Goal: Find specific page/section: Find specific page/section

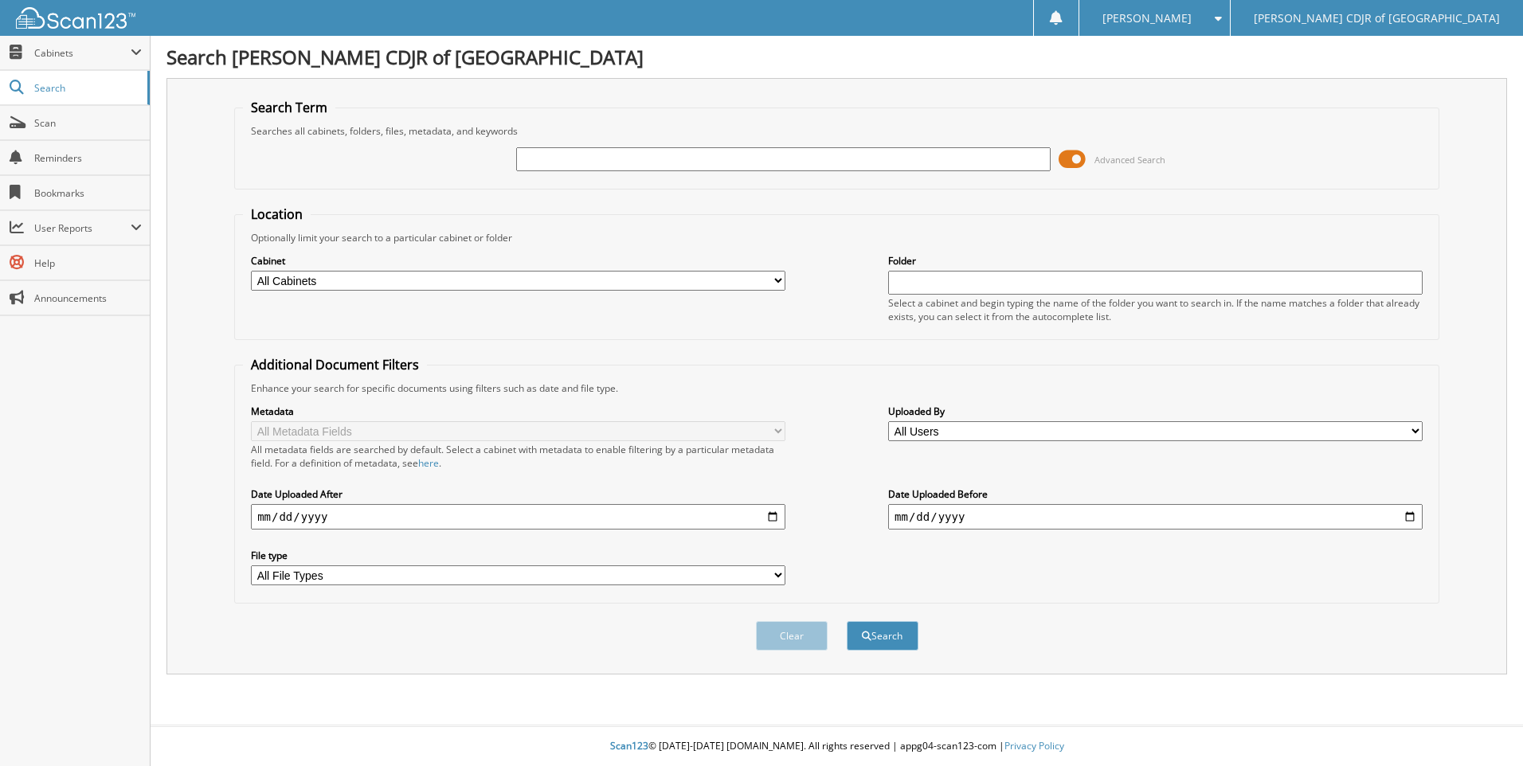
click at [536, 161] on input "text" at bounding box center [783, 159] width 534 height 24
type input "61000"
click at [847, 621] on button "Search" at bounding box center [883, 635] width 72 height 29
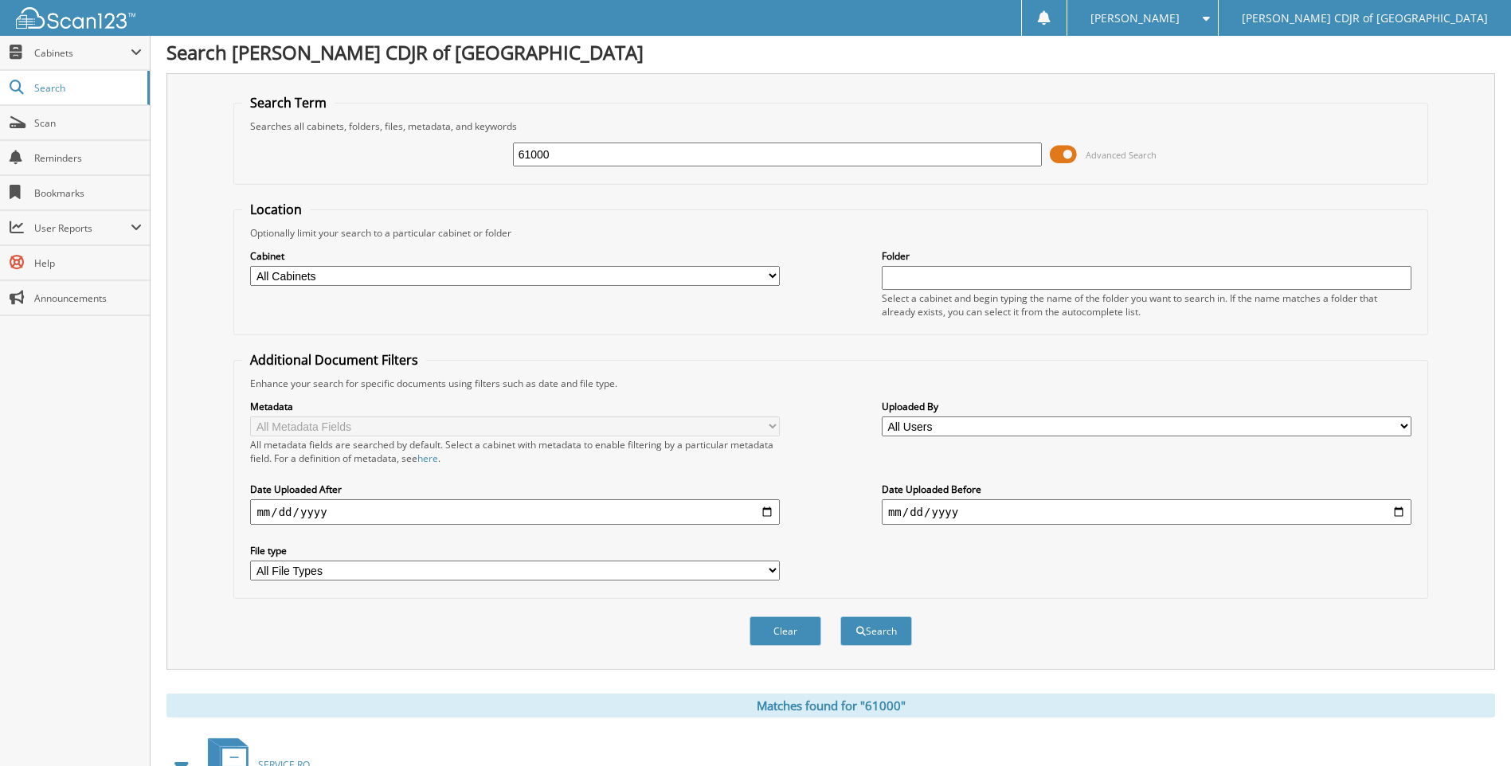
scroll to position [186, 0]
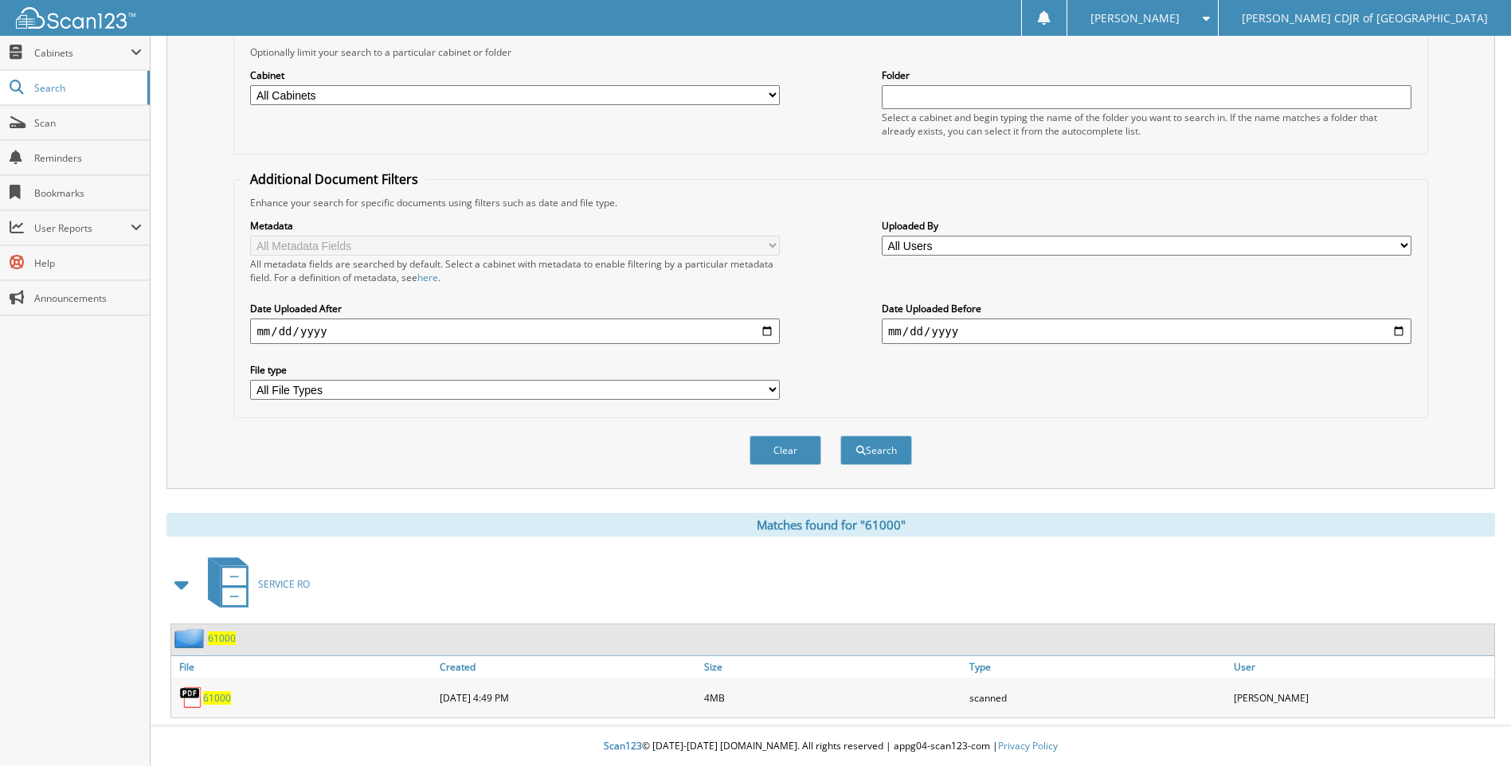
click at [209, 700] on span "61000" at bounding box center [217, 698] width 28 height 14
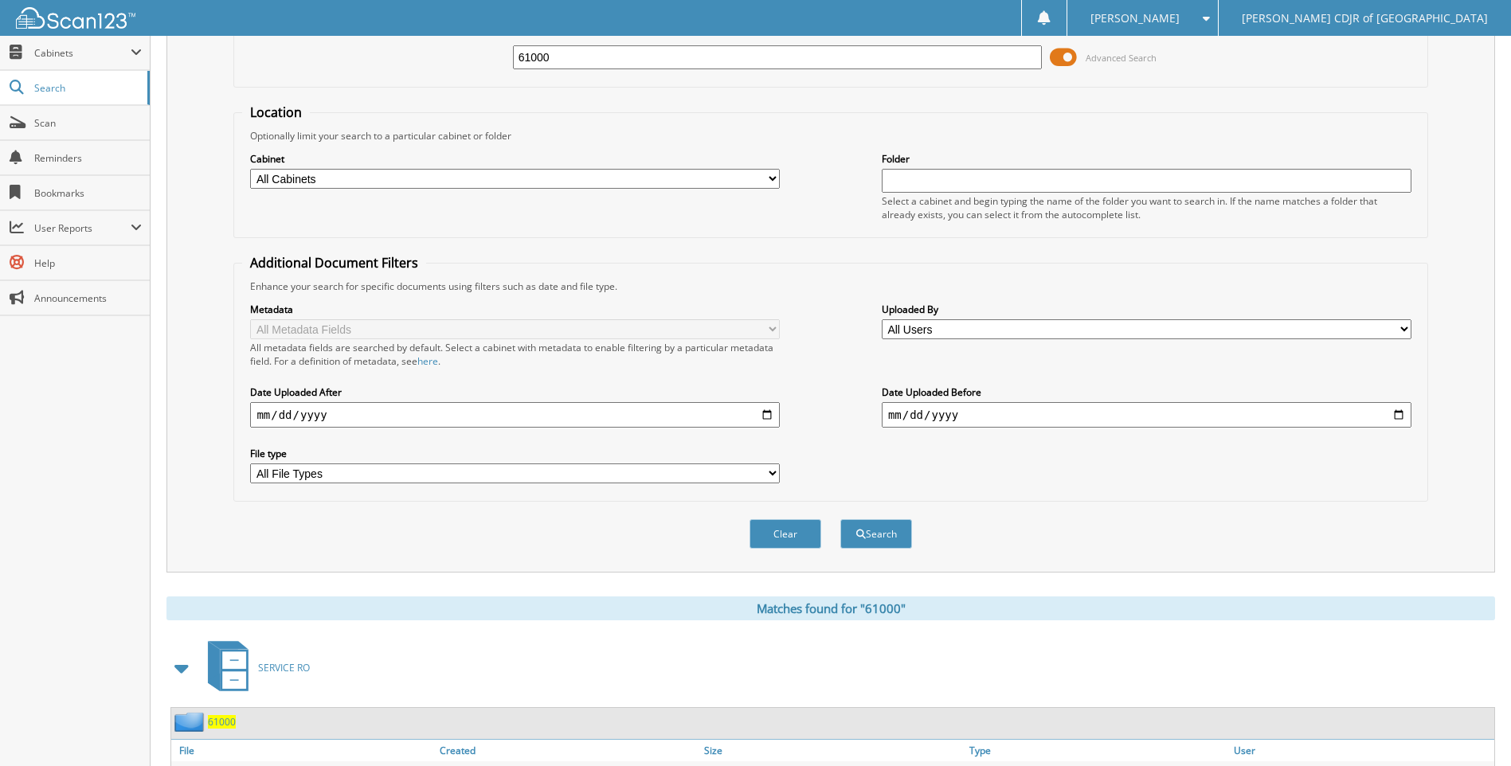
scroll to position [0, 0]
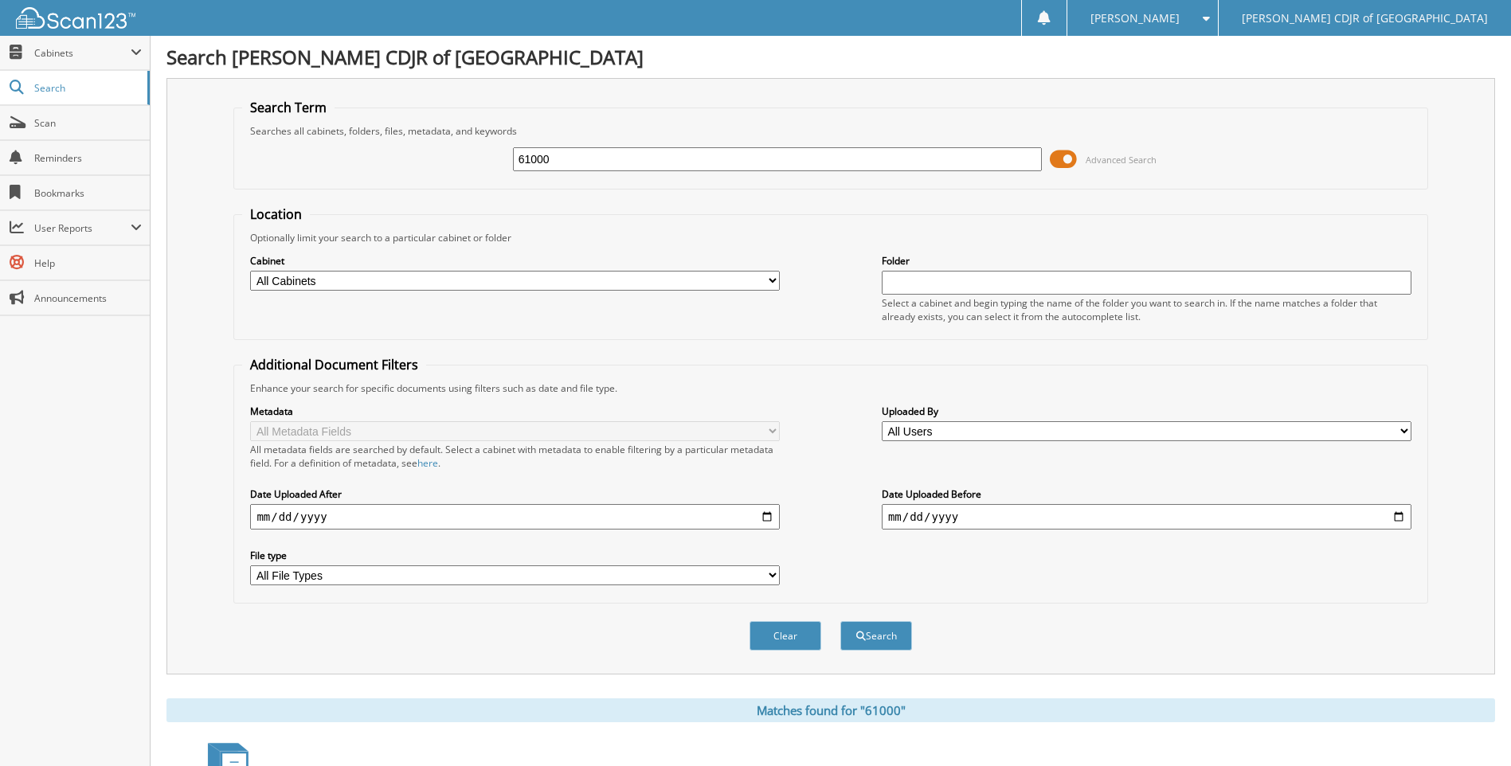
click at [613, 161] on input "61000" at bounding box center [778, 159] width 530 height 24
type input "6"
type input "62829"
click at [840, 621] on button "Search" at bounding box center [876, 635] width 72 height 29
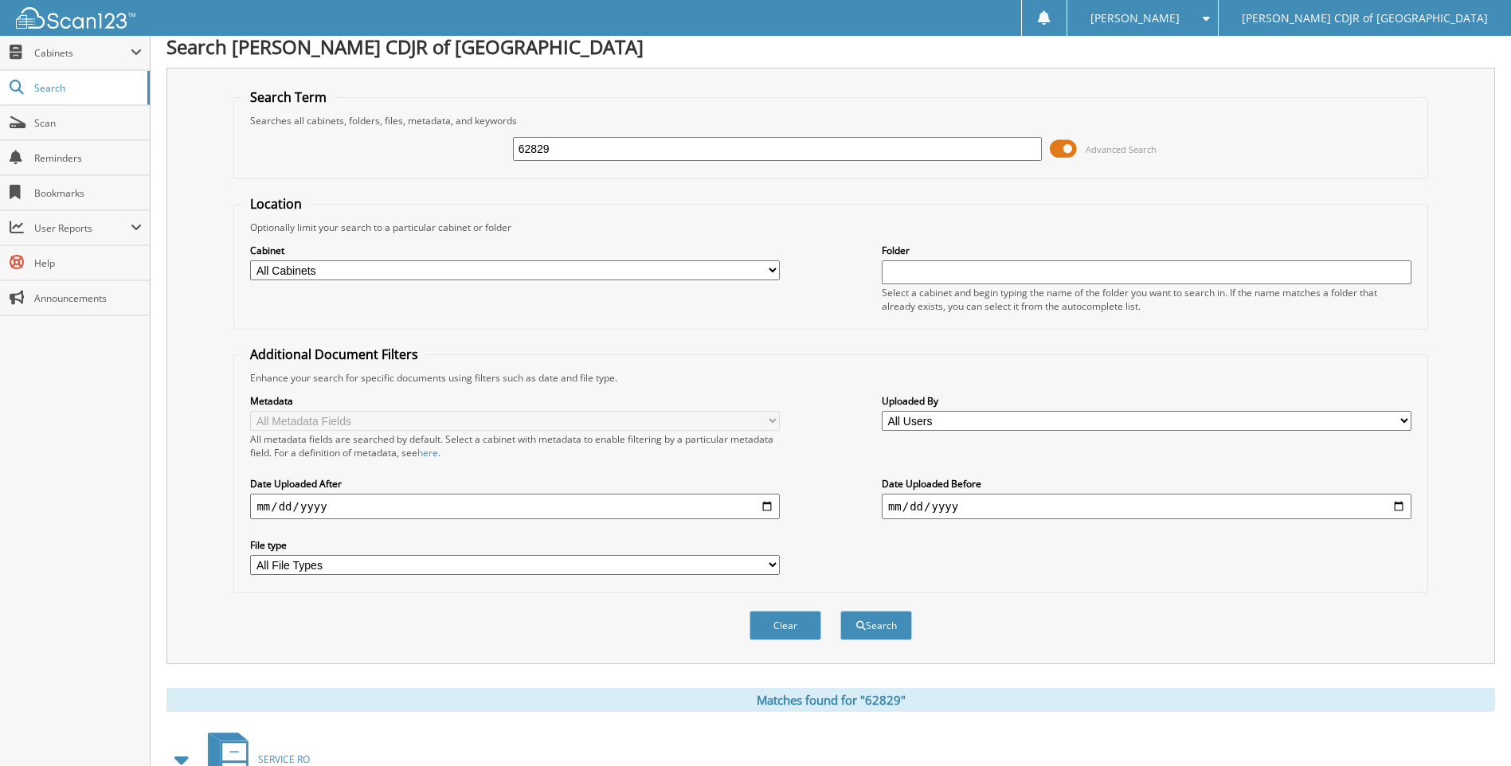
scroll to position [186, 0]
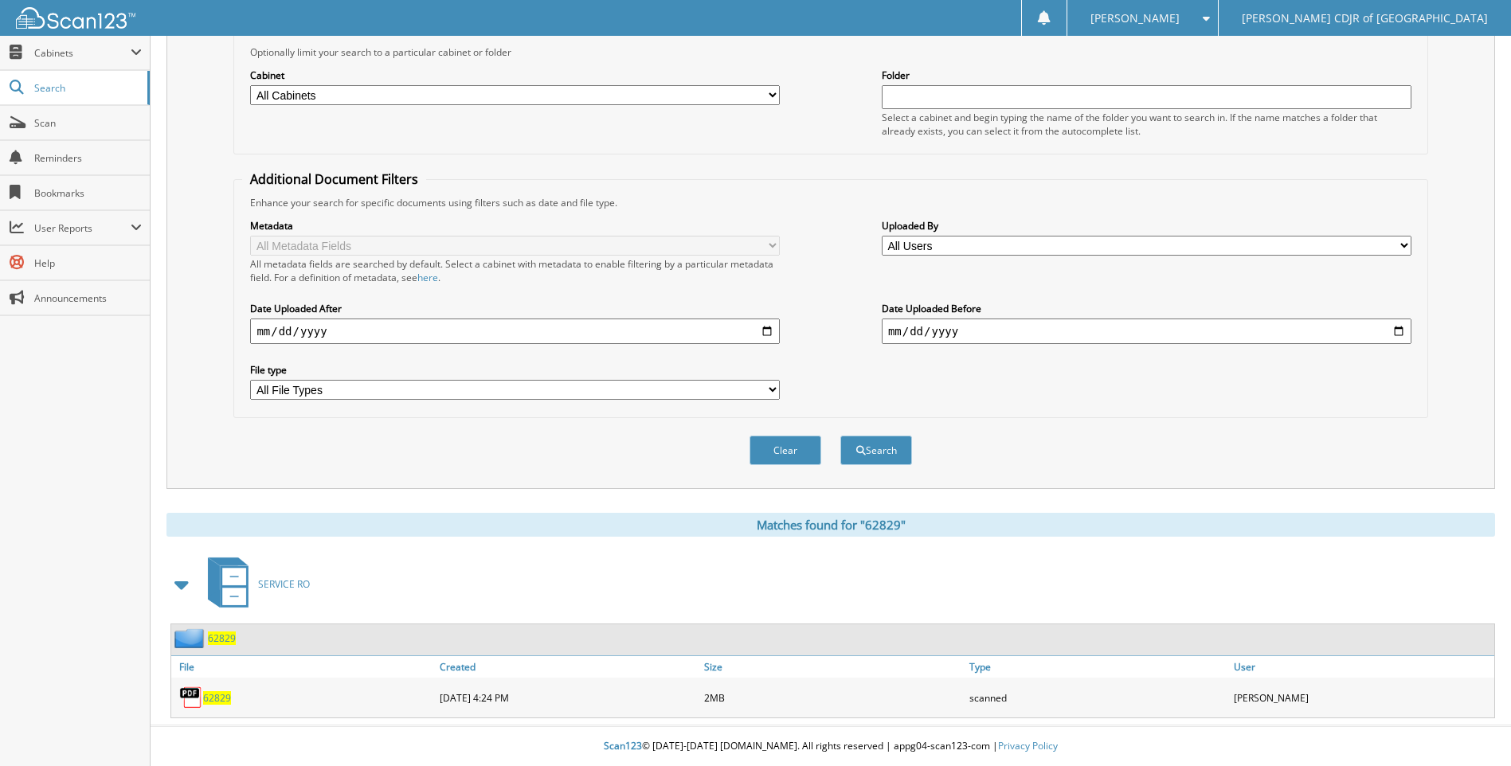
click at [214, 693] on span "62829" at bounding box center [217, 698] width 28 height 14
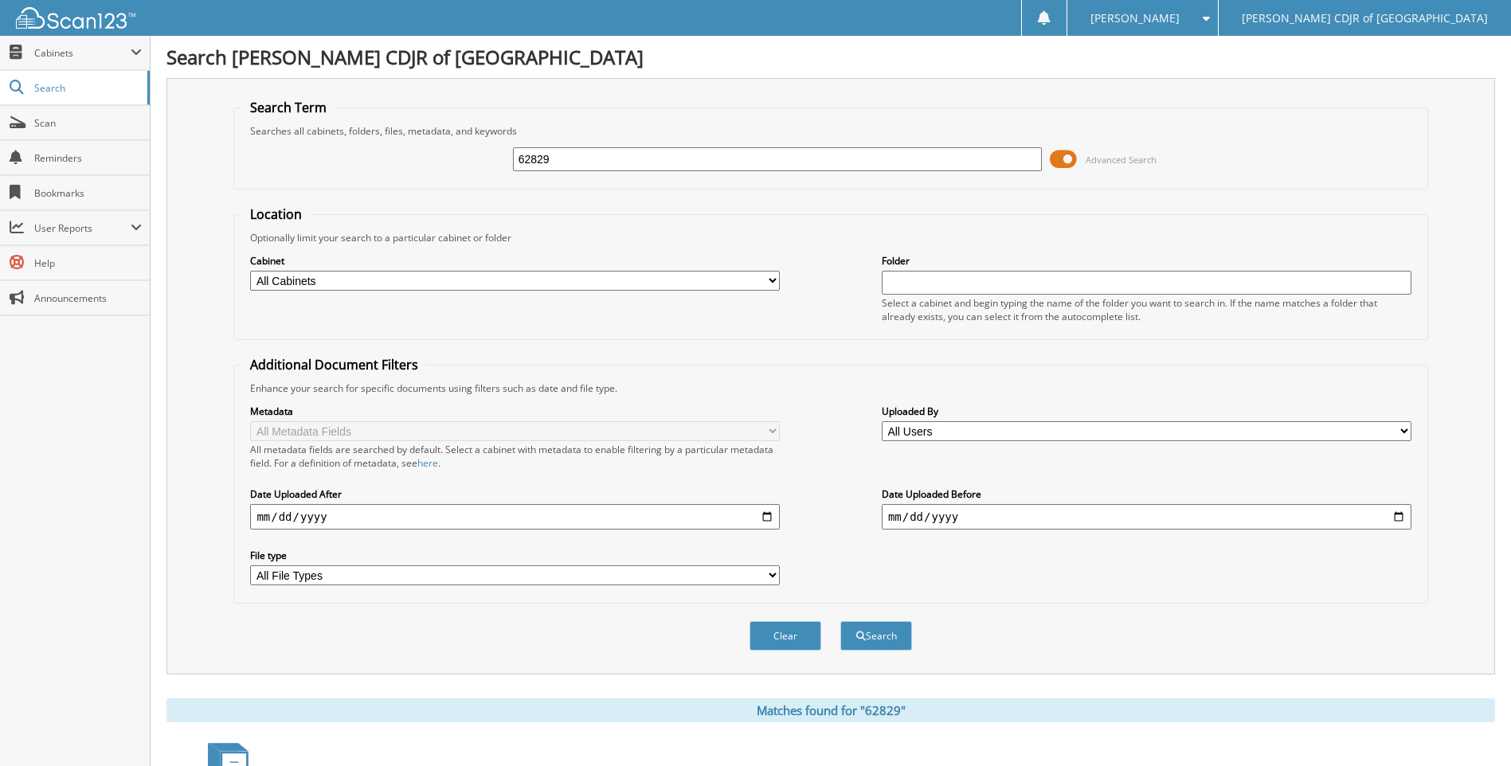
click at [580, 168] on input "62829" at bounding box center [778, 159] width 530 height 24
type input "6"
type input "63103"
click at [840, 621] on button "Search" at bounding box center [876, 635] width 72 height 29
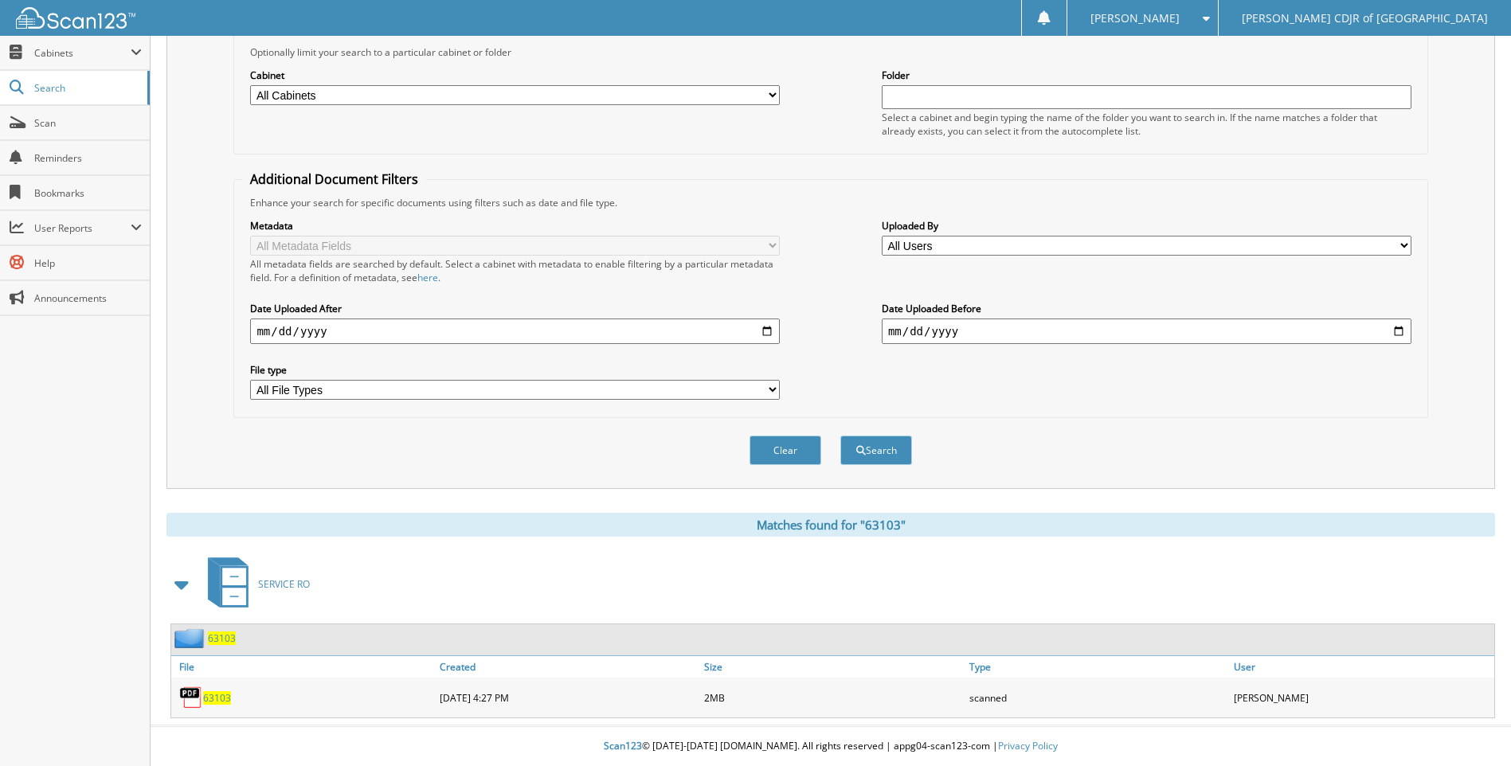
click at [221, 698] on span "63103" at bounding box center [217, 698] width 28 height 14
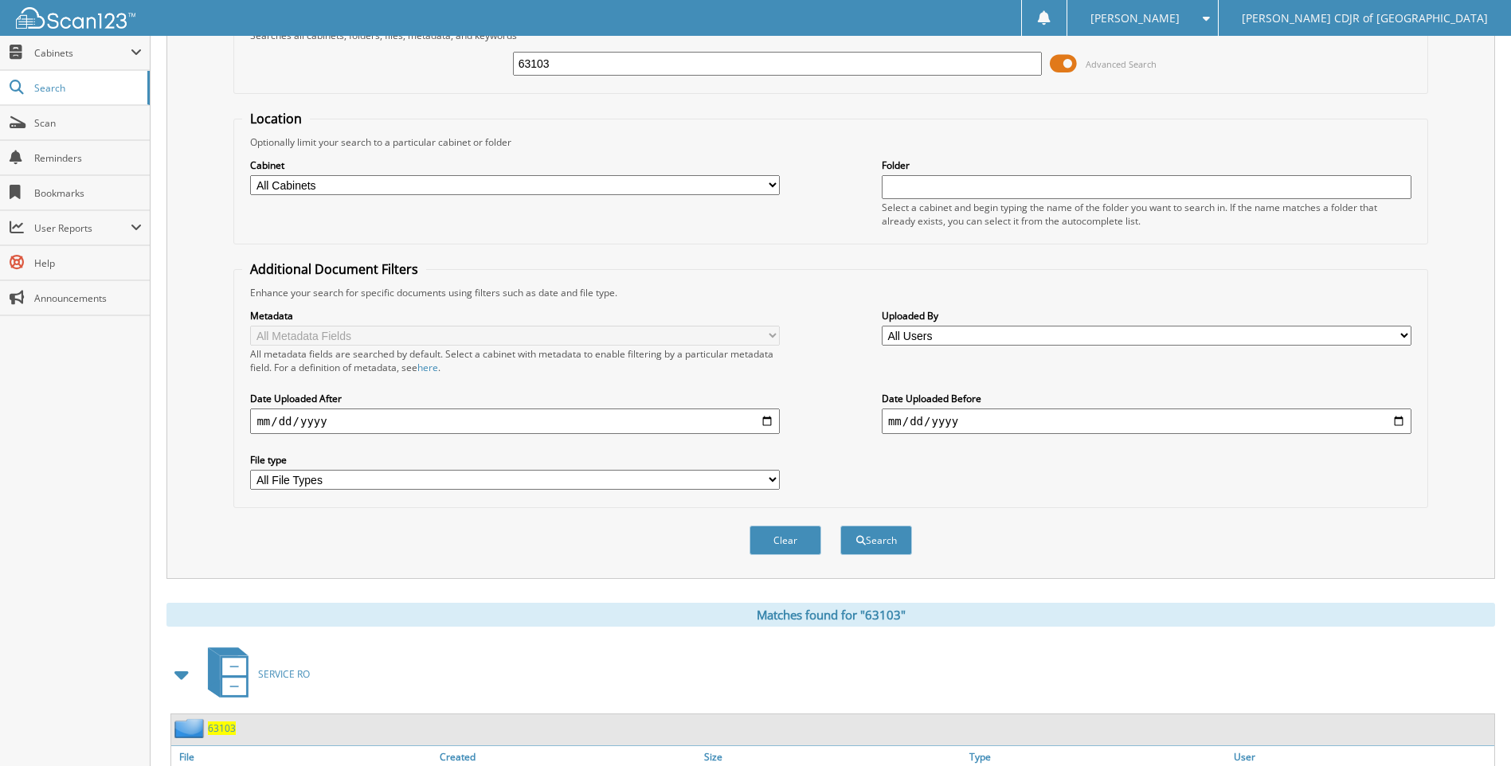
scroll to position [0, 0]
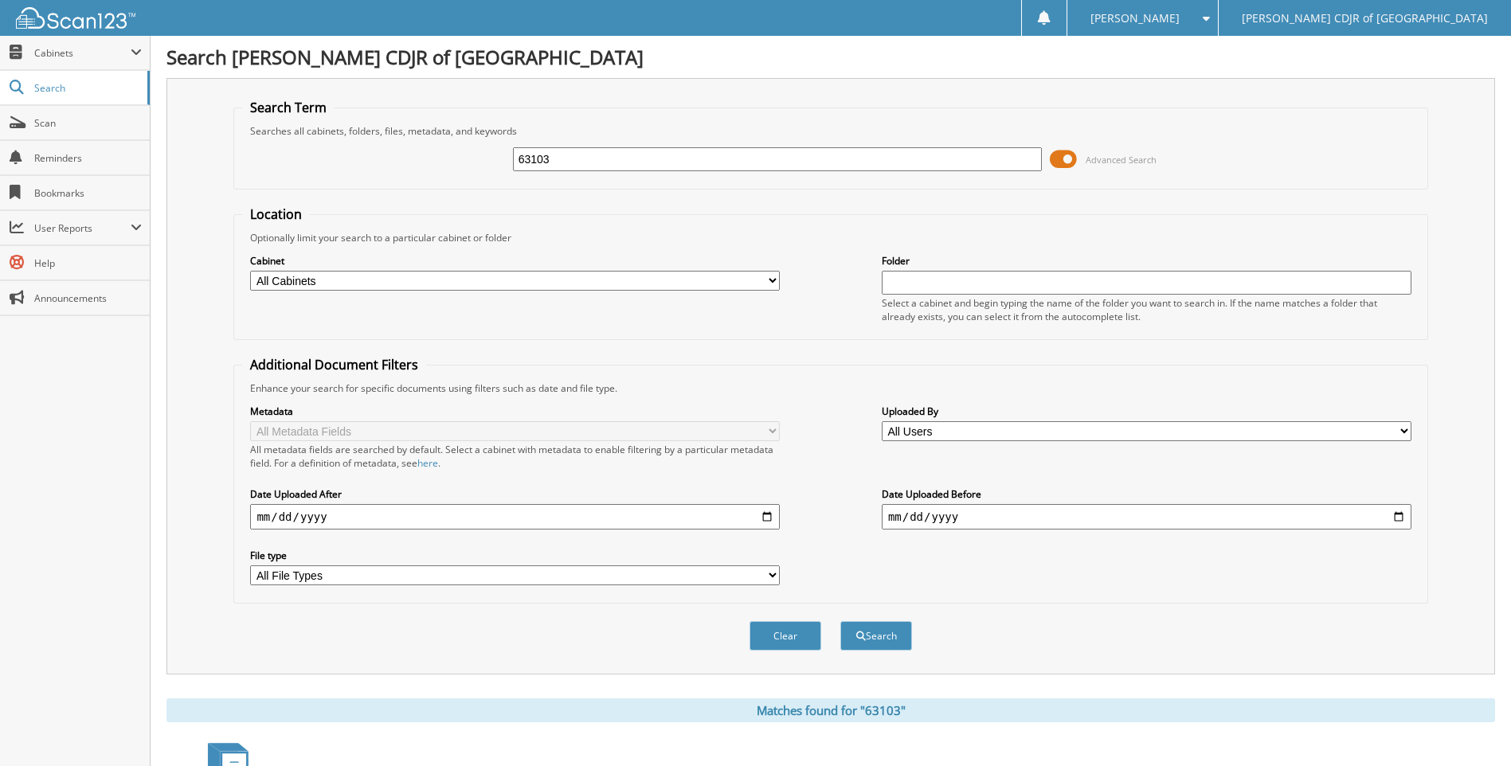
click at [641, 162] on input "63103" at bounding box center [778, 159] width 530 height 24
type input "6"
type input "63181"
click at [840, 621] on button "Search" at bounding box center [876, 635] width 72 height 29
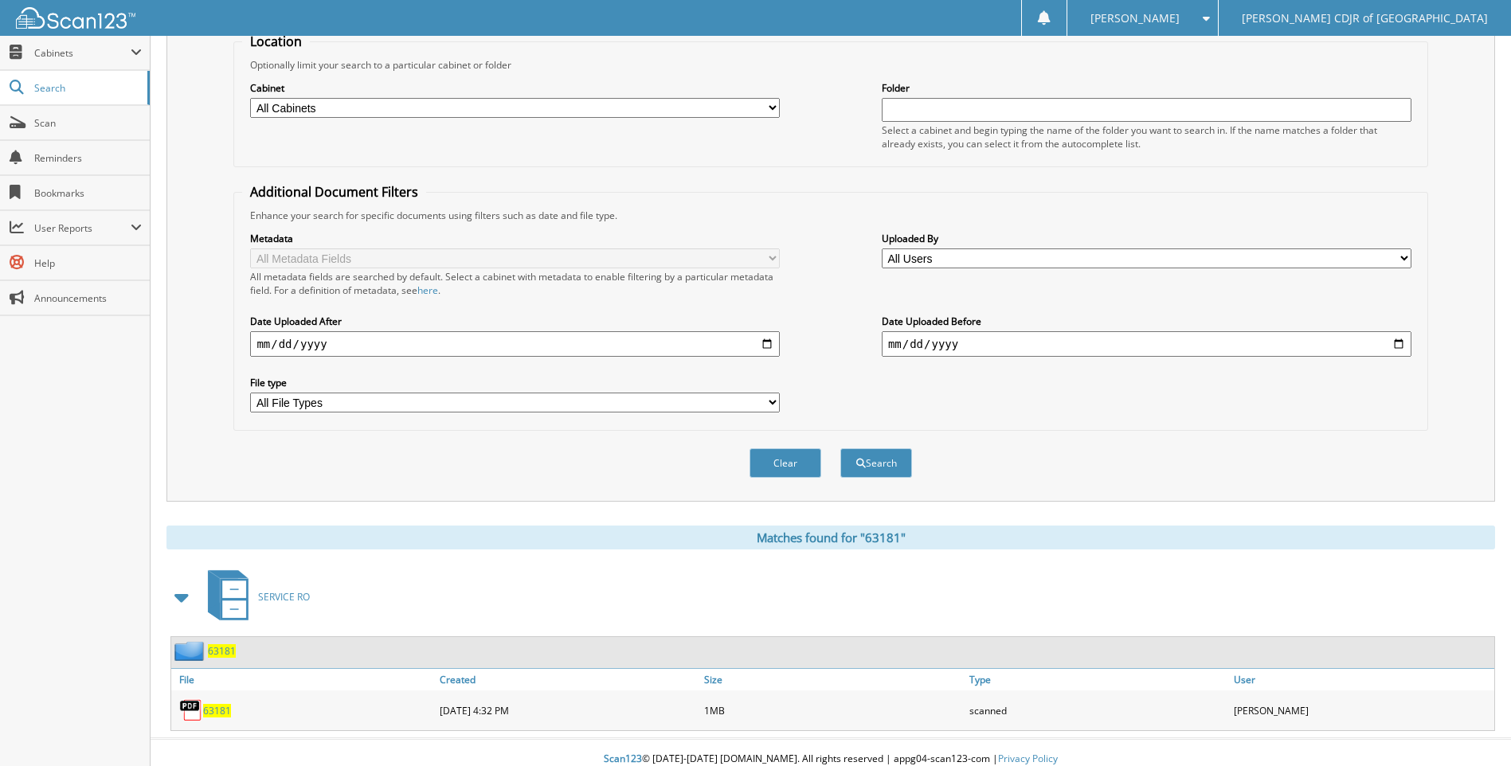
scroll to position [186, 0]
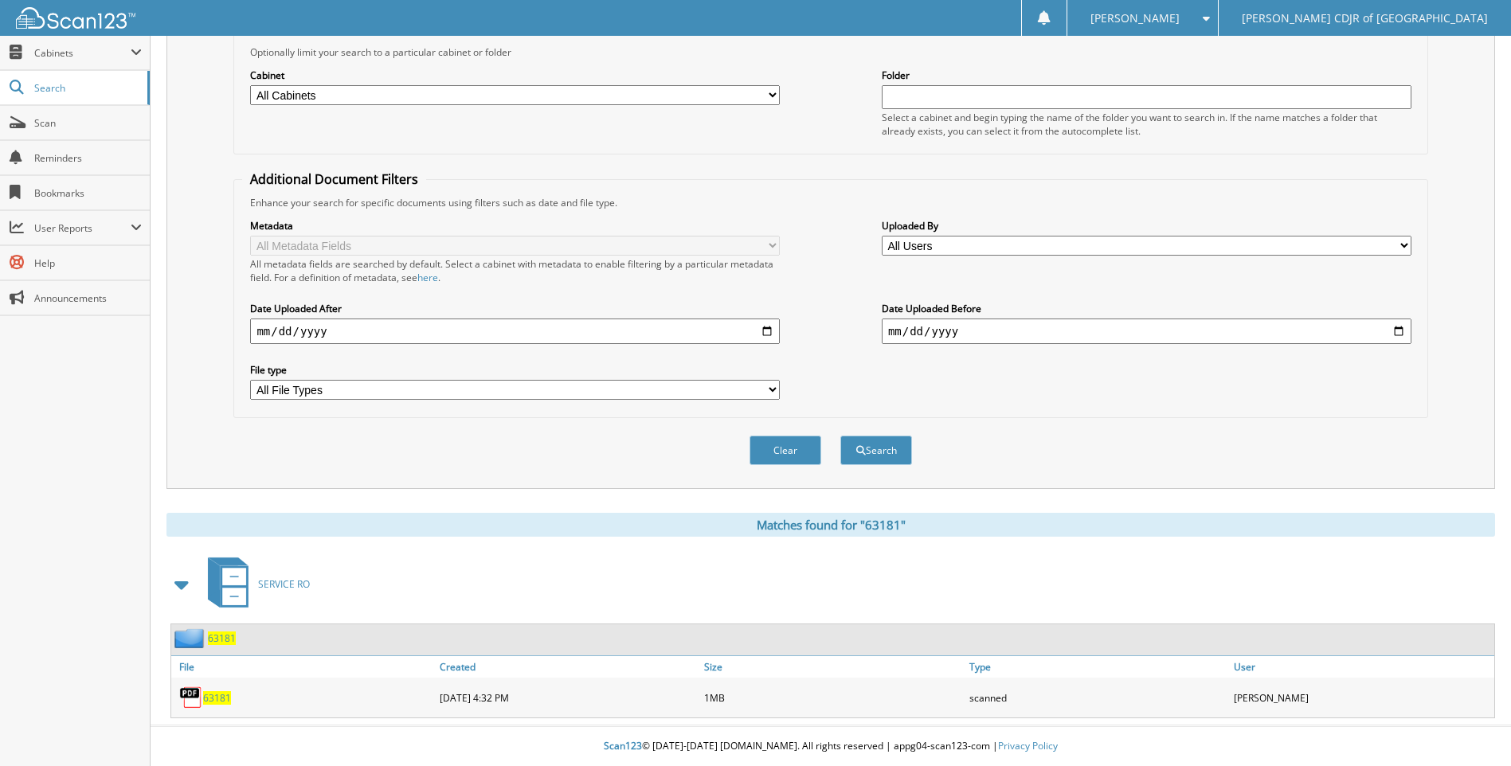
click at [211, 707] on div "63181" at bounding box center [303, 698] width 264 height 32
click at [213, 700] on span "63181" at bounding box center [217, 698] width 28 height 14
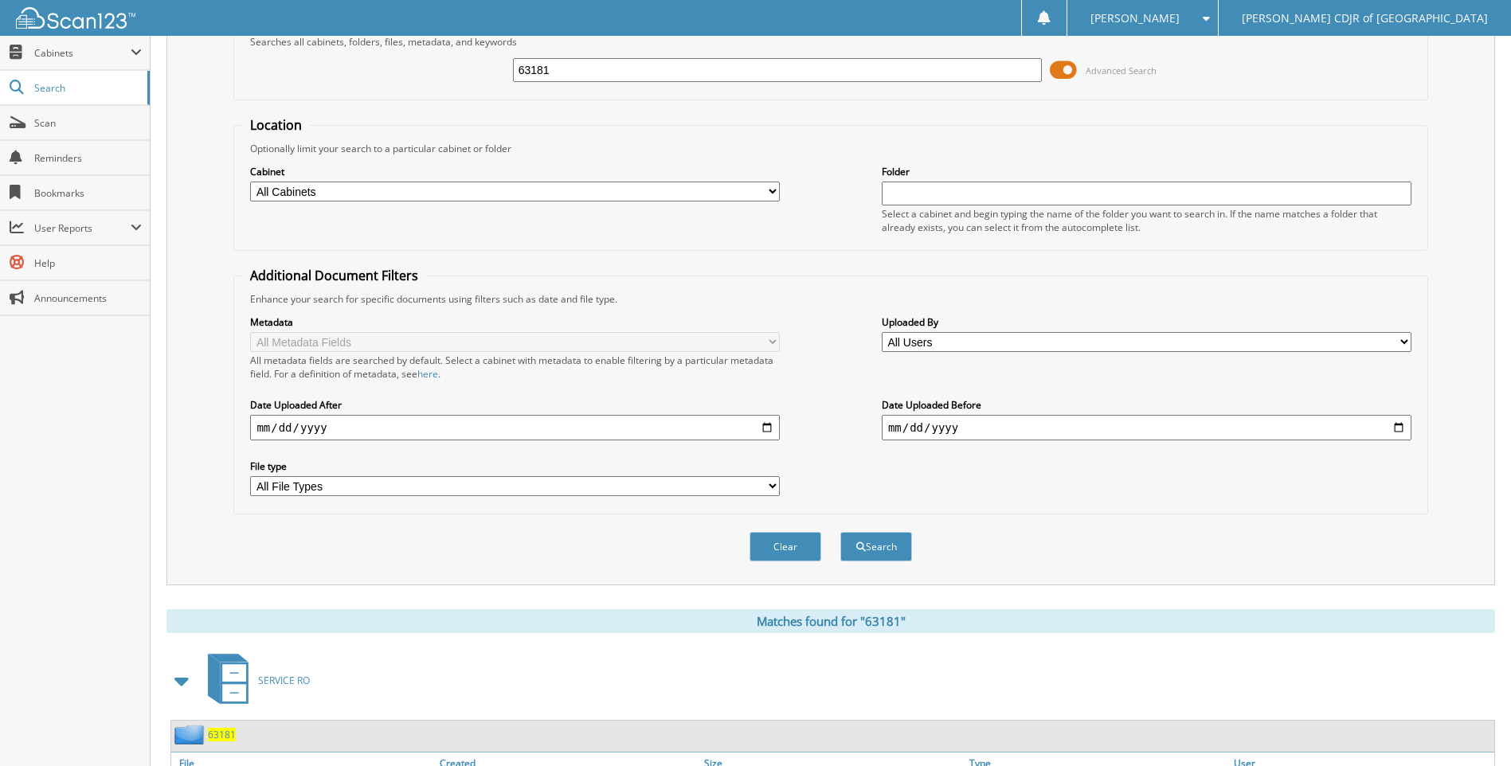
scroll to position [0, 0]
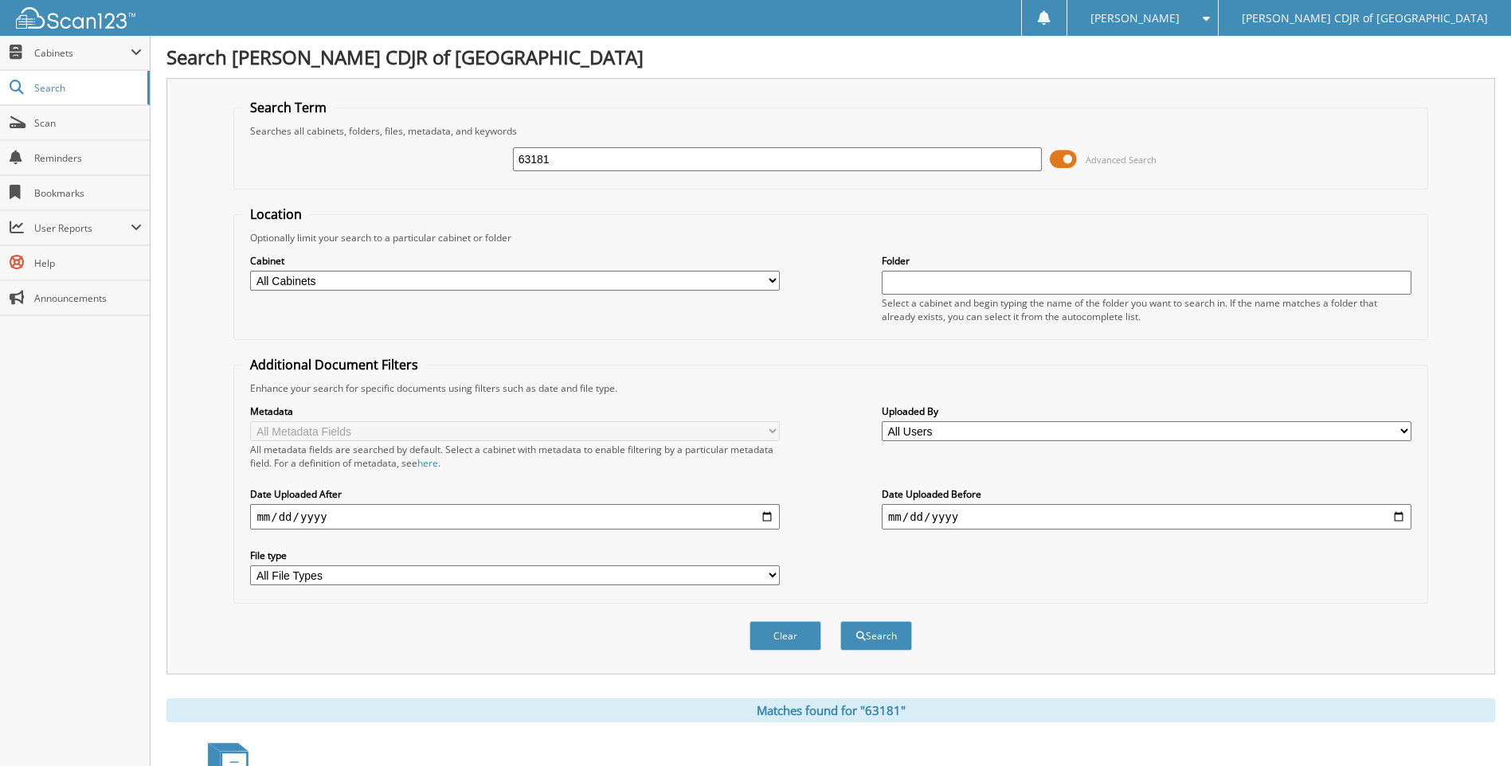
click at [576, 155] on input "63181" at bounding box center [778, 159] width 530 height 24
type input "6"
type input "63388"
click at [840, 621] on button "Search" at bounding box center [876, 635] width 72 height 29
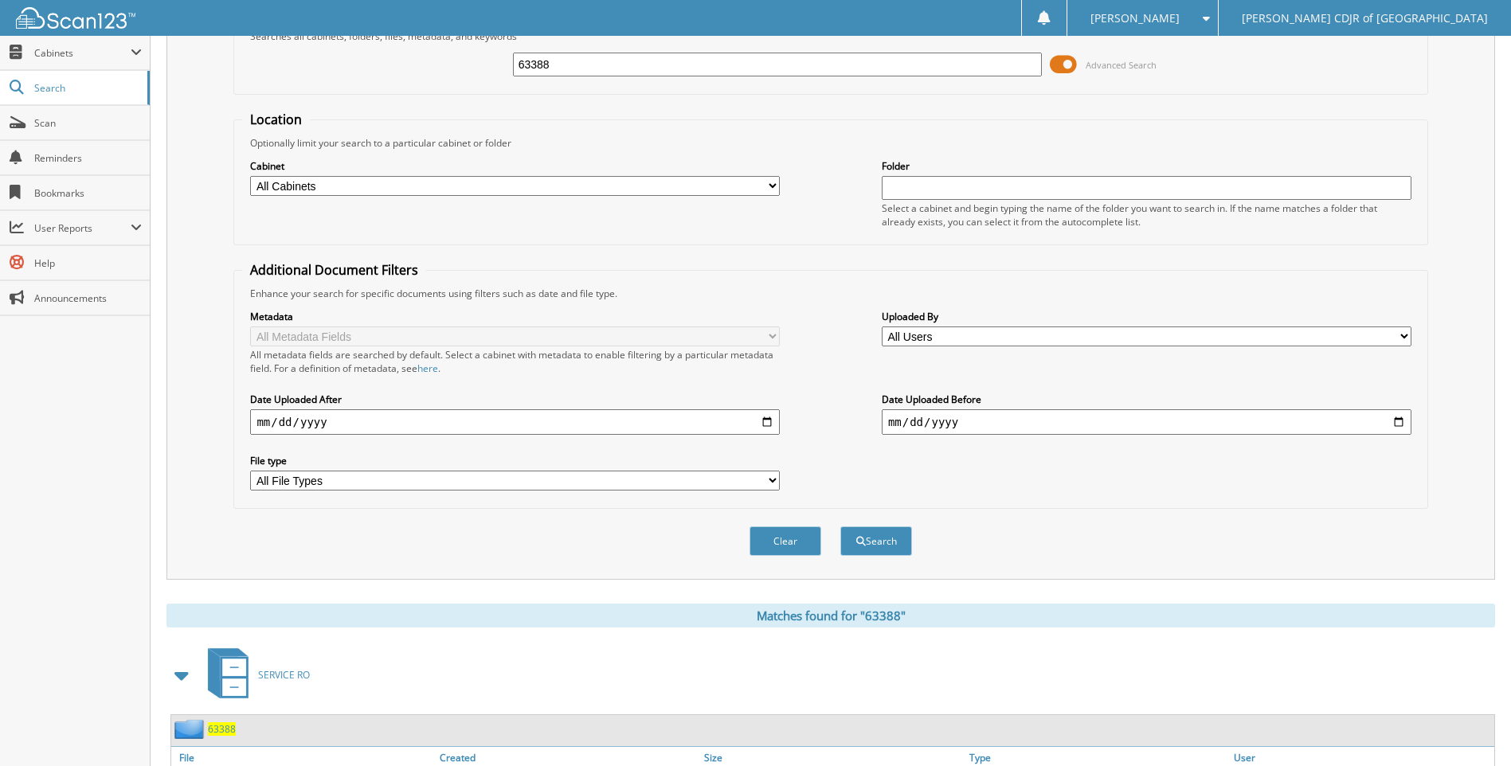
scroll to position [186, 0]
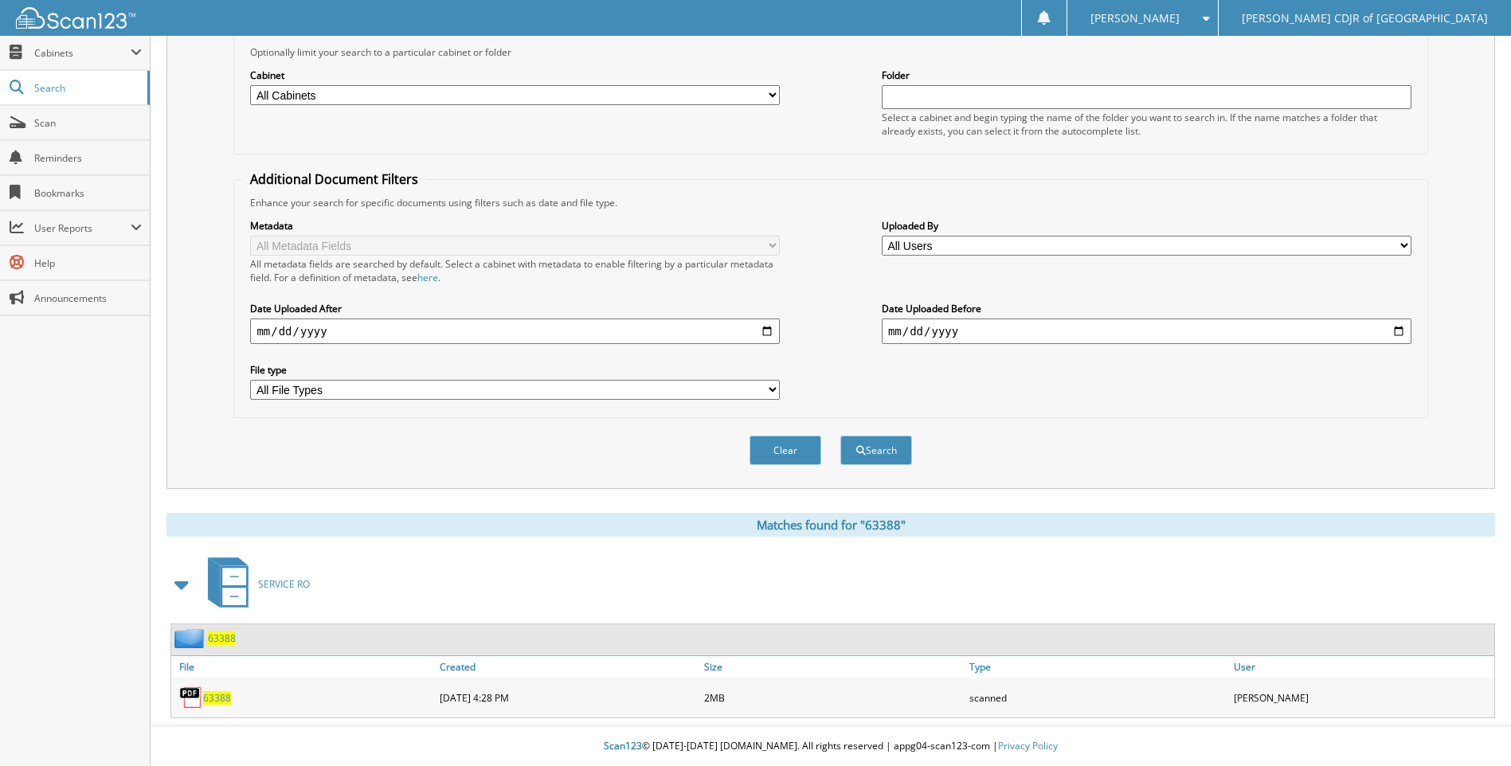
click at [221, 700] on span "63388" at bounding box center [217, 698] width 28 height 14
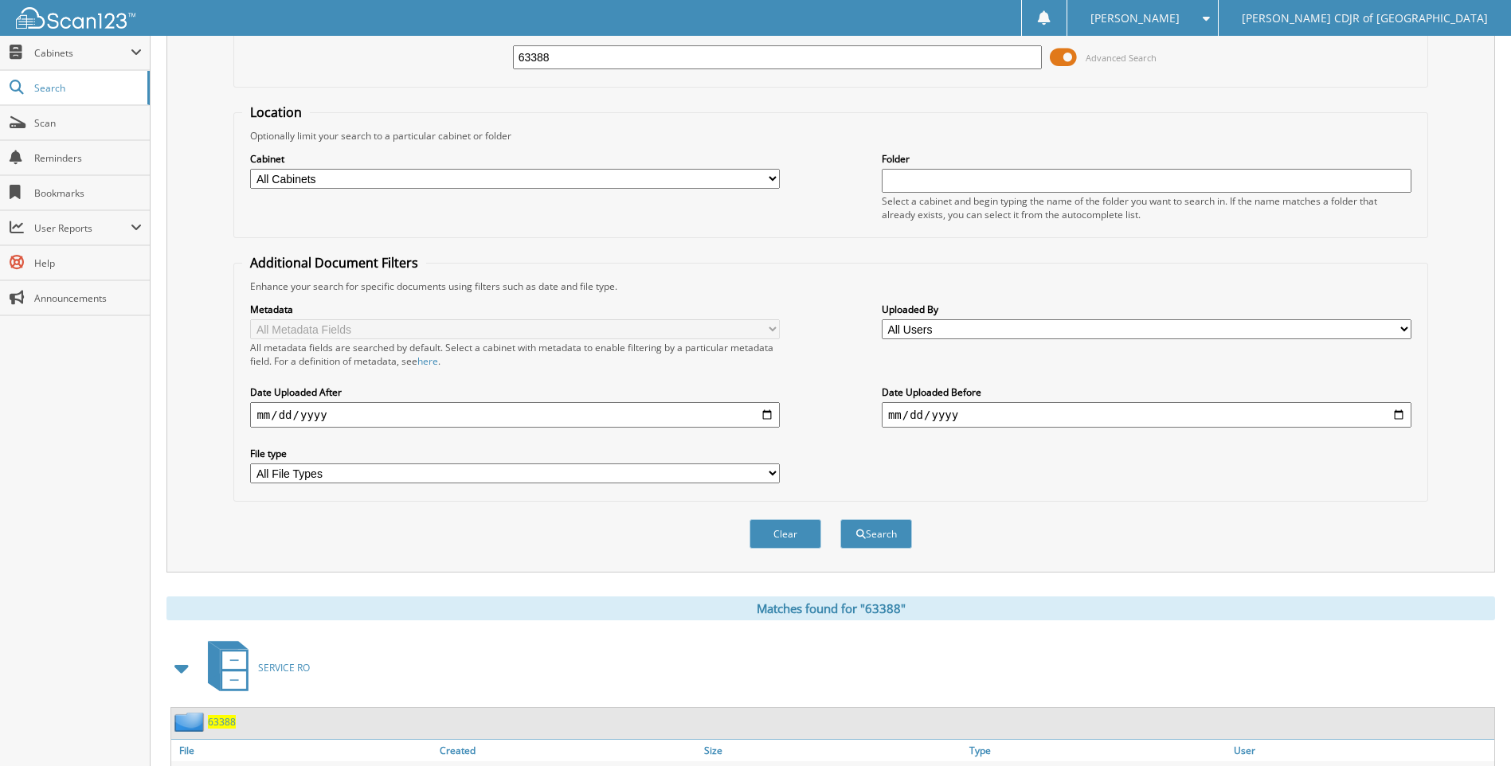
scroll to position [0, 0]
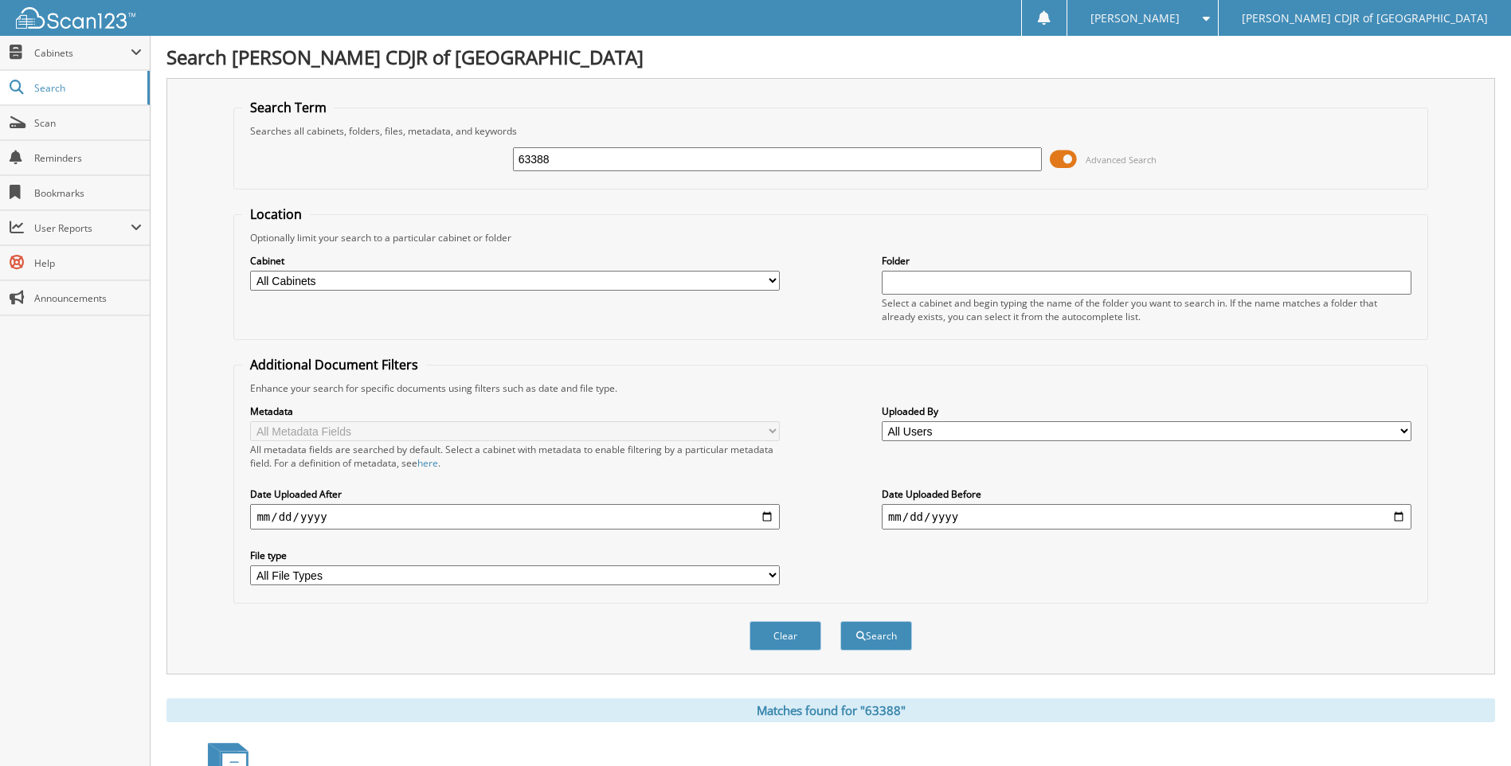
click at [563, 151] on input "63388" at bounding box center [778, 159] width 530 height 24
type input "6"
type input "64047"
click at [840, 621] on button "Search" at bounding box center [876, 635] width 72 height 29
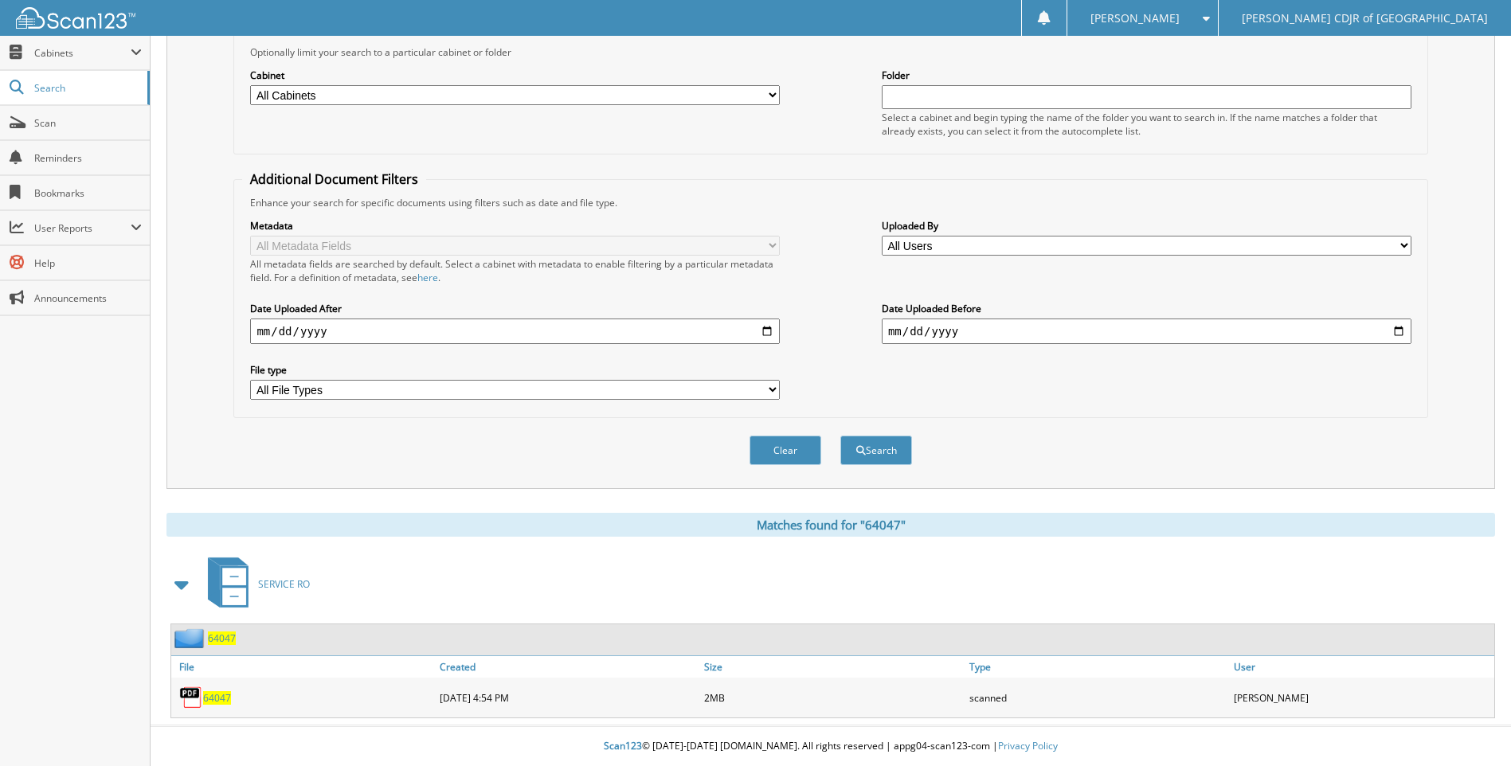
click at [219, 699] on span "64047" at bounding box center [217, 698] width 28 height 14
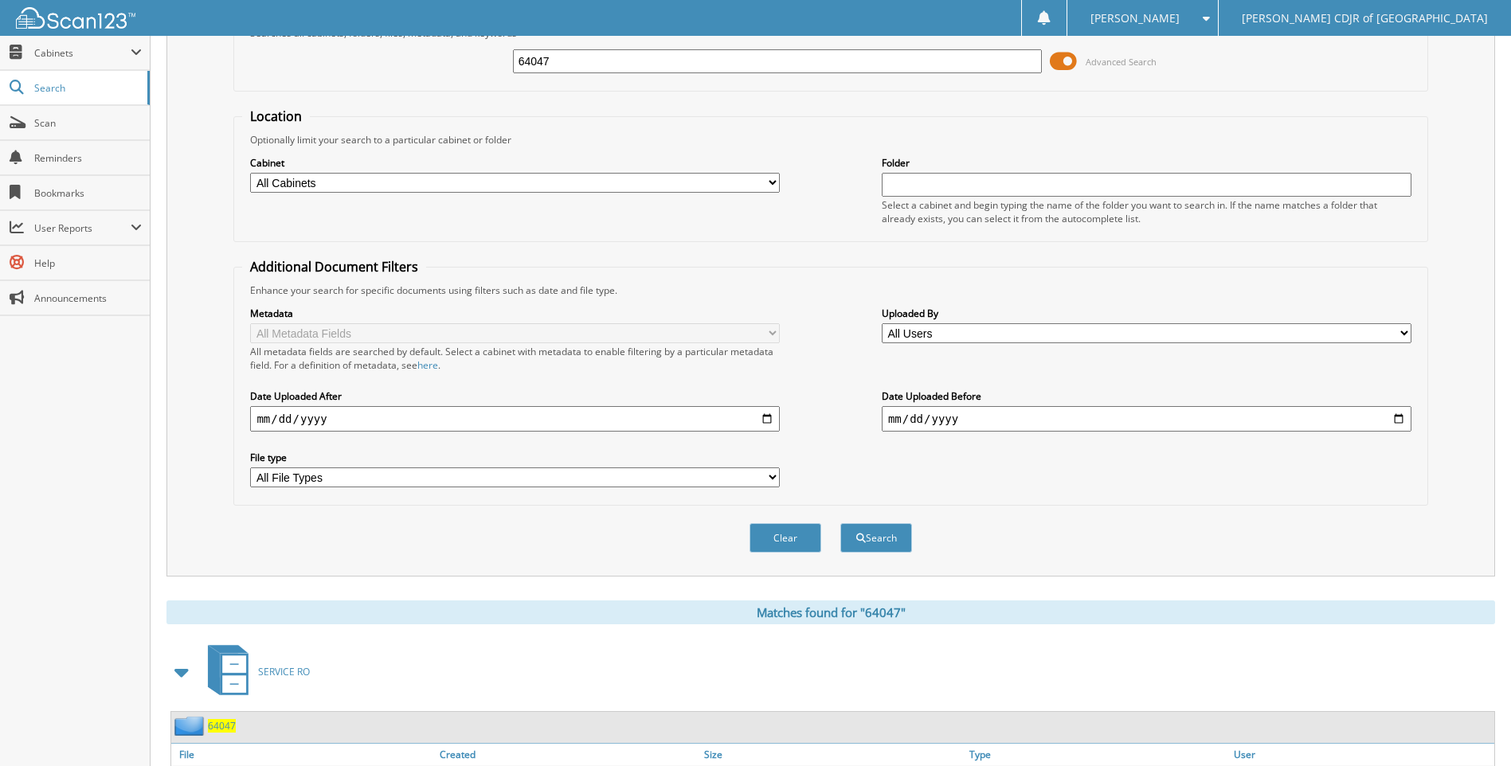
scroll to position [0, 0]
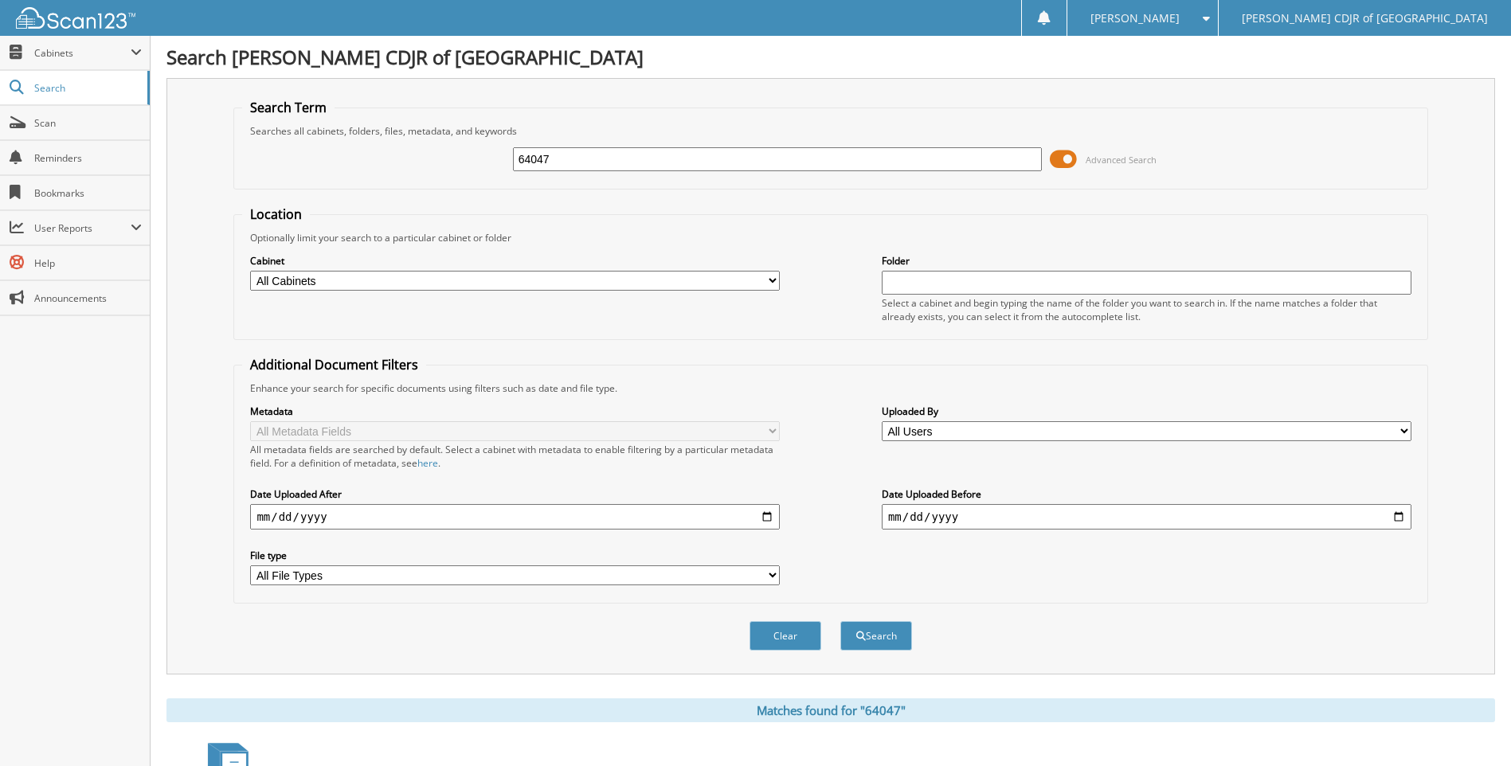
click at [574, 161] on input "64047" at bounding box center [778, 159] width 530 height 24
type input "6"
type input "64052"
click at [840, 621] on button "Search" at bounding box center [876, 635] width 72 height 29
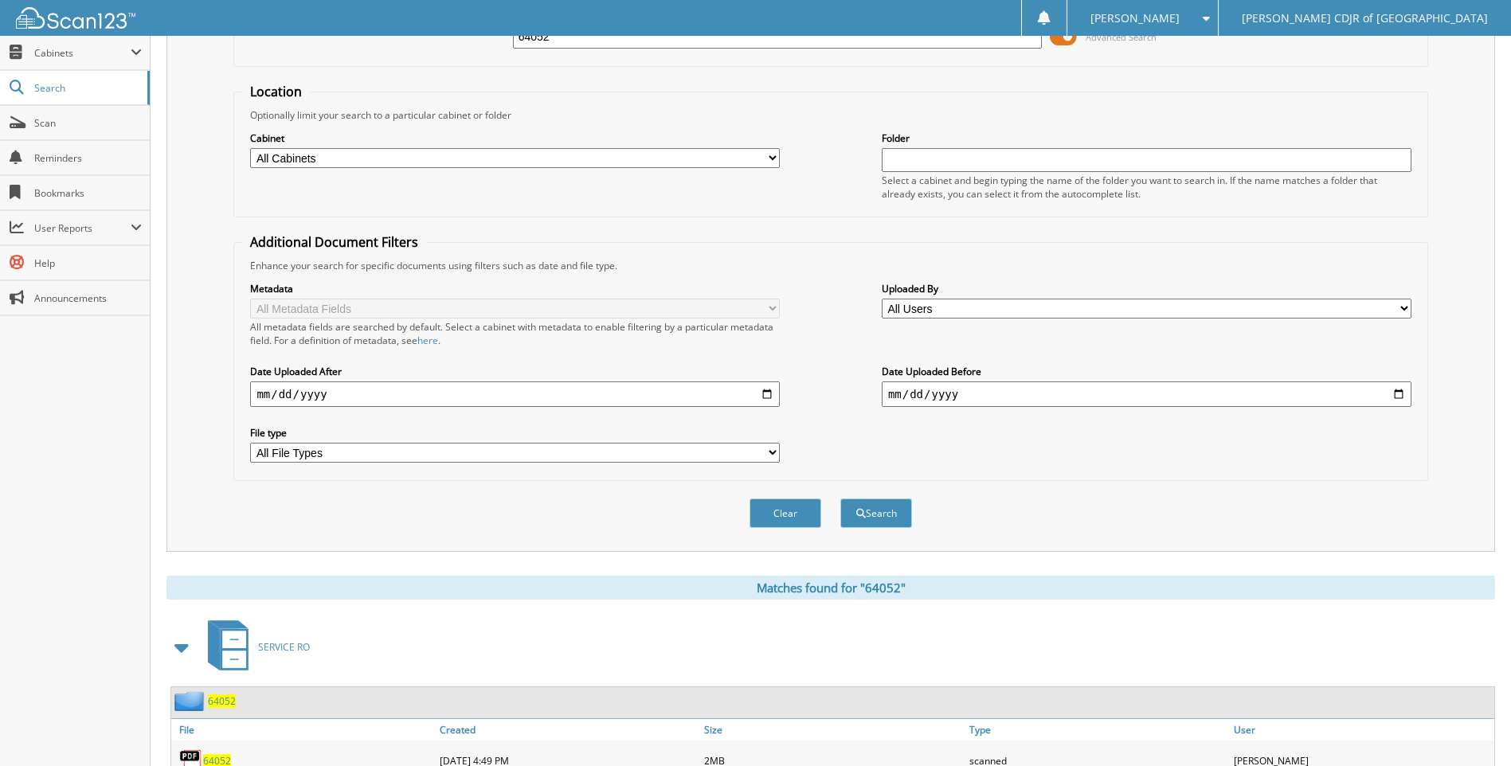
scroll to position [186, 0]
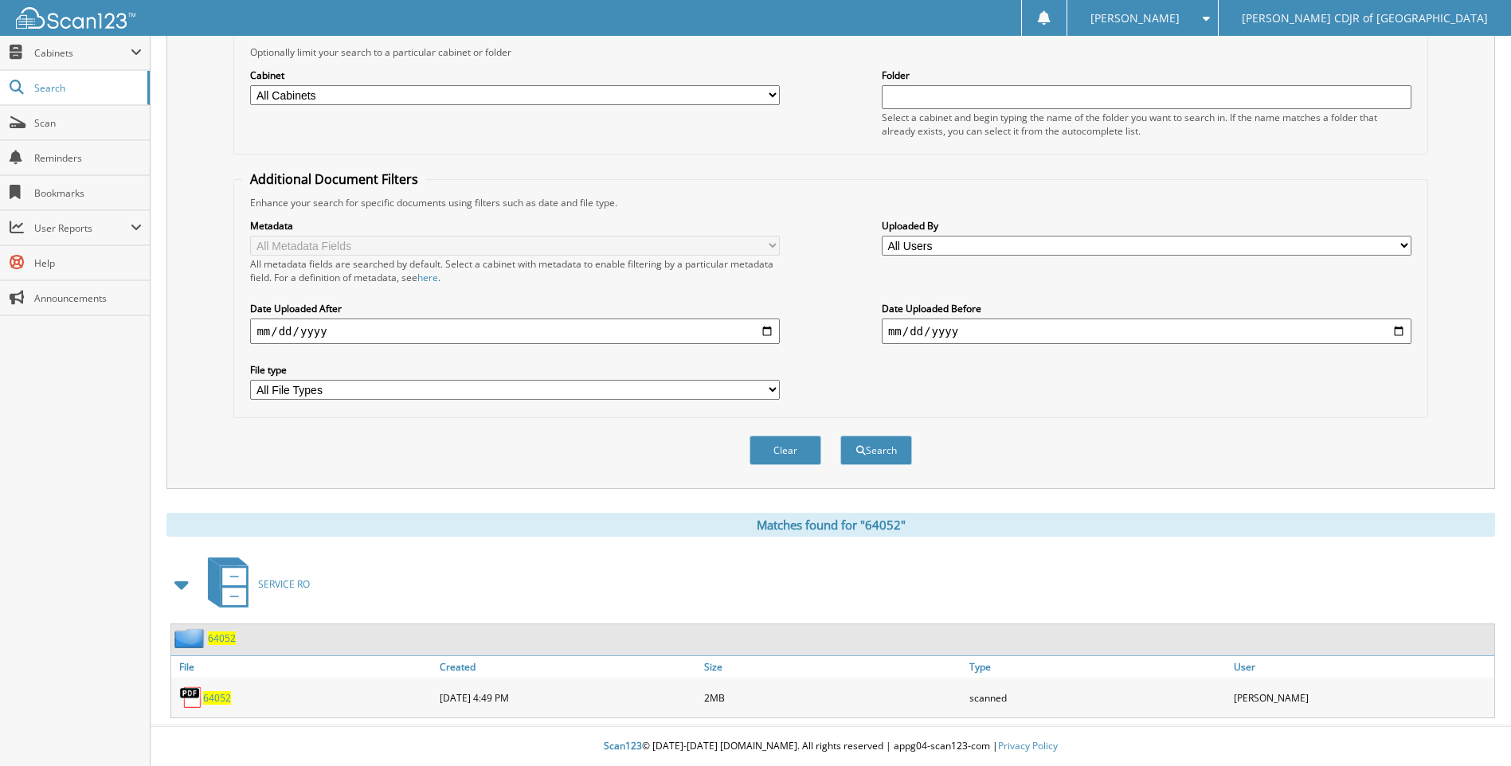
click at [209, 699] on span "64052" at bounding box center [217, 698] width 28 height 14
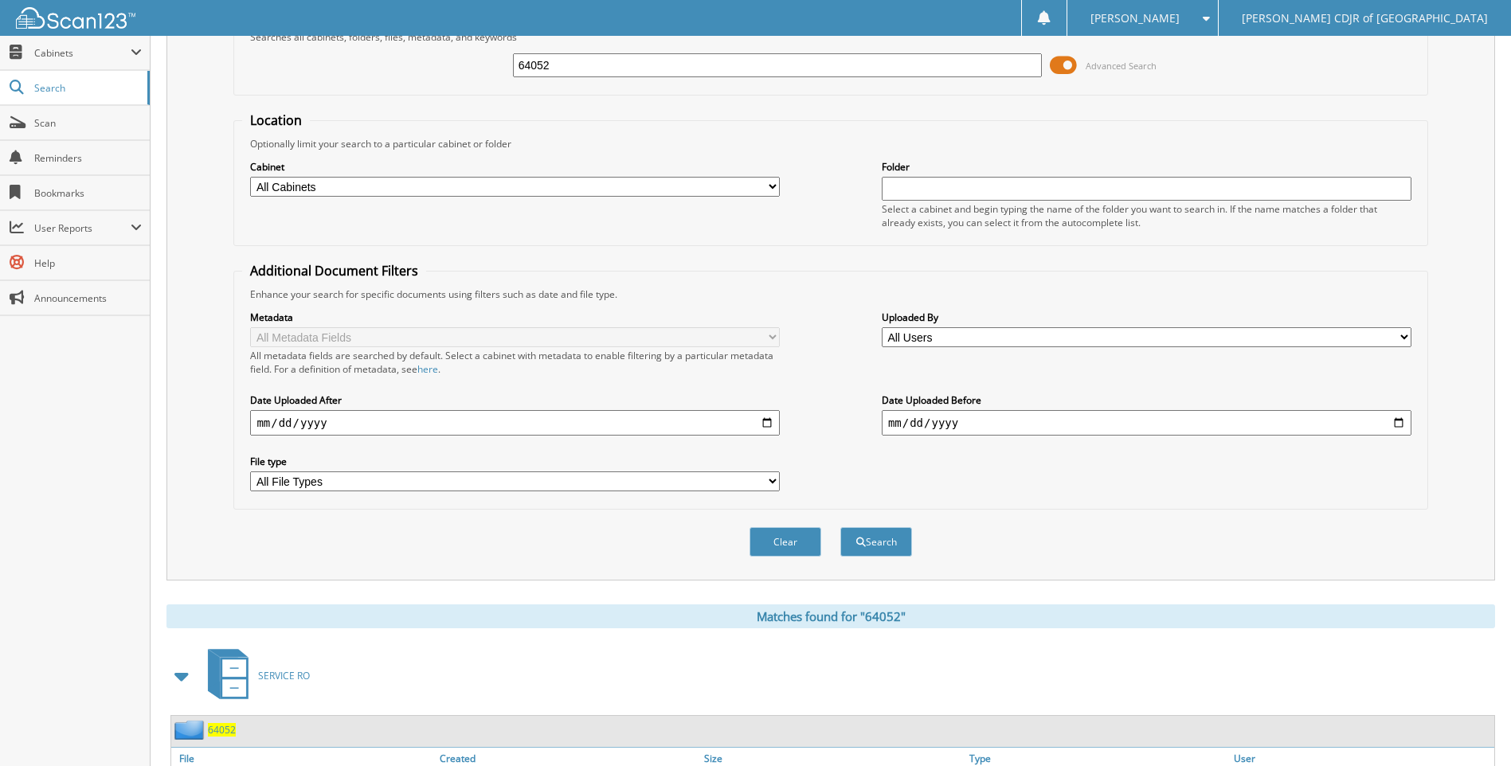
scroll to position [0, 0]
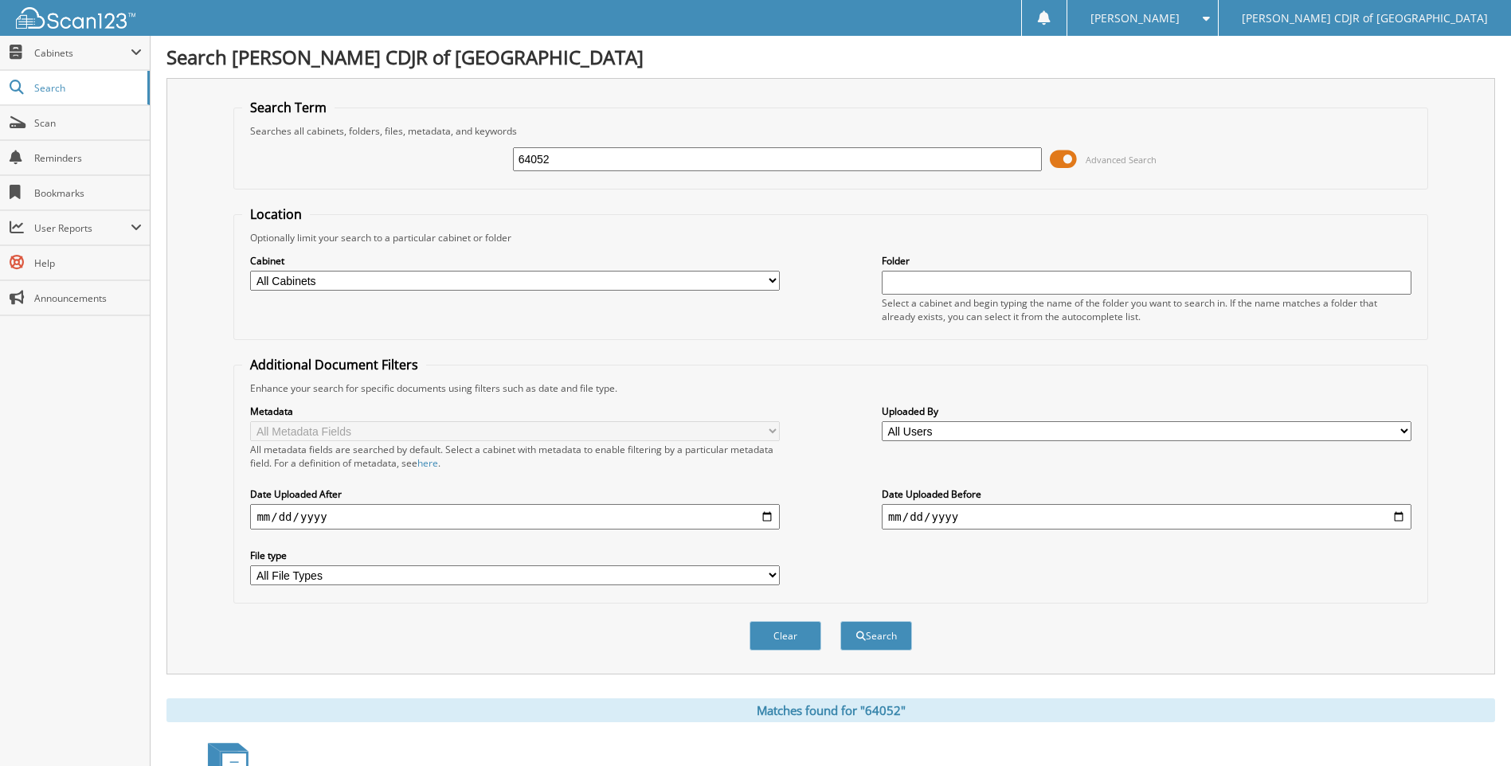
click at [573, 166] on input "64052" at bounding box center [778, 159] width 530 height 24
type input "6"
type input "64147"
click at [840, 621] on button "Search" at bounding box center [876, 635] width 72 height 29
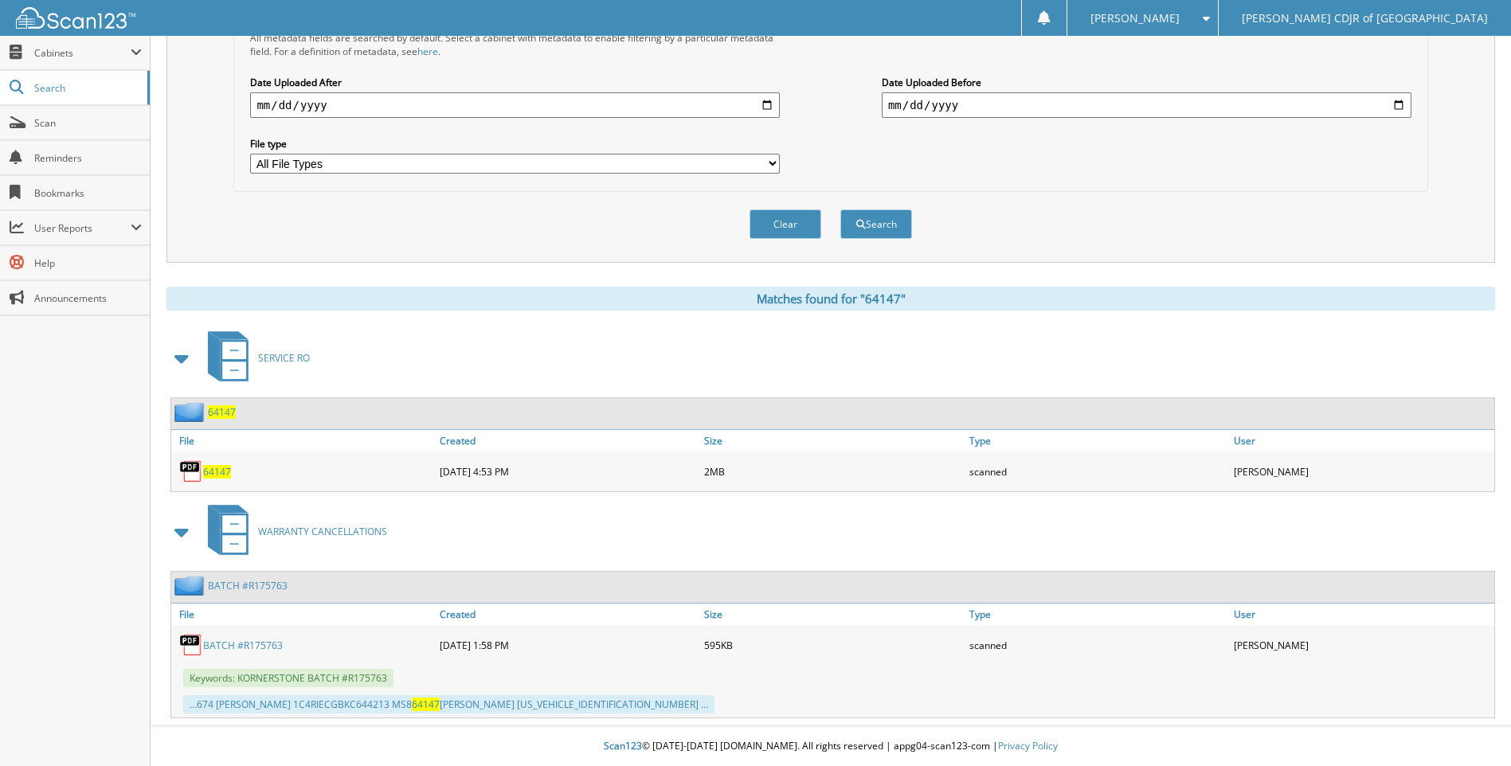
click at [221, 476] on span "64147" at bounding box center [217, 472] width 28 height 14
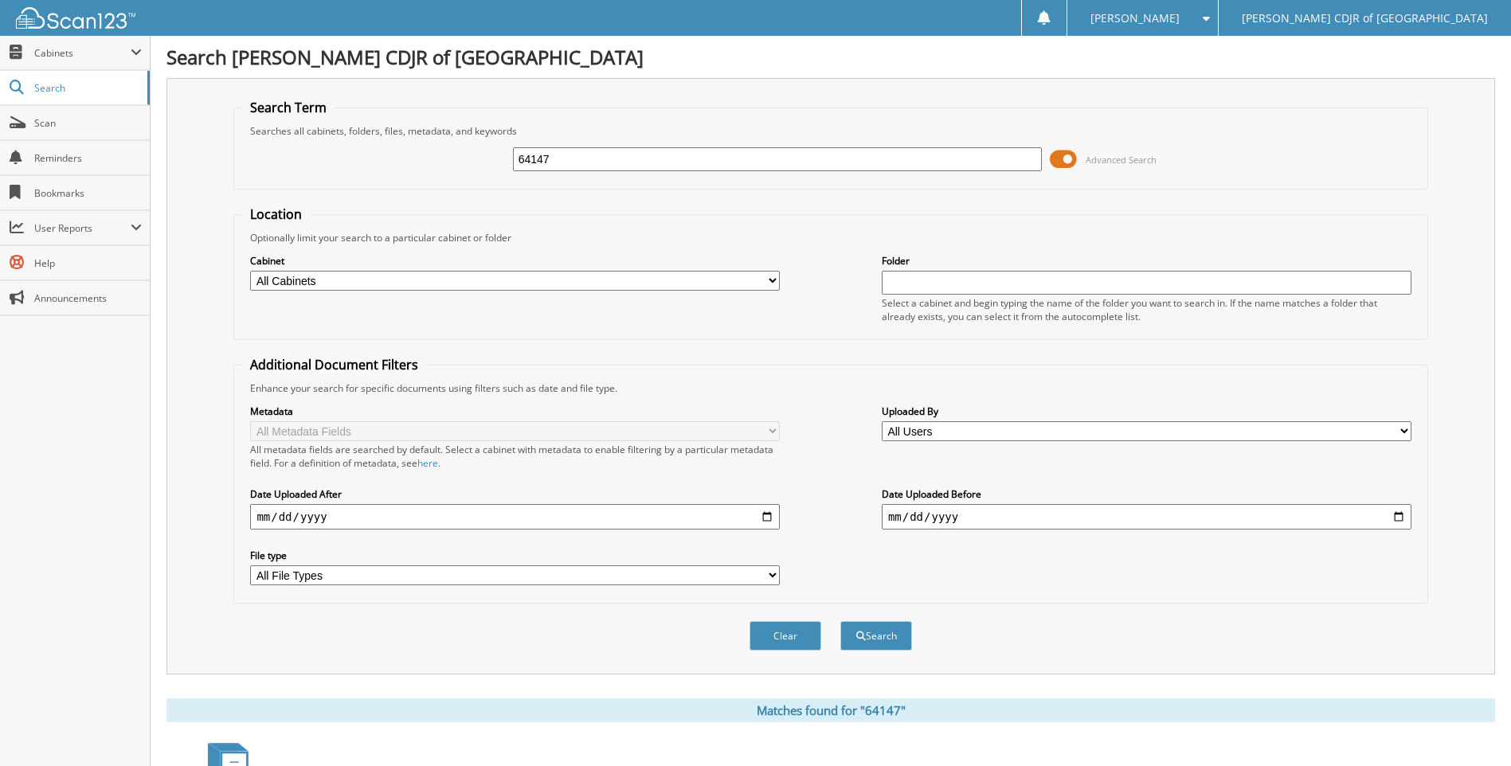
click at [588, 158] on input "64147" at bounding box center [778, 159] width 530 height 24
type input "6"
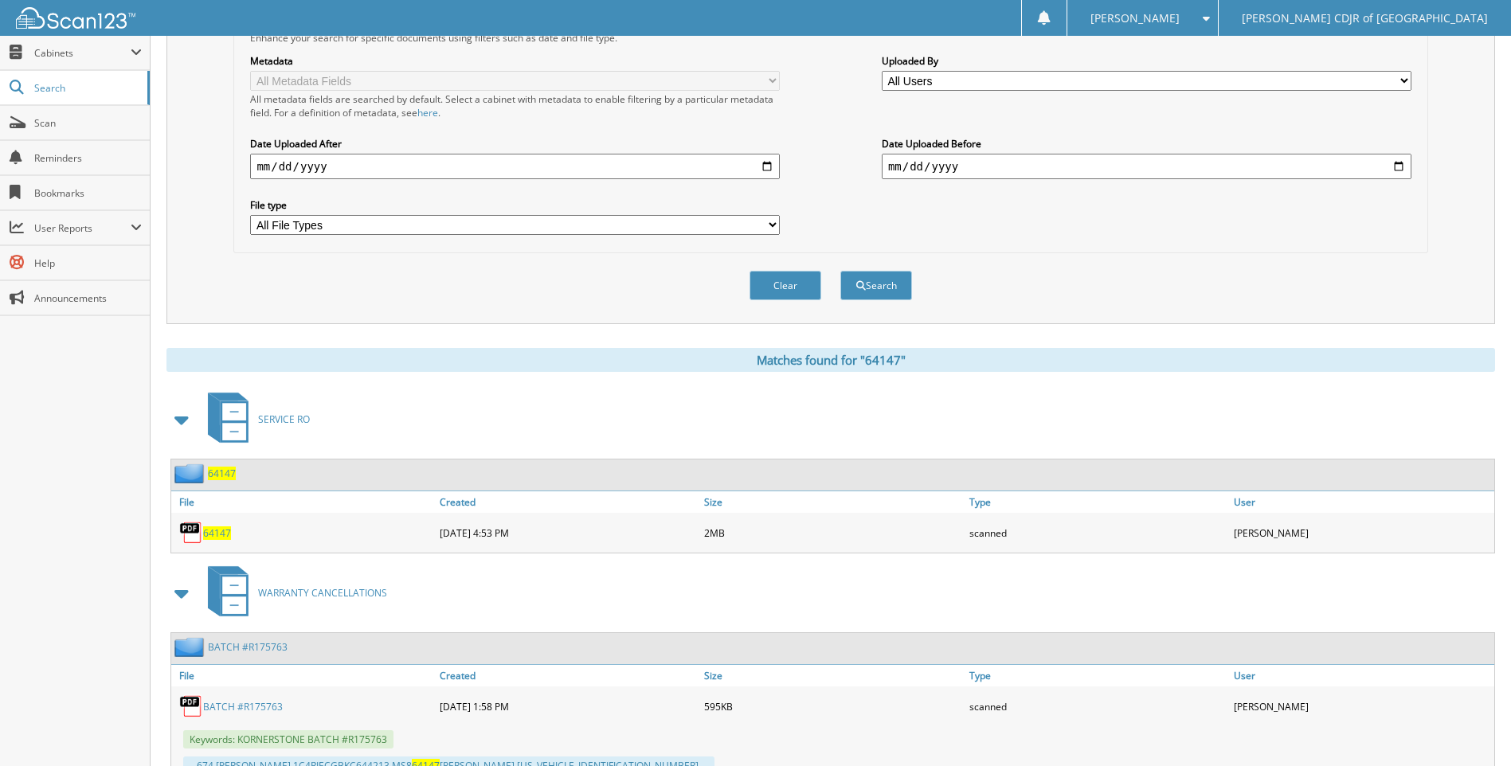
scroll to position [413, 0]
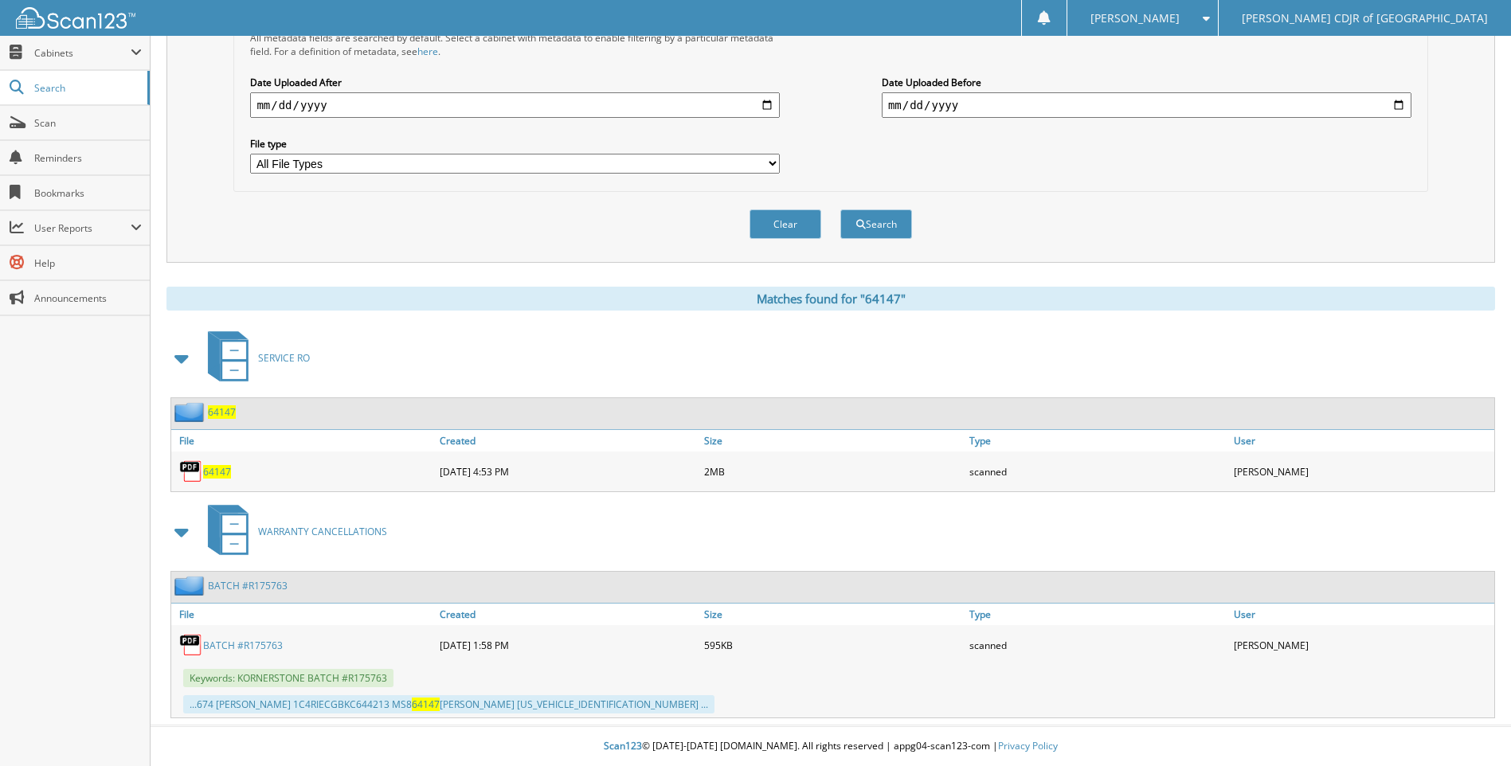
type input "64167"
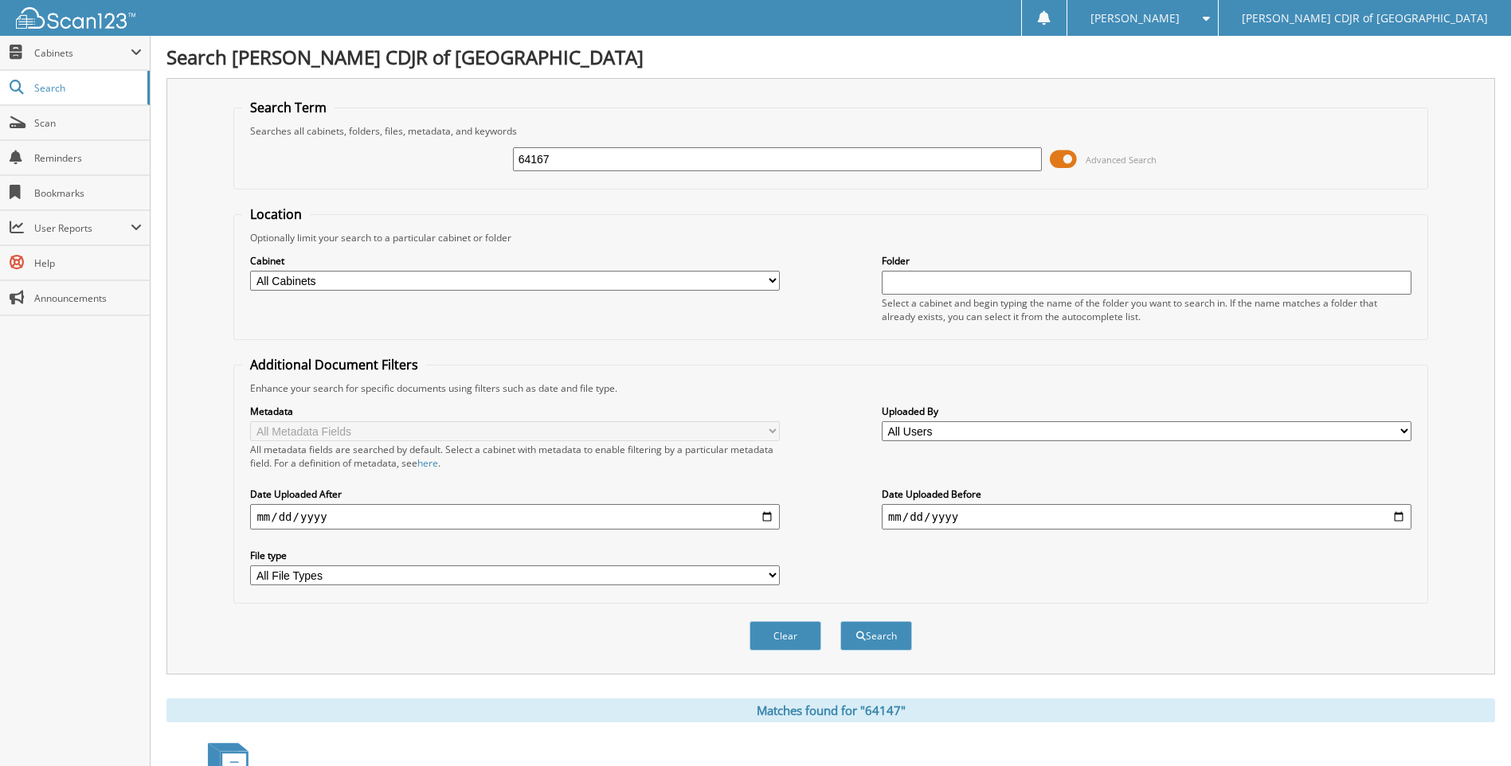
click at [578, 162] on input "64167" at bounding box center [778, 159] width 530 height 24
click at [840, 621] on button "Search" at bounding box center [876, 635] width 72 height 29
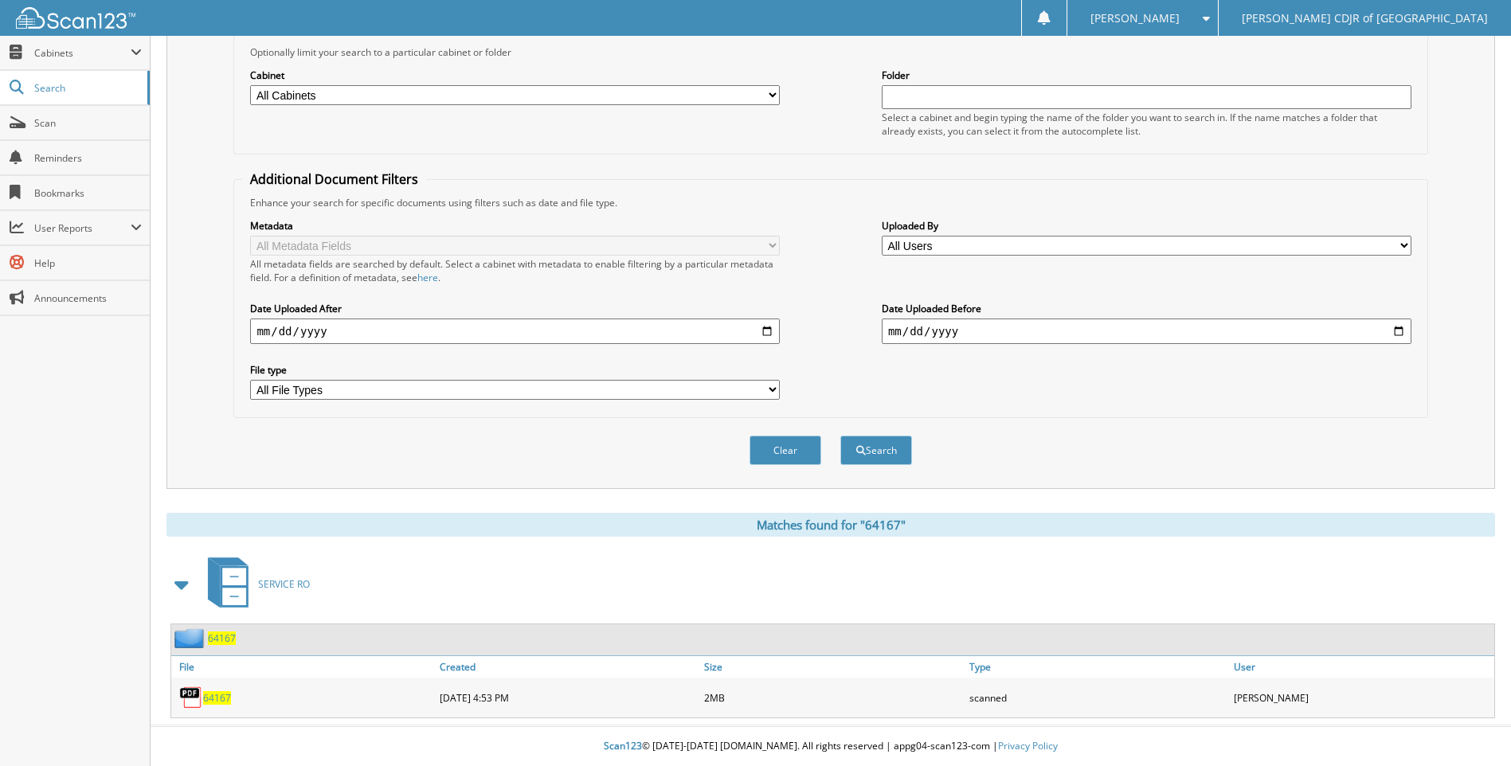
click at [214, 700] on span "64167" at bounding box center [217, 698] width 28 height 14
click at [220, 695] on span "64167" at bounding box center [217, 698] width 28 height 14
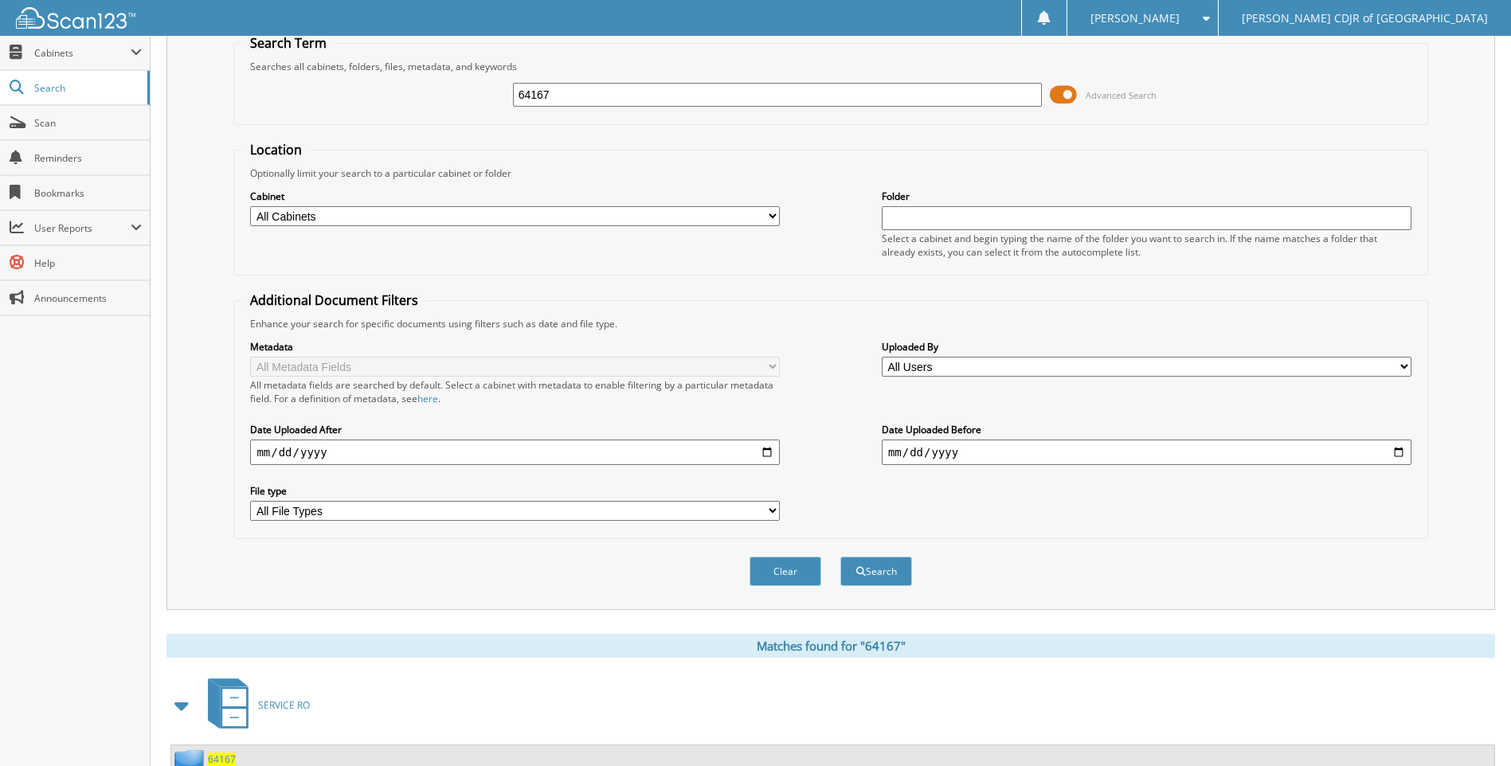
scroll to position [0, 0]
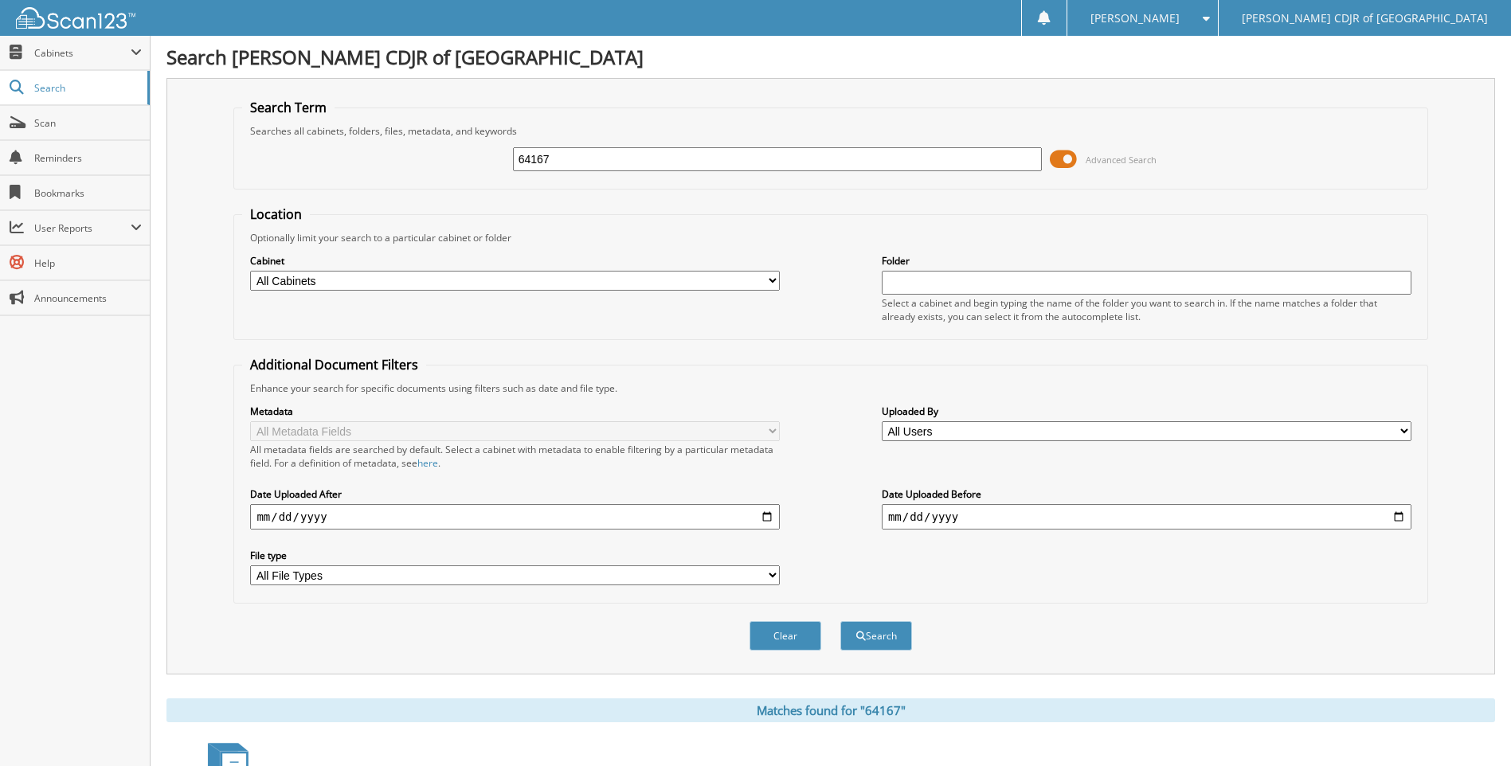
click at [569, 160] on input "64167" at bounding box center [778, 159] width 530 height 24
type input "6"
type input "4205"
click at [840, 621] on button "Search" at bounding box center [876, 635] width 72 height 29
click at [569, 160] on input "4205" at bounding box center [778, 159] width 530 height 24
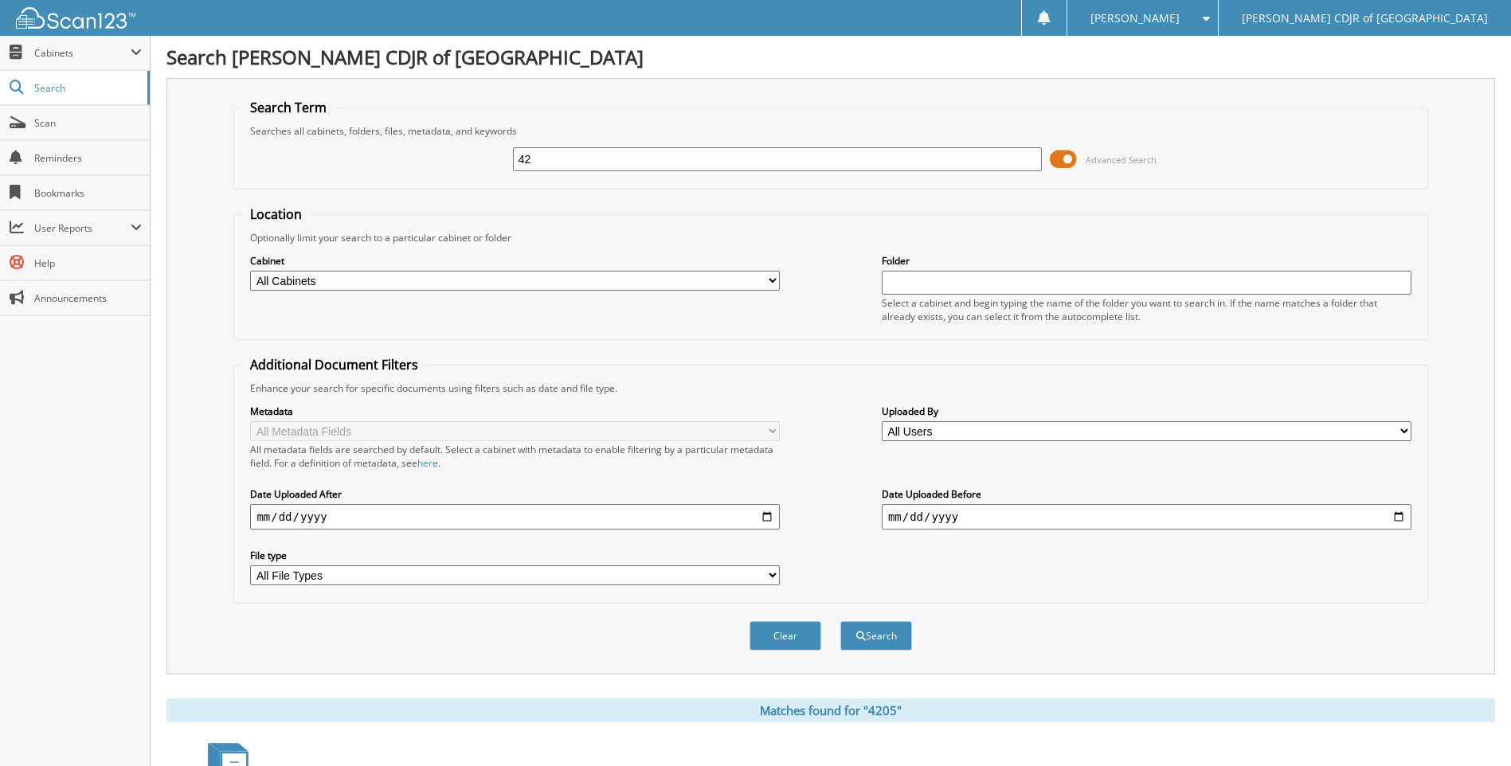
type input "4"
type input "64205"
click at [840, 621] on button "Search" at bounding box center [876, 635] width 72 height 29
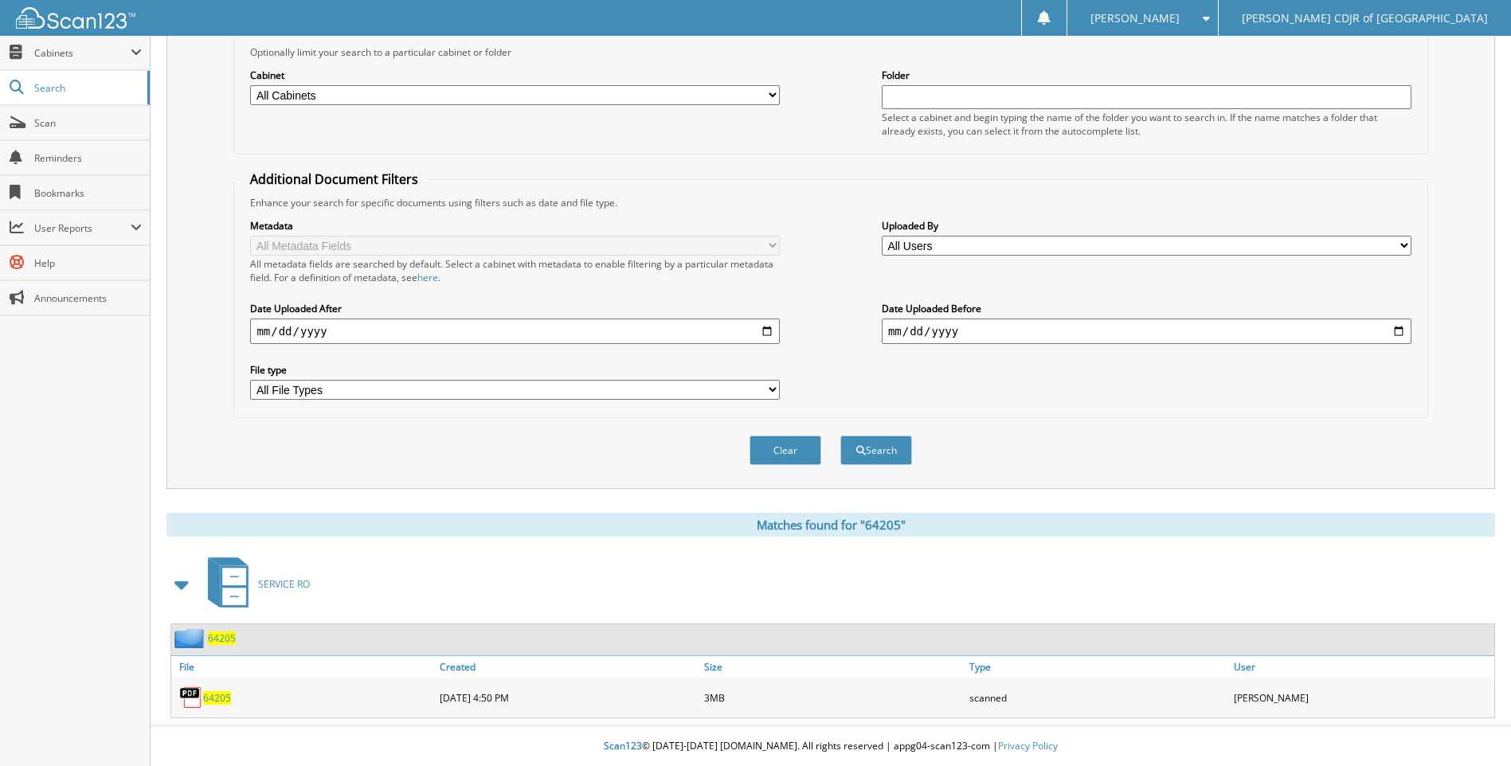
click at [215, 699] on span "64205" at bounding box center [217, 698] width 28 height 14
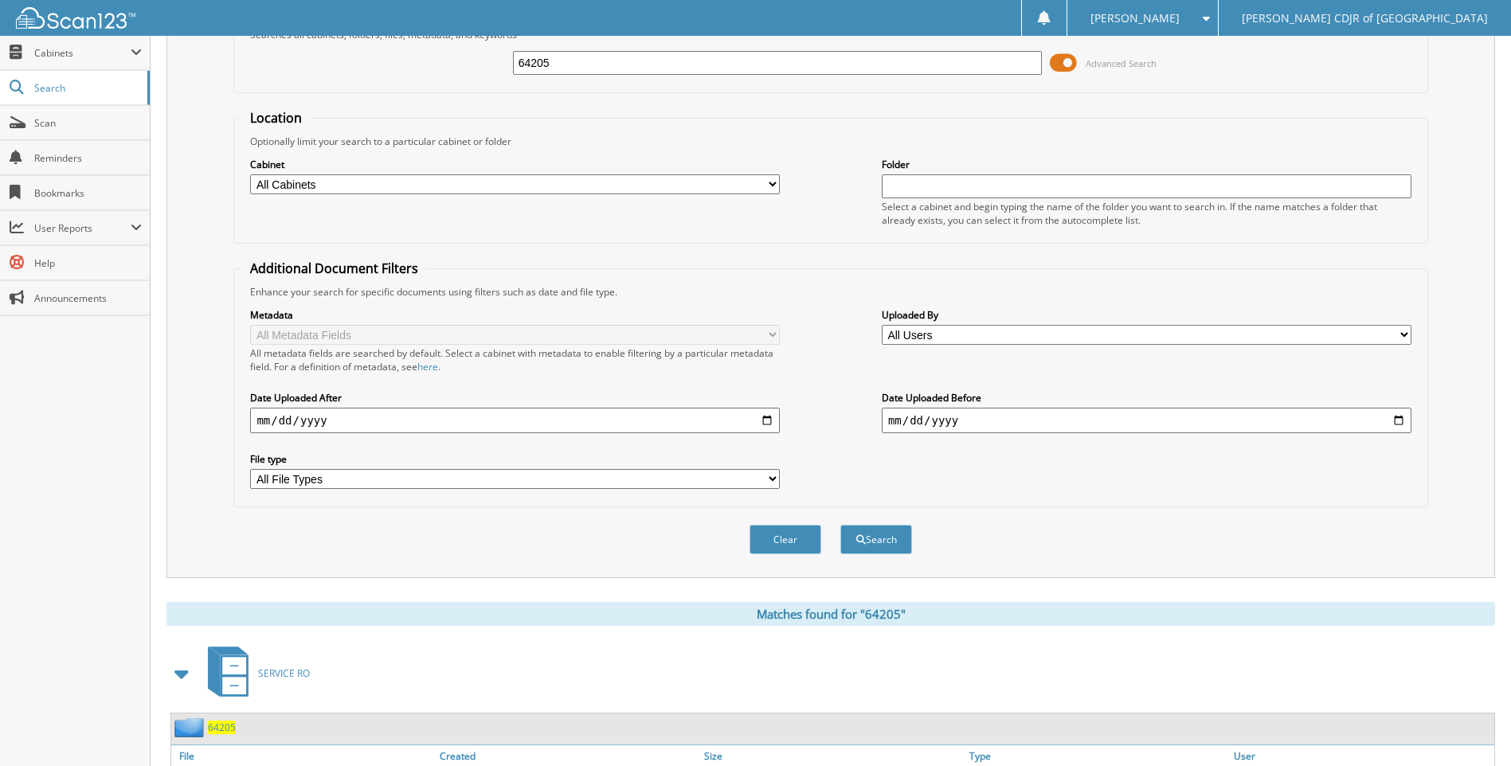
scroll to position [0, 0]
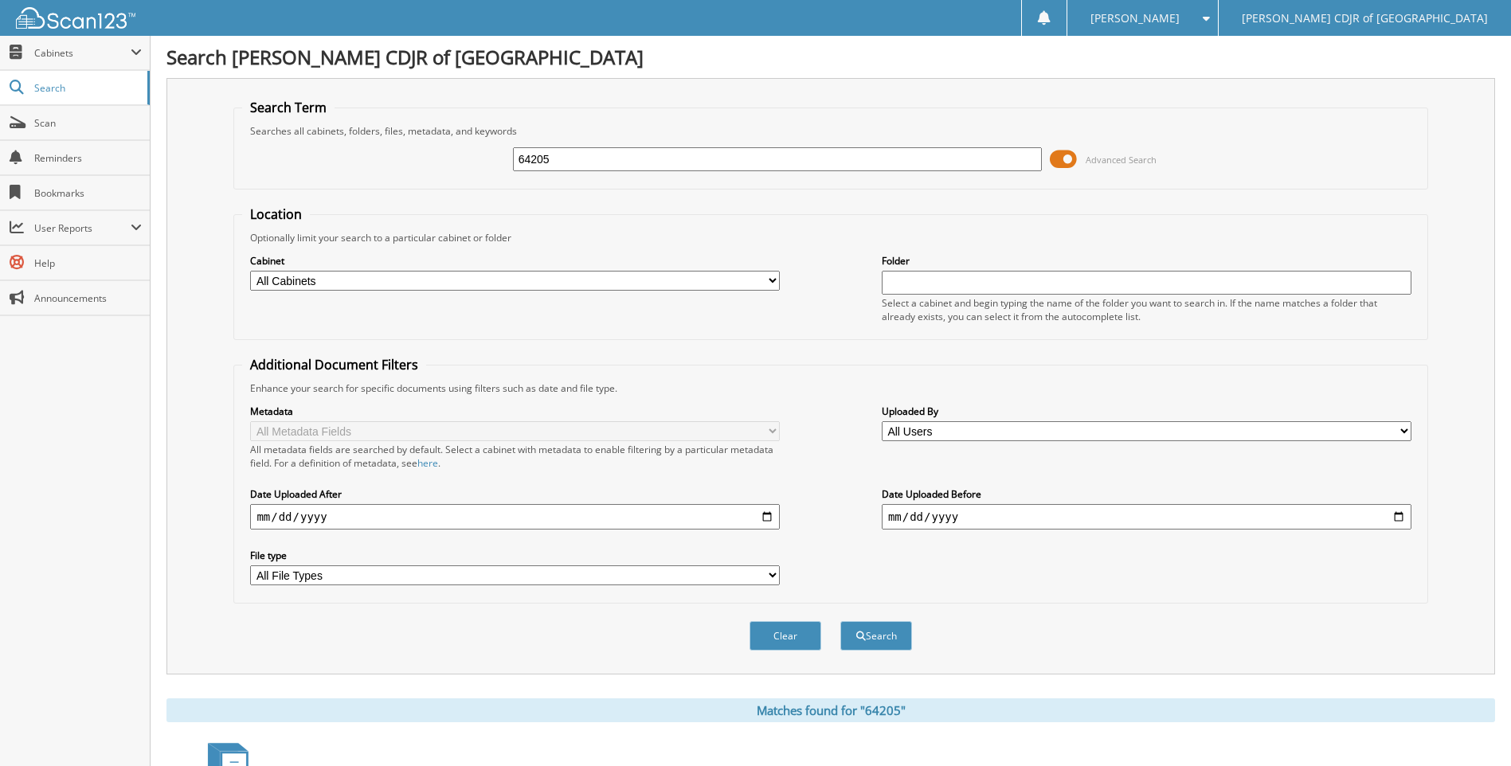
click at [717, 157] on input "64205" at bounding box center [778, 159] width 530 height 24
type input "6"
type input "64207"
click at [840, 621] on button "Search" at bounding box center [876, 635] width 72 height 29
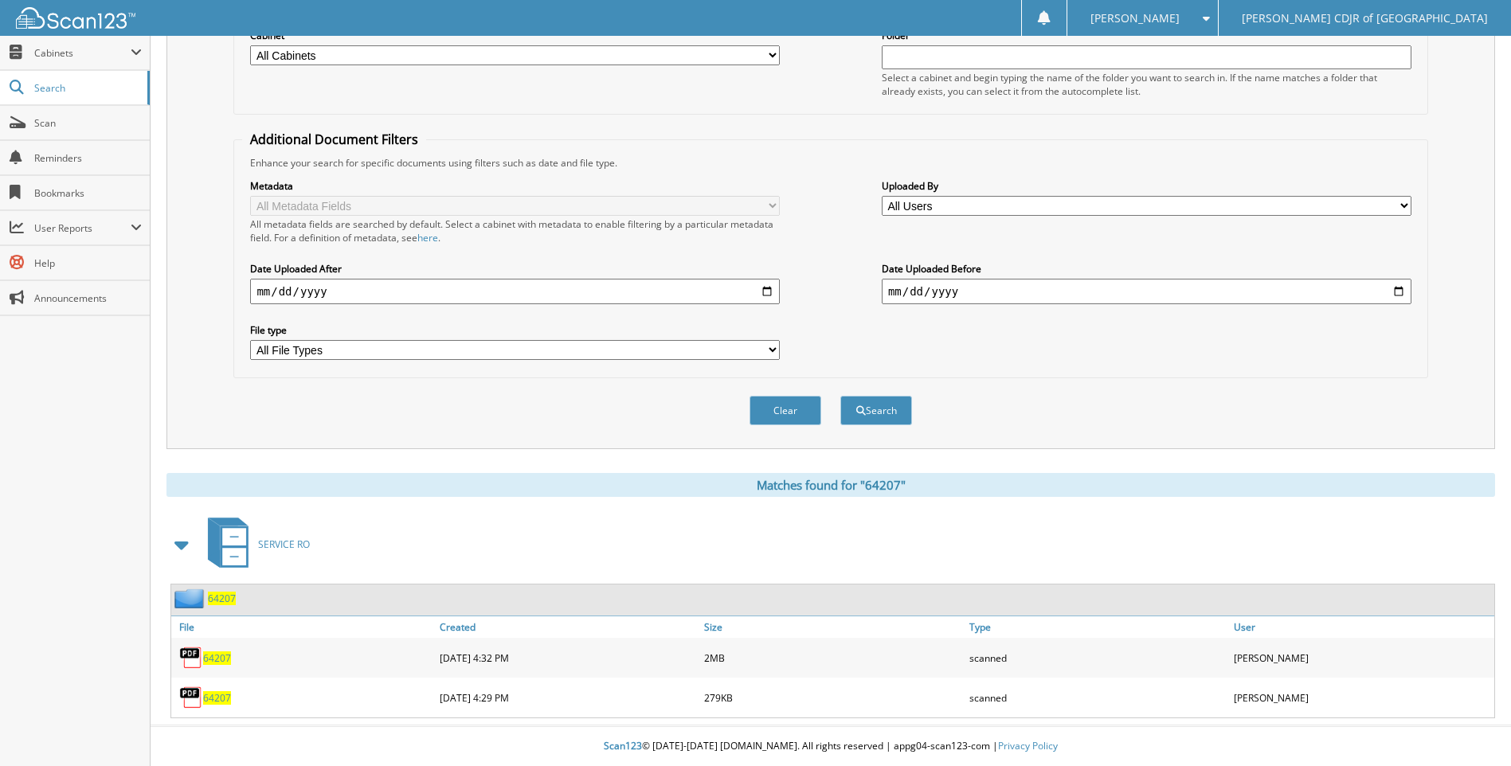
click at [206, 695] on span "64207" at bounding box center [217, 698] width 28 height 14
click at [214, 661] on span "64207" at bounding box center [217, 659] width 28 height 14
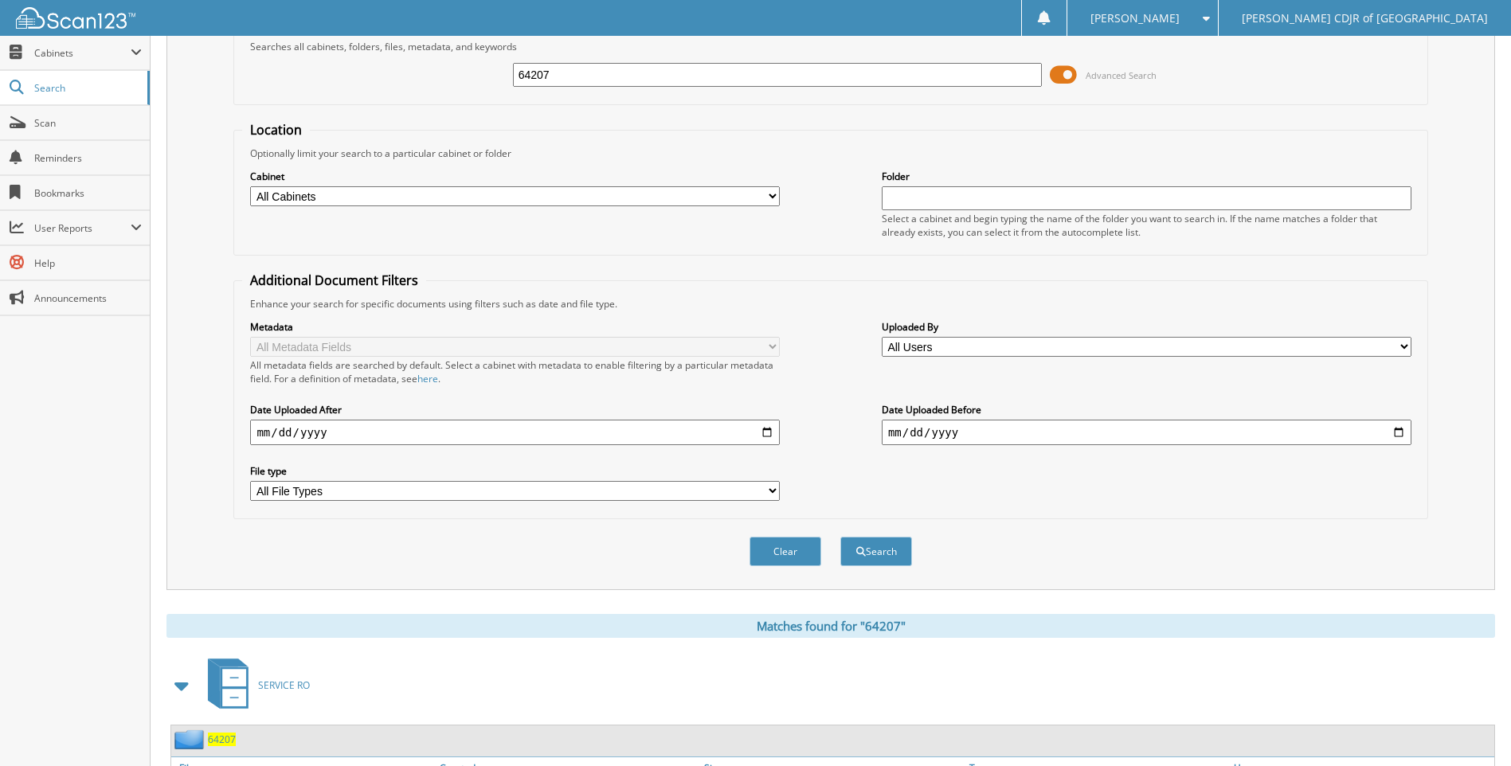
scroll to position [0, 0]
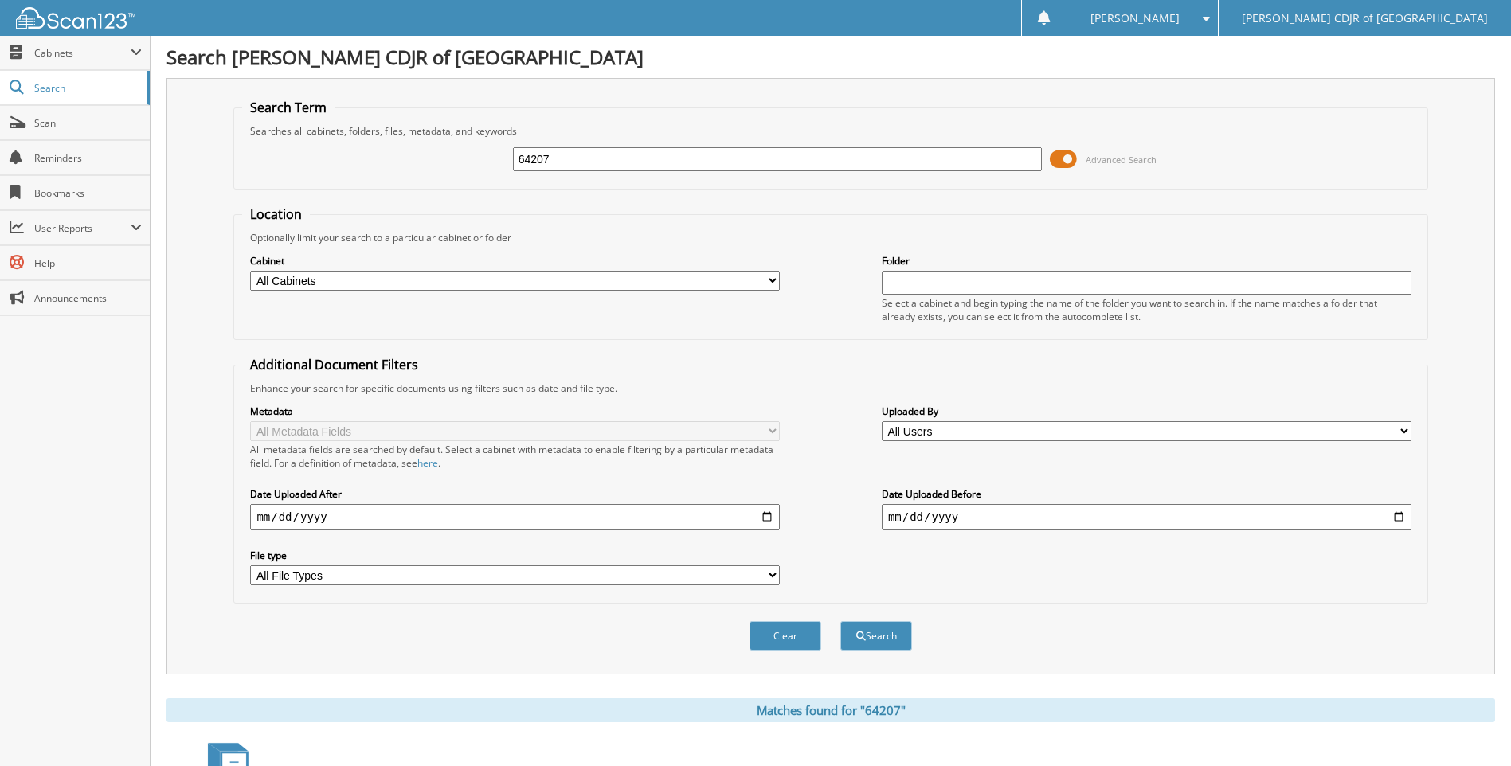
click at [646, 162] on input "64207" at bounding box center [778, 159] width 530 height 24
type input "6"
type input "64312"
click at [840, 621] on button "Search" at bounding box center [876, 635] width 72 height 29
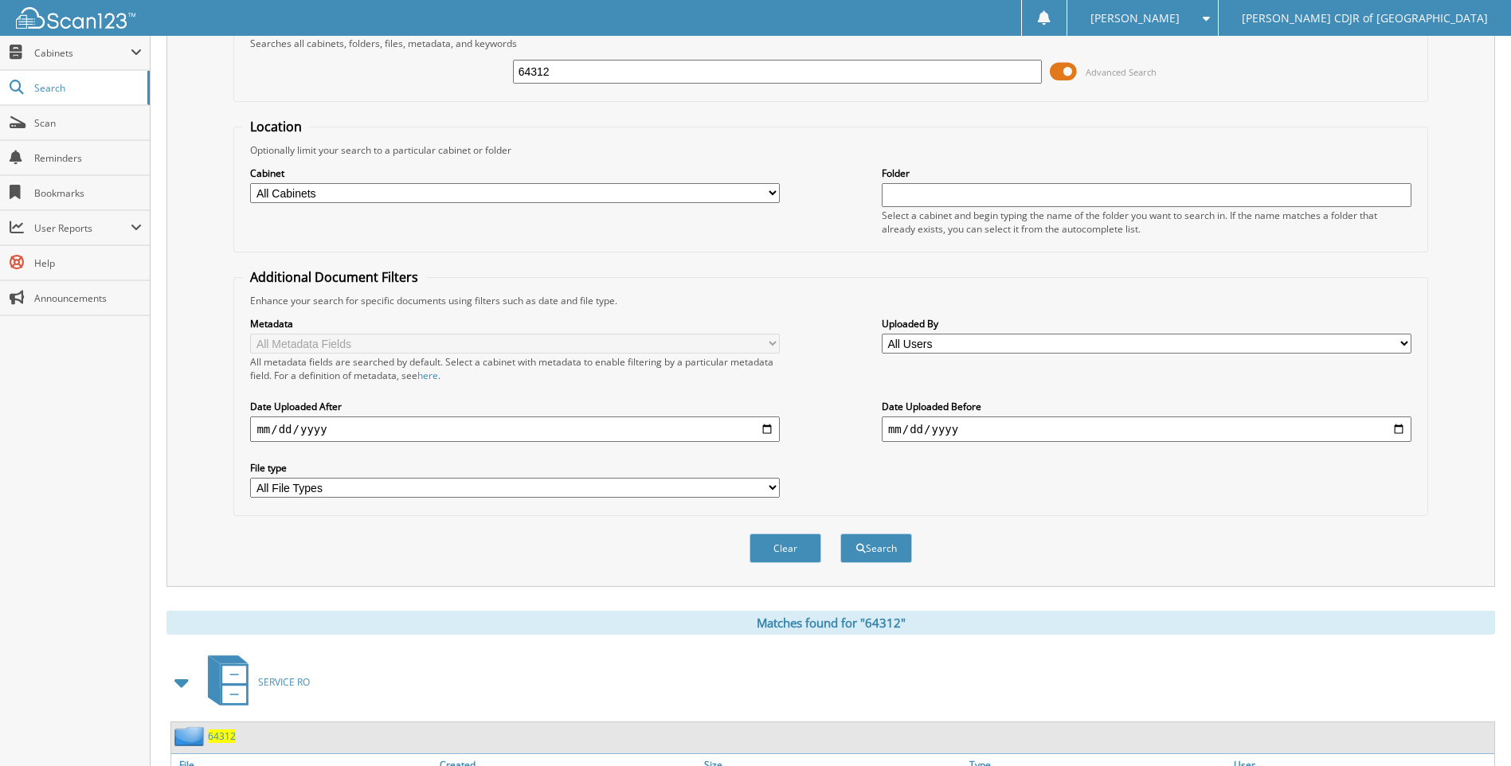
scroll to position [186, 0]
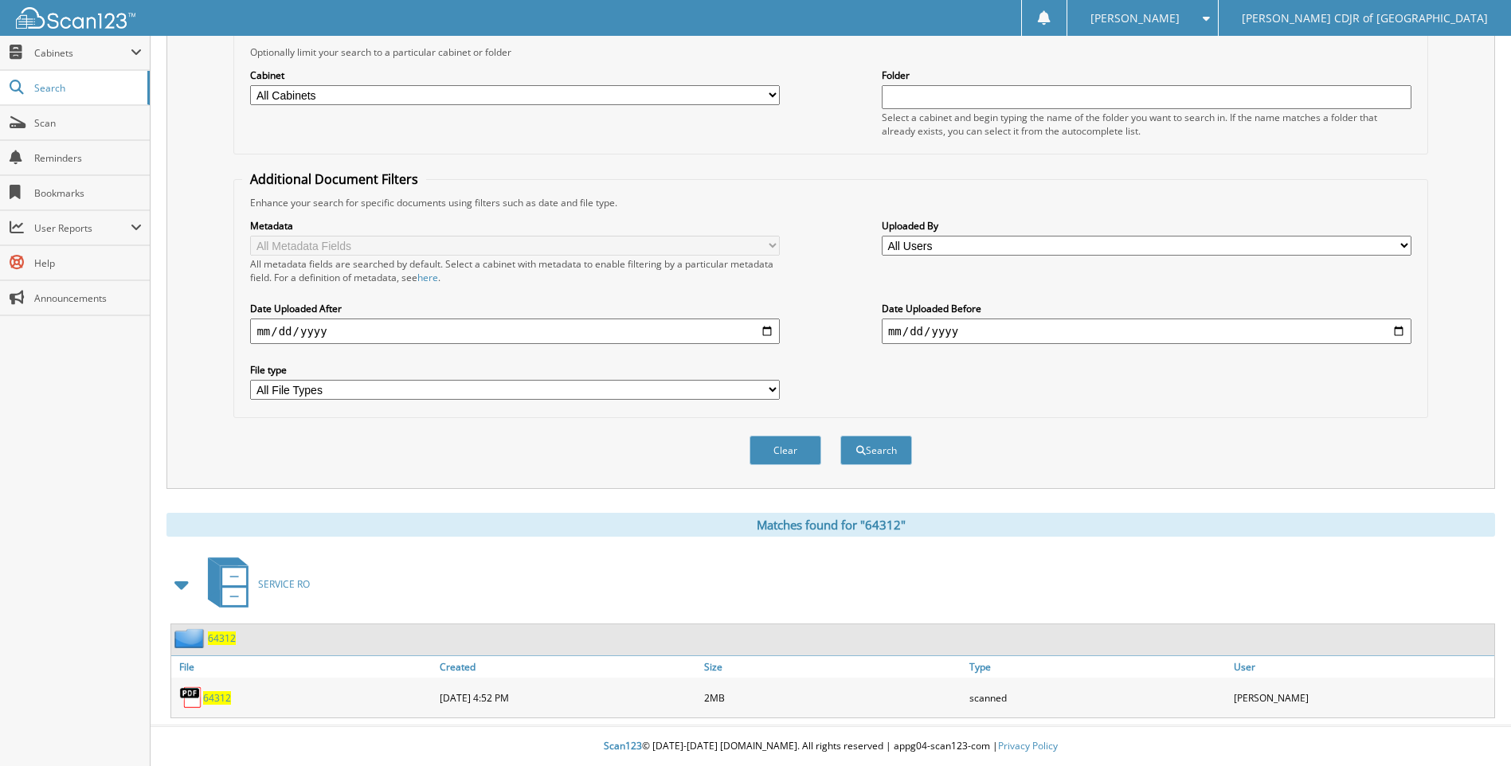
click at [225, 700] on span "64312" at bounding box center [217, 698] width 28 height 14
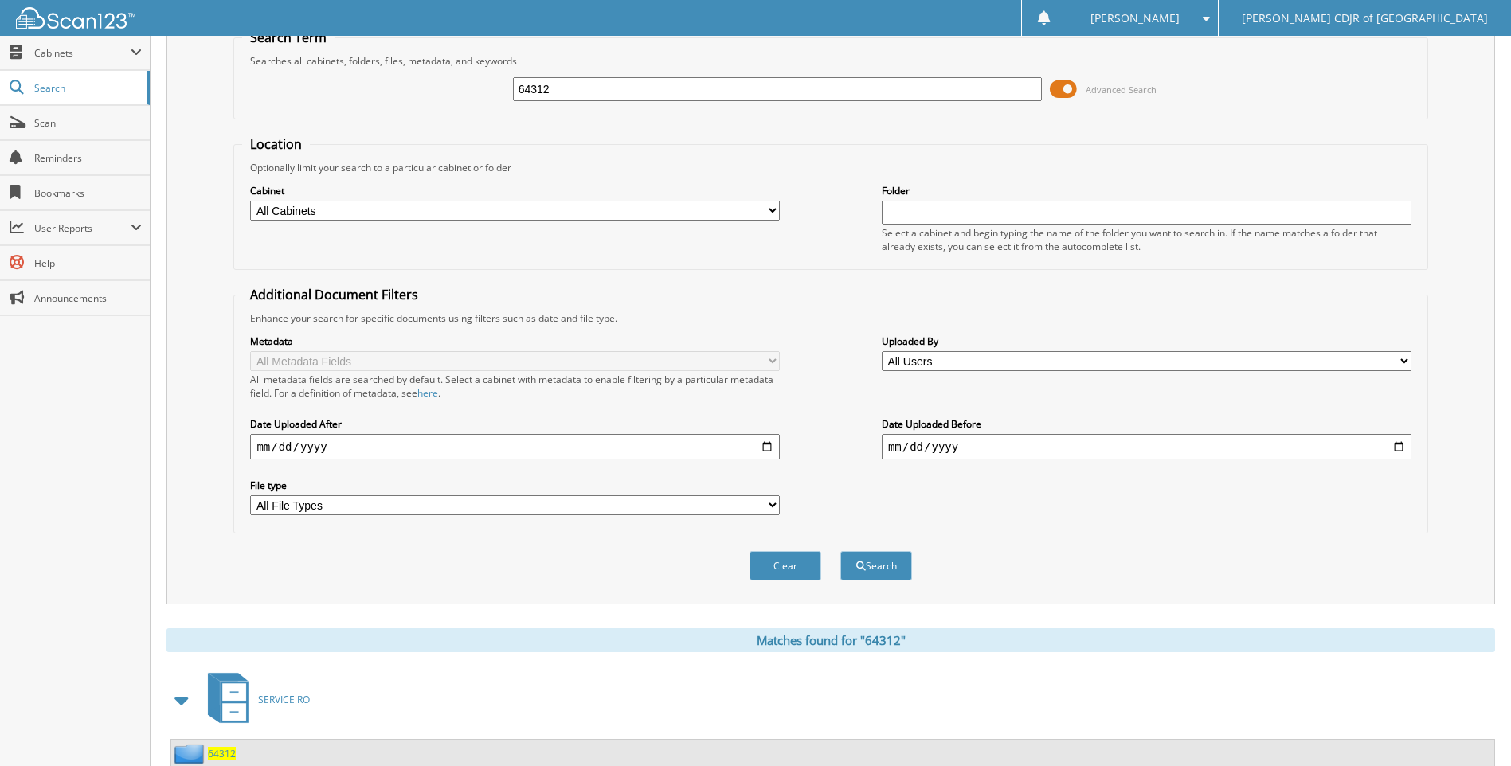
scroll to position [0, 0]
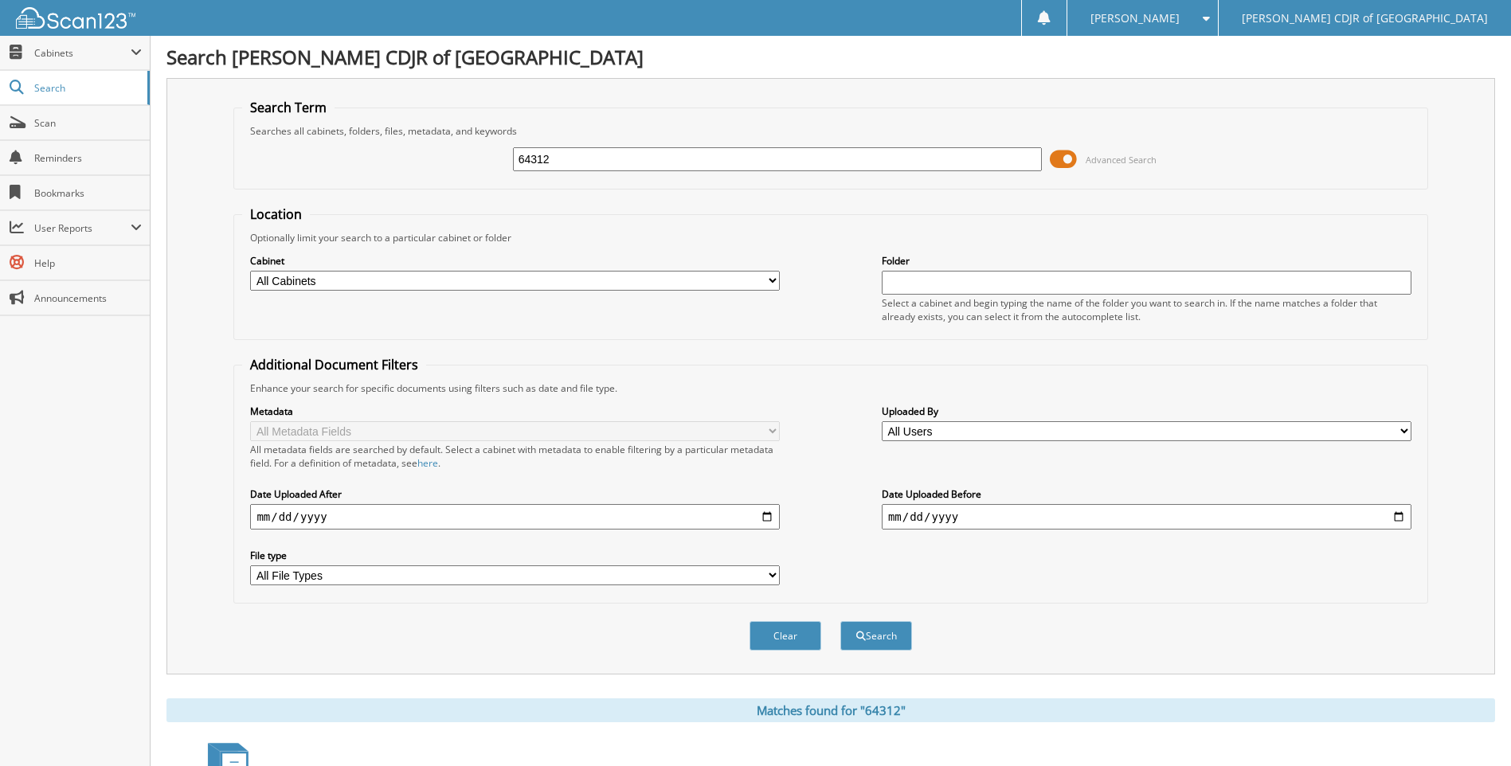
click at [550, 159] on input "64312" at bounding box center [778, 159] width 530 height 24
type input "6"
type input "64382"
click at [840, 621] on button "Search" at bounding box center [876, 635] width 72 height 29
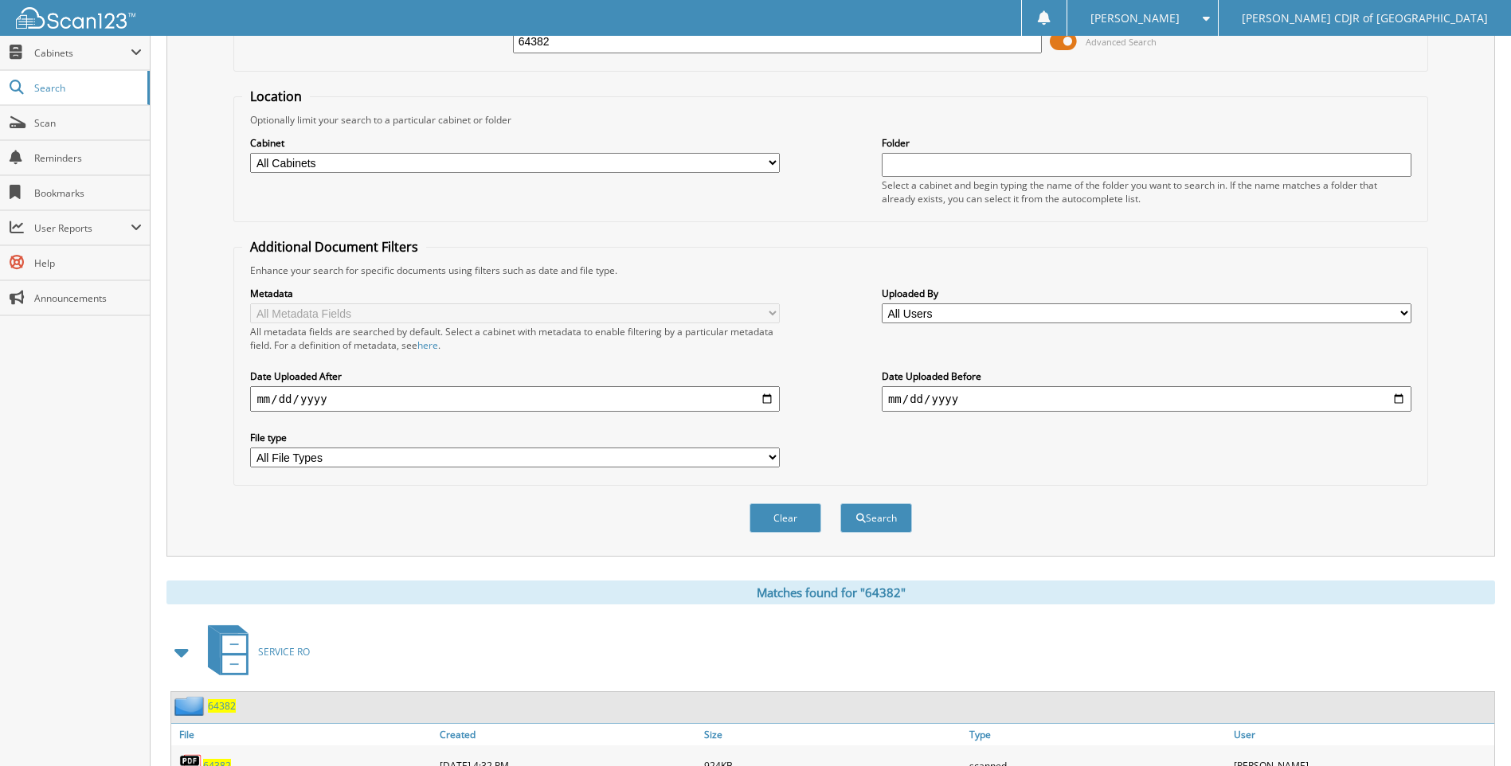
scroll to position [226, 0]
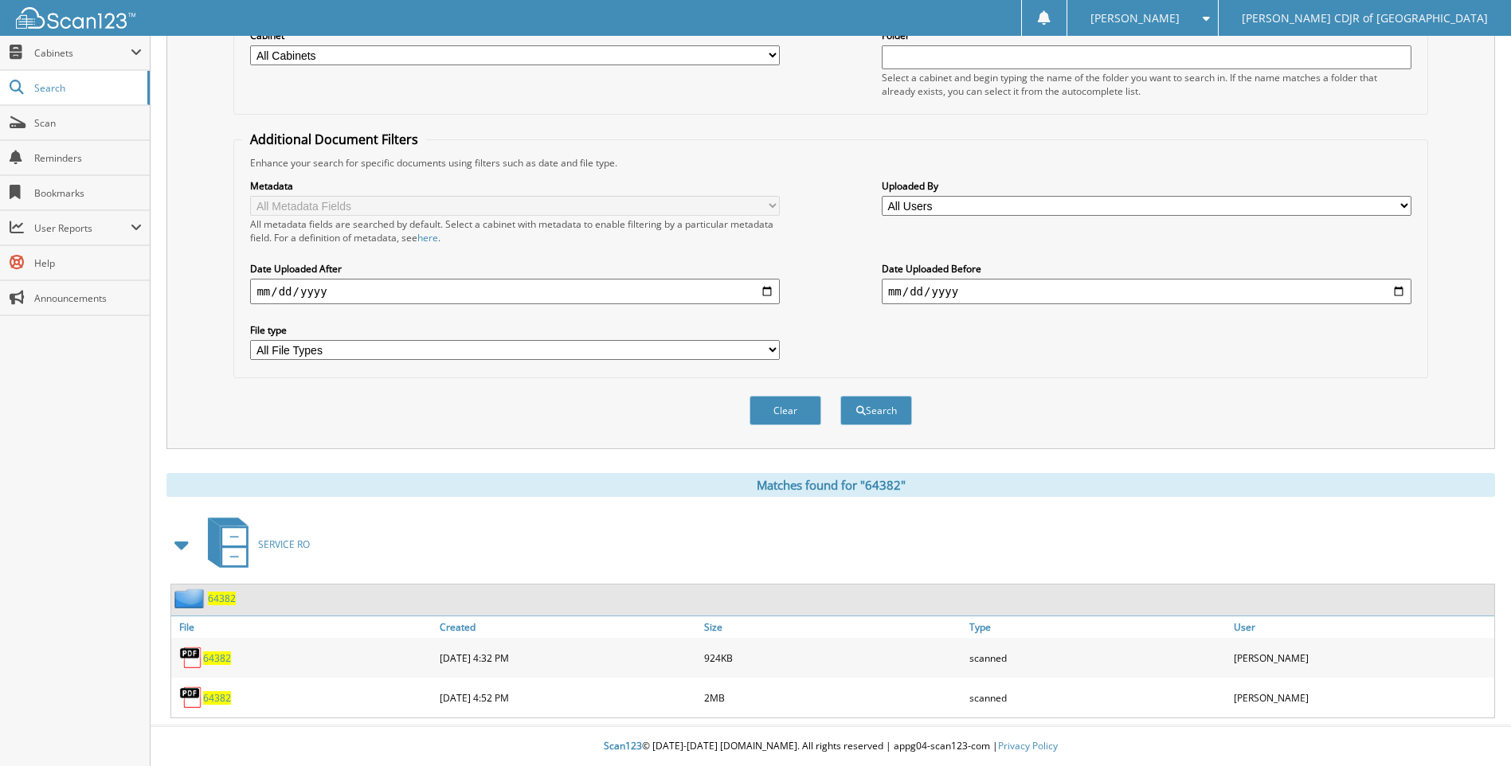
click at [216, 701] on span "64382" at bounding box center [217, 698] width 28 height 14
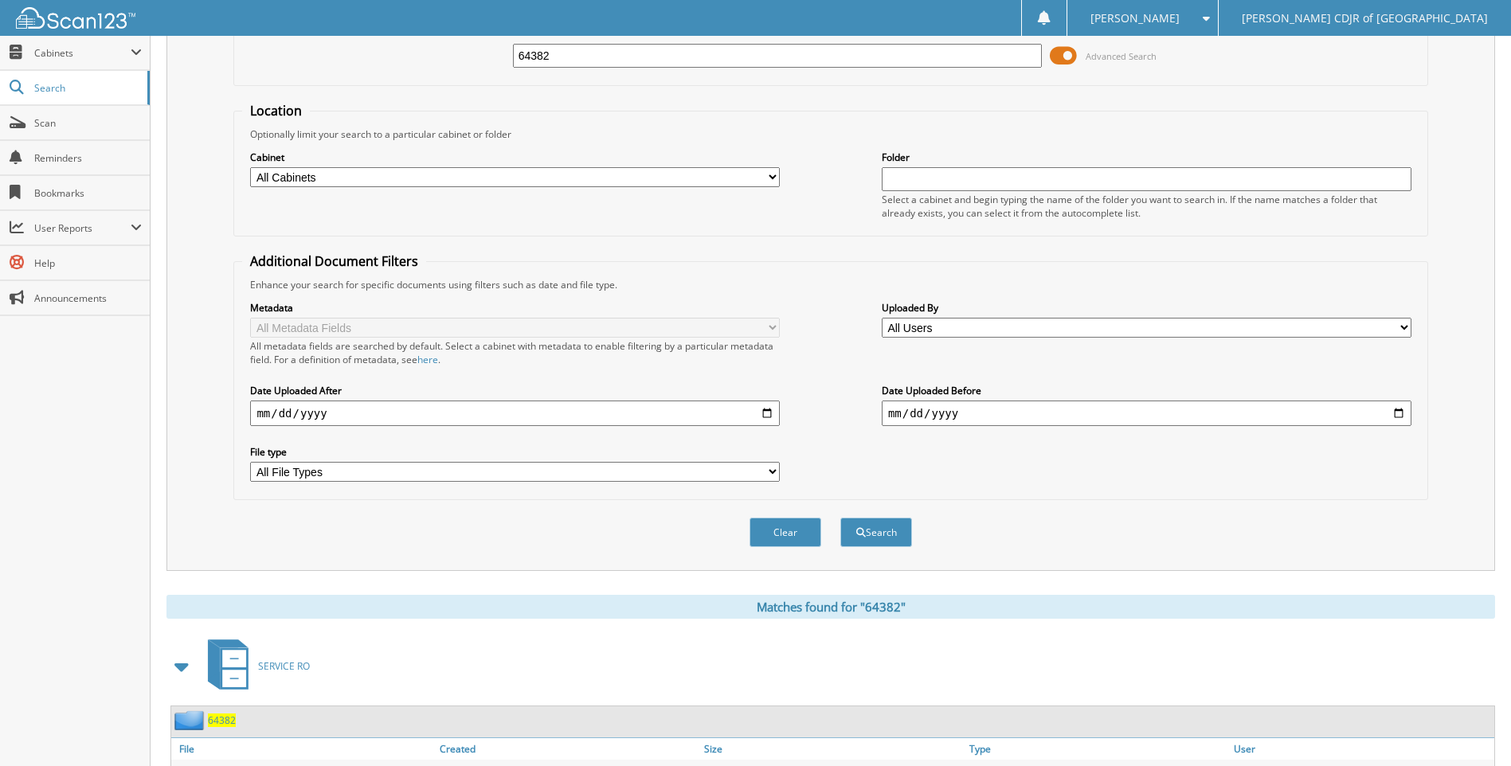
scroll to position [0, 0]
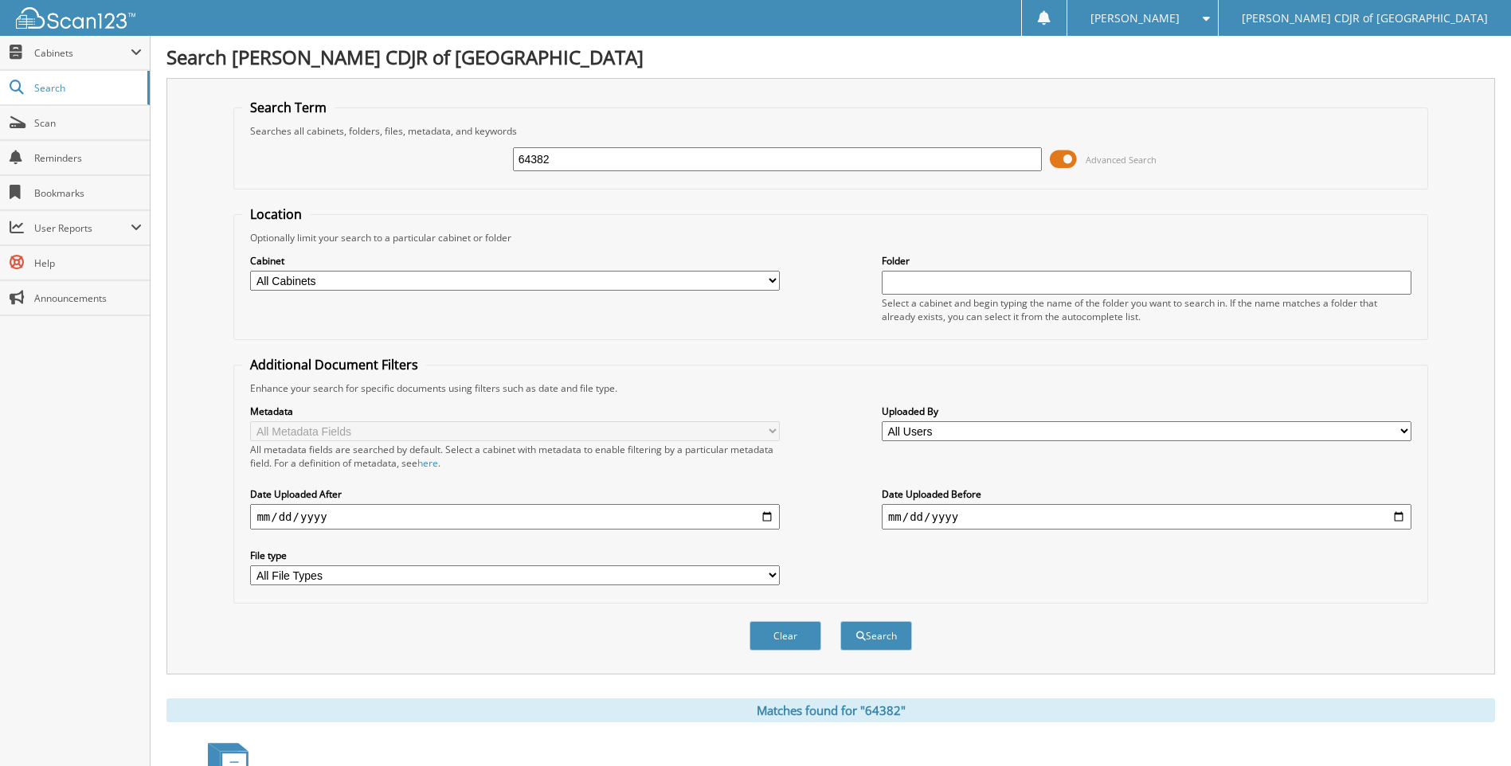
click at [669, 161] on input "64382" at bounding box center [778, 159] width 530 height 24
type input "6"
type input "64417"
click at [840, 621] on button "Search" at bounding box center [876, 635] width 72 height 29
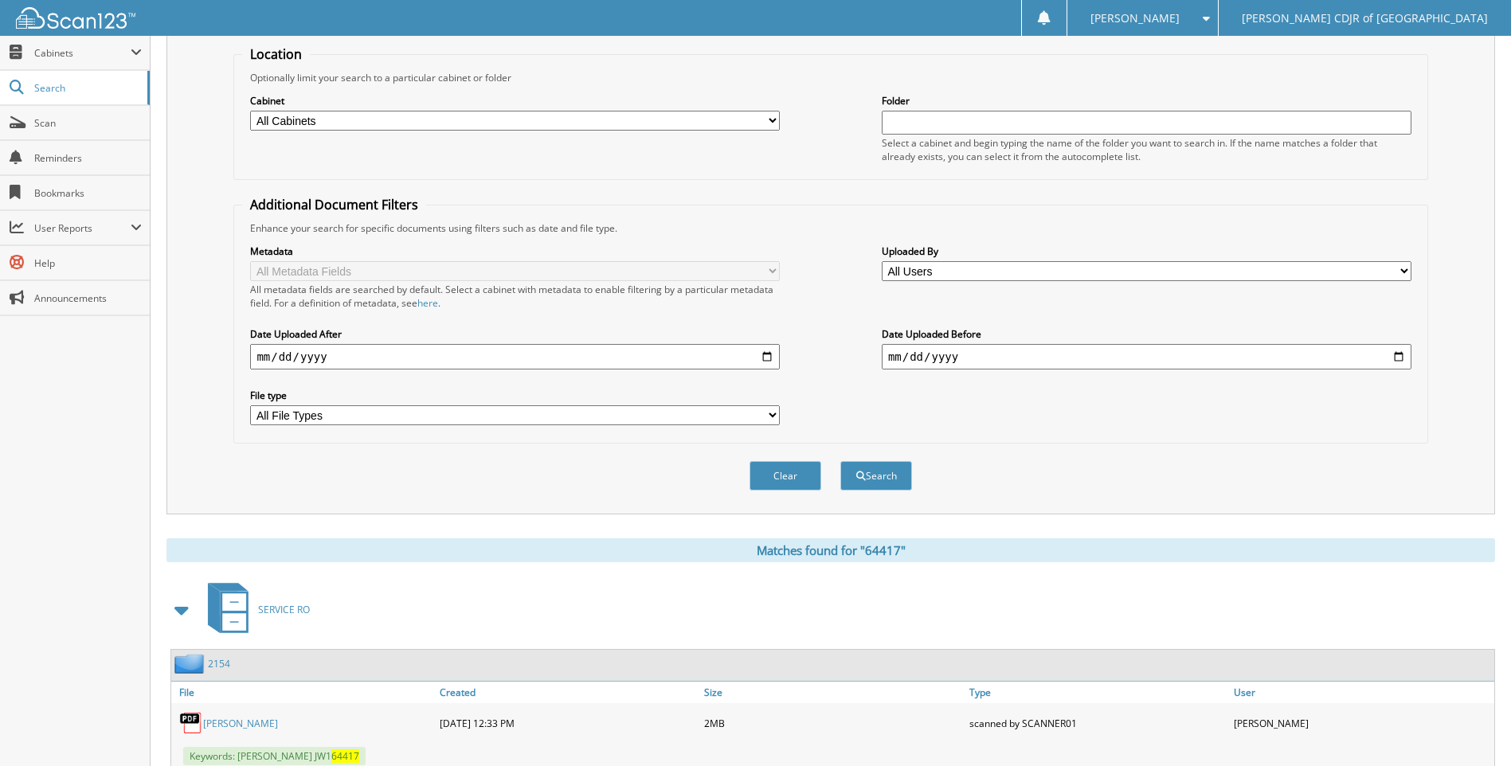
scroll to position [382, 0]
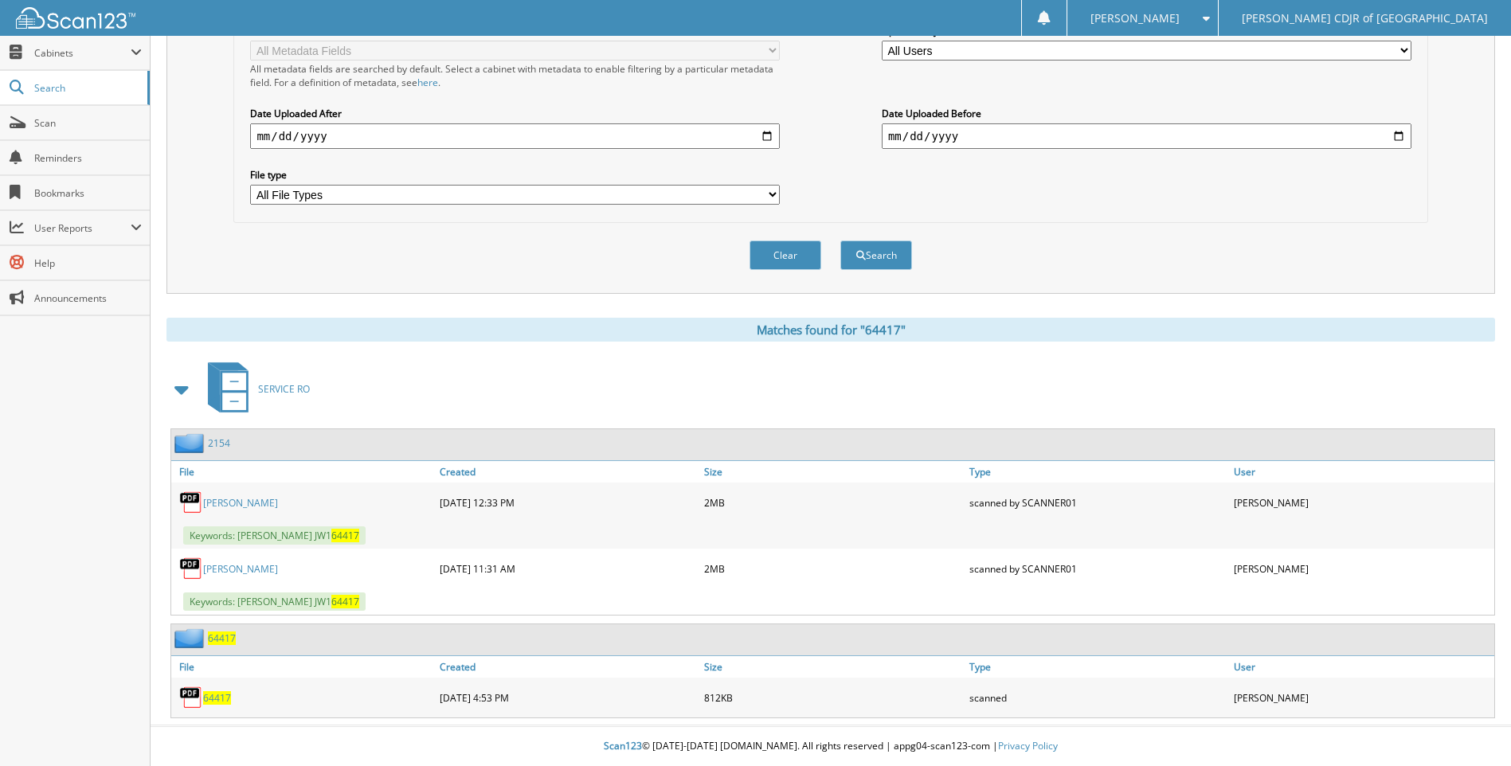
click at [226, 705] on div "64417" at bounding box center [303, 698] width 264 height 32
click at [229, 701] on span "64417" at bounding box center [217, 698] width 28 height 14
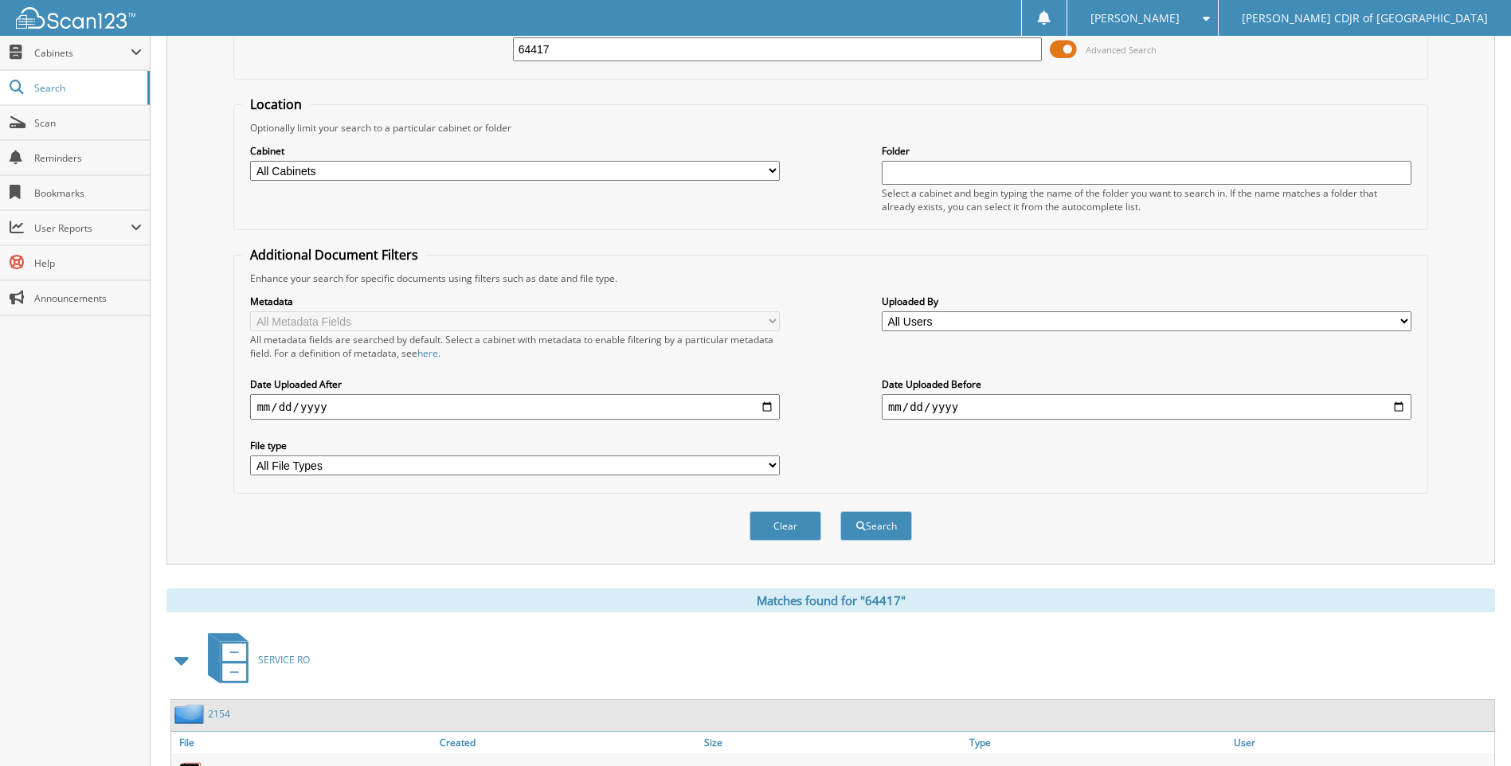
scroll to position [0, 0]
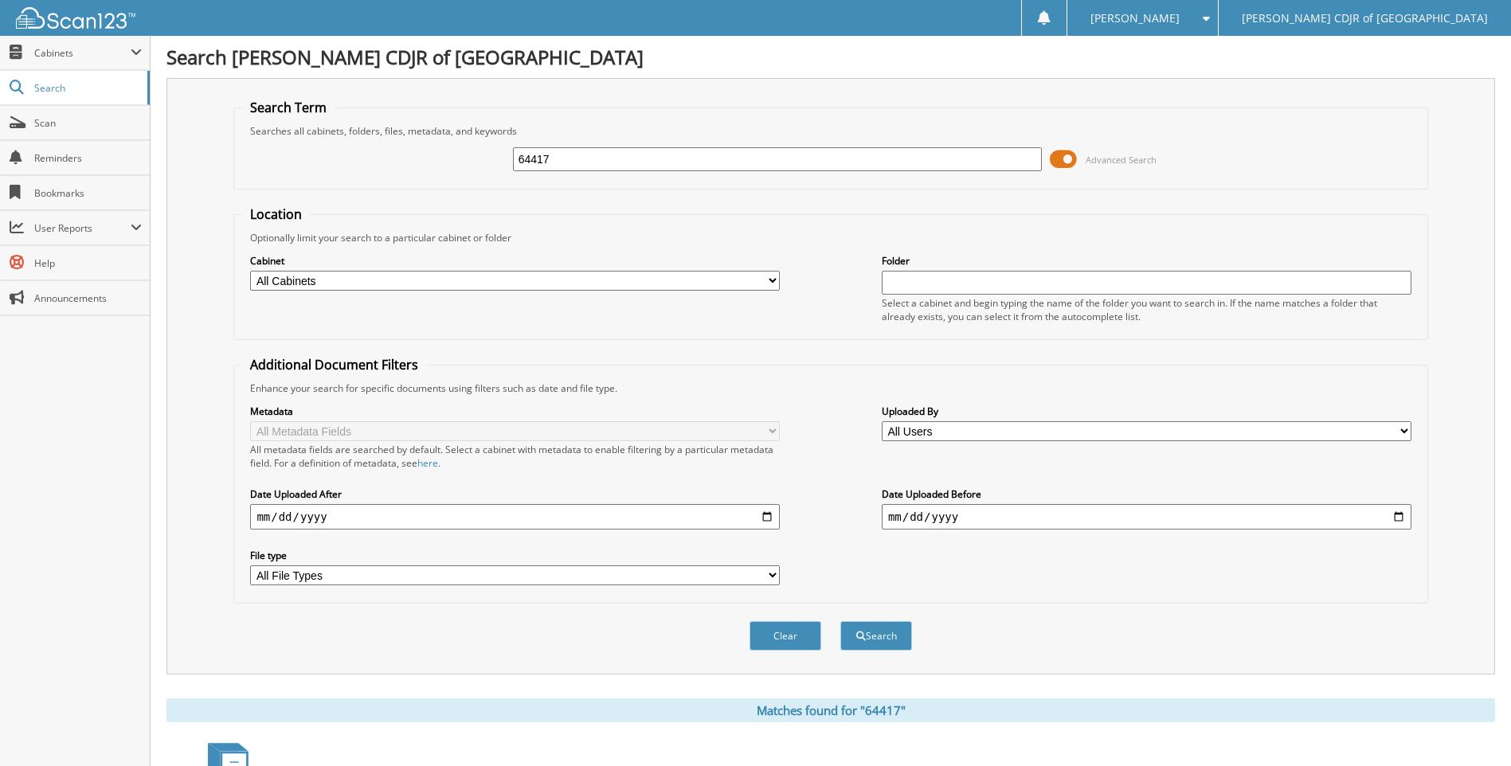
click at [551, 152] on input "64417" at bounding box center [778, 159] width 530 height 24
type input "64437"
click at [840, 621] on button "Search" at bounding box center [876, 635] width 72 height 29
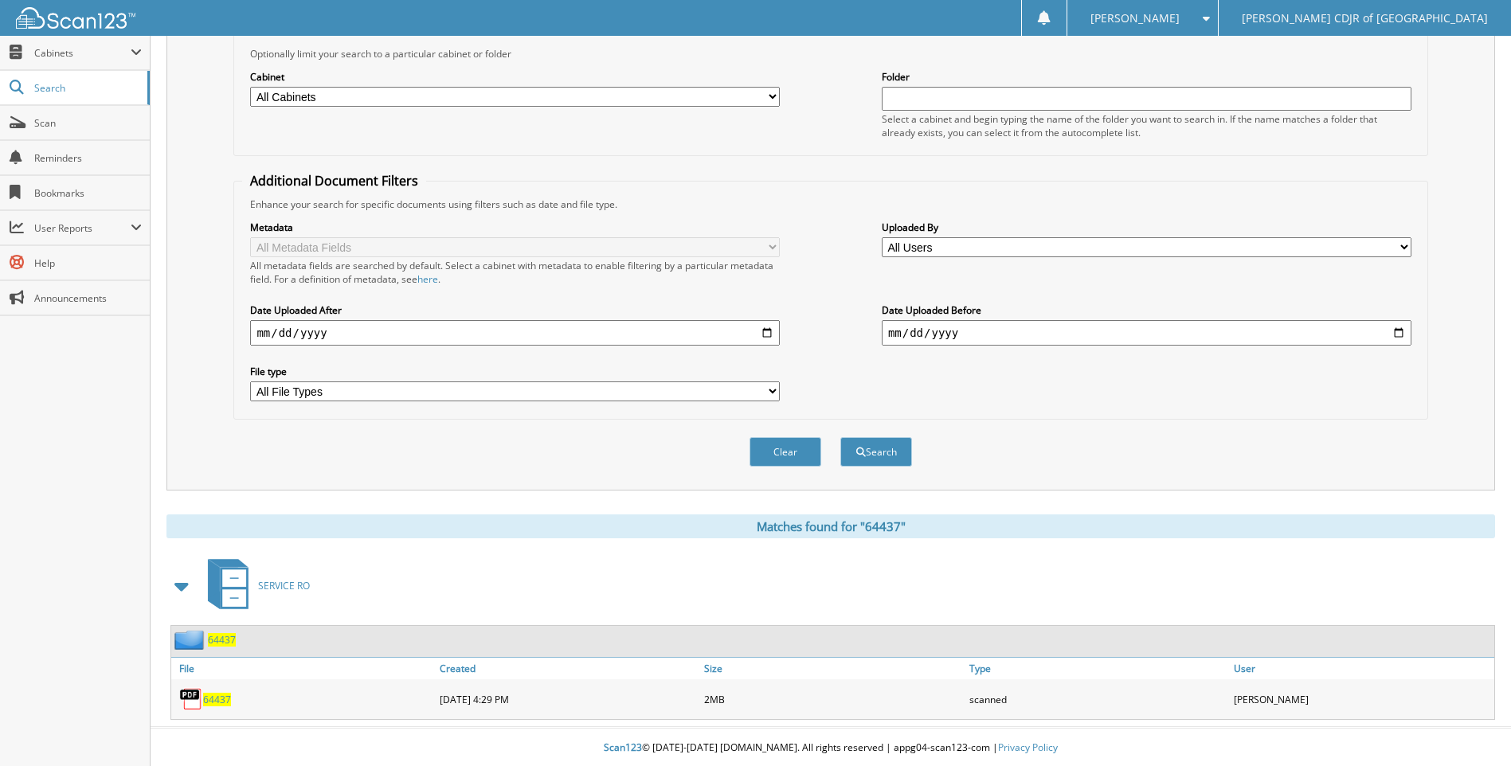
scroll to position [186, 0]
click at [213, 696] on span "64437" at bounding box center [217, 698] width 28 height 14
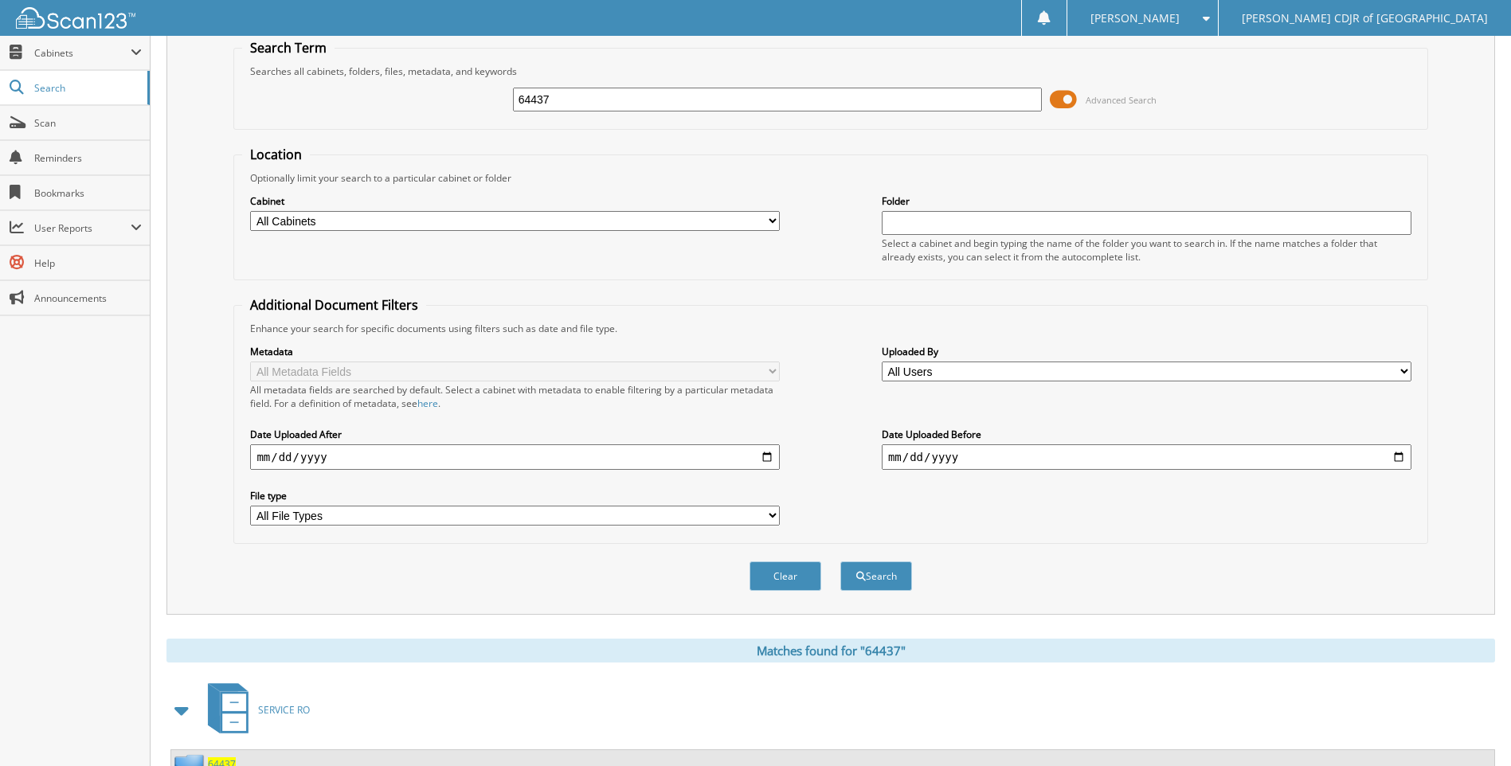
scroll to position [0, 0]
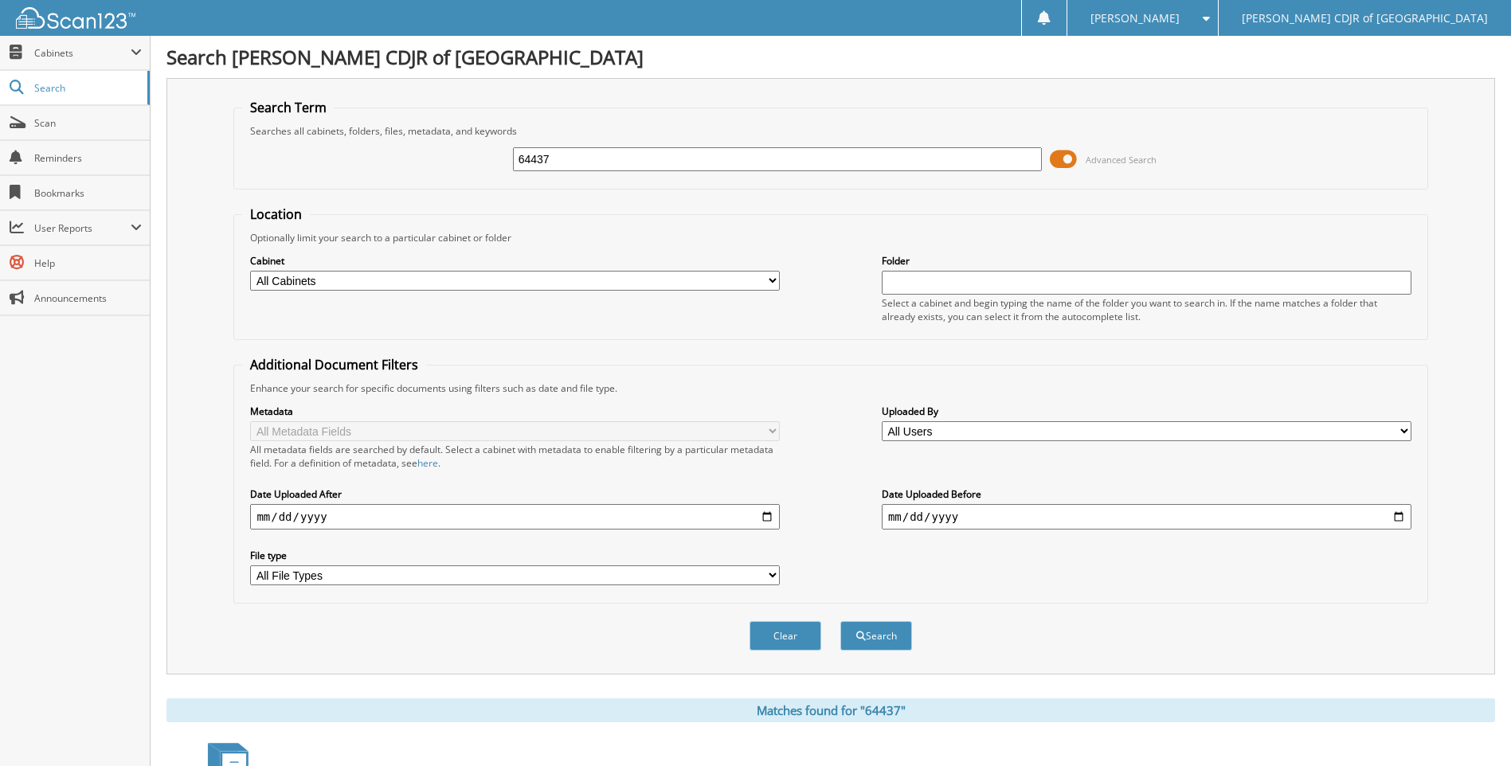
click at [749, 154] on input "64437" at bounding box center [778, 159] width 530 height 24
type input "6"
type input "64439"
click at [840, 621] on button "Search" at bounding box center [876, 635] width 72 height 29
click at [653, 155] on input "64439" at bounding box center [778, 159] width 530 height 24
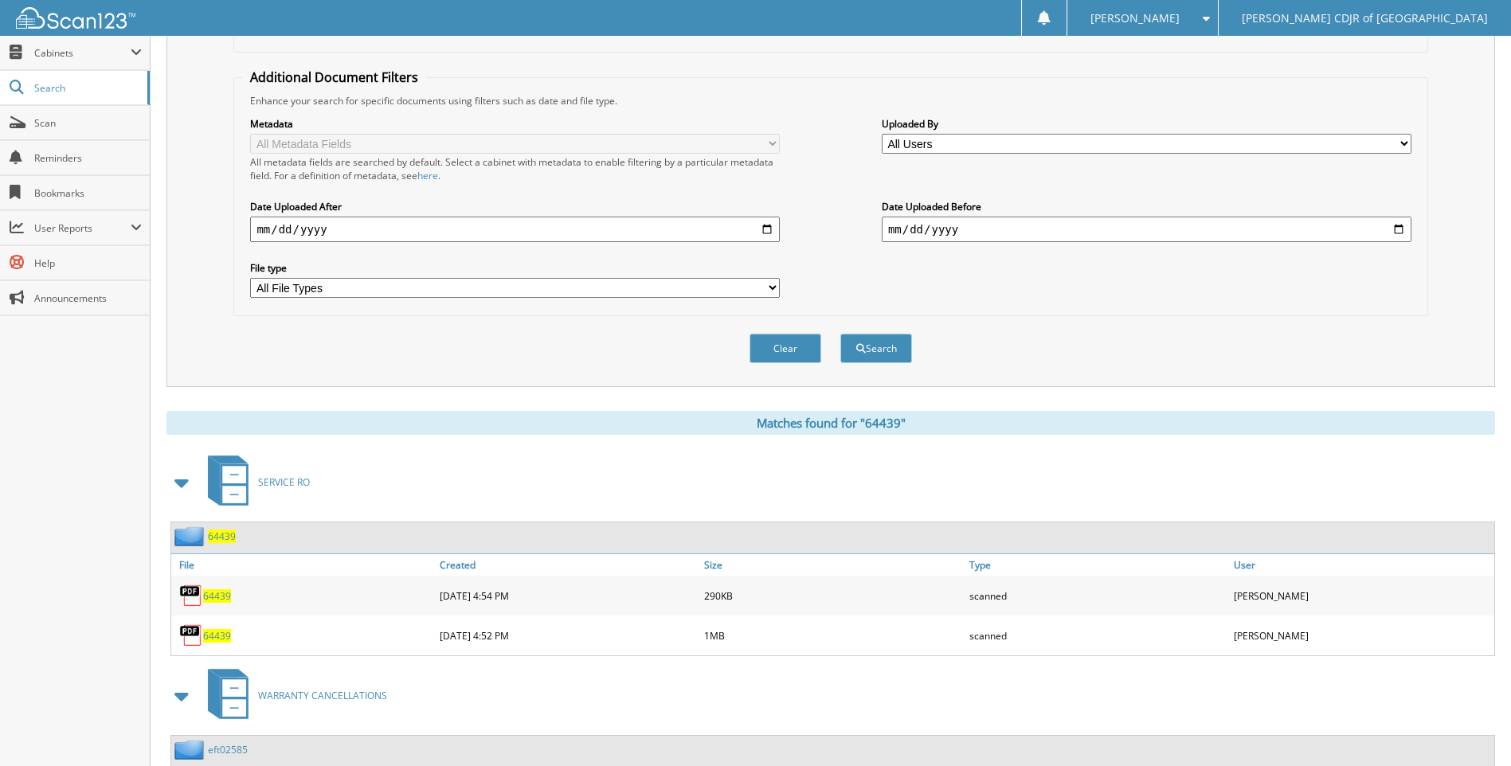
scroll to position [555, 0]
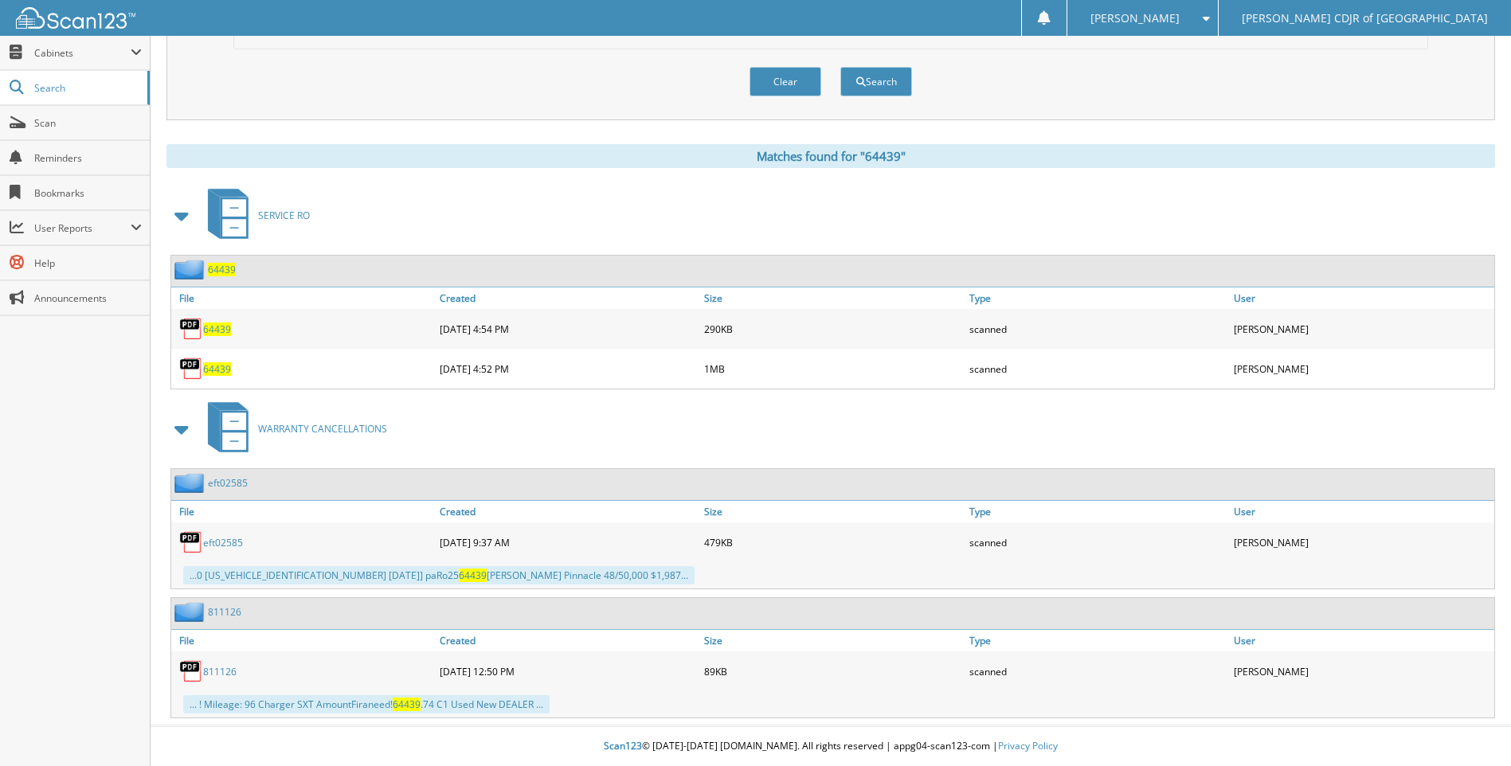
click at [224, 372] on span "64439" at bounding box center [217, 369] width 28 height 14
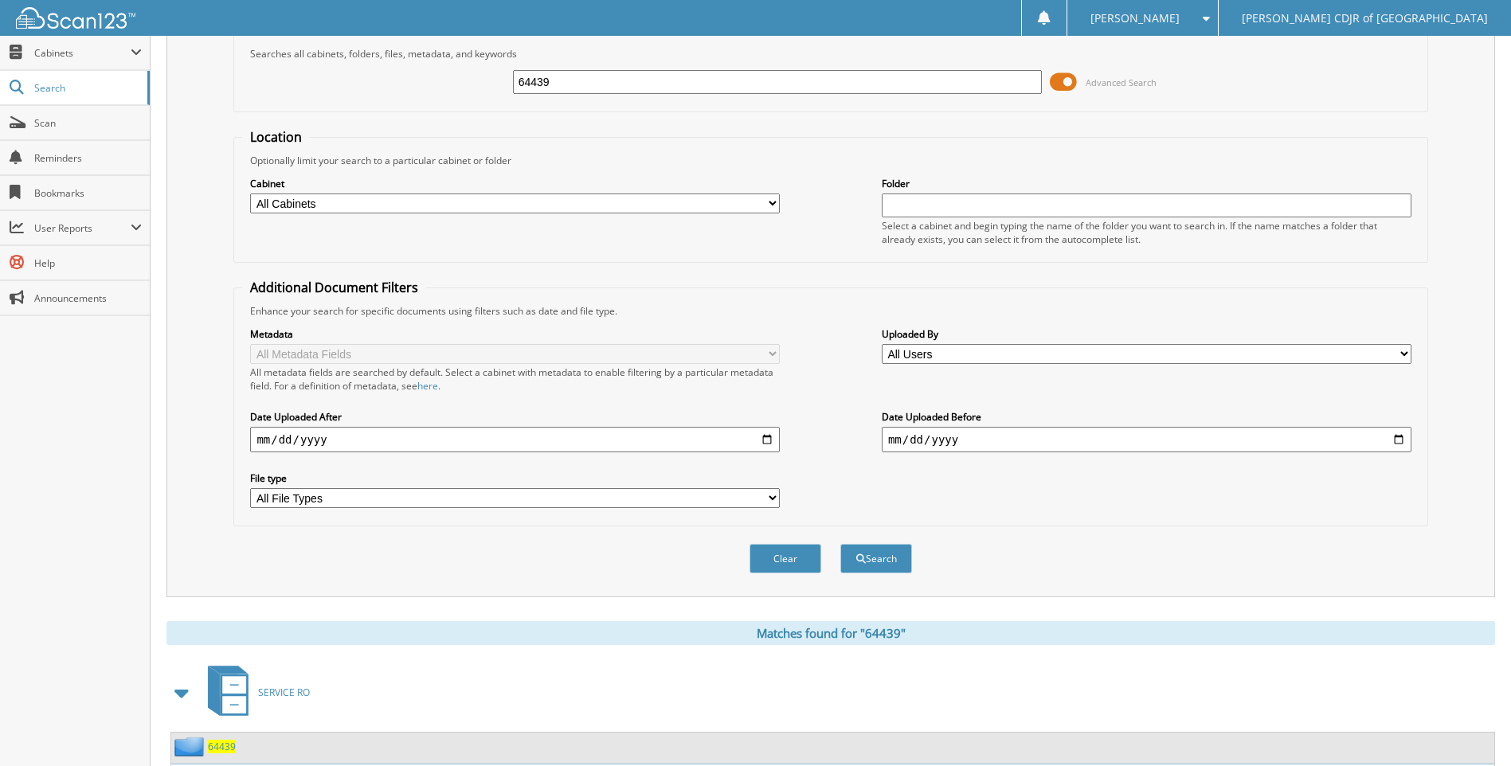
scroll to position [0, 0]
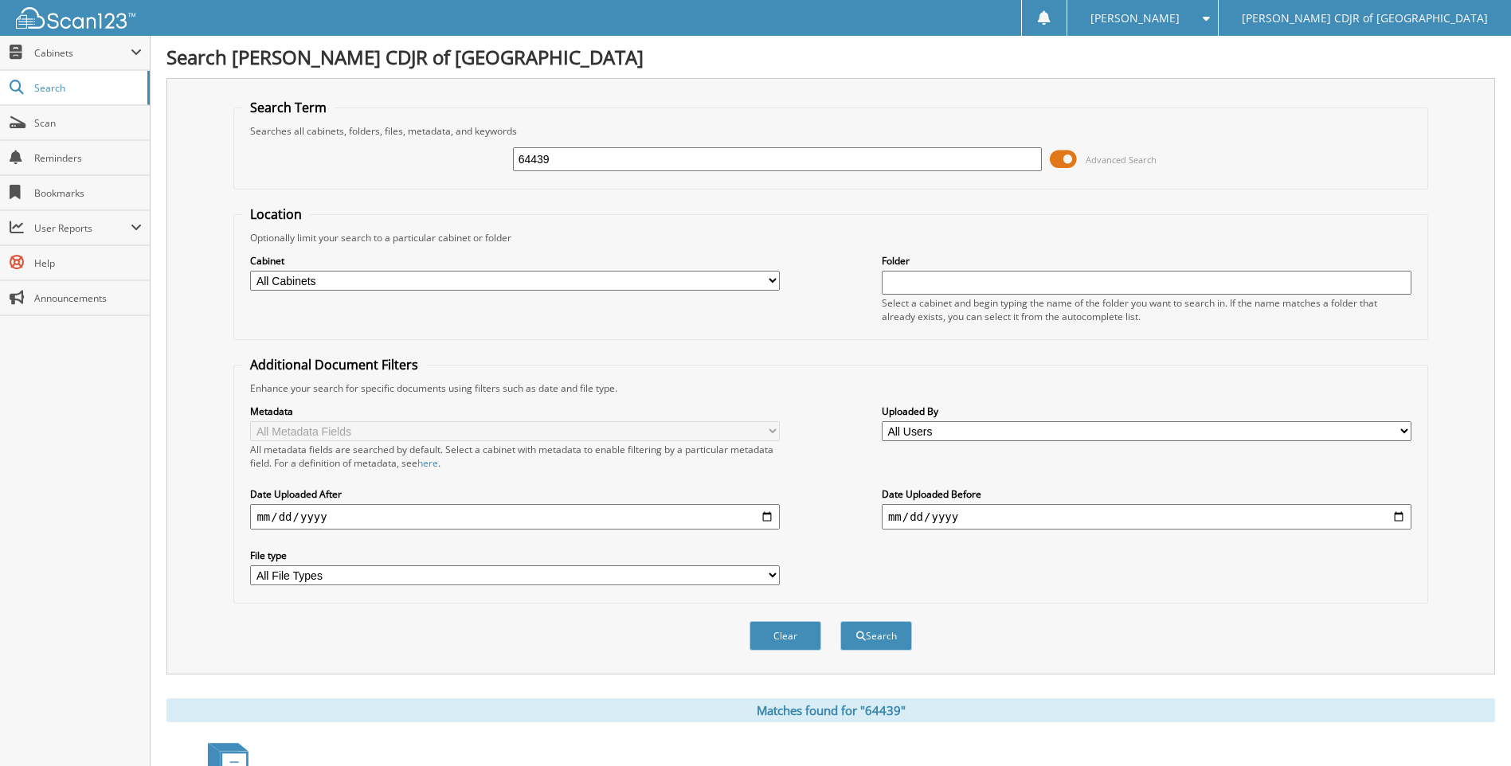
click at [660, 162] on input "64439" at bounding box center [778, 159] width 530 height 24
type input "6"
type input "64495"
click at [840, 621] on button "Search" at bounding box center [876, 635] width 72 height 29
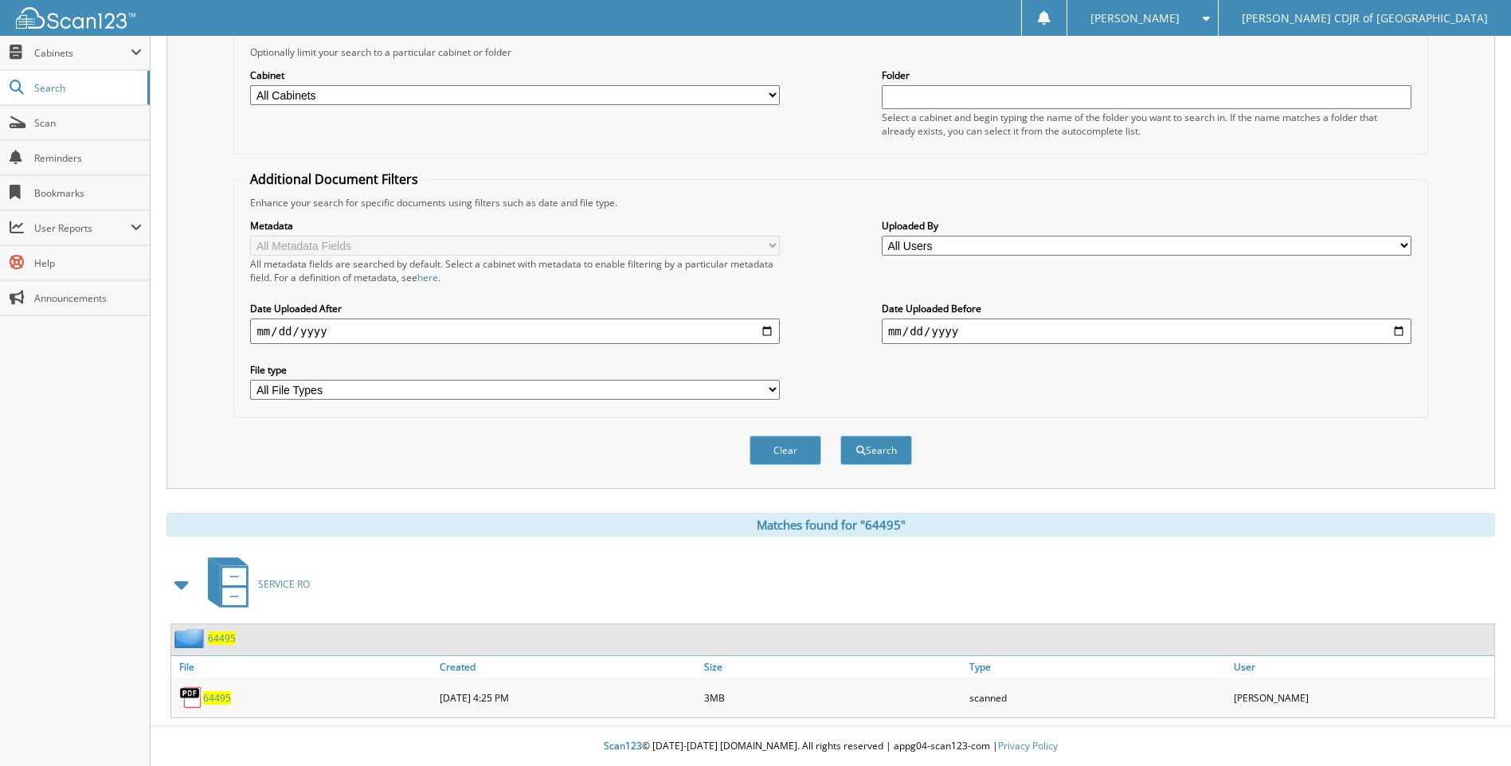
scroll to position [186, 0]
click at [225, 692] on span "64495" at bounding box center [217, 698] width 28 height 14
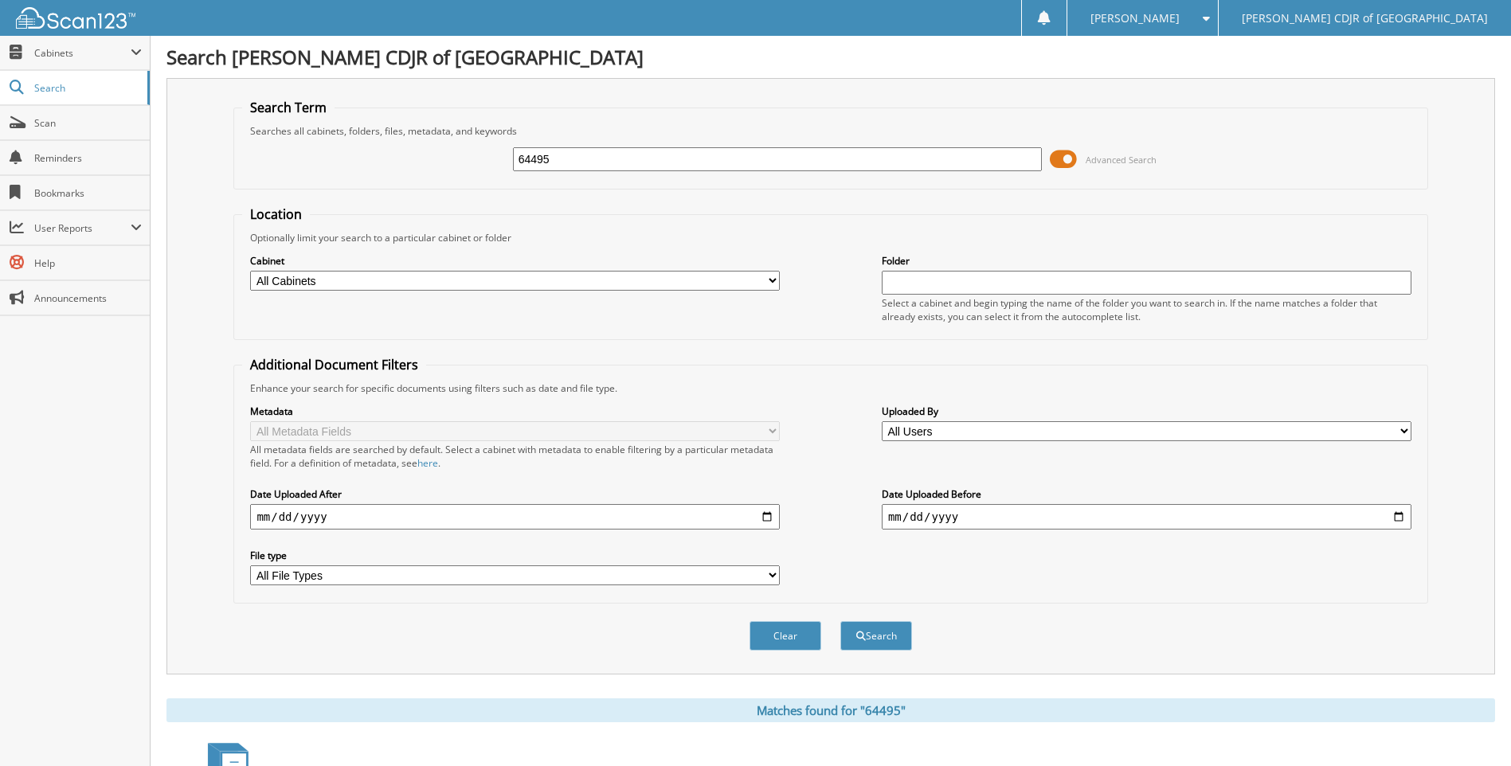
click at [665, 162] on input "64495" at bounding box center [778, 159] width 530 height 24
type input "64496"
click at [840, 621] on button "Search" at bounding box center [876, 635] width 72 height 29
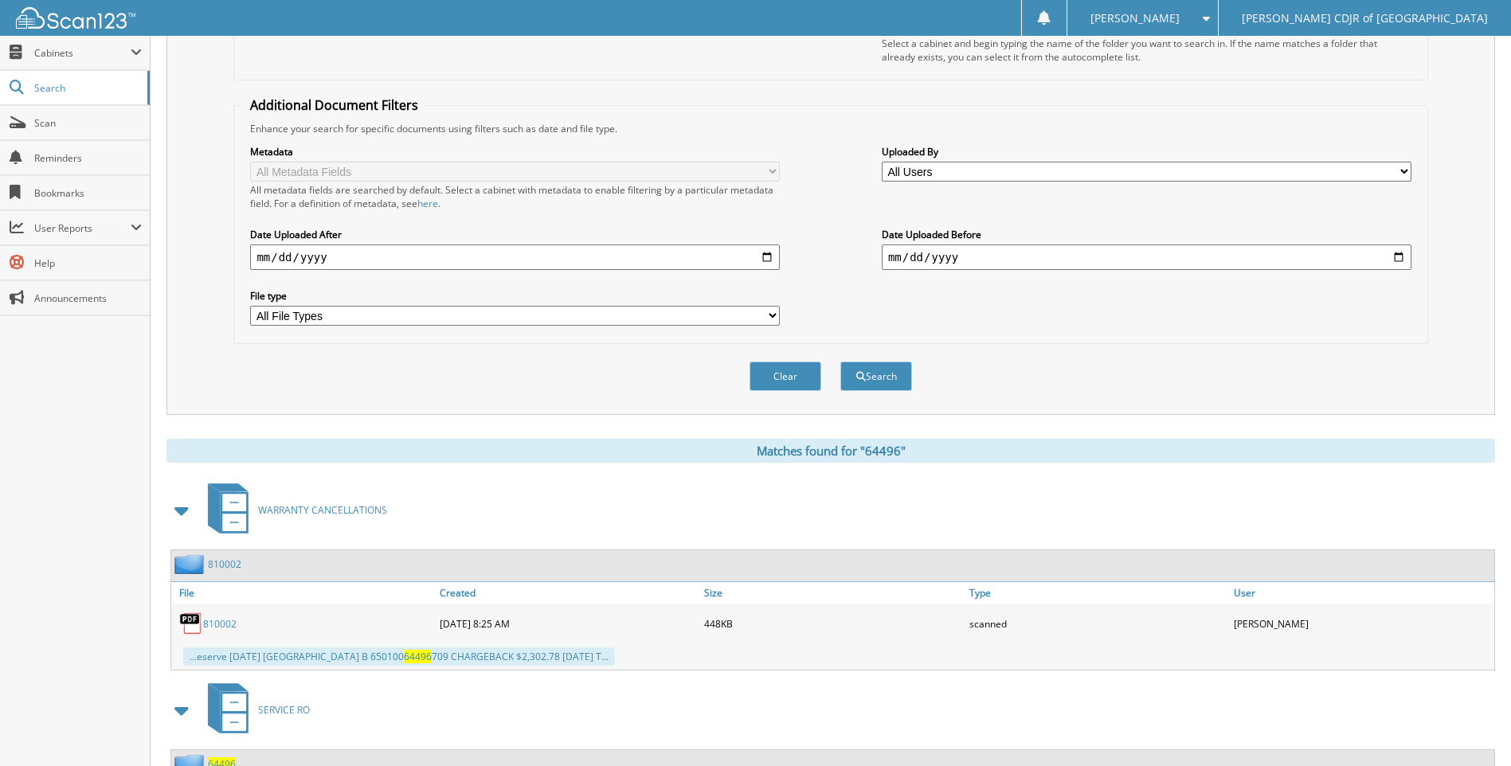
scroll to position [386, 0]
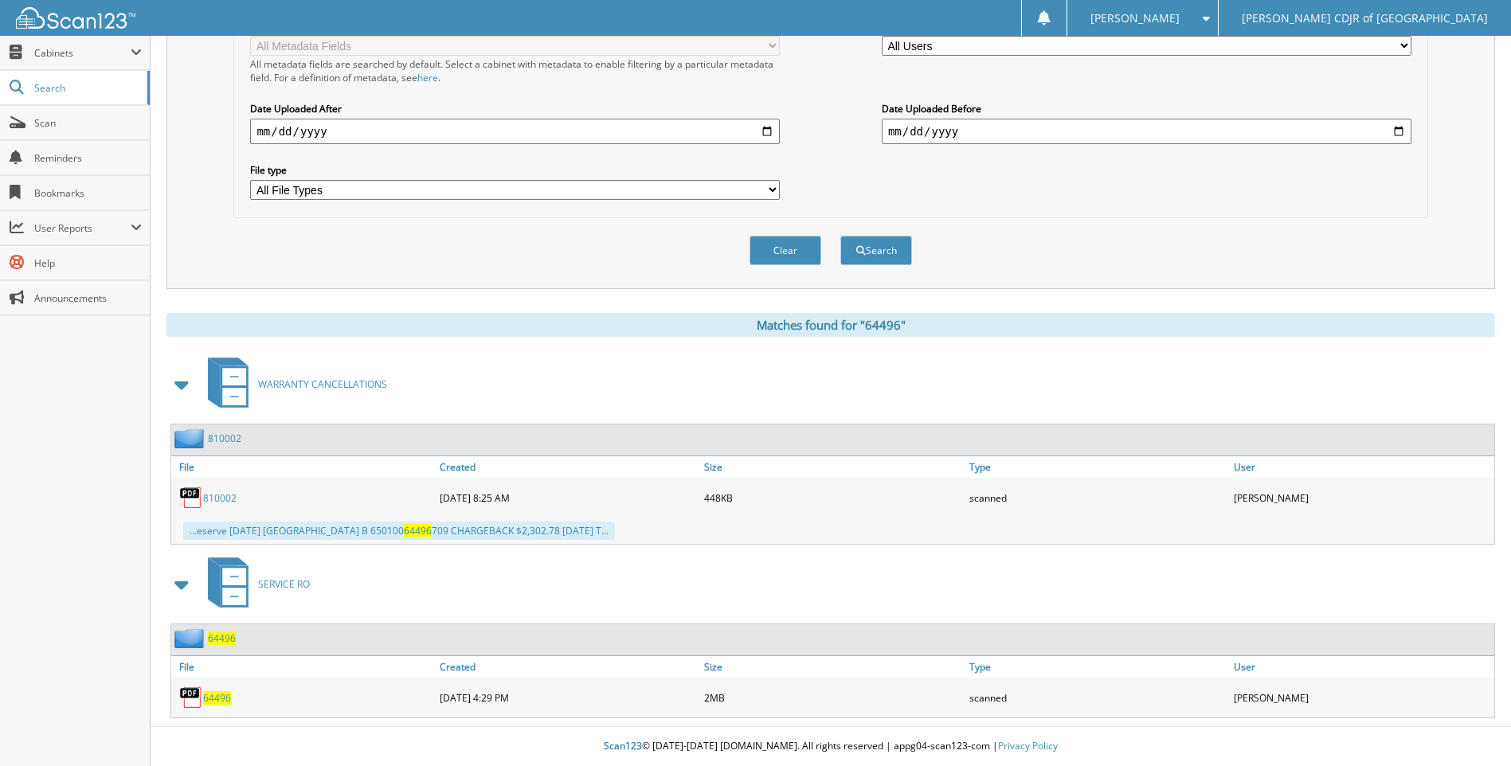
click at [221, 699] on span "64496" at bounding box center [217, 698] width 28 height 14
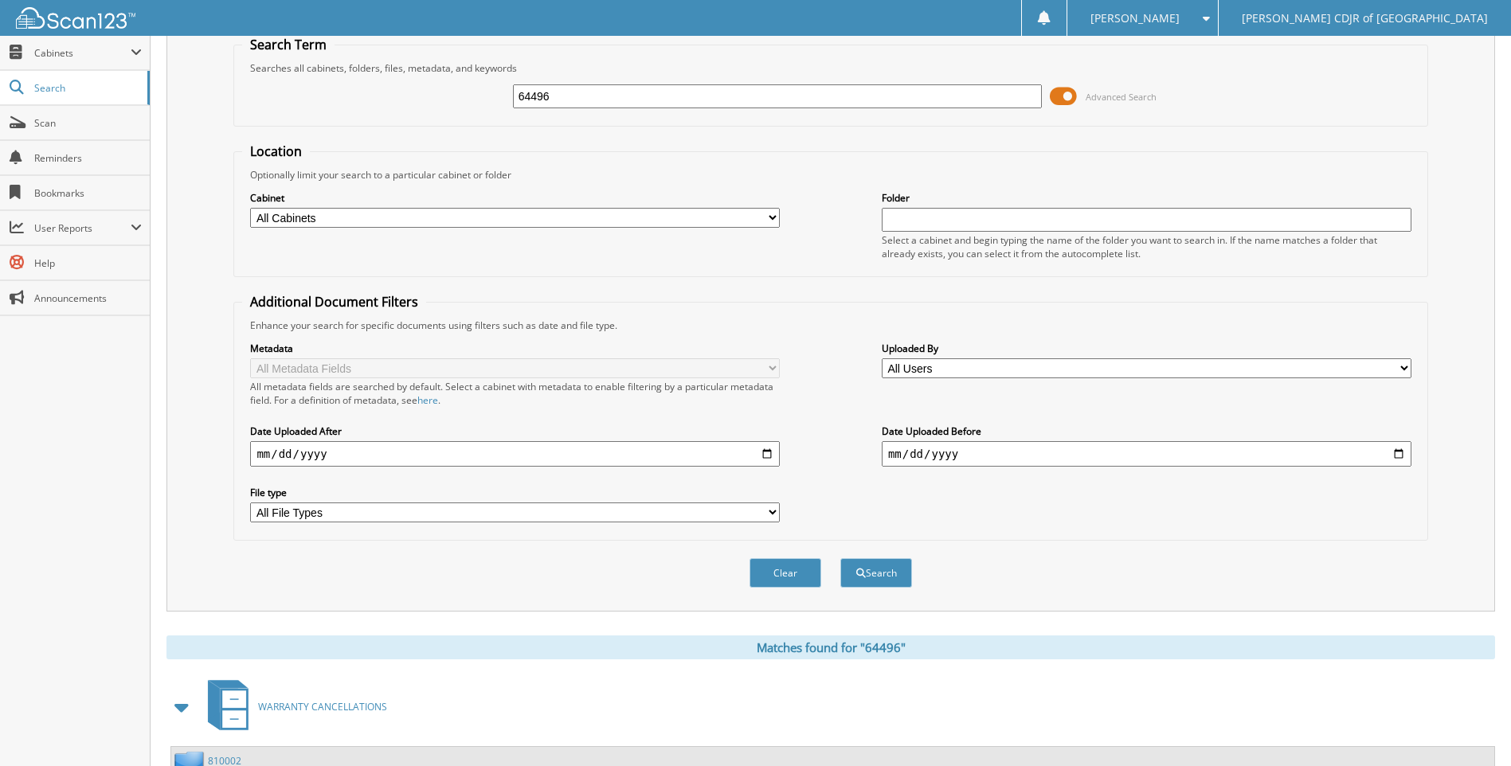
scroll to position [0, 0]
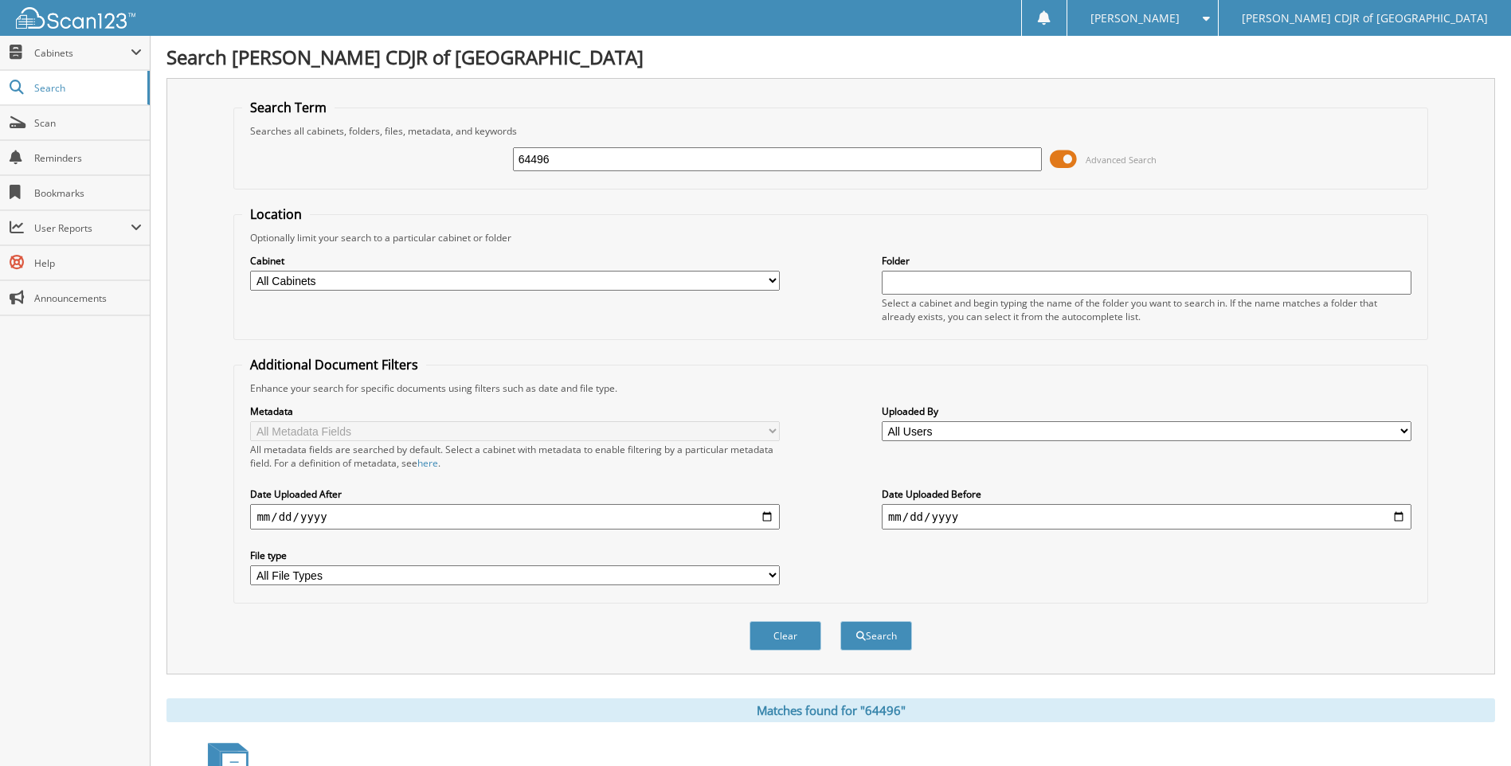
click at [660, 157] on input "64496" at bounding box center [778, 159] width 530 height 24
type input "6"
type input "64497"
click at [840, 621] on button "Search" at bounding box center [876, 635] width 72 height 29
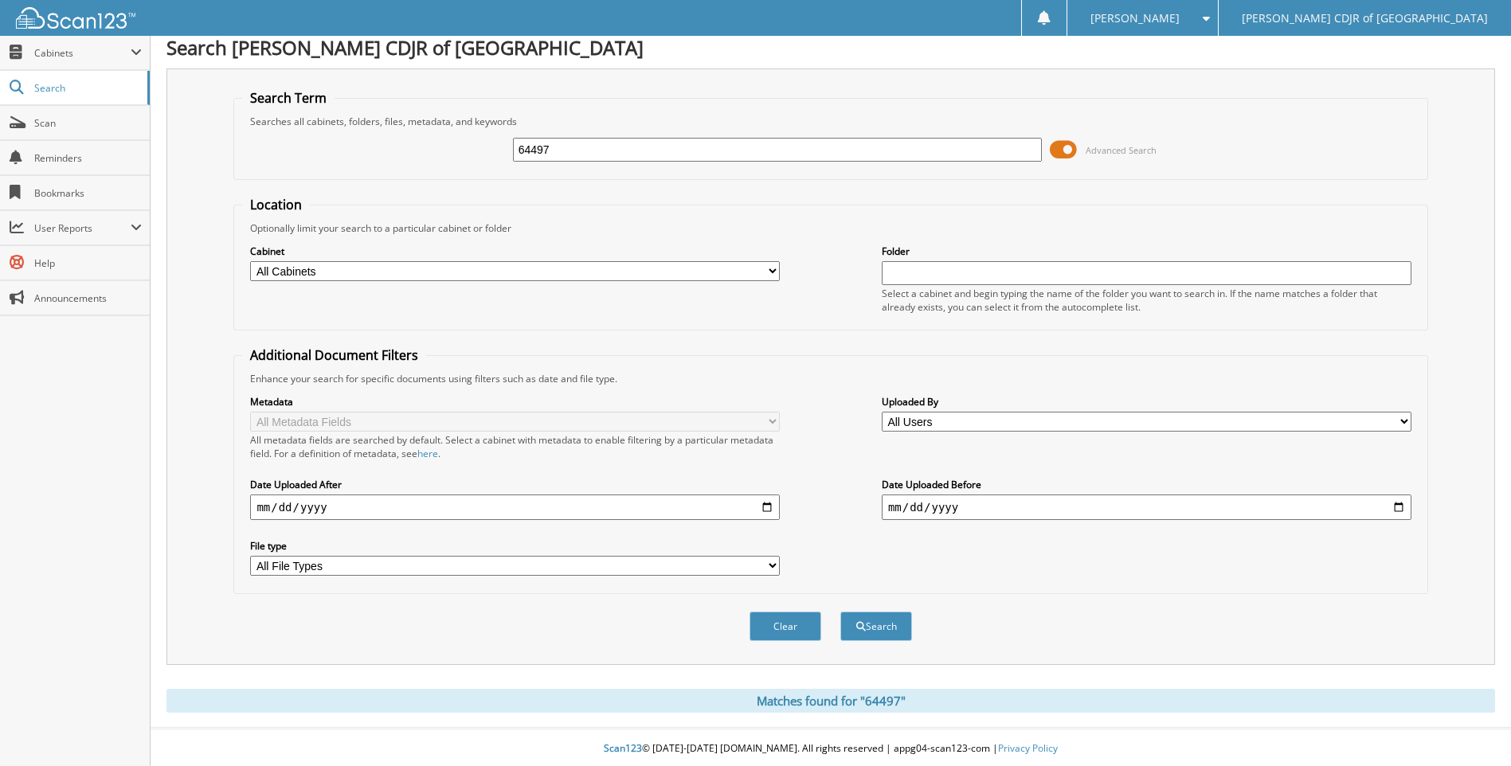
scroll to position [13, 0]
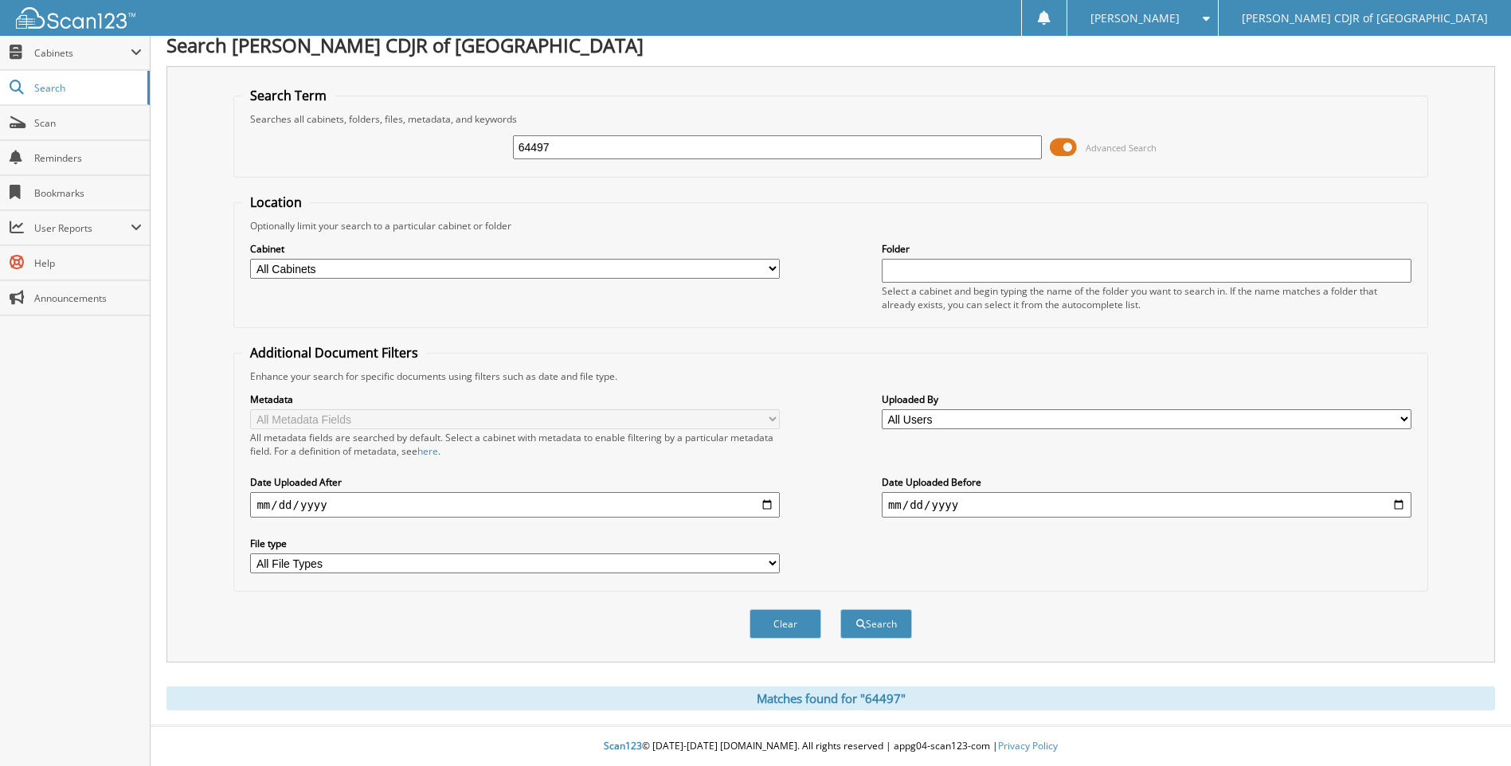
click at [590, 145] on input "64497" at bounding box center [778, 147] width 530 height 24
type input "6"
type input "64500"
click at [840, 609] on button "Search" at bounding box center [876, 623] width 72 height 29
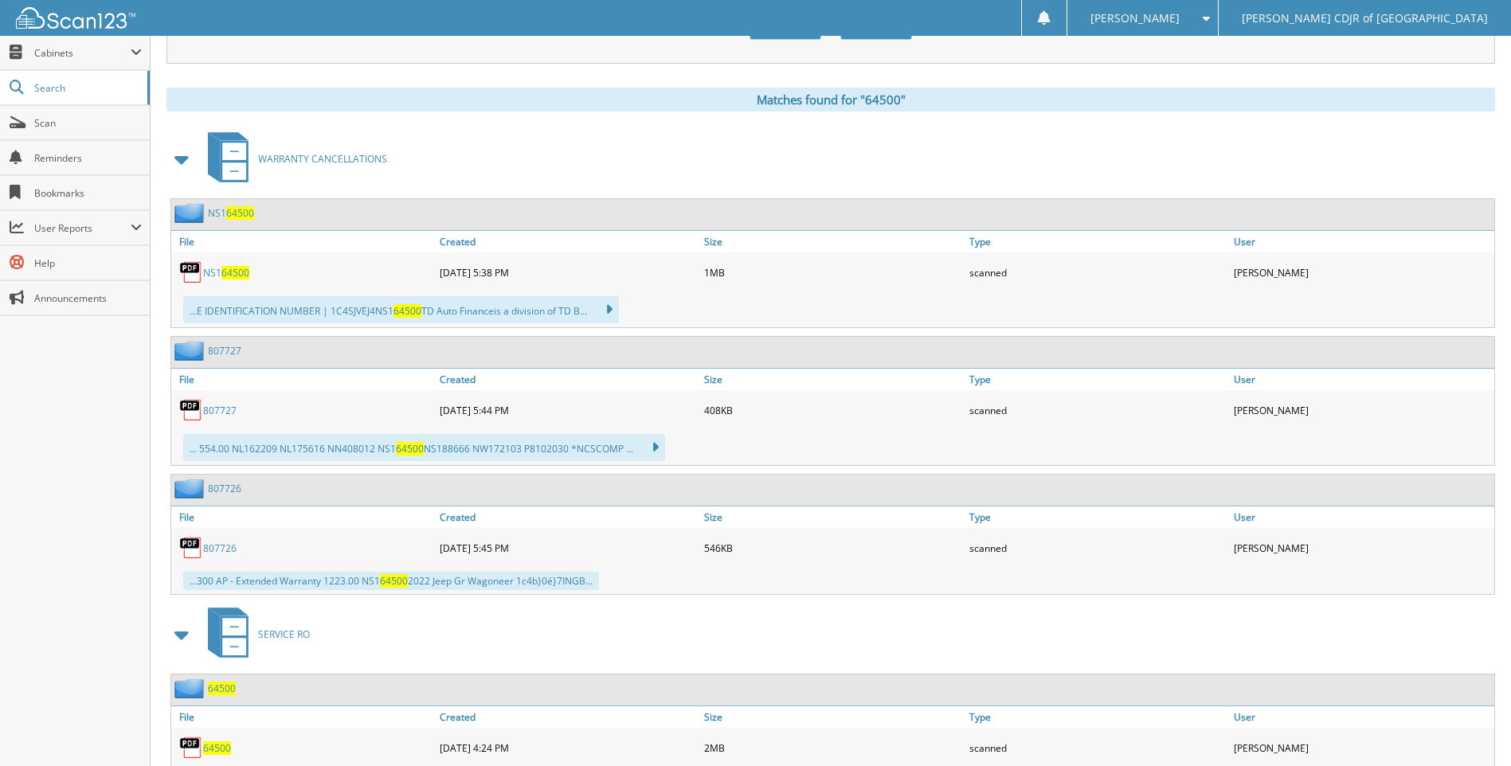
scroll to position [662, 0]
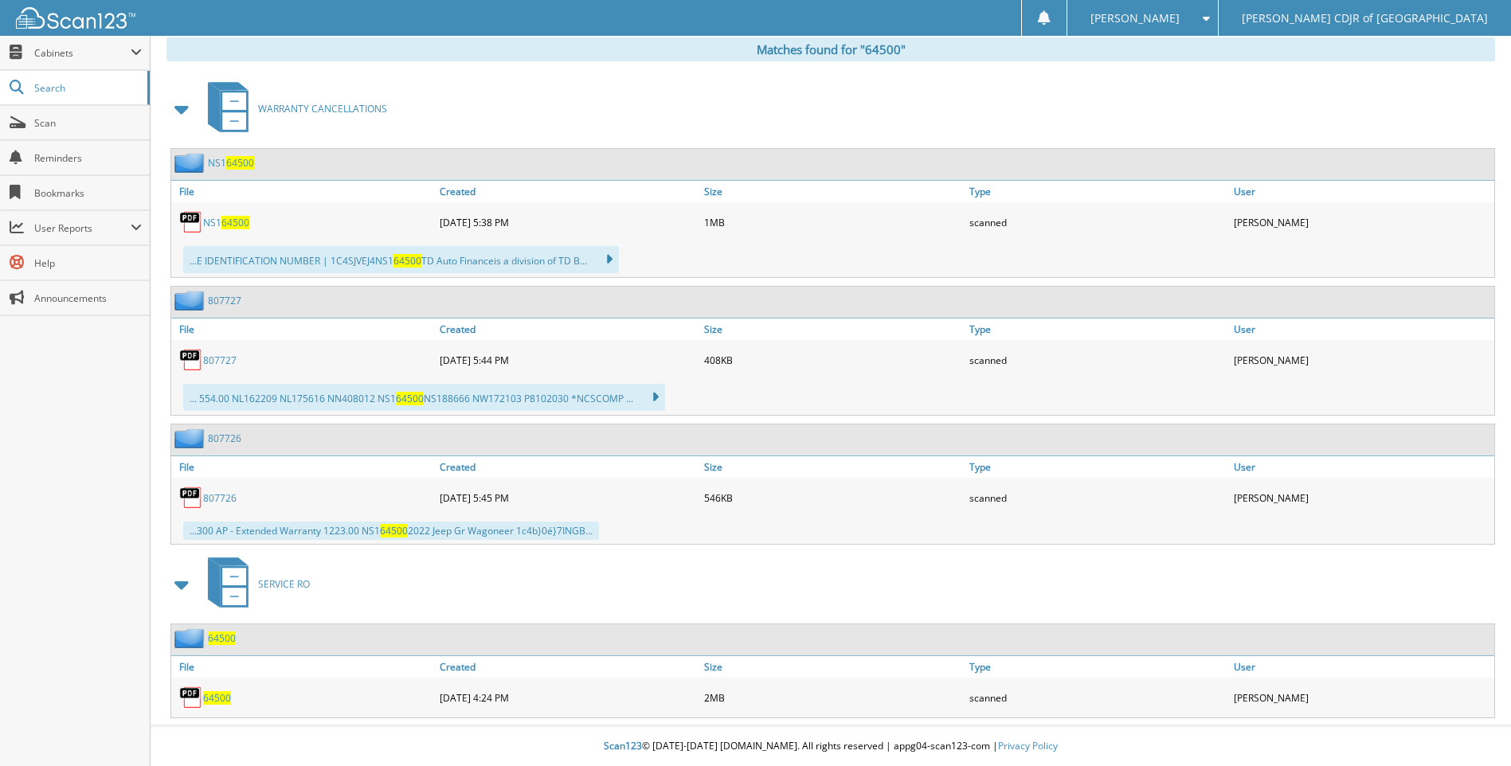
click at [213, 699] on span "64500" at bounding box center [217, 698] width 28 height 14
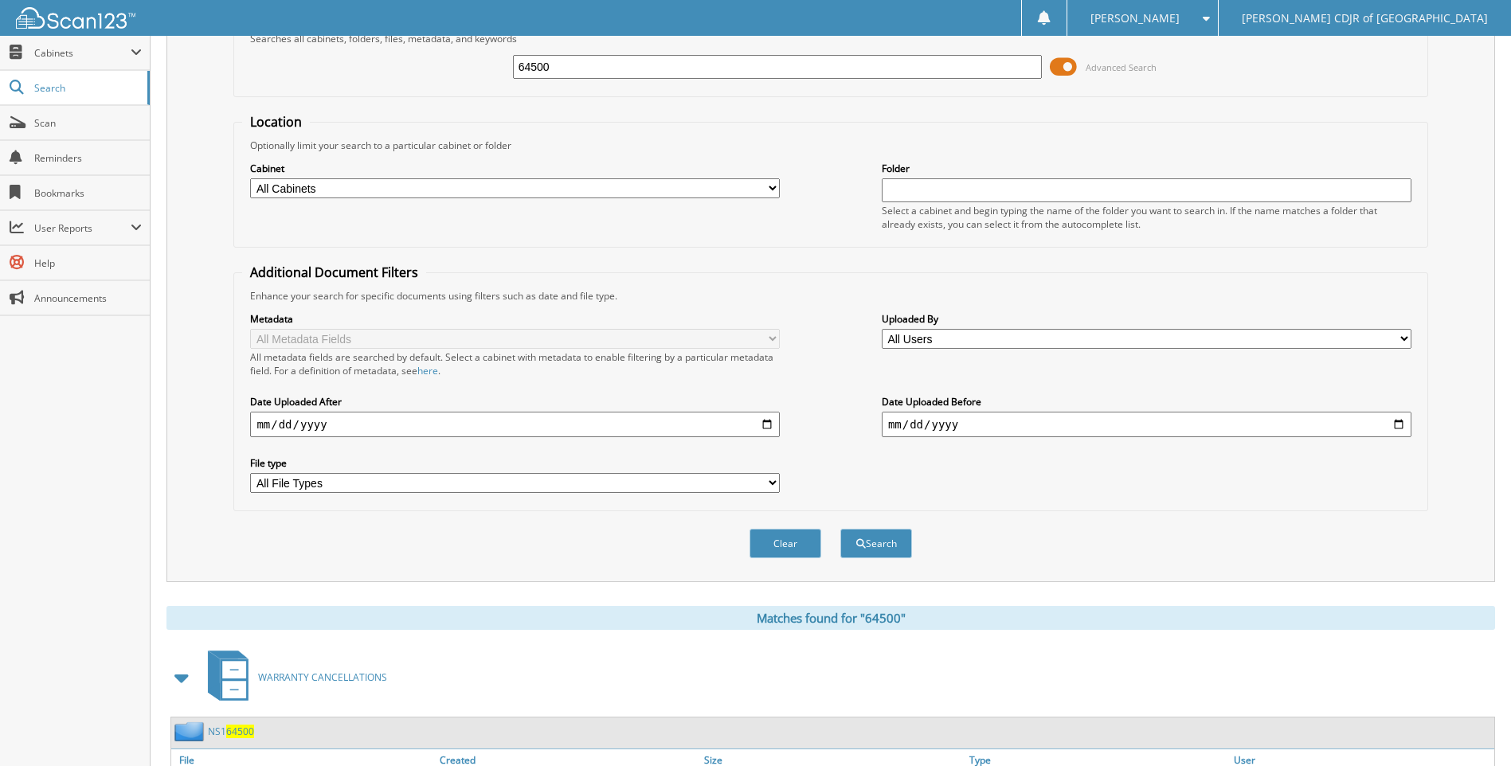
scroll to position [0, 0]
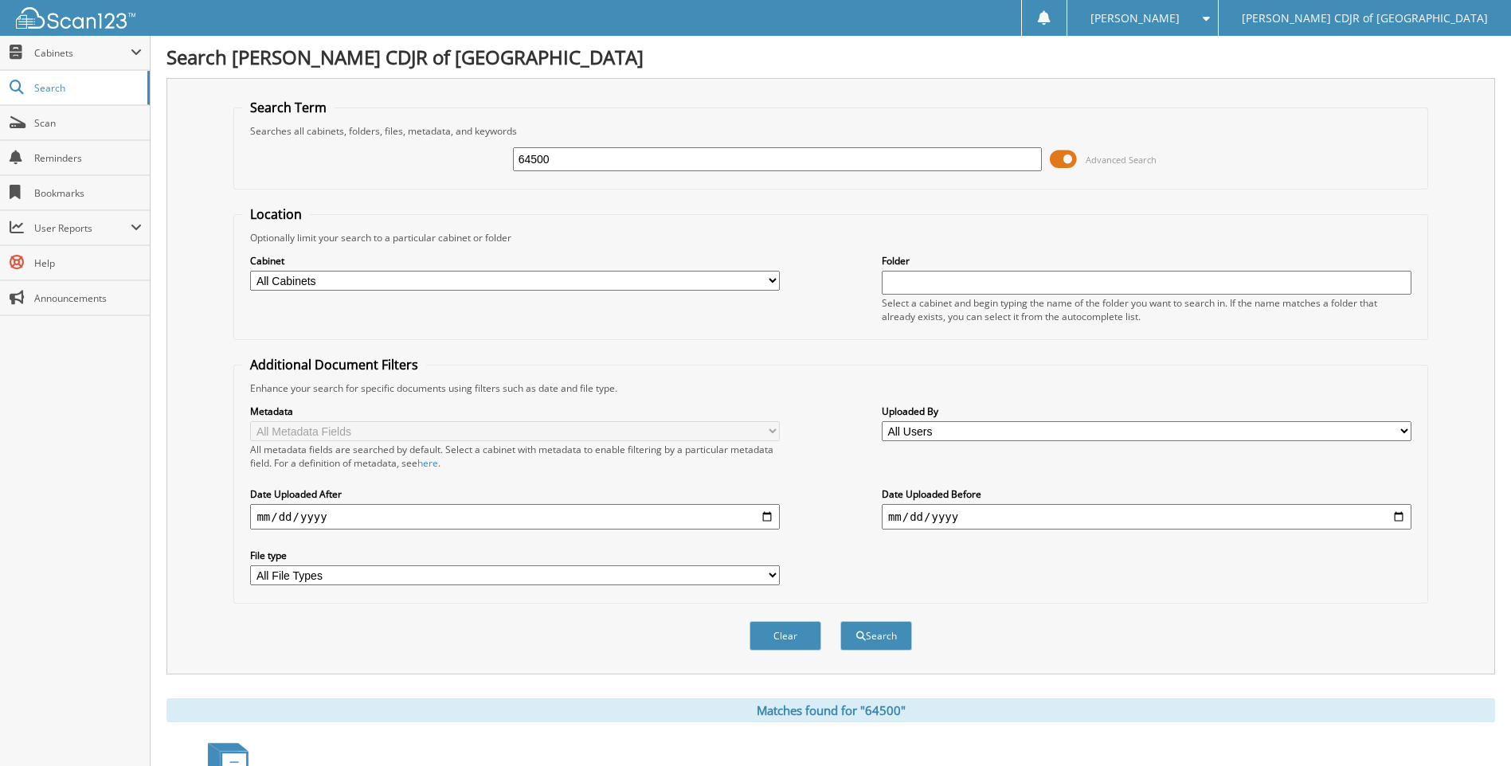
click at [609, 163] on input "64500" at bounding box center [778, 159] width 530 height 24
type input "6"
type input "64502"
click at [840, 621] on button "Search" at bounding box center [876, 635] width 72 height 29
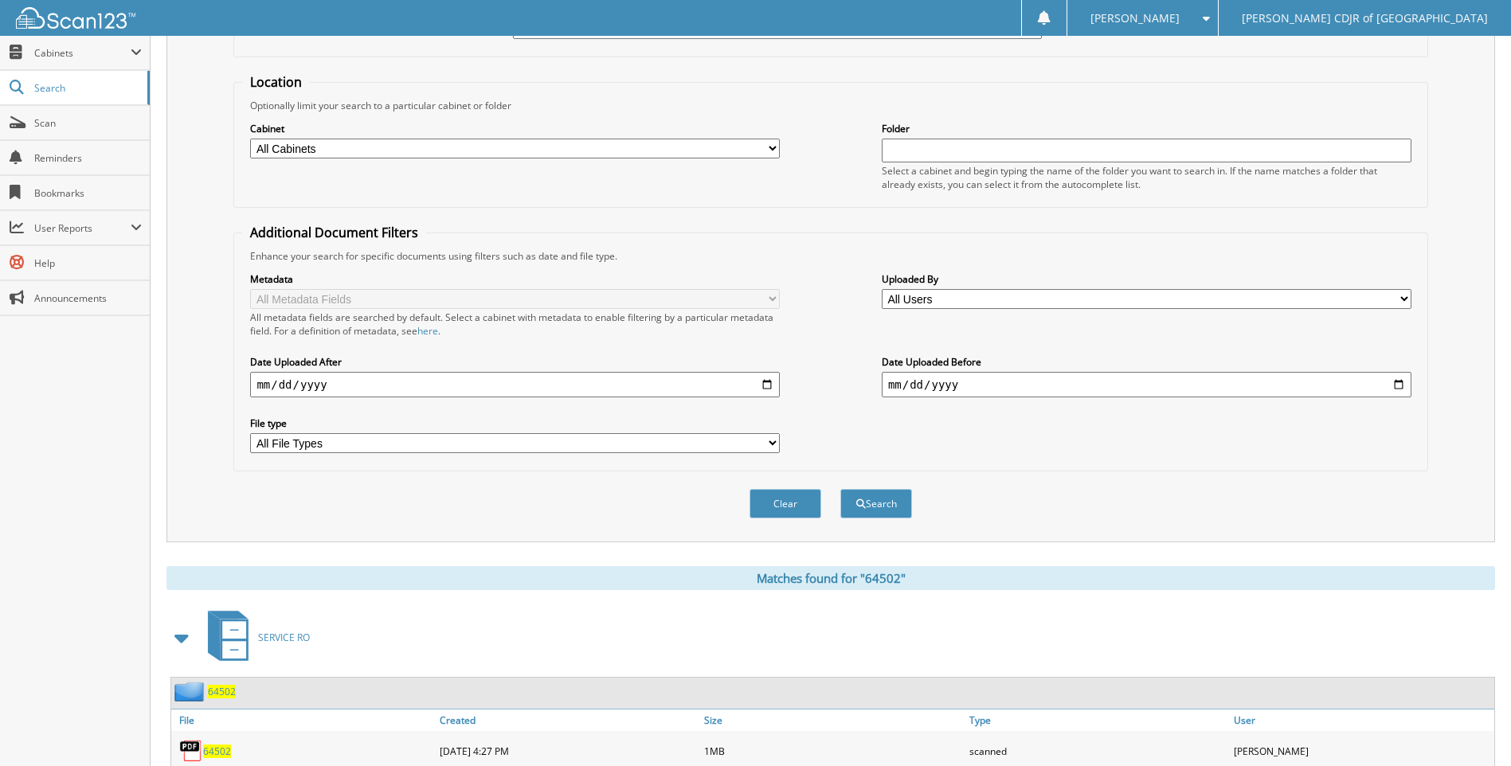
scroll to position [186, 0]
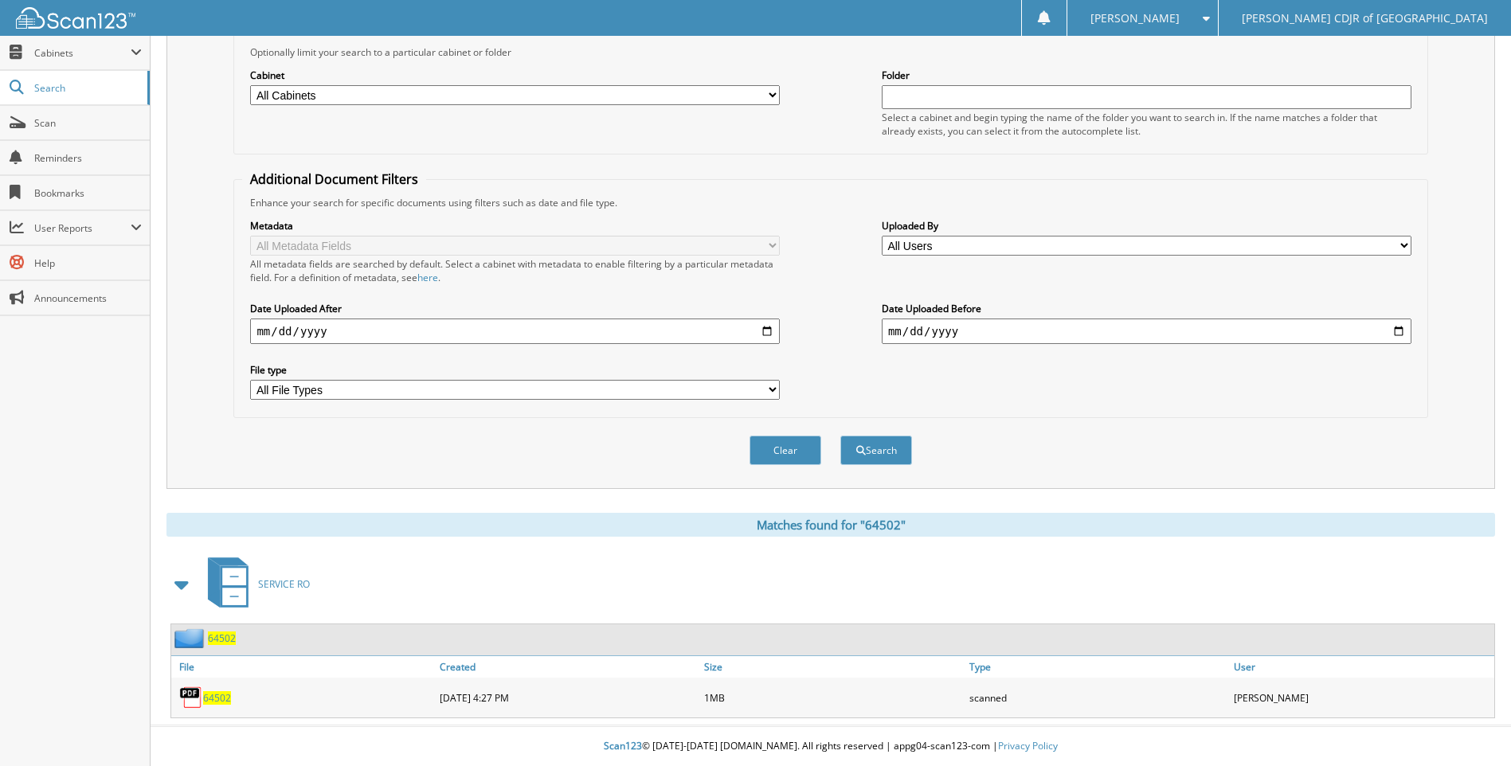
click at [221, 698] on span "64502" at bounding box center [217, 698] width 28 height 14
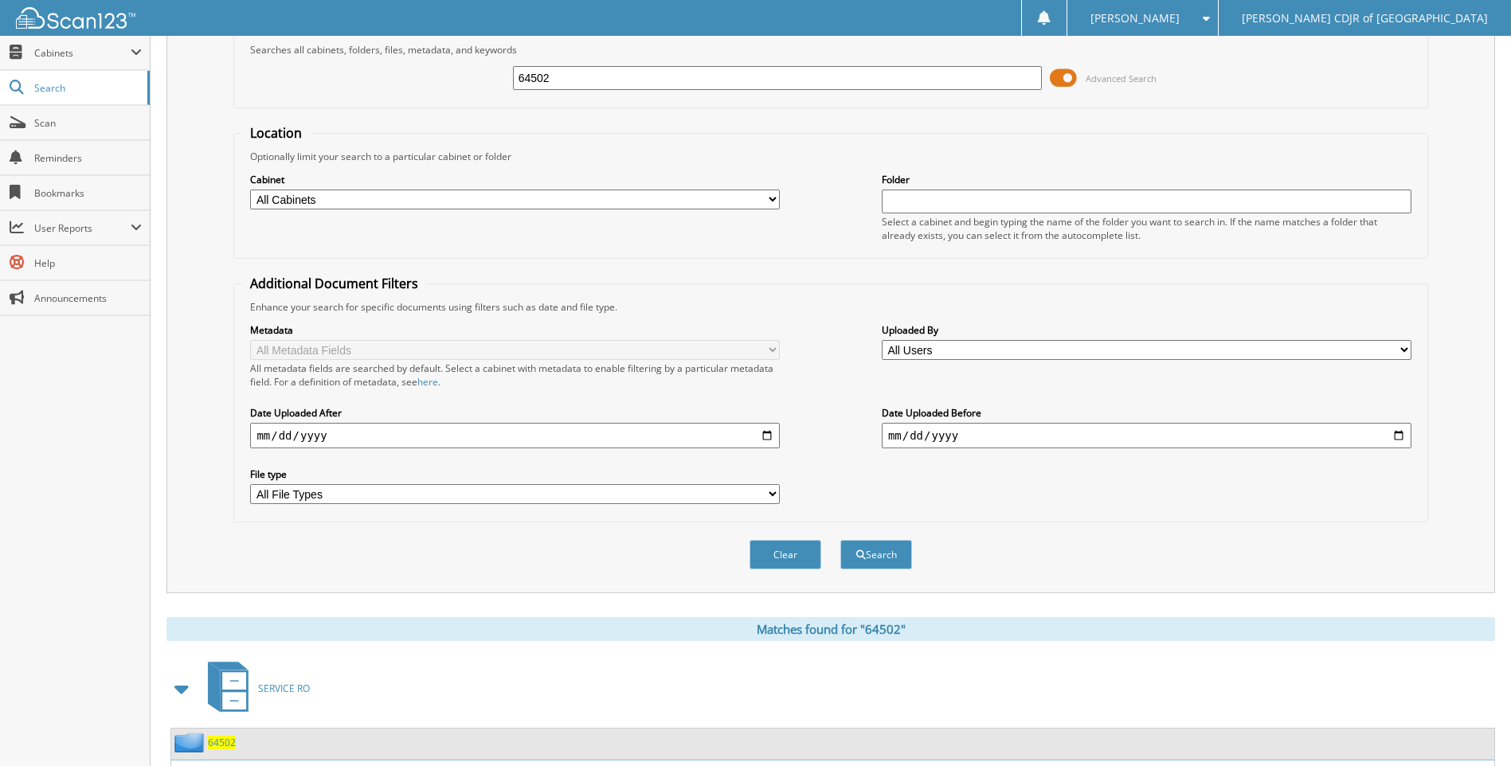
scroll to position [0, 0]
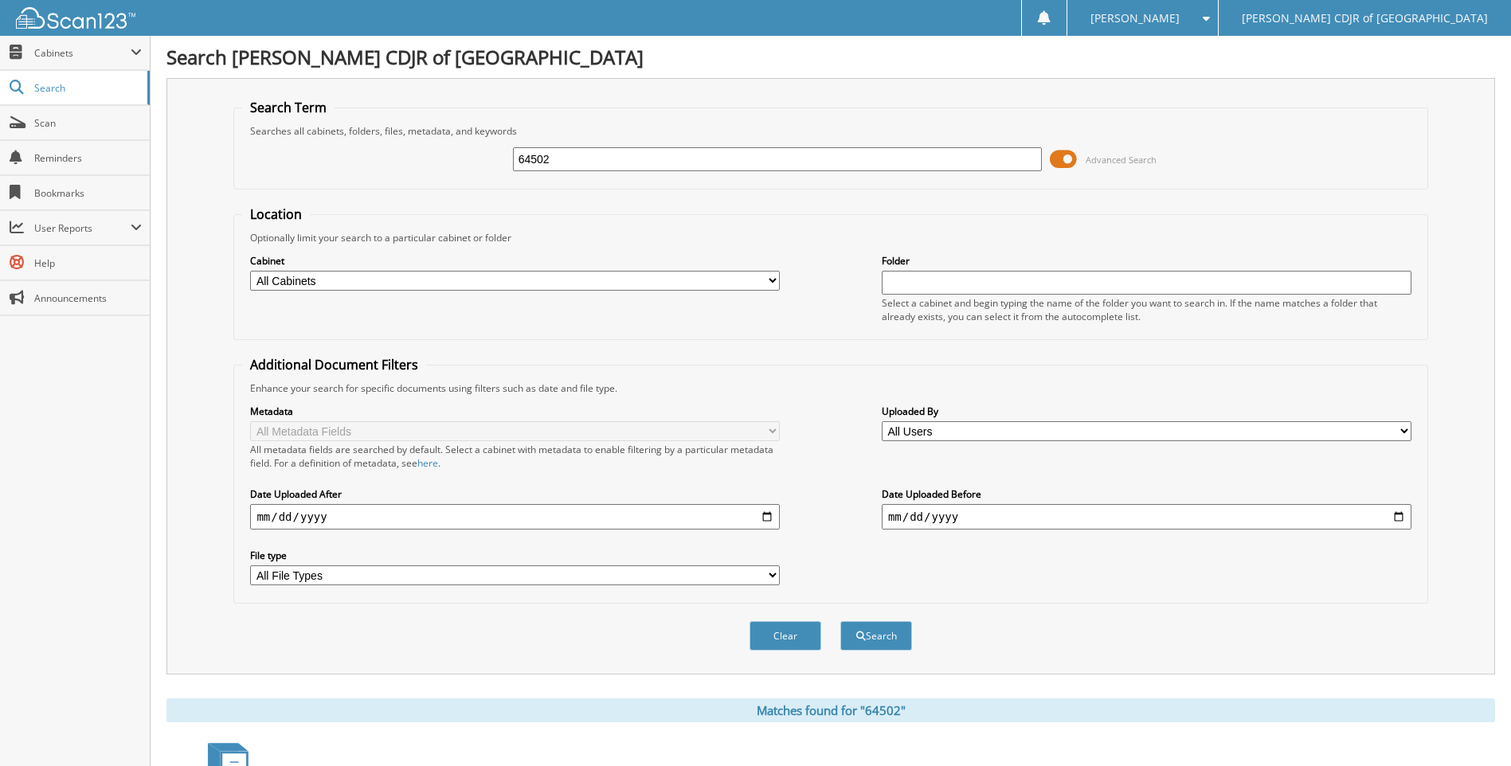
click at [572, 154] on input "64502" at bounding box center [778, 159] width 530 height 24
type input "6"
type input "64508"
click at [840, 621] on button "Search" at bounding box center [876, 635] width 72 height 29
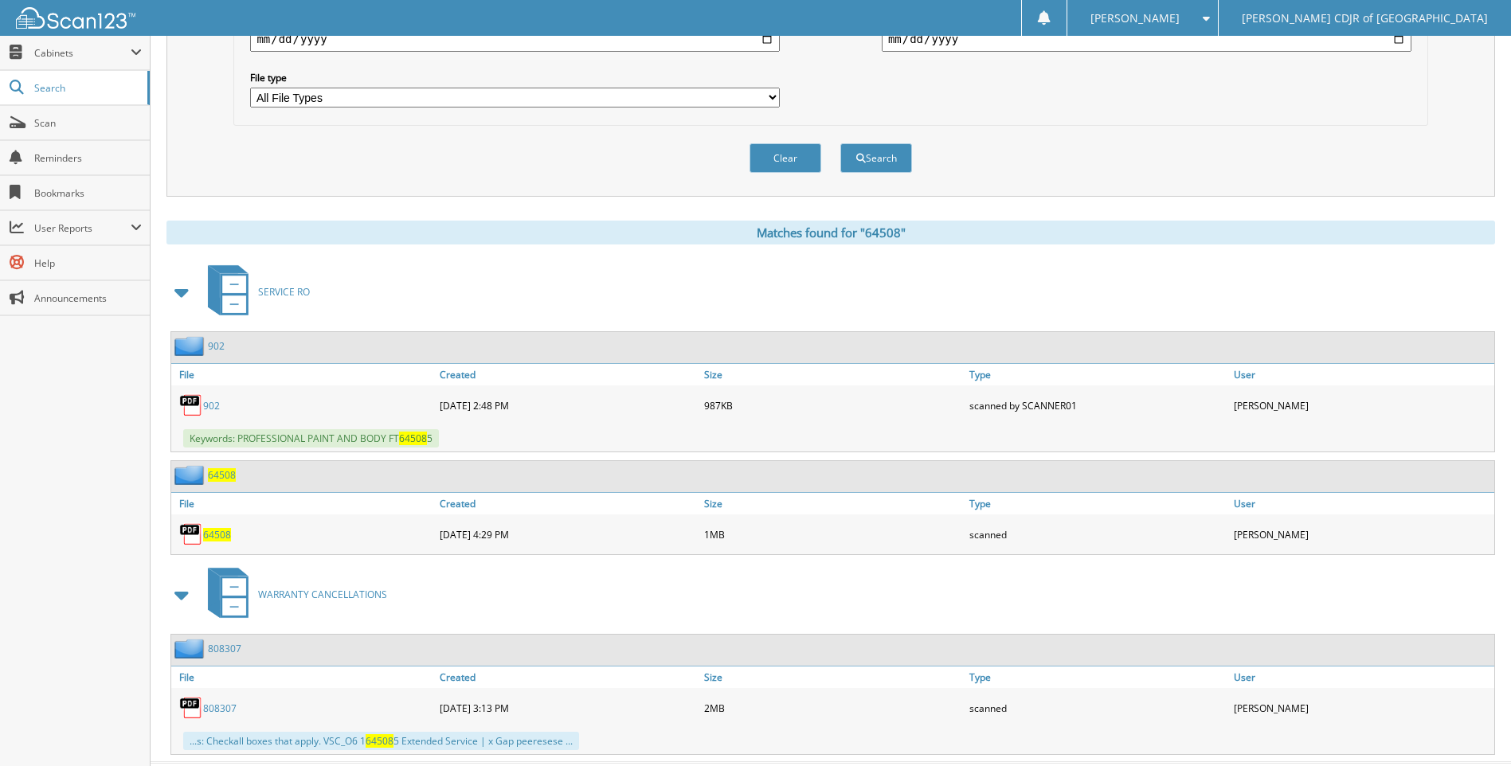
scroll to position [515, 0]
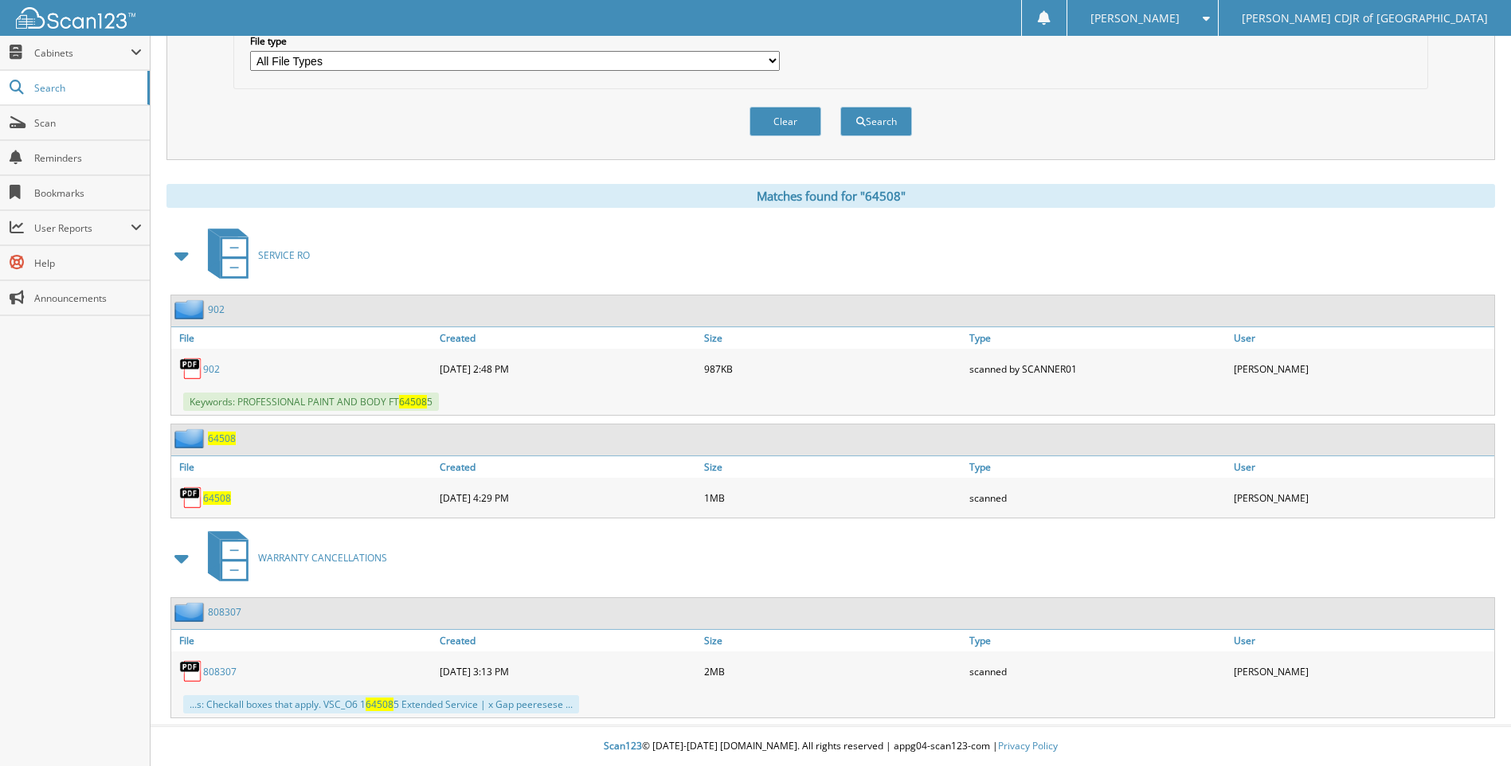
click at [209, 495] on span "64508" at bounding box center [217, 498] width 28 height 14
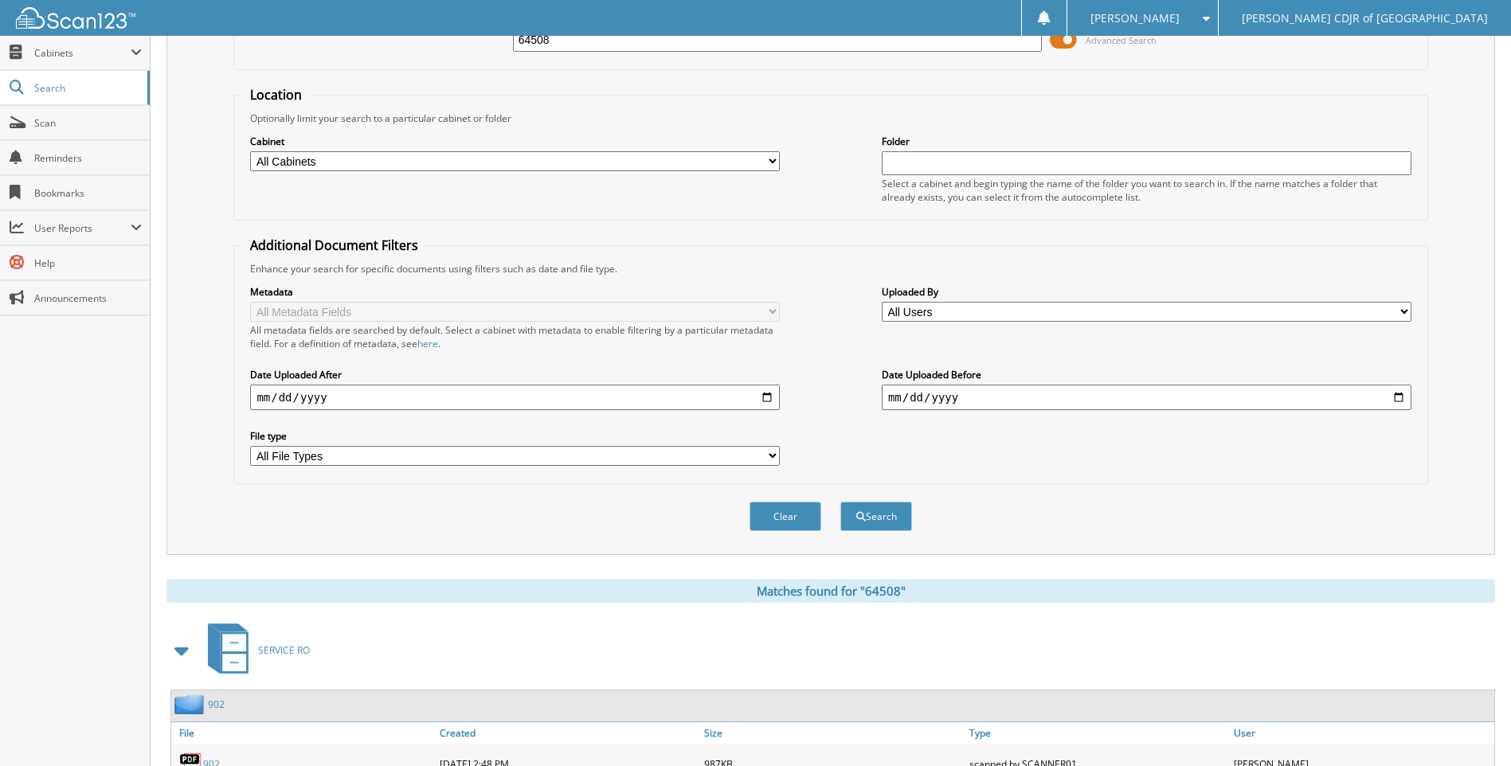
scroll to position [0, 0]
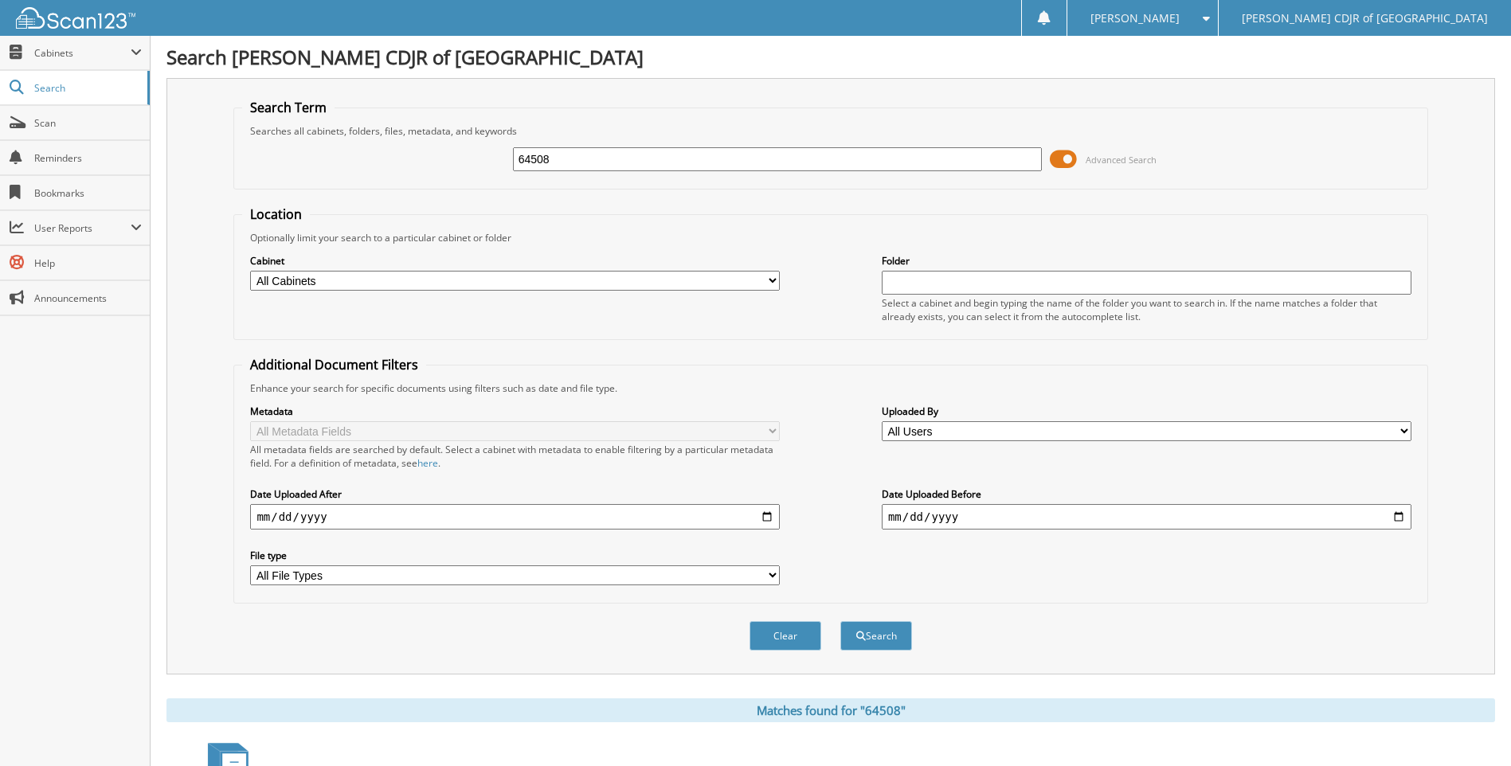
click at [590, 159] on input "64508" at bounding box center [778, 159] width 530 height 24
type input "6"
type input "64510"
click at [840, 621] on button "Search" at bounding box center [876, 635] width 72 height 29
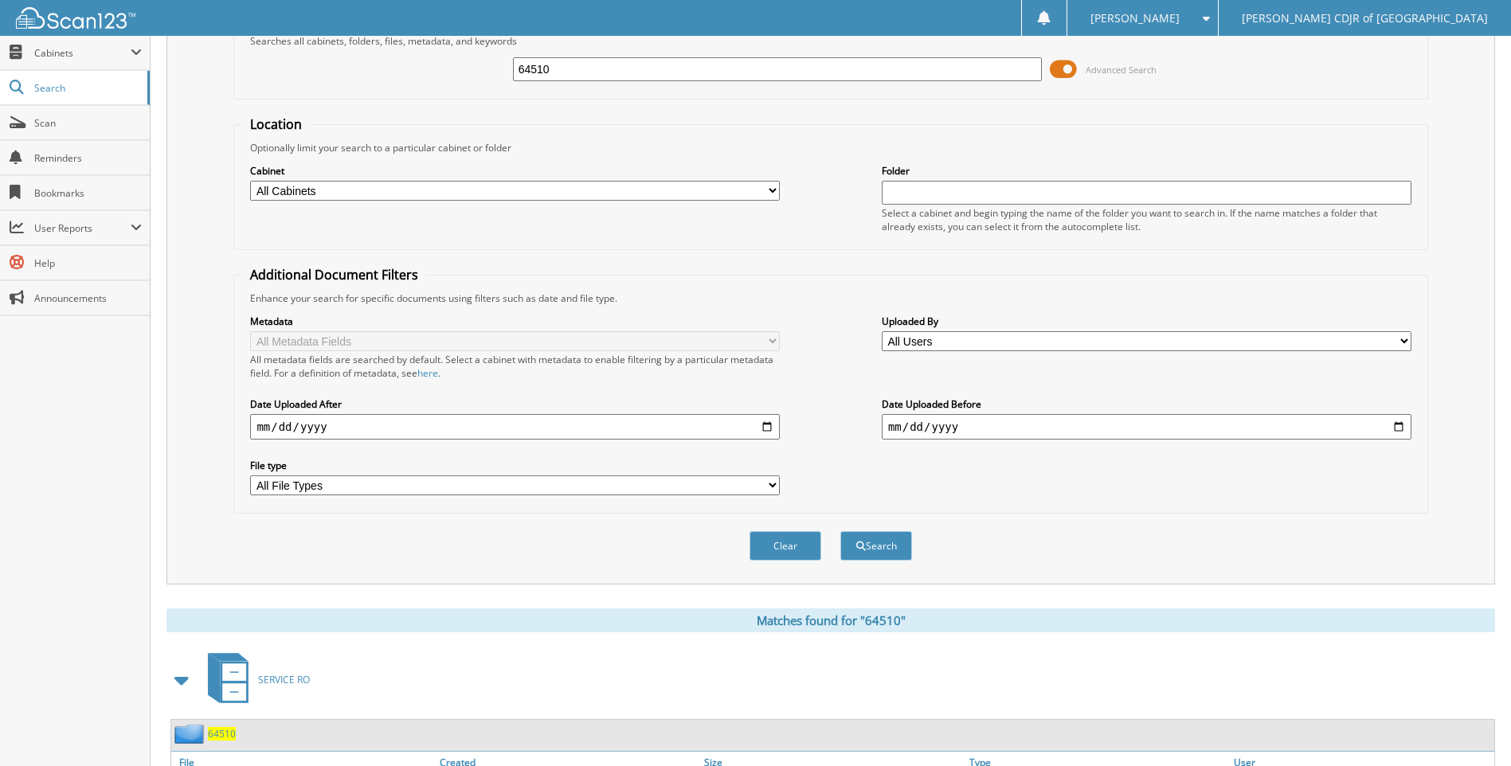
scroll to position [186, 0]
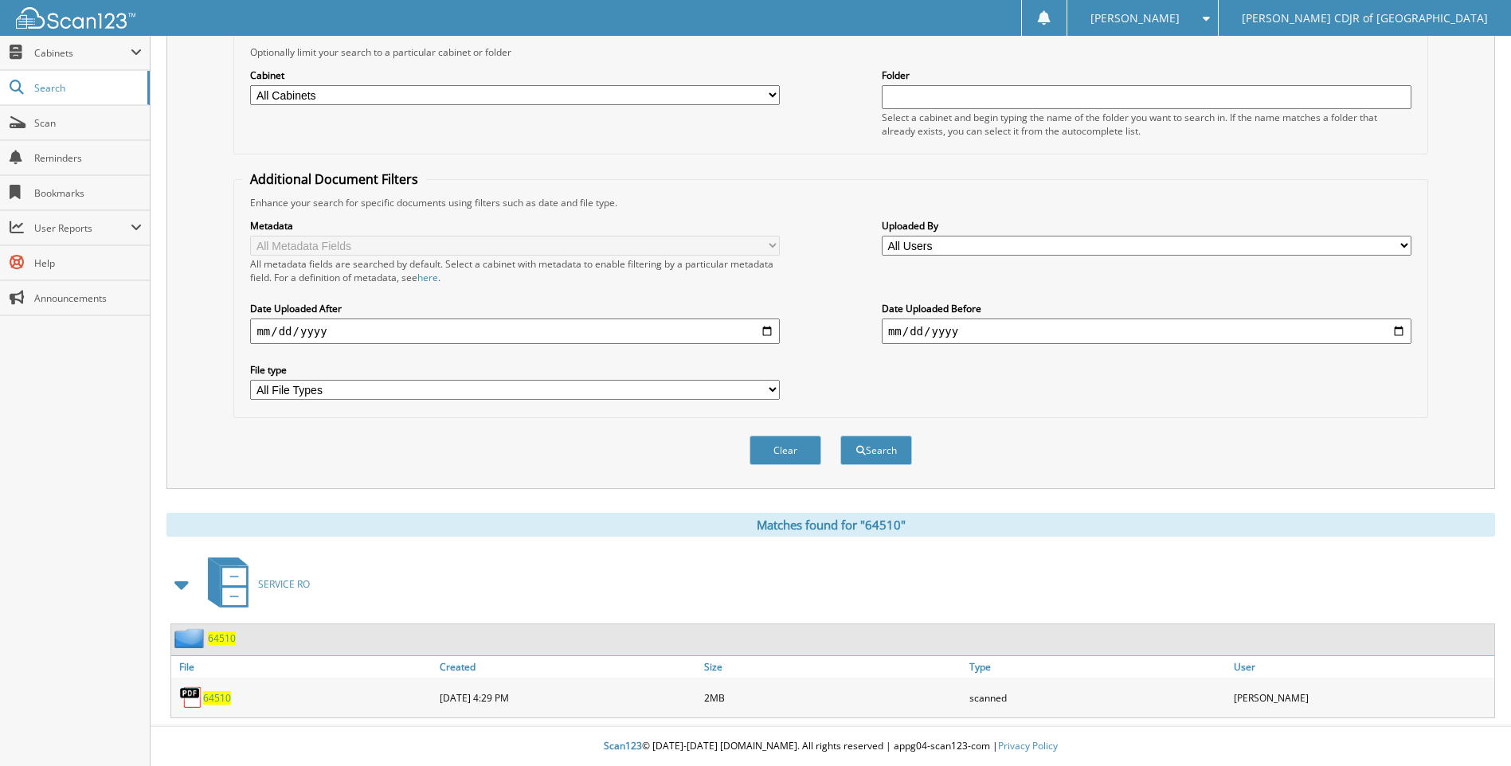
click at [221, 699] on span "64510" at bounding box center [217, 698] width 28 height 14
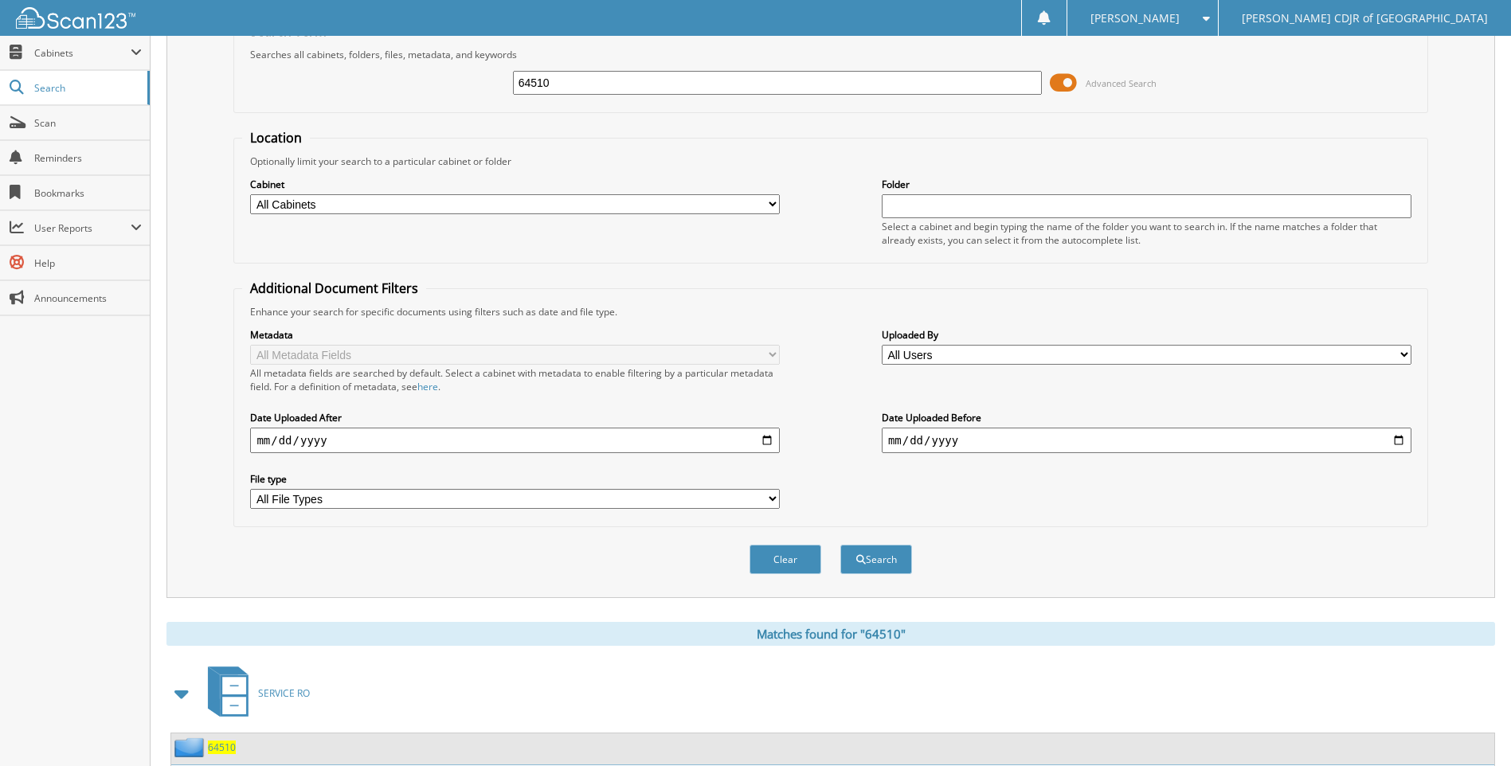
scroll to position [0, 0]
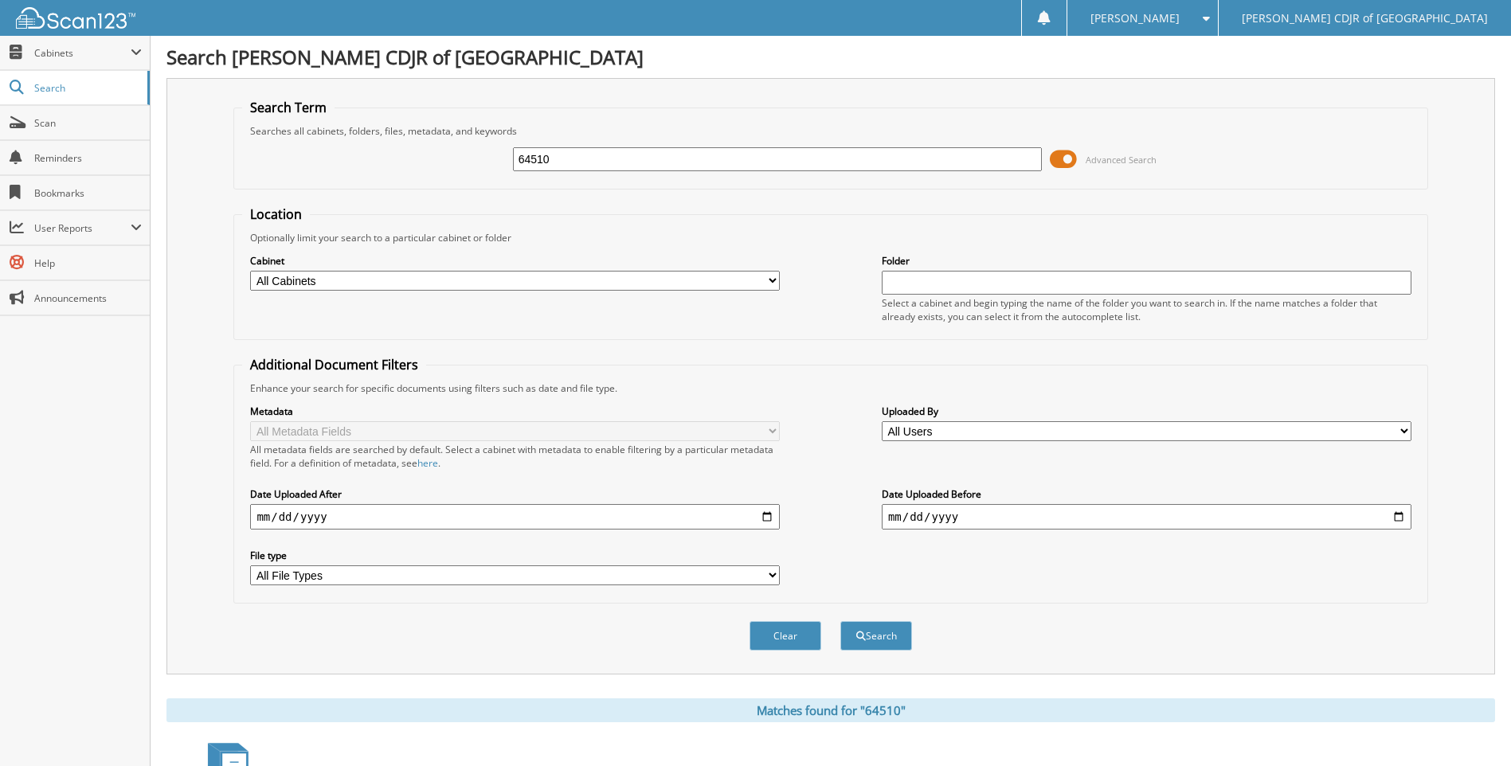
click at [558, 162] on input "64510" at bounding box center [778, 159] width 530 height 24
type input "6"
type input "64527"
click at [840, 621] on button "Search" at bounding box center [876, 635] width 72 height 29
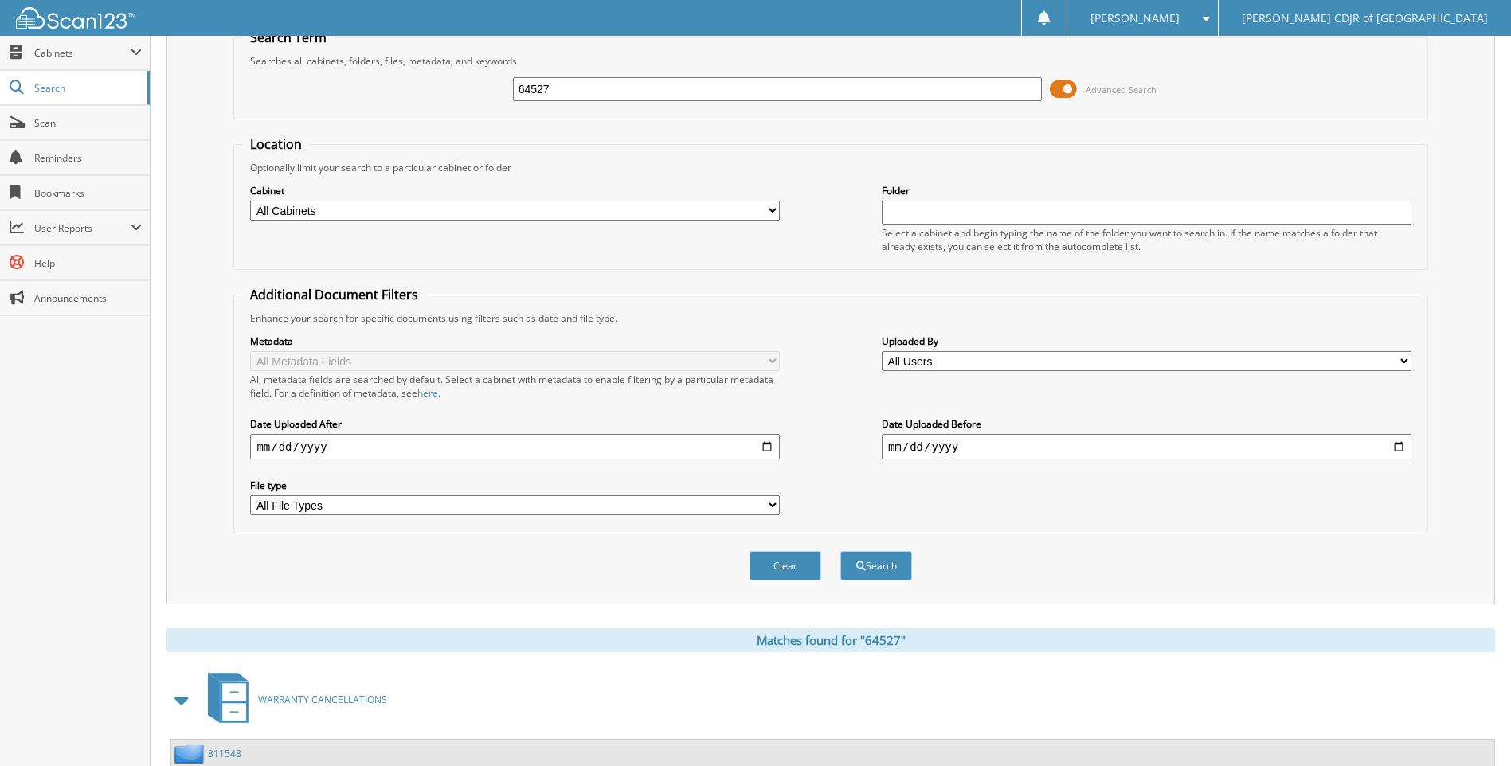
scroll to position [395, 0]
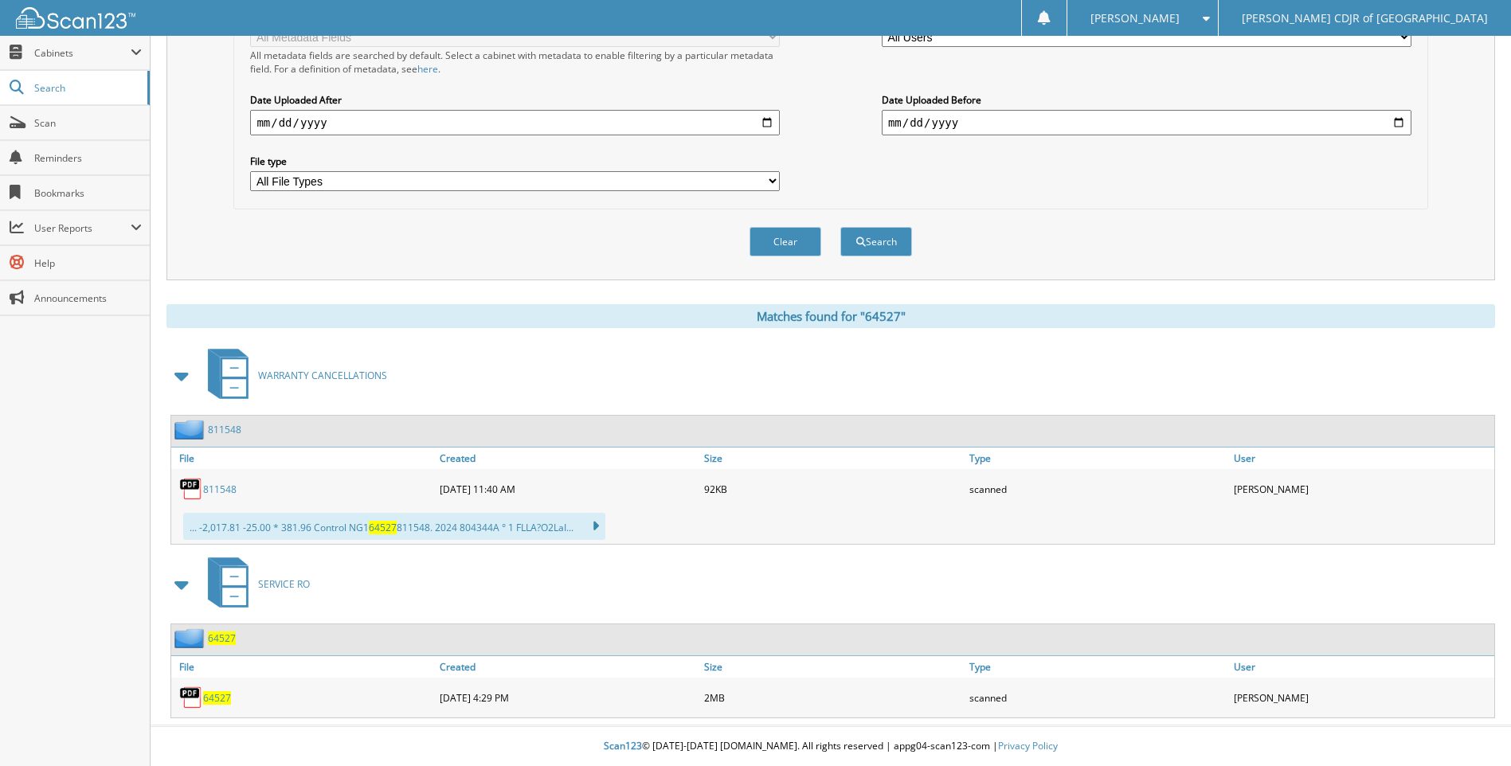
click at [217, 700] on span "64527" at bounding box center [217, 698] width 28 height 14
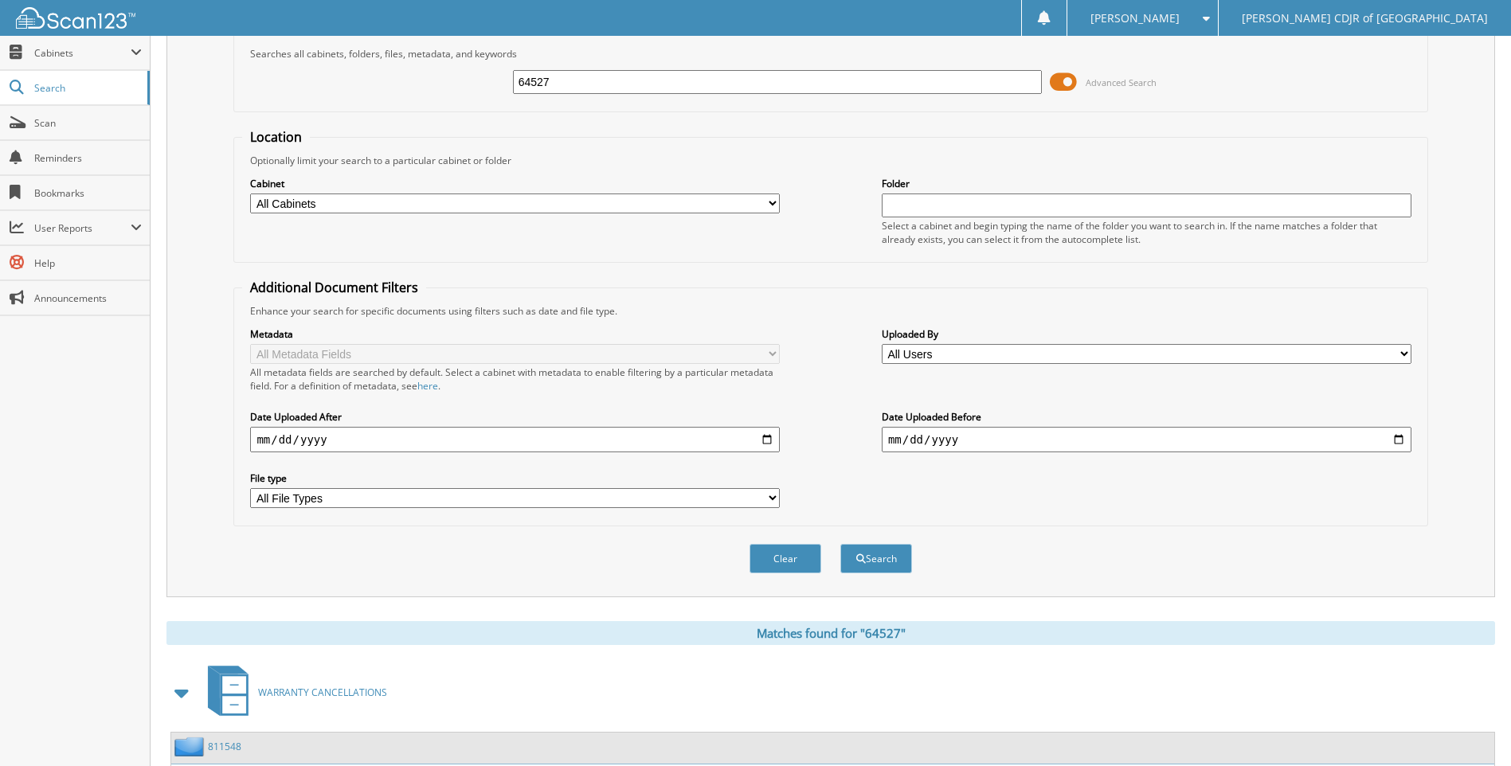
scroll to position [0, 0]
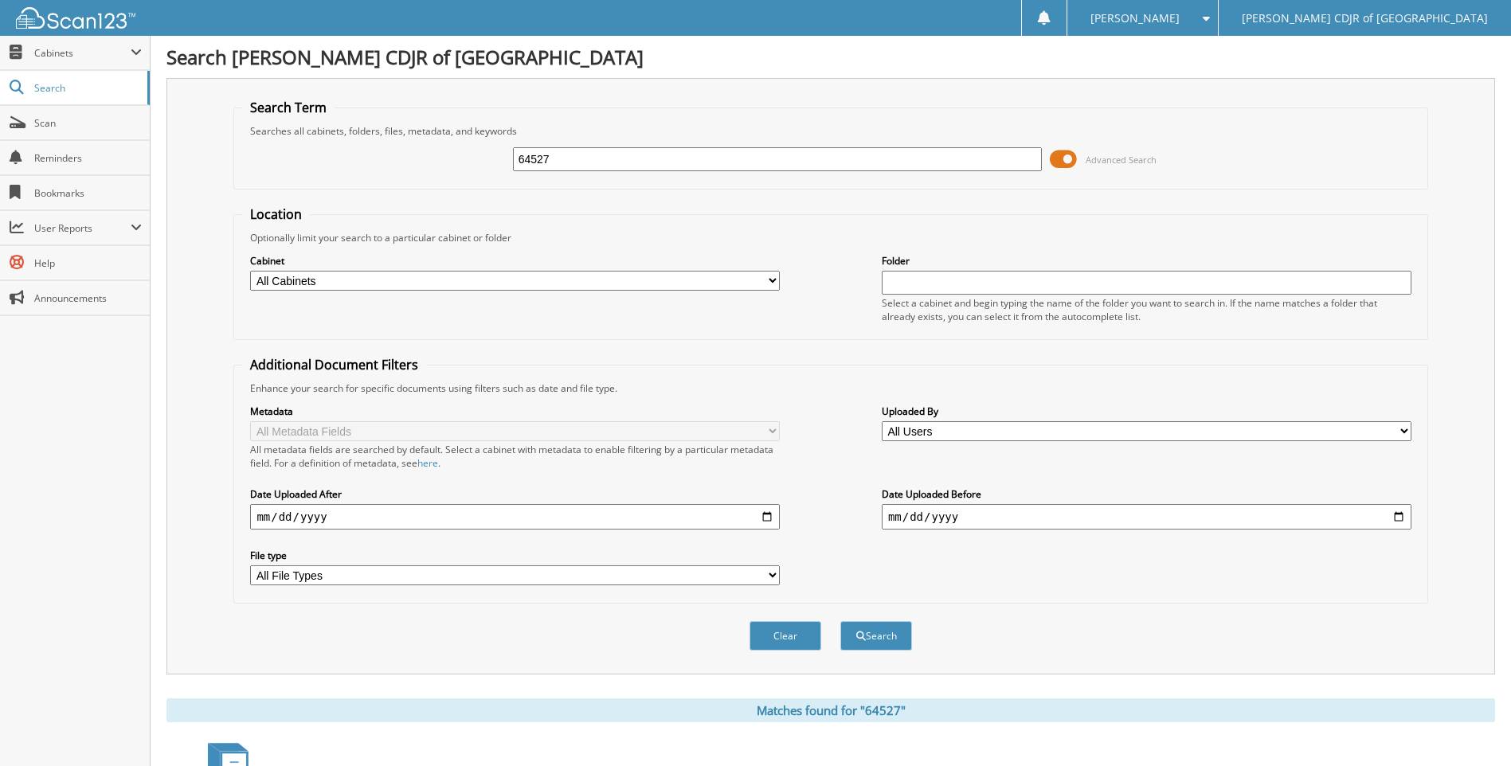
click at [639, 165] on input "64527" at bounding box center [778, 159] width 530 height 24
type input "6"
type input "64537"
click at [840, 621] on button "Search" at bounding box center [876, 635] width 72 height 29
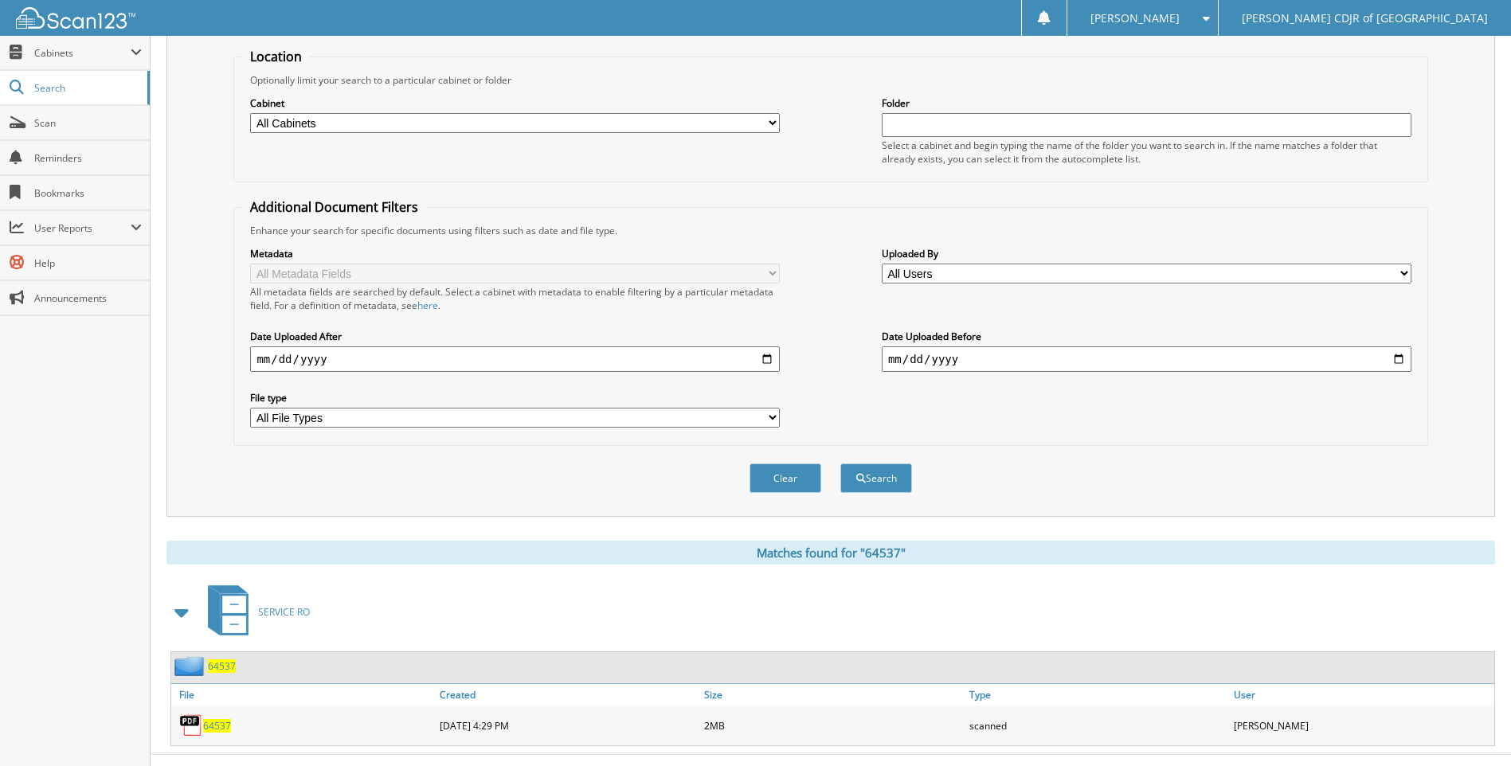
scroll to position [186, 0]
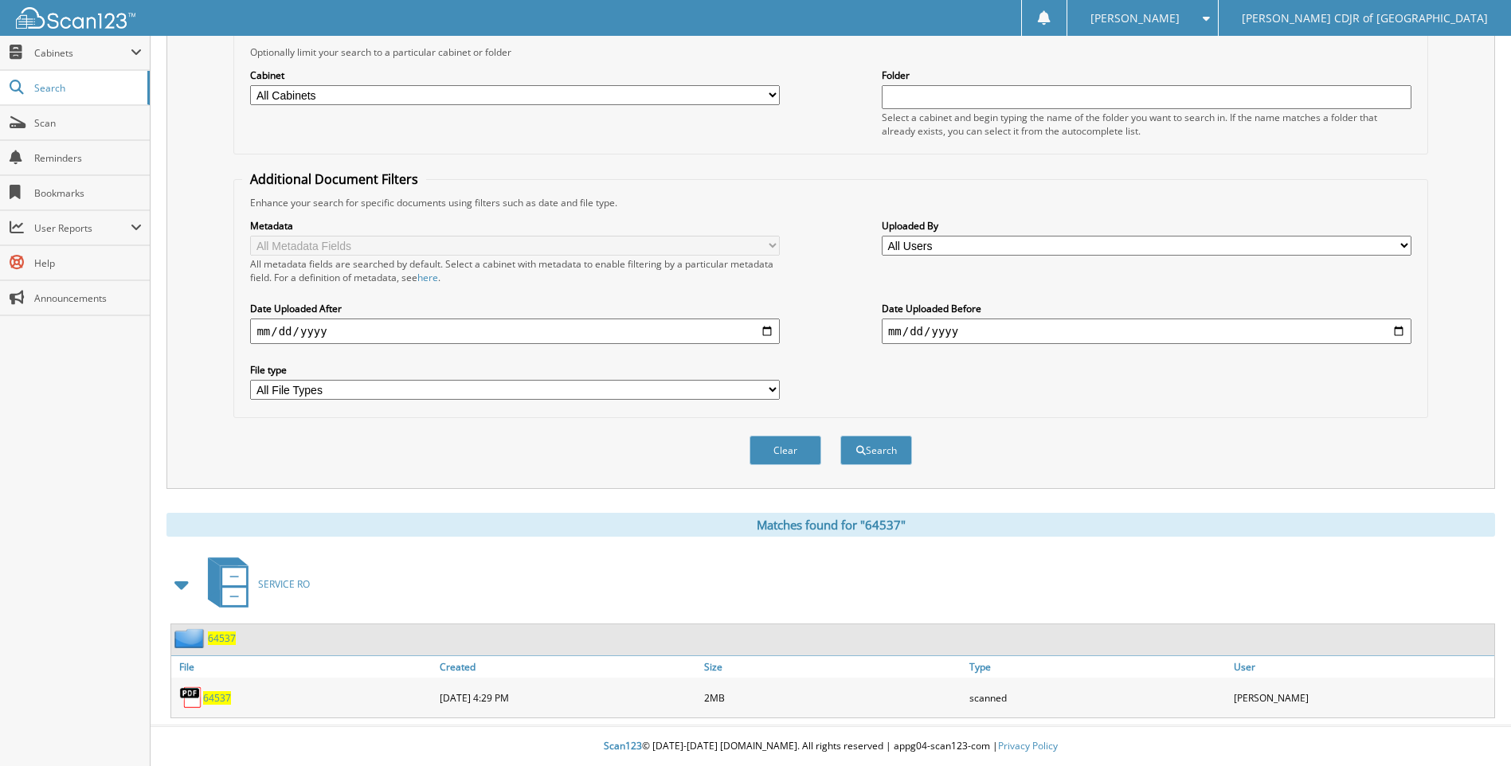
click at [245, 693] on div "64537" at bounding box center [303, 698] width 264 height 32
click at [213, 699] on span "64537" at bounding box center [217, 698] width 28 height 14
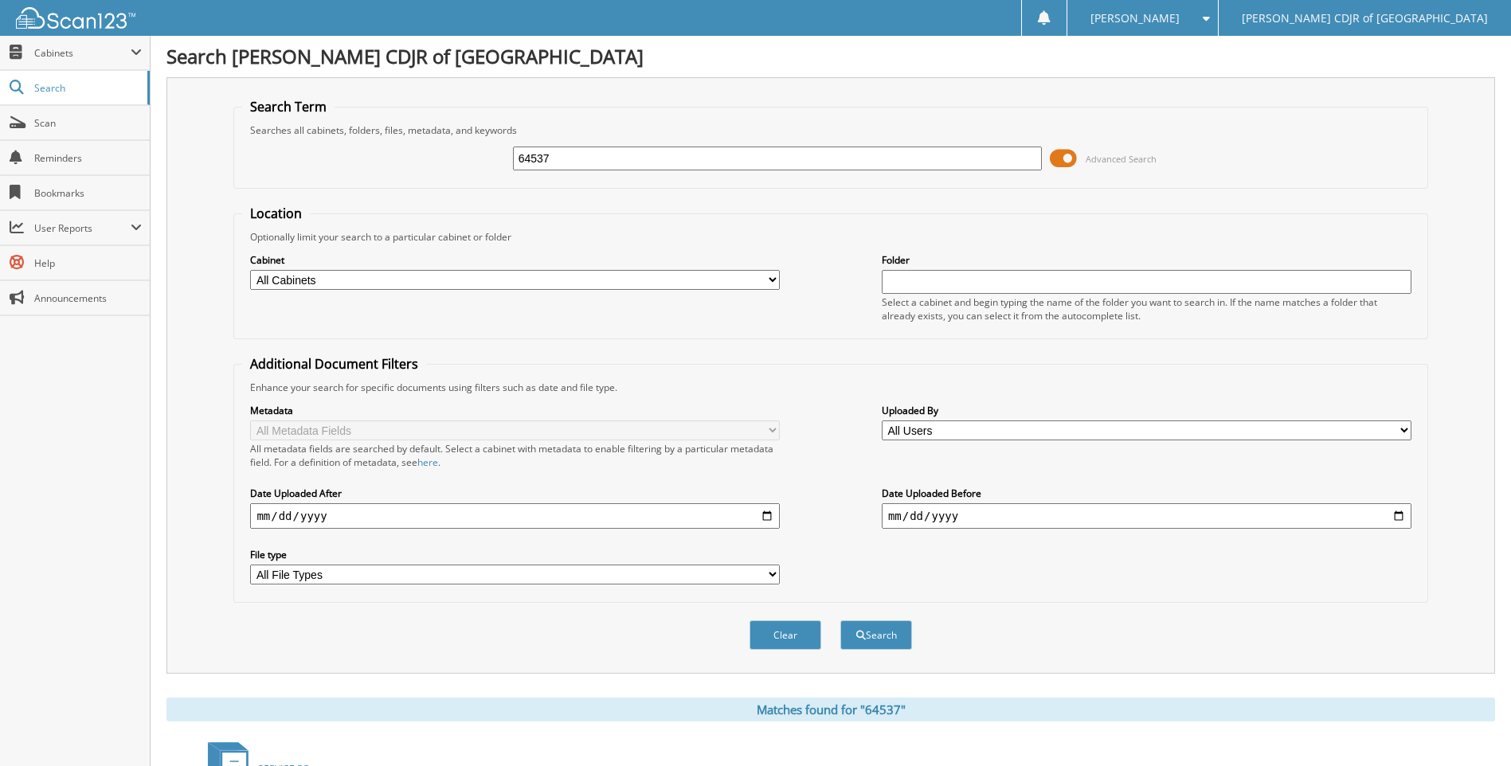
scroll to position [0, 0]
click at [601, 157] on input "64537" at bounding box center [778, 159] width 530 height 24
type input "6"
type input "64539"
click at [840, 621] on button "Search" at bounding box center [876, 635] width 72 height 29
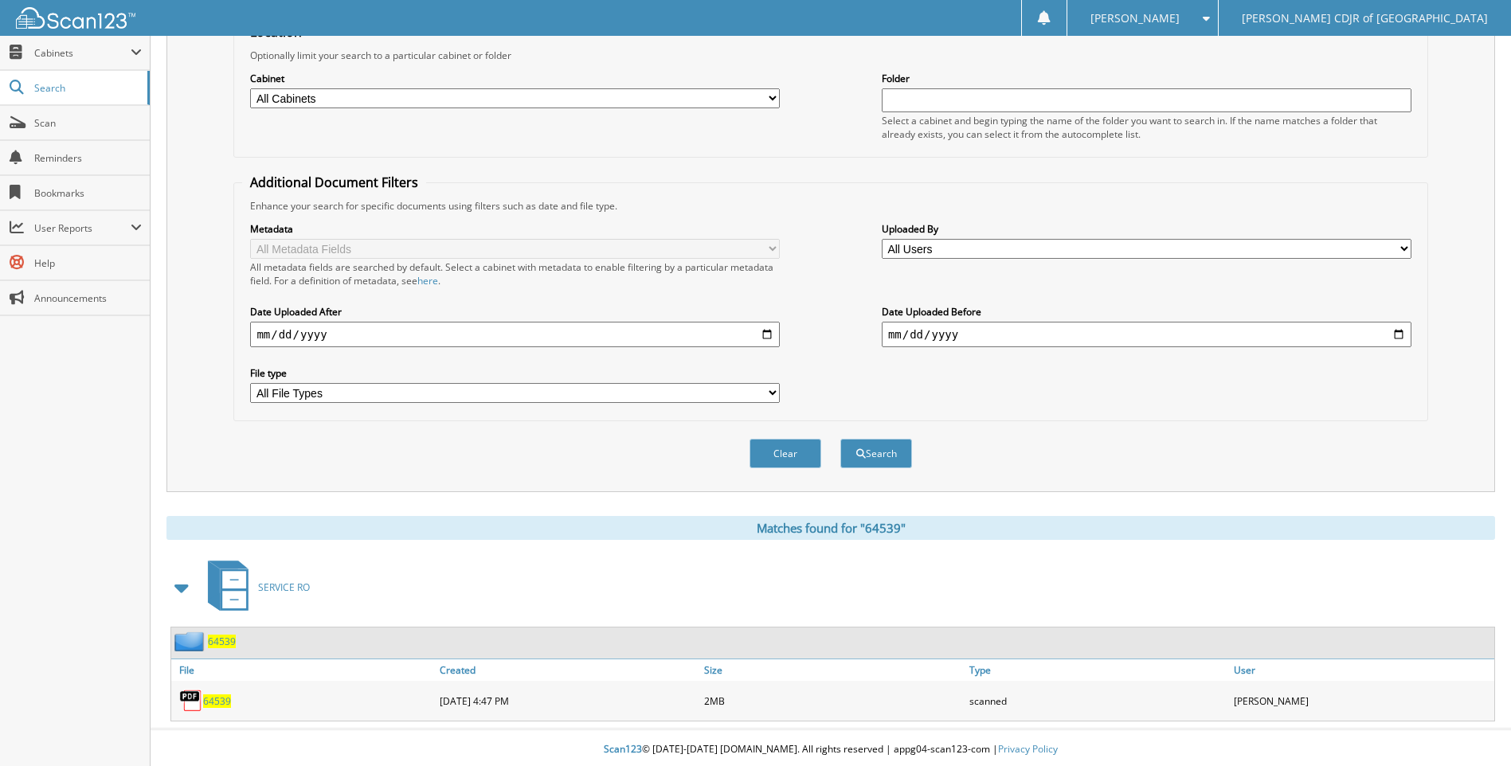
scroll to position [186, 0]
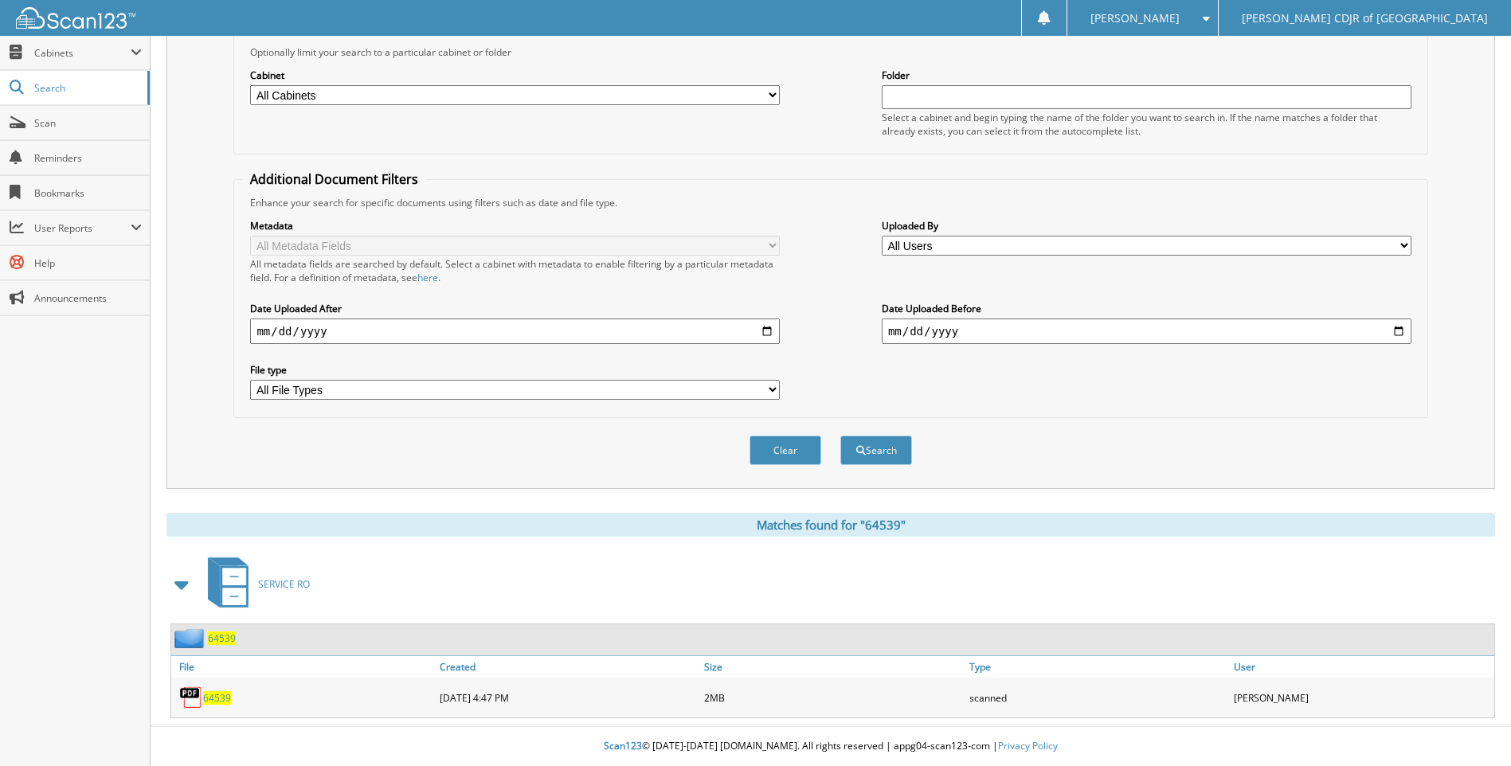
click at [221, 693] on span "64539" at bounding box center [217, 698] width 28 height 14
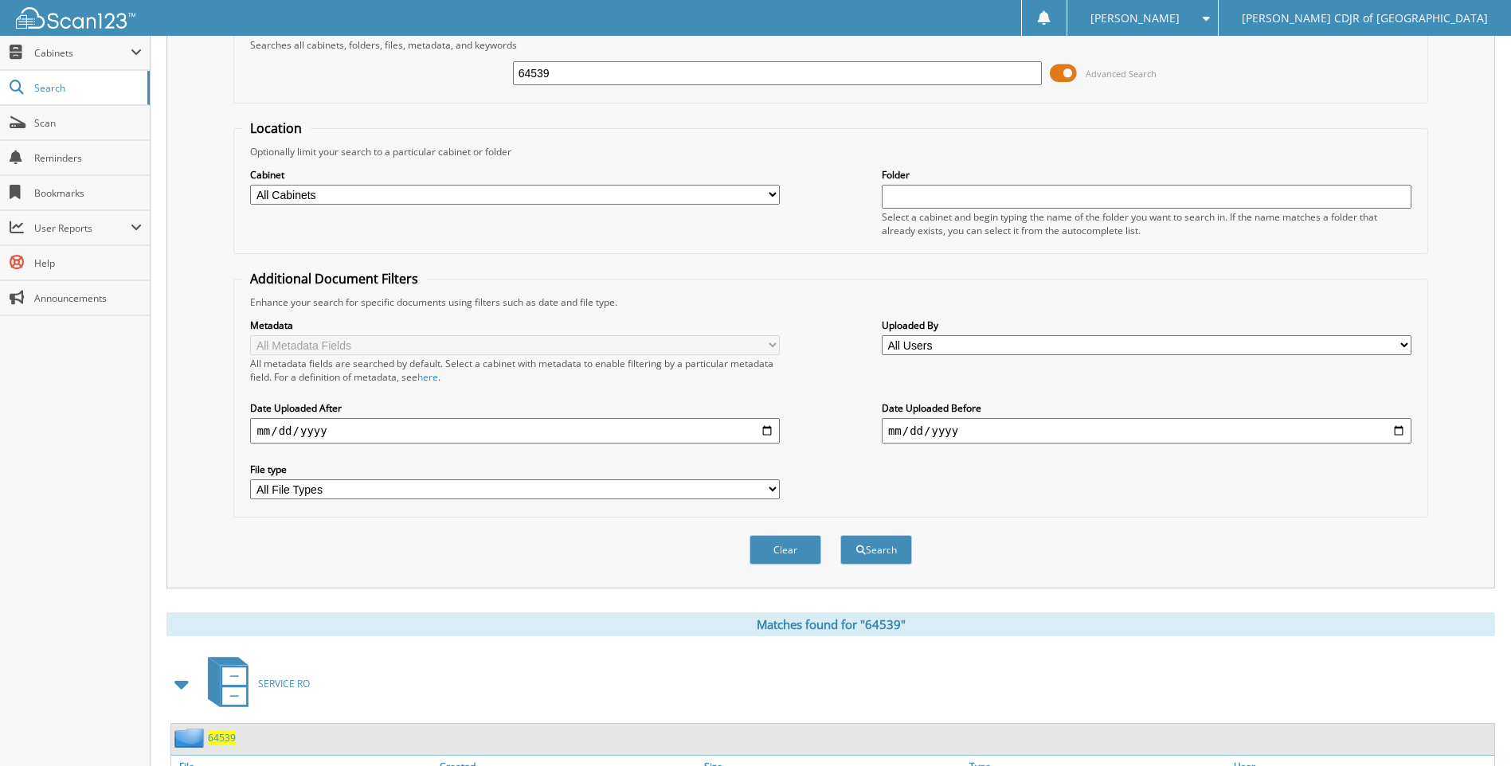
scroll to position [0, 0]
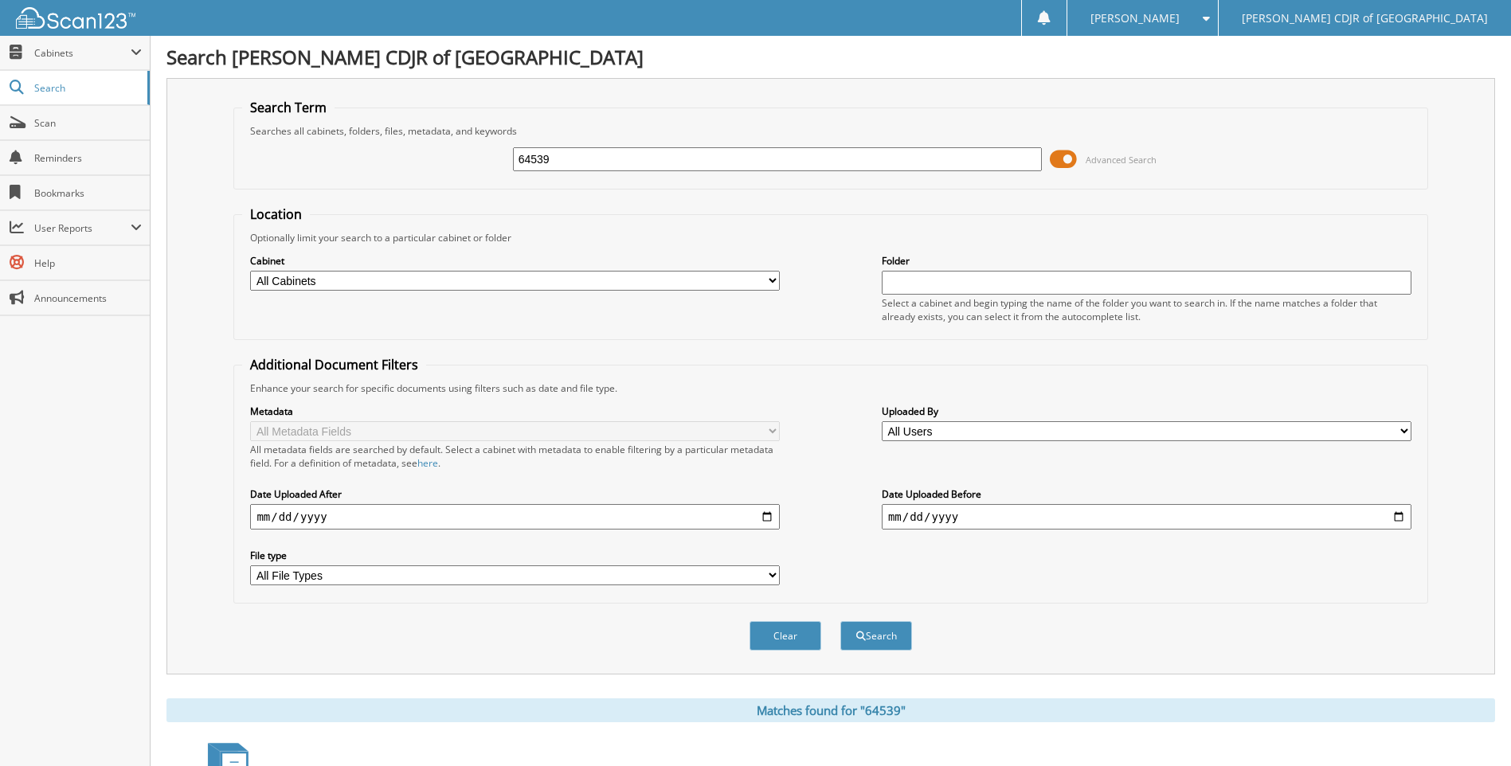
click at [566, 153] on input "64539" at bounding box center [778, 159] width 530 height 24
type input "6"
type input "64544"
click at [840, 621] on button "Search" at bounding box center [876, 635] width 72 height 29
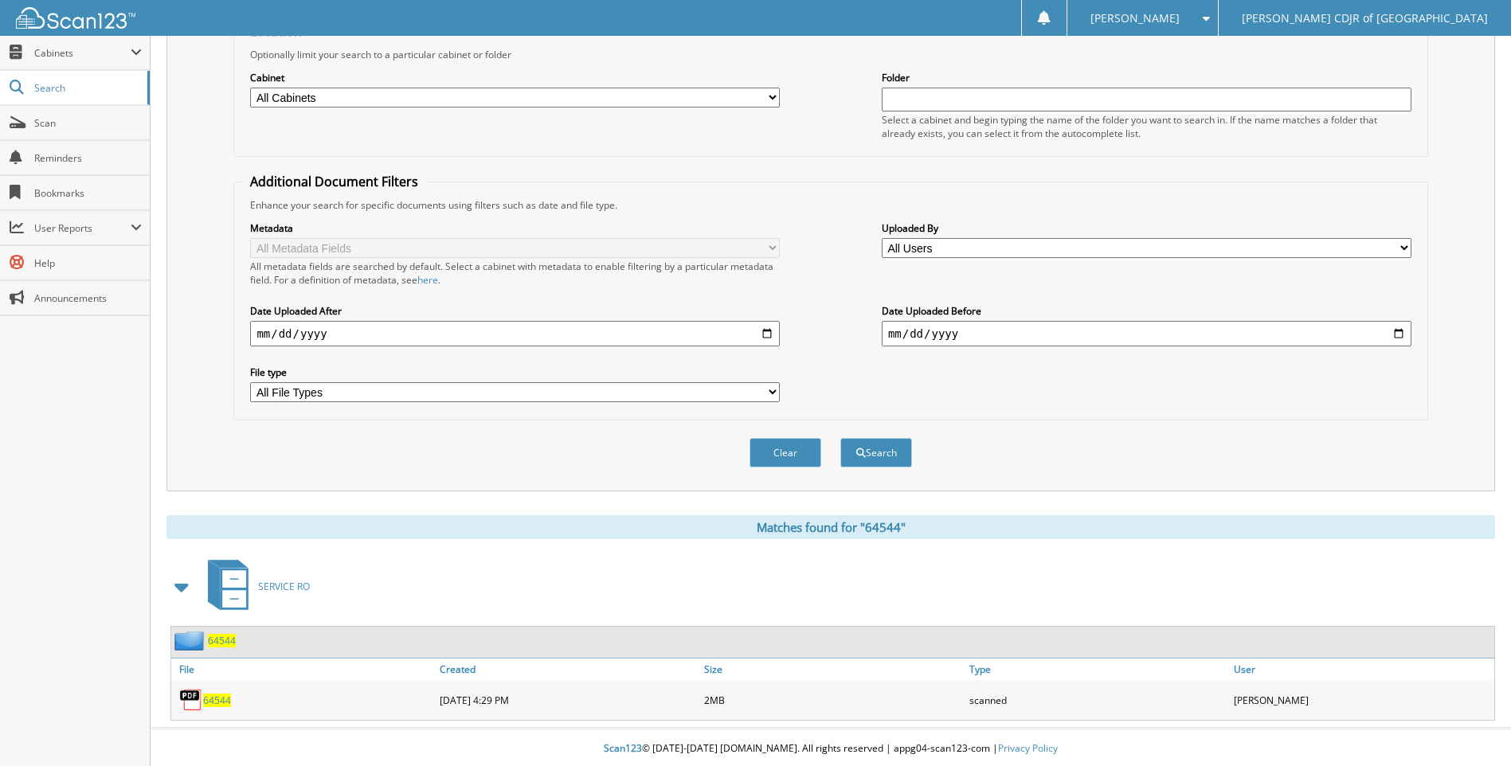
scroll to position [186, 0]
click at [206, 698] on span "64544" at bounding box center [217, 698] width 28 height 14
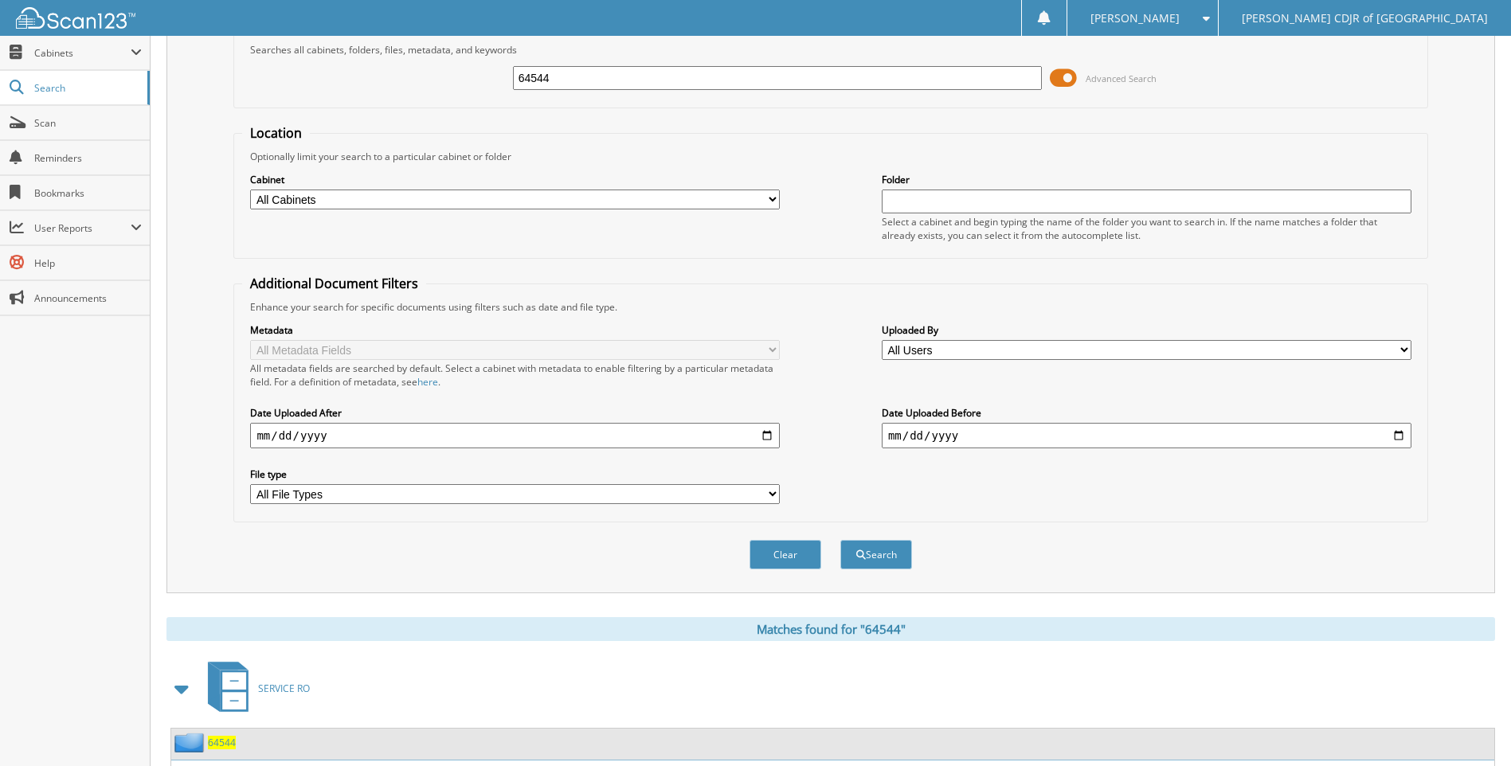
scroll to position [0, 0]
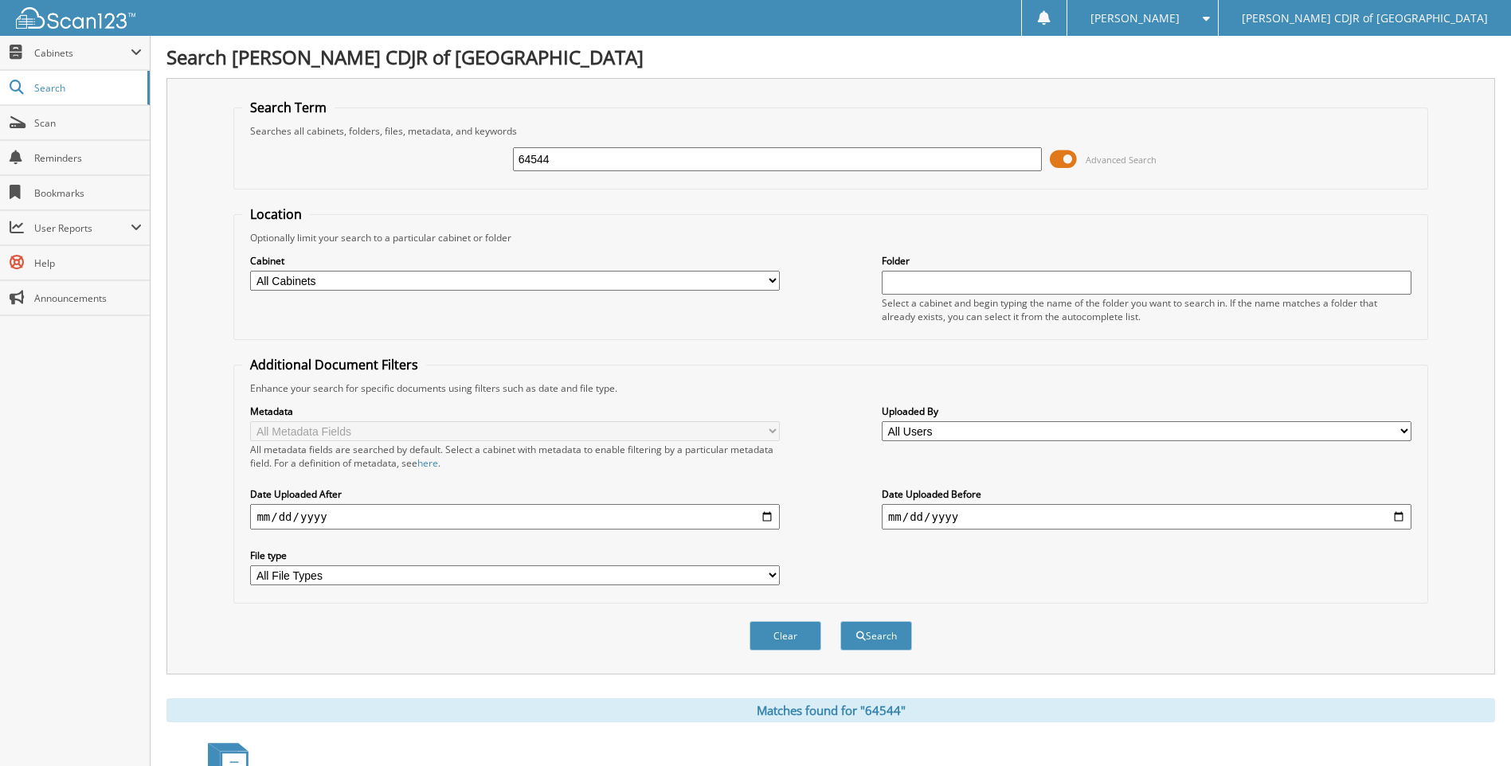
click at [581, 159] on input "64544" at bounding box center [778, 159] width 530 height 24
type input "6"
type input "64546"
click at [840, 621] on button "Search" at bounding box center [876, 635] width 72 height 29
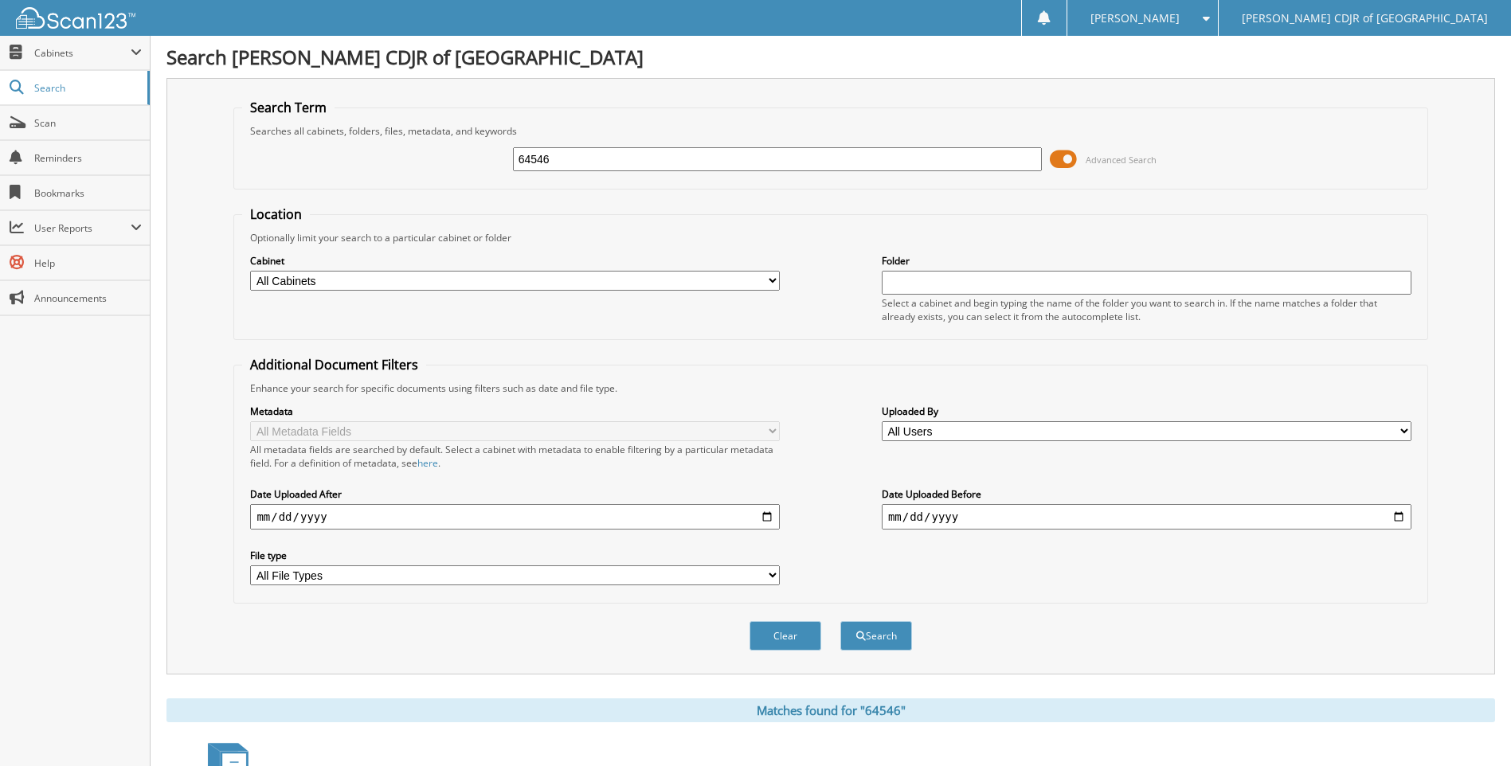
scroll to position [186, 0]
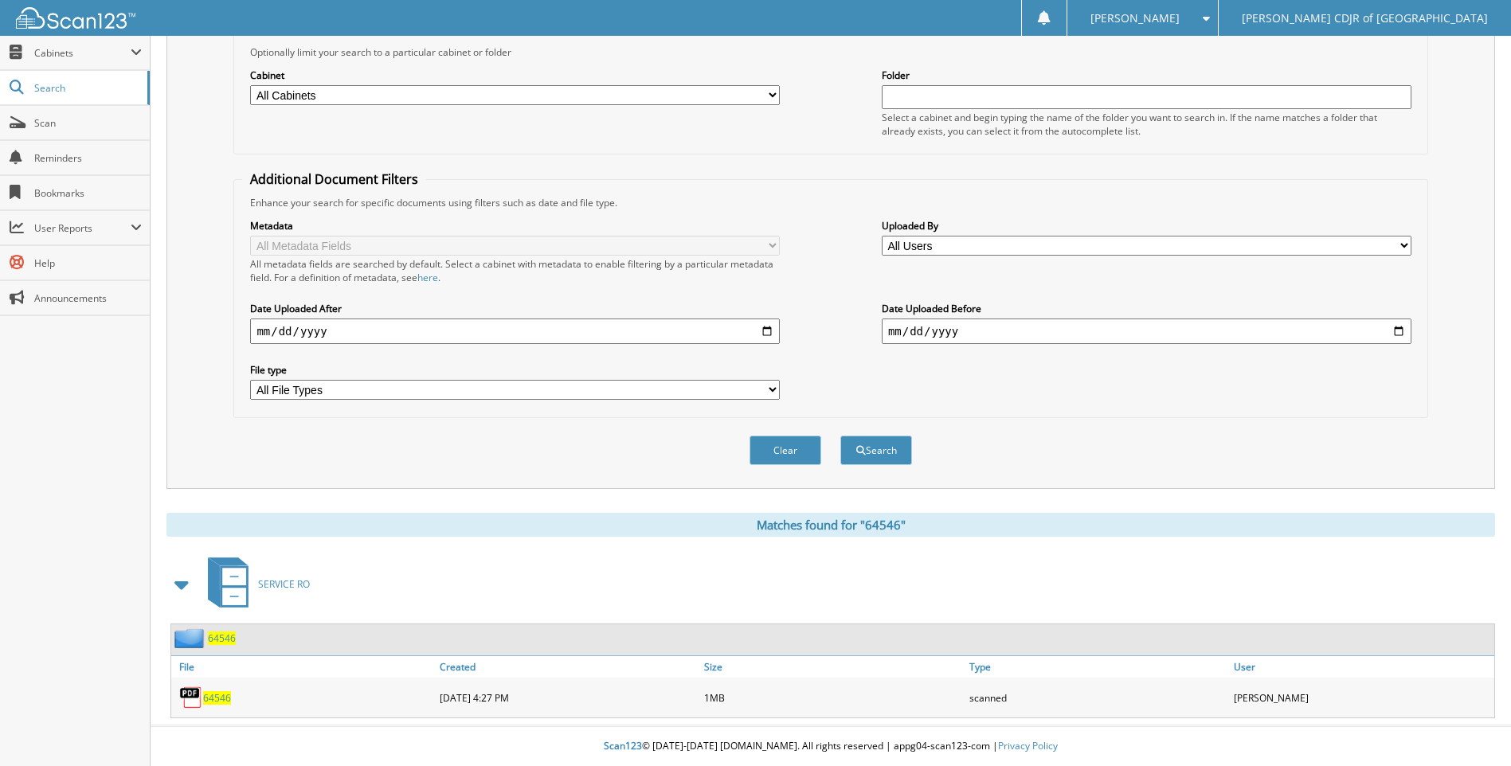
click at [218, 697] on span "64546" at bounding box center [217, 698] width 28 height 14
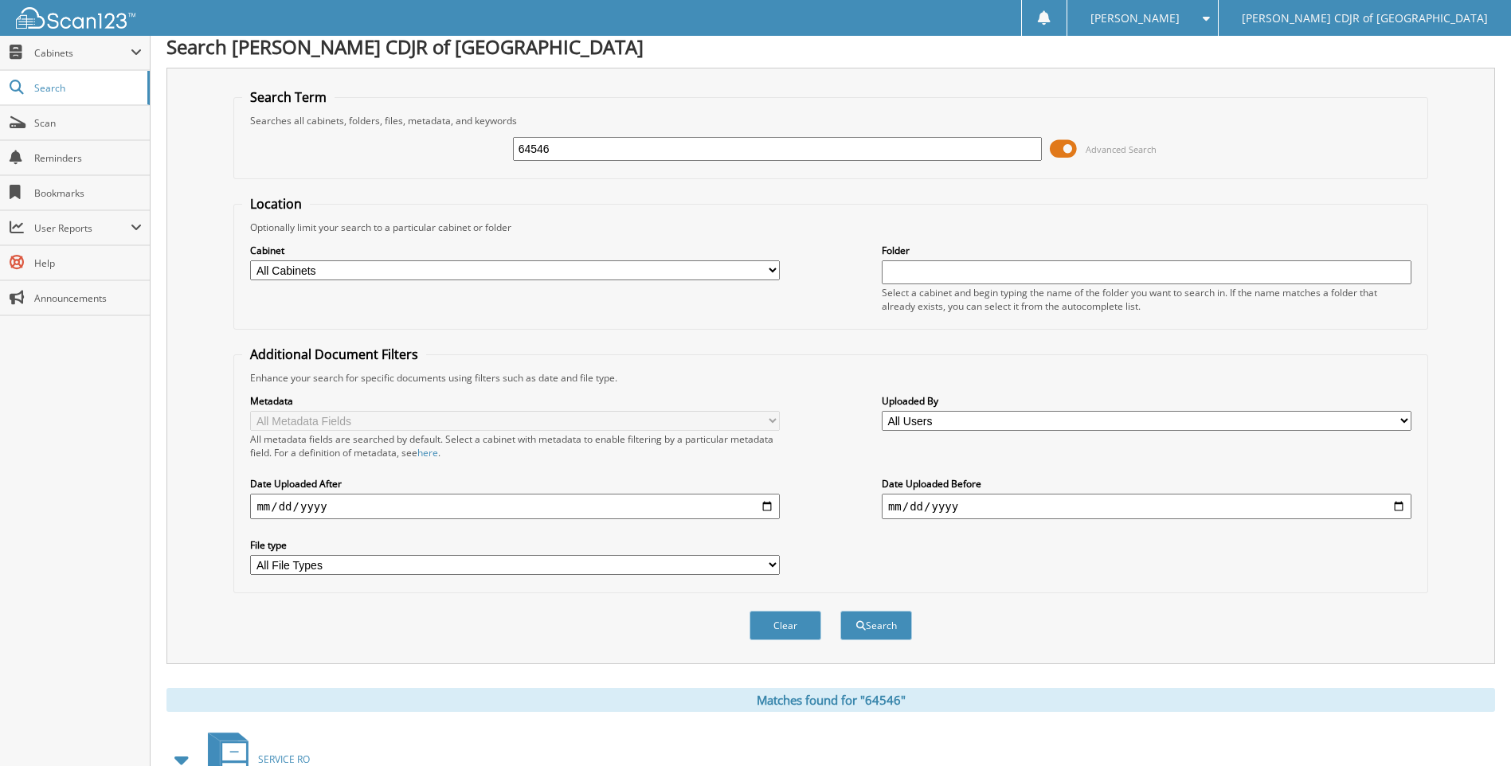
scroll to position [0, 0]
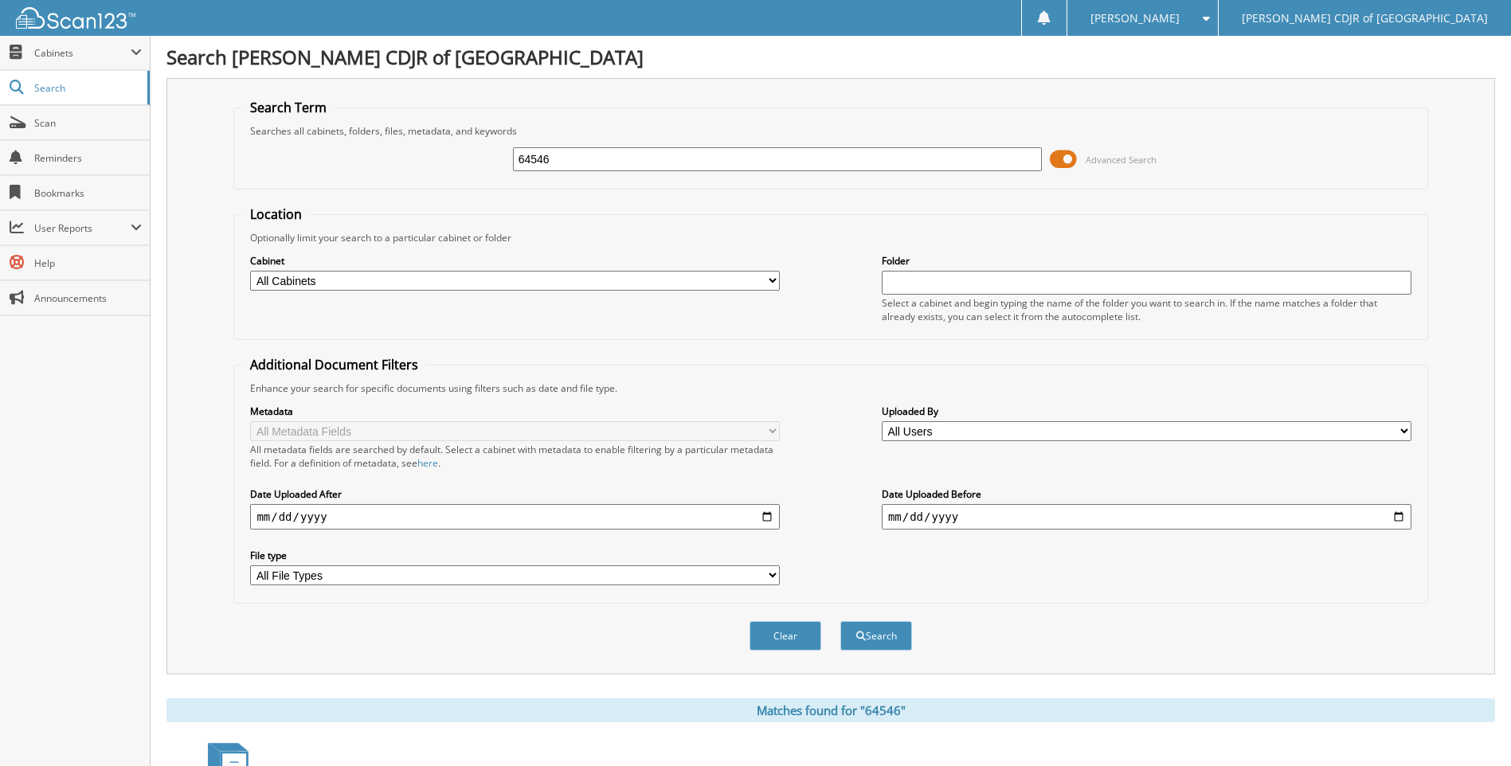
click at [554, 162] on input "64546" at bounding box center [778, 159] width 530 height 24
type input "6"
type input "64547"
click at [840, 621] on button "Search" at bounding box center [876, 635] width 72 height 29
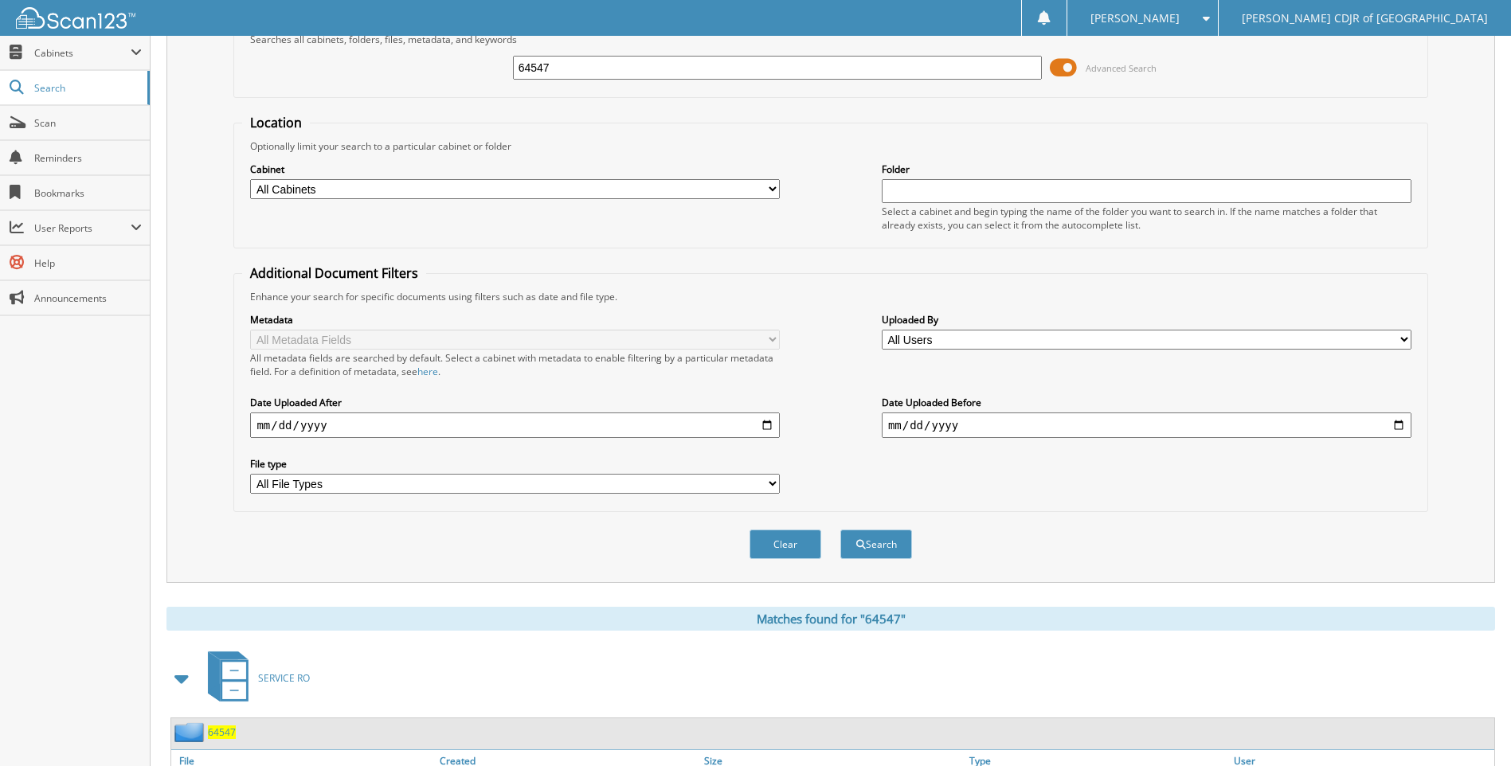
scroll to position [186, 0]
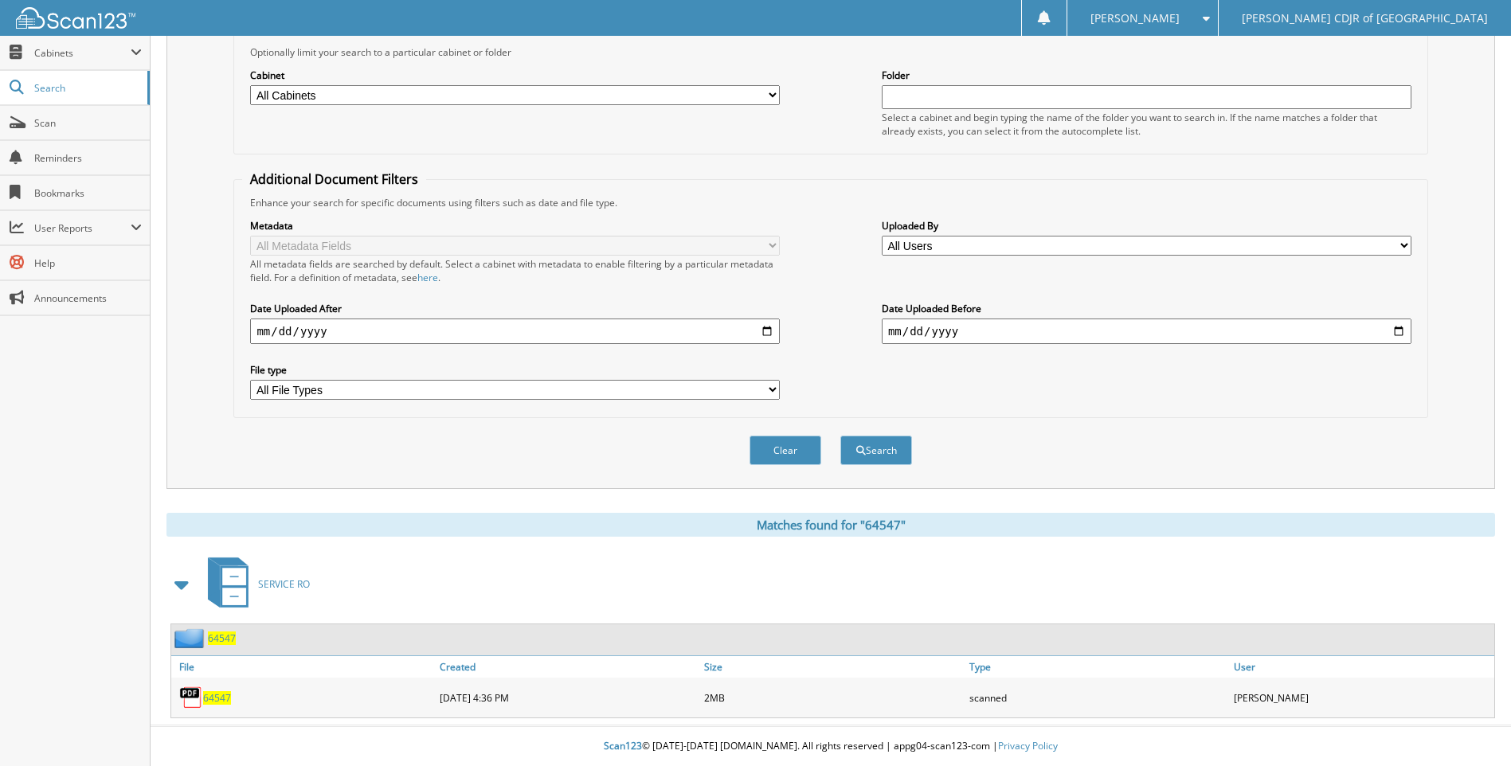
click at [210, 699] on span "64547" at bounding box center [217, 698] width 28 height 14
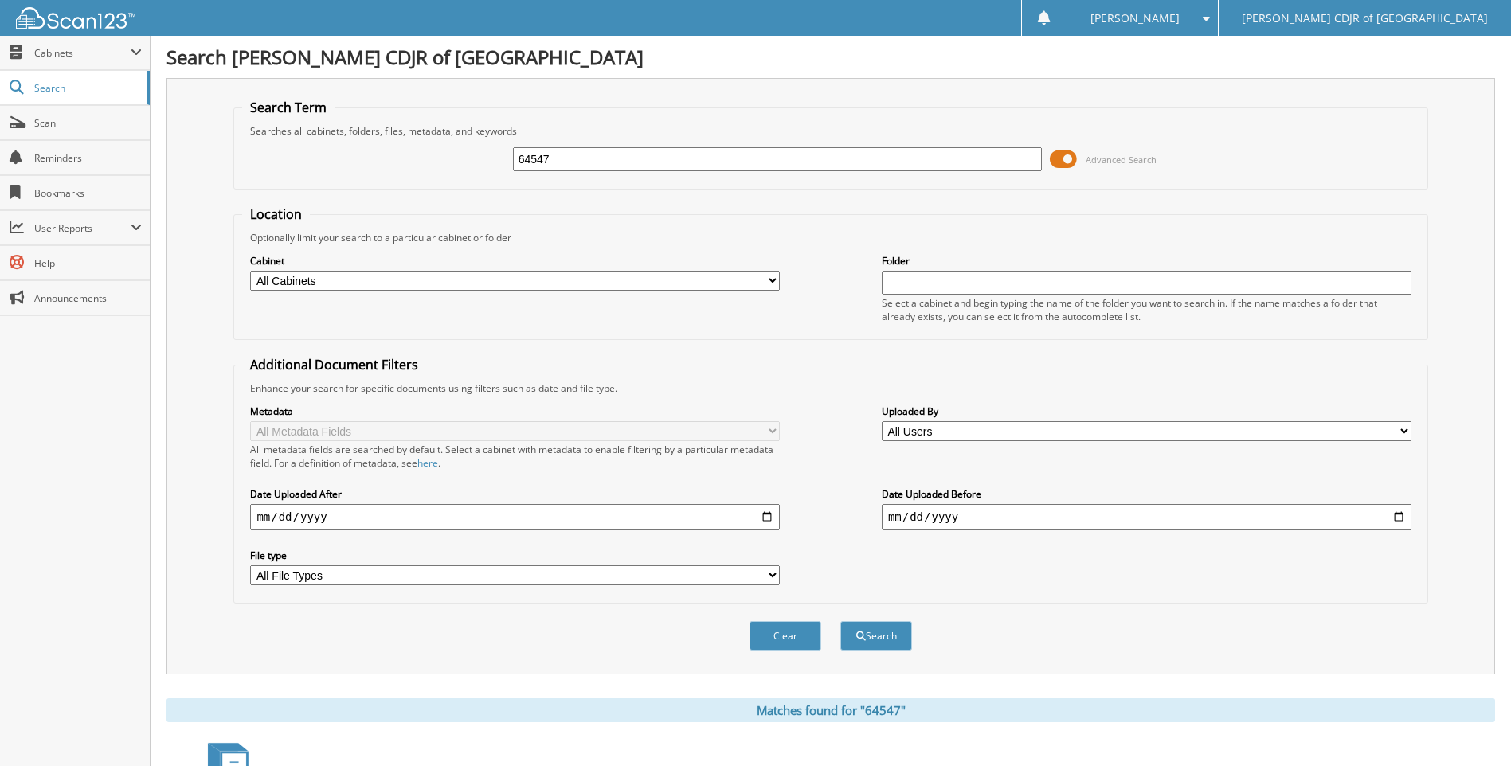
click at [607, 165] on input "64547" at bounding box center [778, 159] width 530 height 24
type input "6"
type input "64551"
click at [840, 621] on button "Search" at bounding box center [876, 635] width 72 height 29
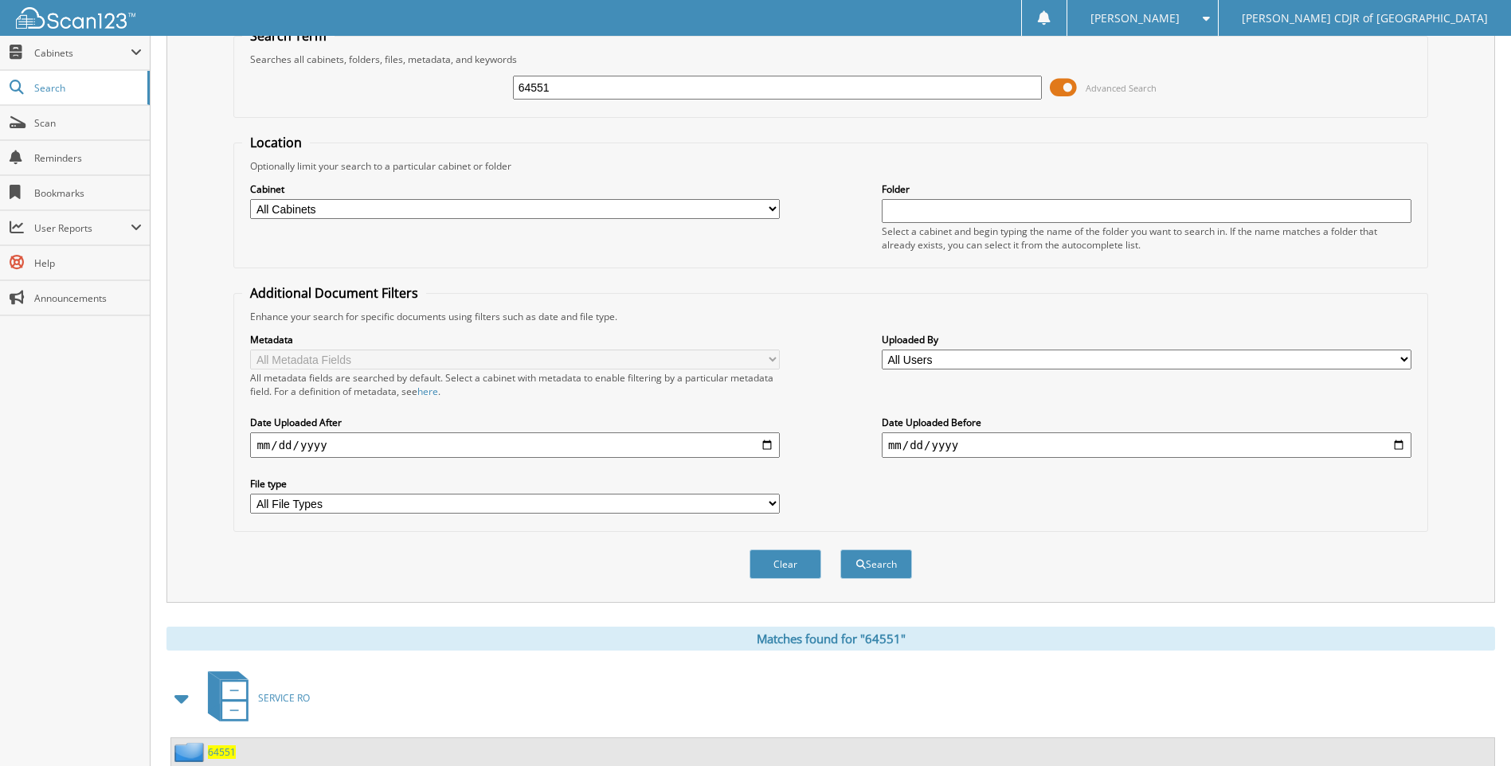
scroll to position [186, 0]
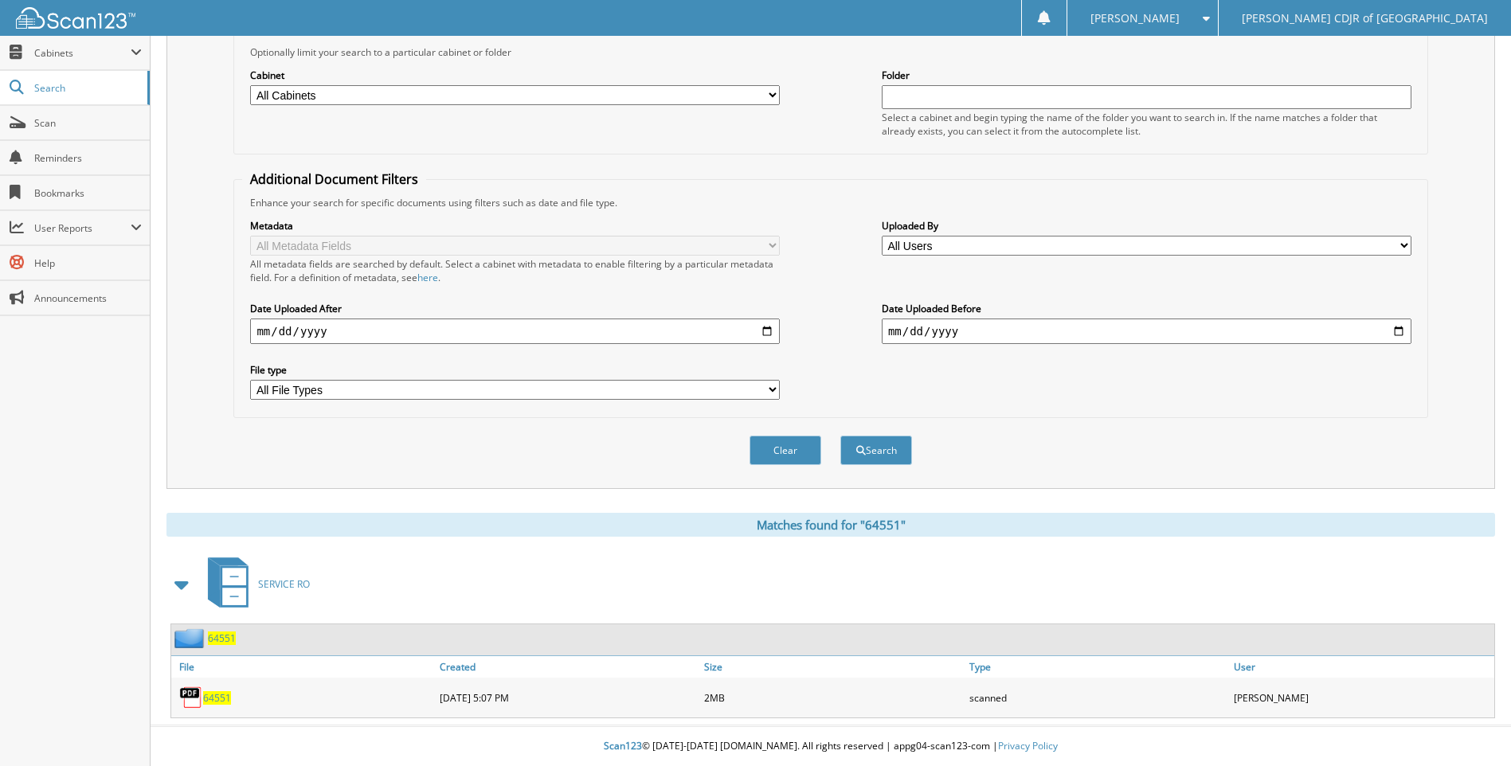
click at [221, 699] on span "64551" at bounding box center [217, 698] width 28 height 14
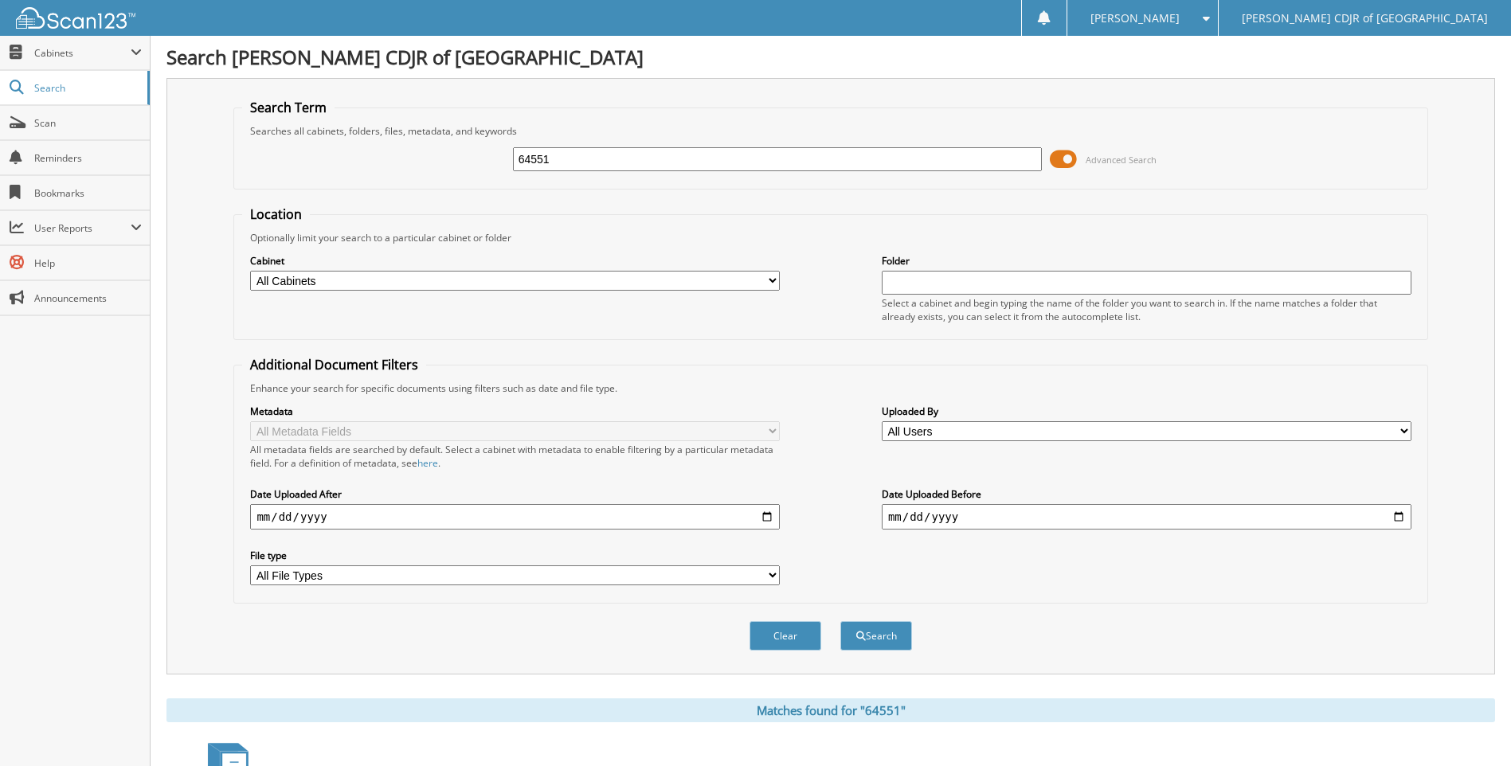
click at [564, 155] on input "64551" at bounding box center [778, 159] width 530 height 24
type input "6"
type input "64553"
click at [840, 621] on button "Search" at bounding box center [876, 635] width 72 height 29
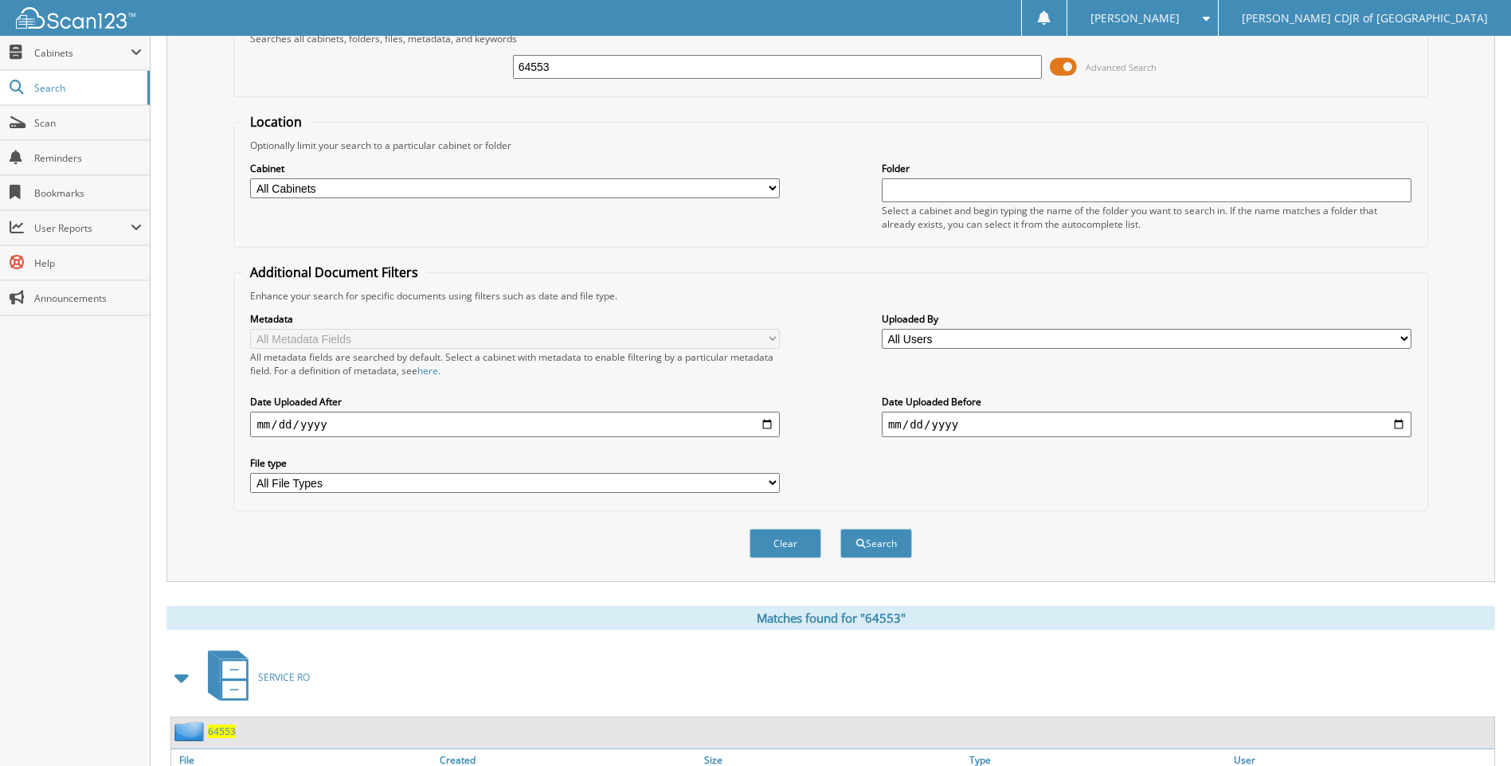
scroll to position [186, 0]
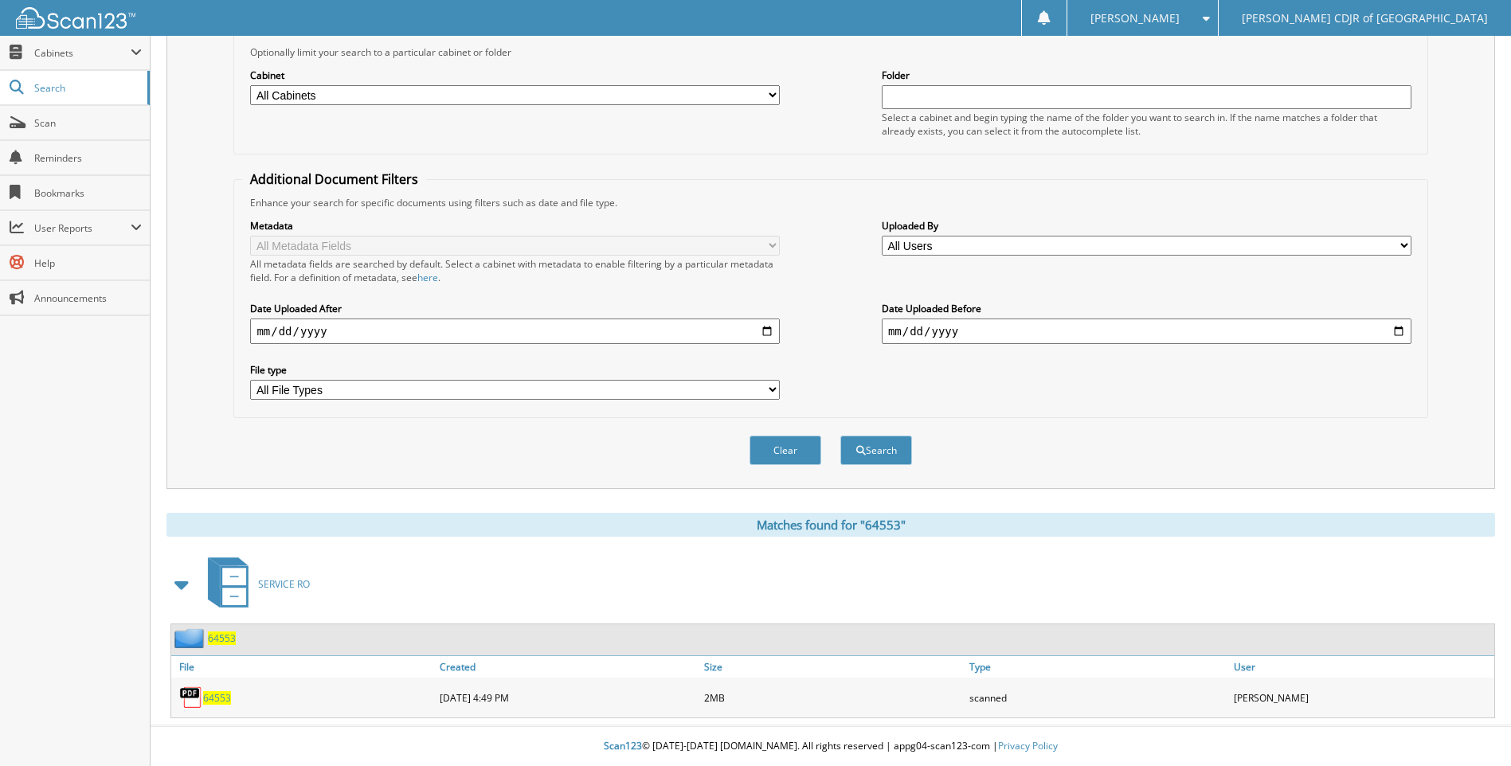
click at [211, 702] on span "64553" at bounding box center [217, 698] width 28 height 14
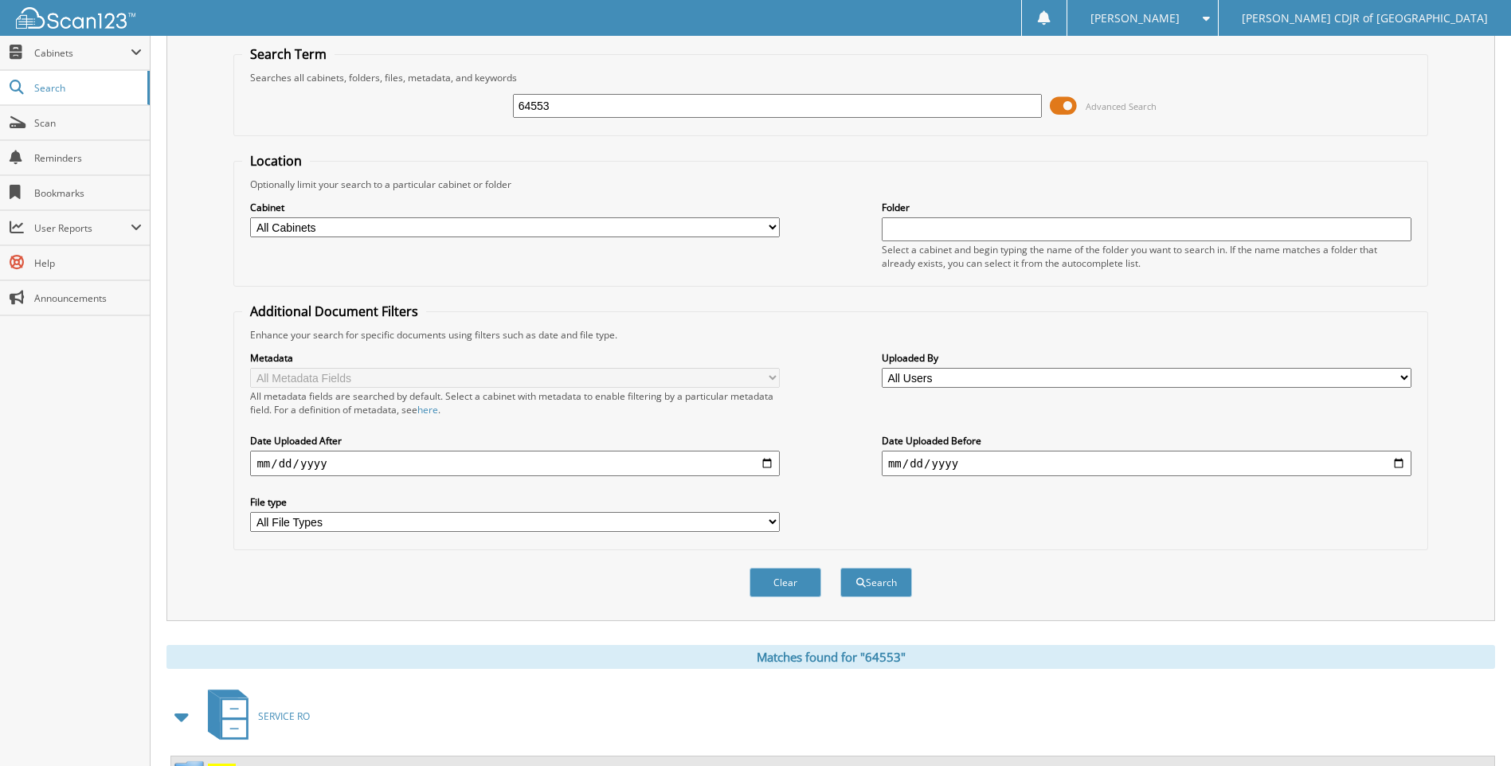
scroll to position [0, 0]
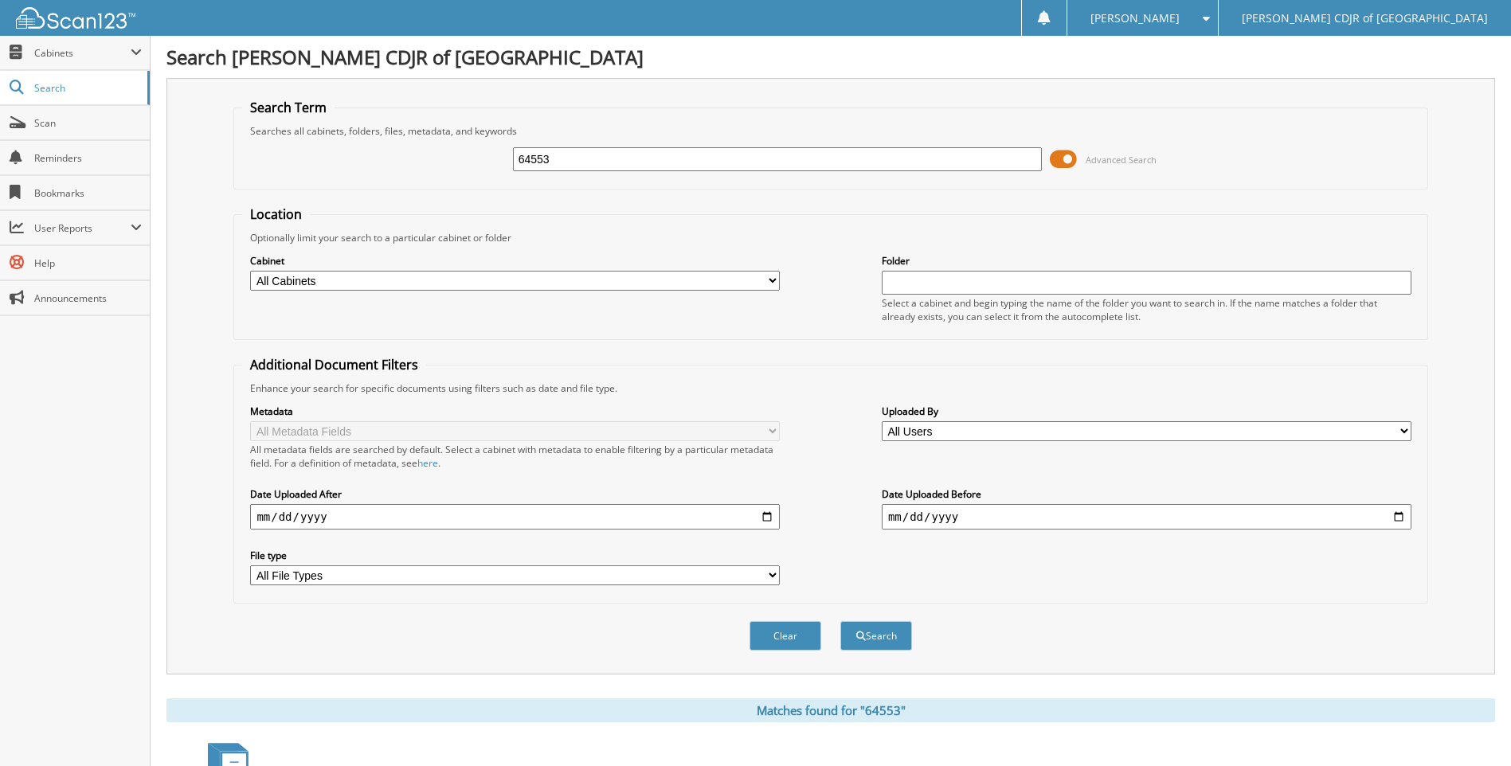
click at [635, 166] on input "64553" at bounding box center [778, 159] width 530 height 24
type input "6"
type input "64584"
click at [840, 621] on button "Search" at bounding box center [876, 635] width 72 height 29
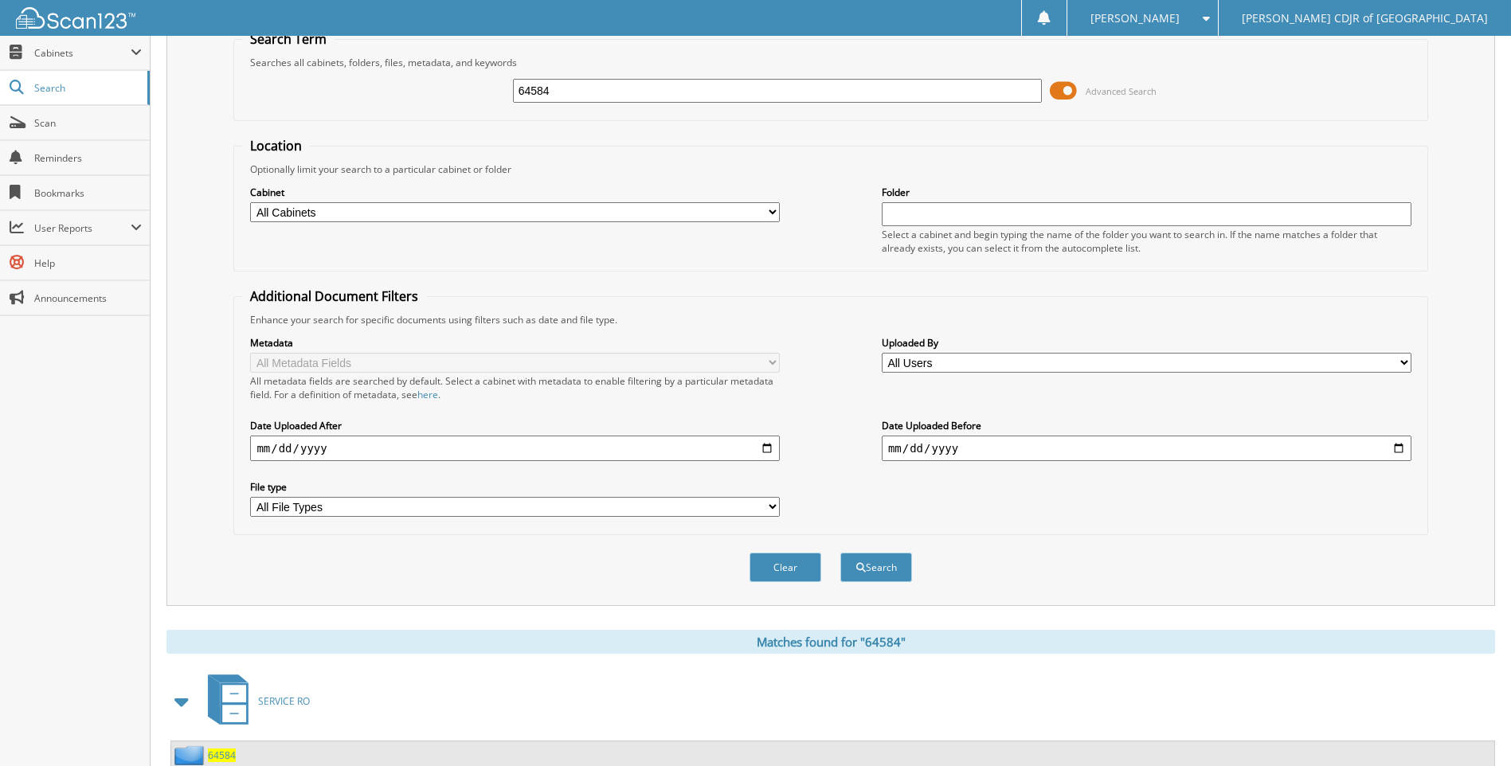
scroll to position [186, 0]
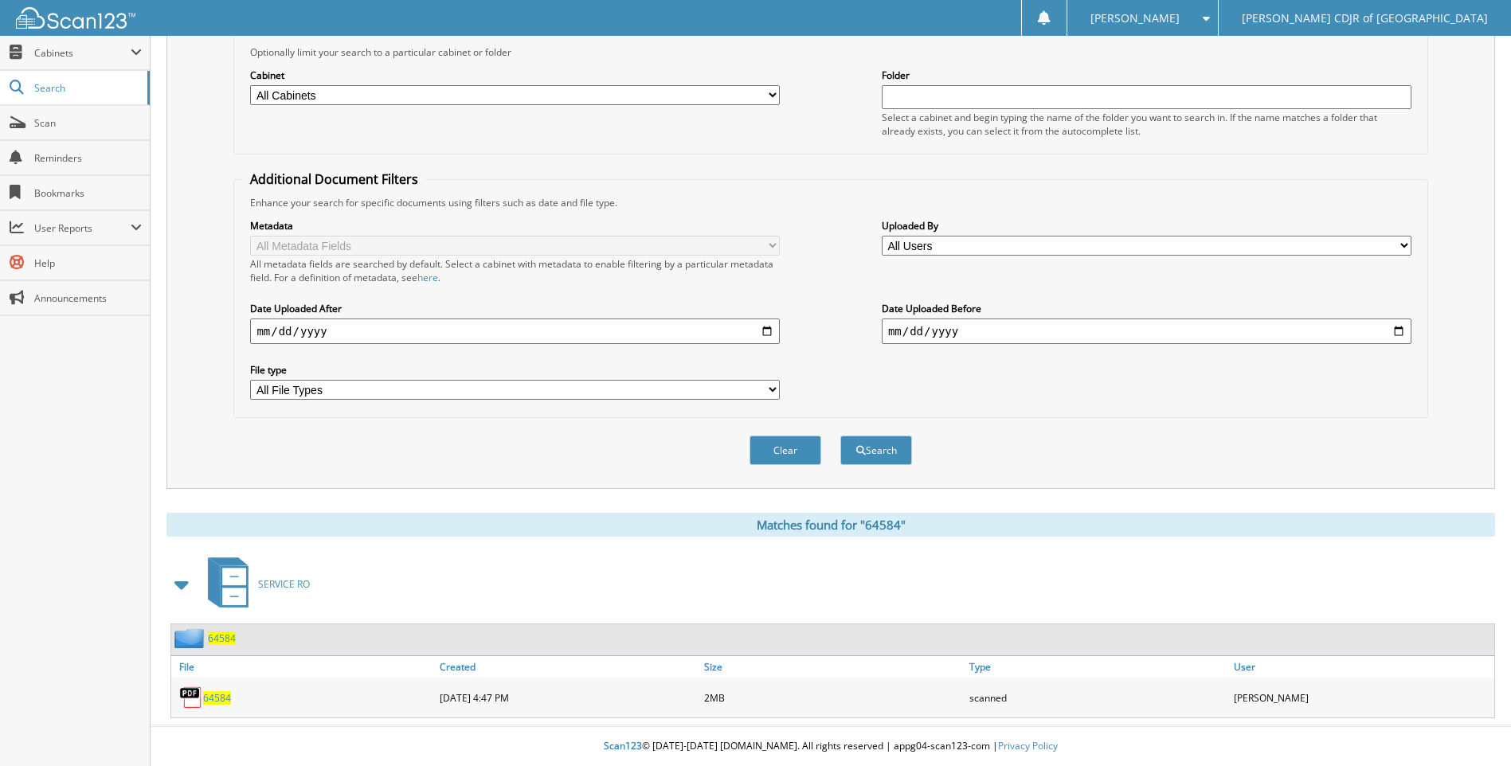
click at [221, 691] on link "64584" at bounding box center [217, 698] width 28 height 14
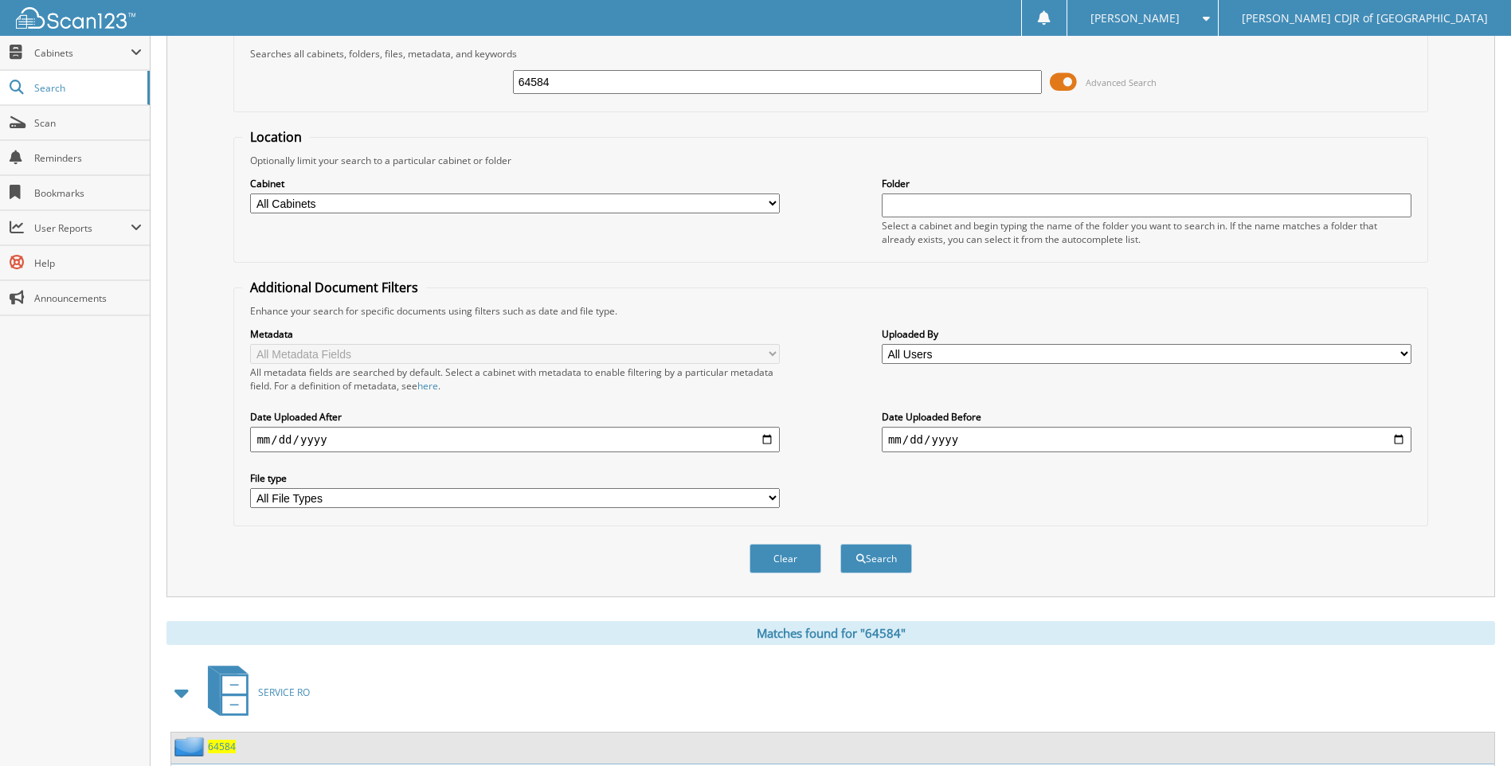
scroll to position [0, 0]
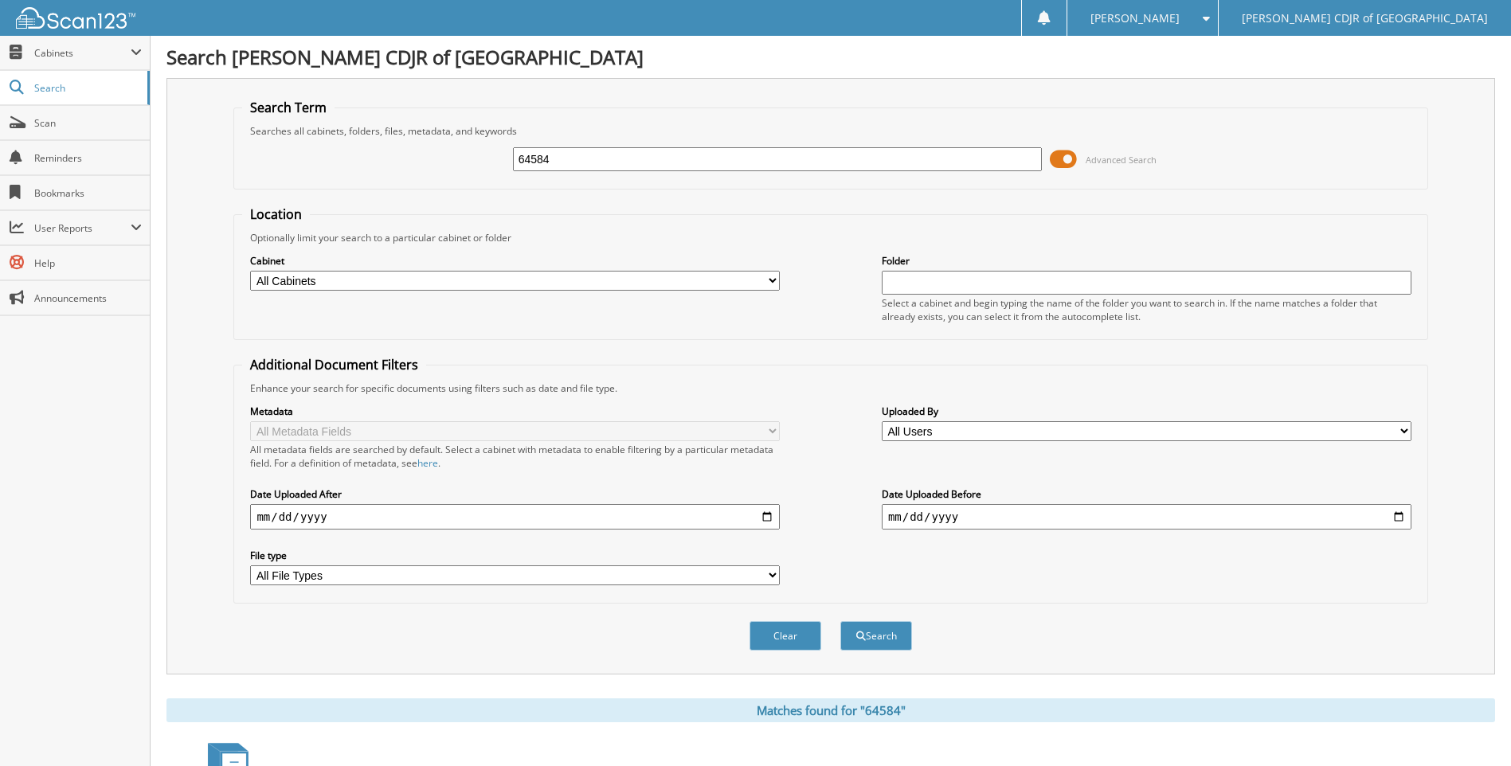
click at [629, 159] on input "64584" at bounding box center [778, 159] width 530 height 24
type input "6"
type input "64585"
click at [840, 621] on button "Search" at bounding box center [876, 635] width 72 height 29
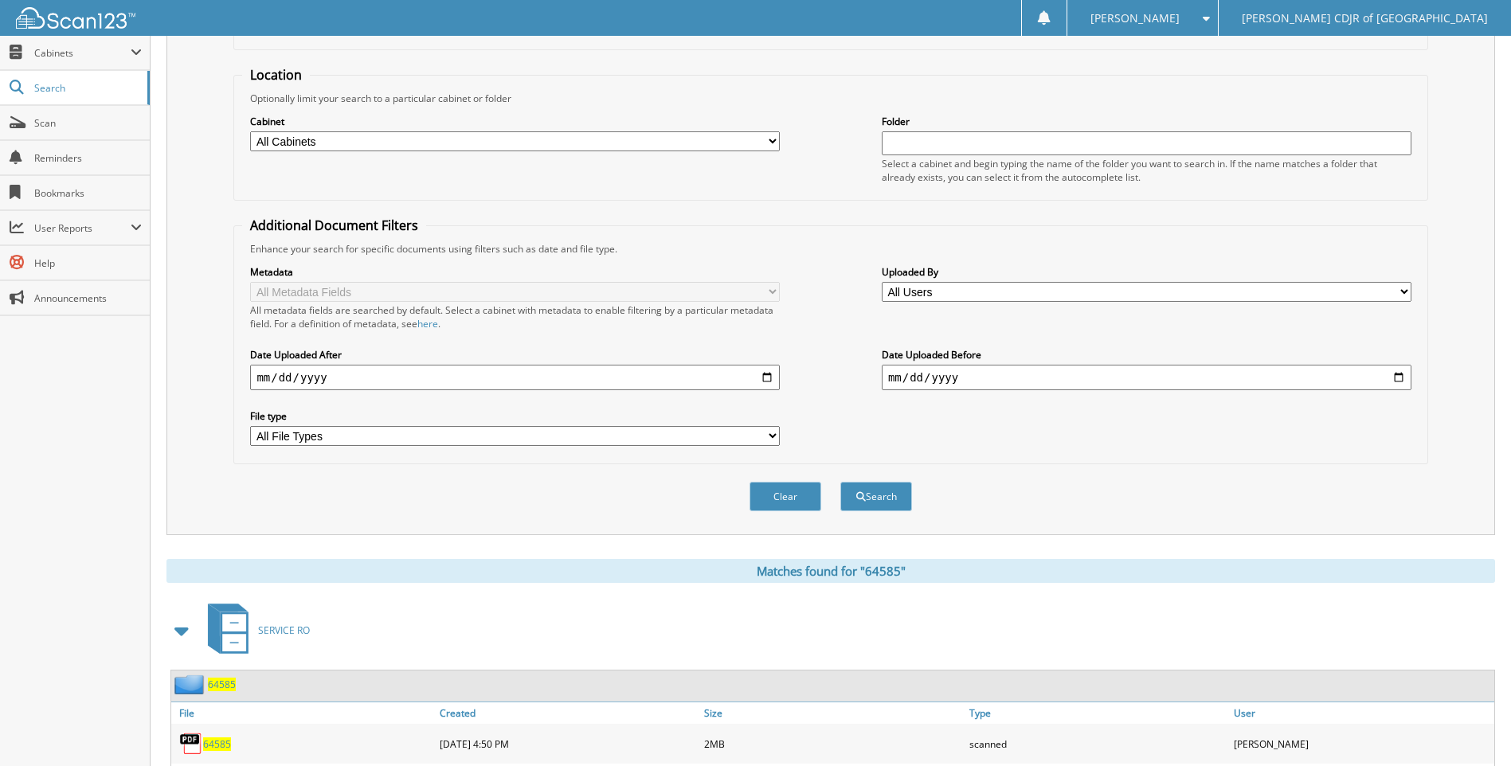
scroll to position [226, 0]
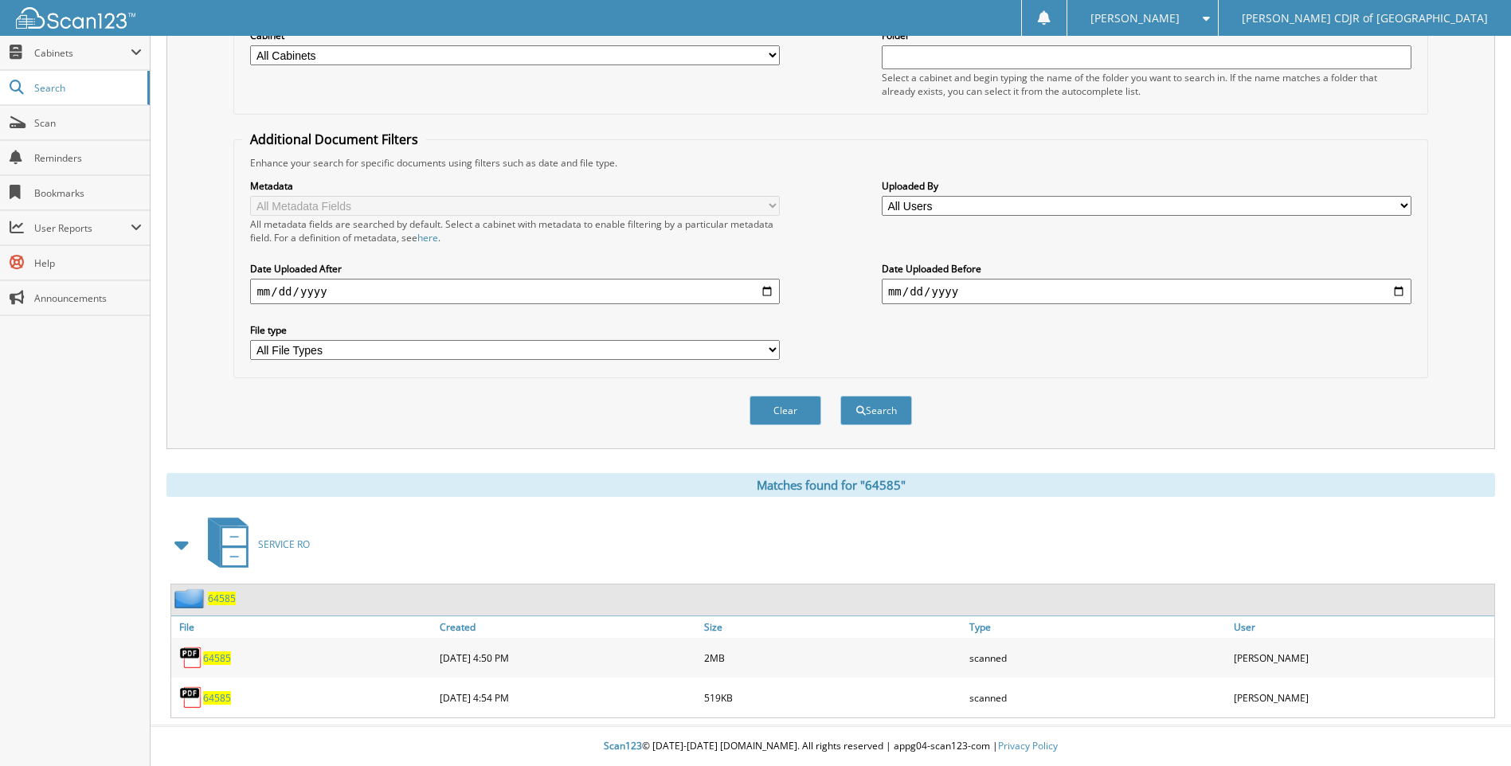
click at [222, 656] on span "64585" at bounding box center [217, 659] width 28 height 14
click at [219, 698] on span "64585" at bounding box center [217, 698] width 28 height 14
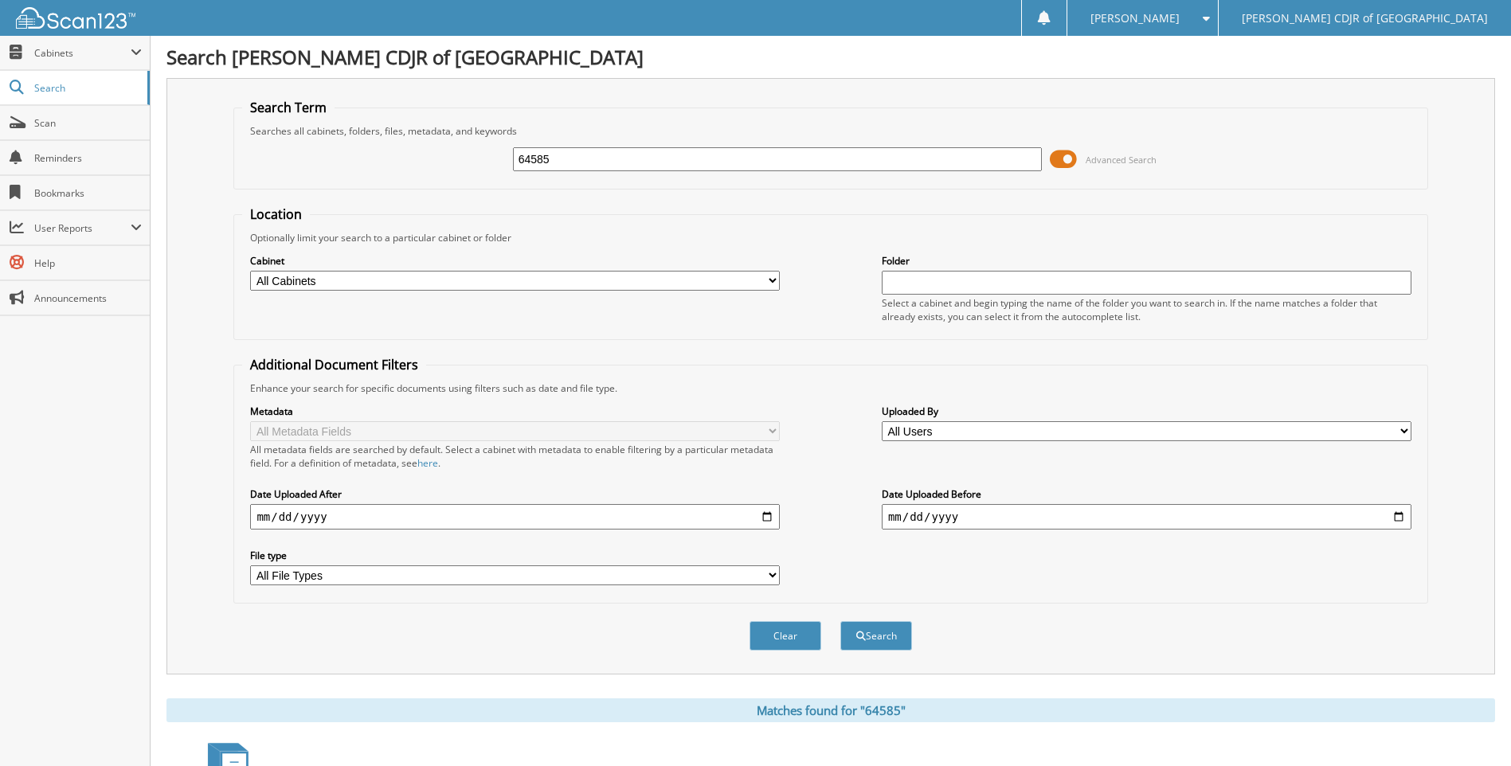
click at [618, 159] on input "64585" at bounding box center [778, 159] width 530 height 24
type input "6"
type input "64586"
click at [840, 621] on button "Search" at bounding box center [876, 635] width 72 height 29
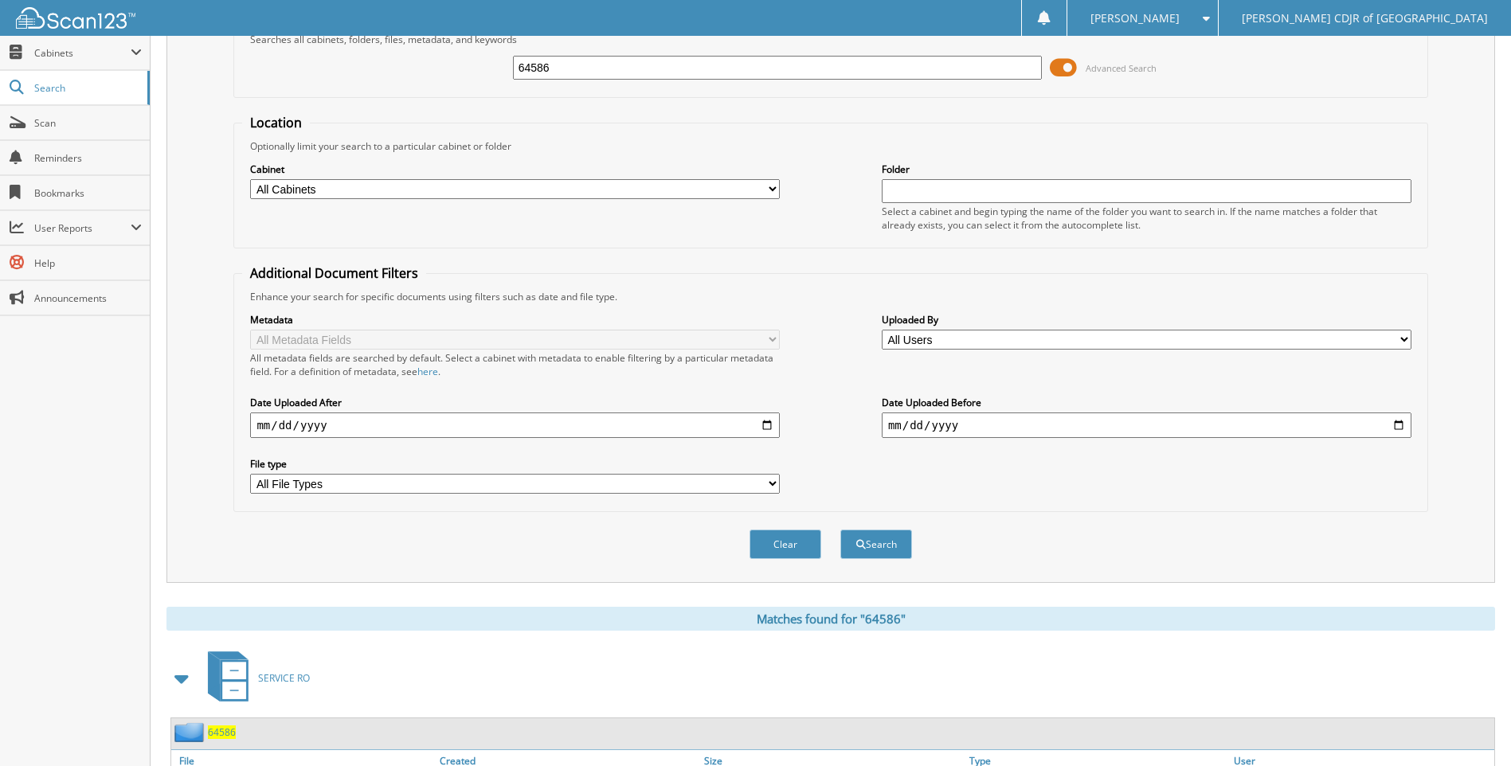
scroll to position [186, 0]
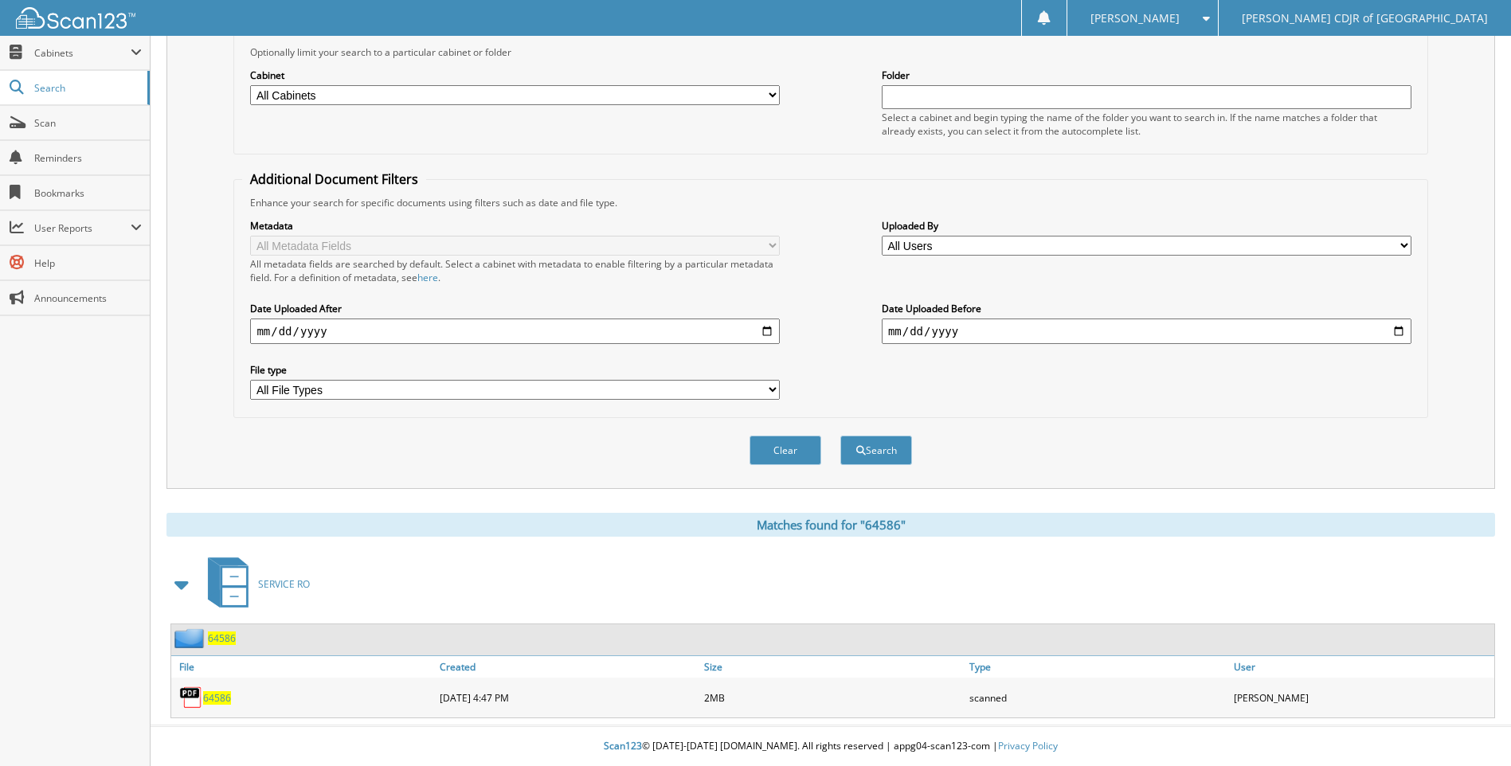
click at [211, 698] on span "64586" at bounding box center [217, 698] width 28 height 14
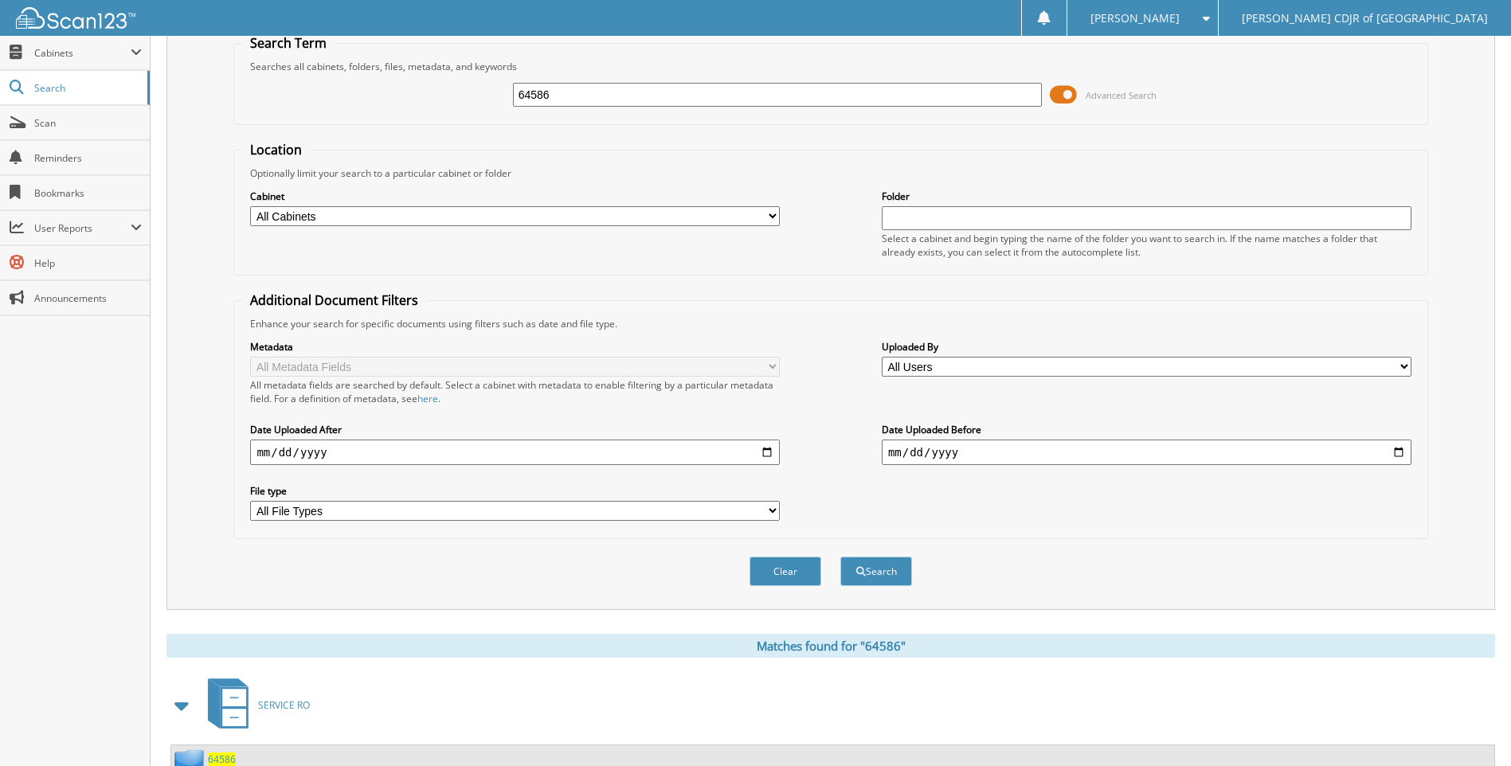
scroll to position [0, 0]
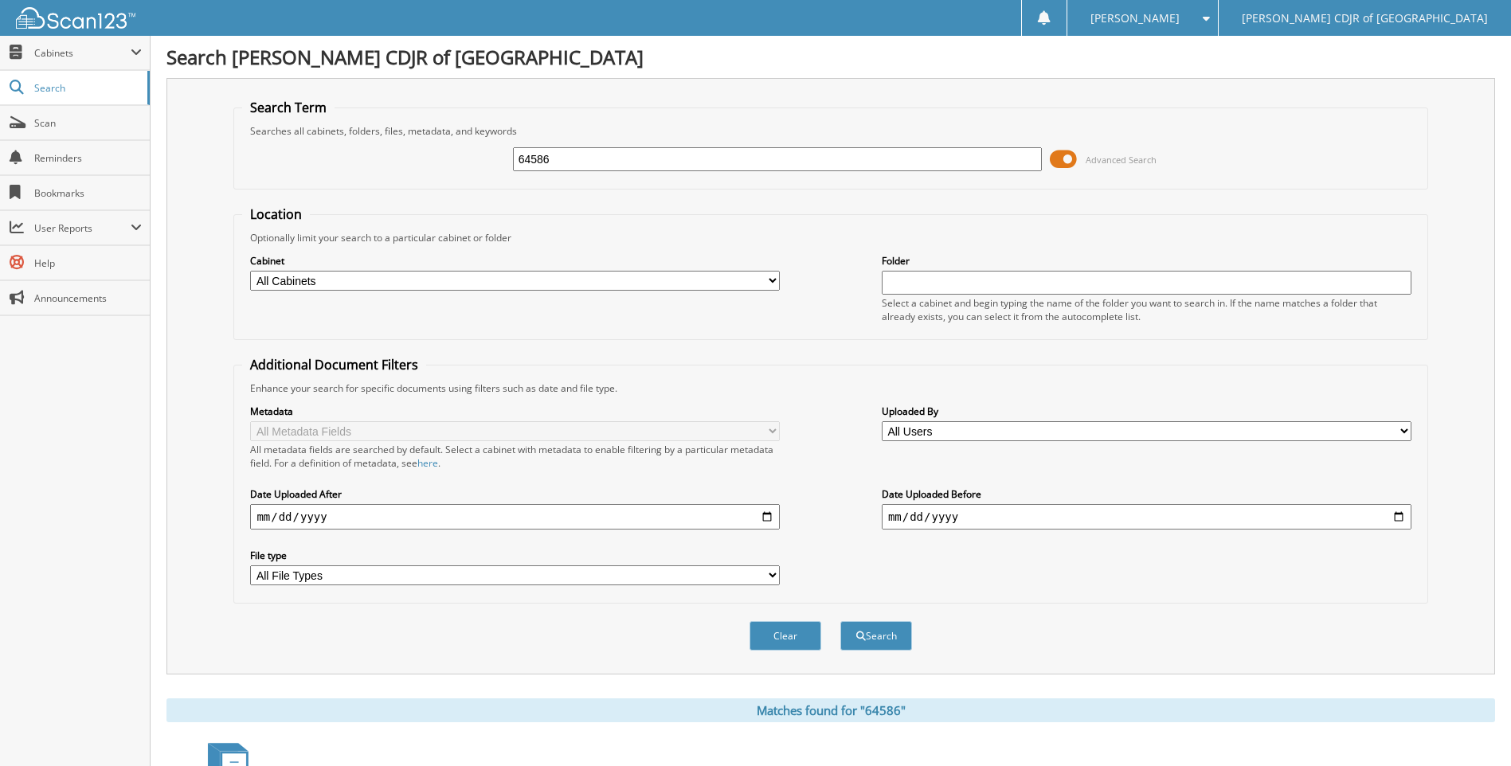
click at [581, 159] on input "64586" at bounding box center [778, 159] width 530 height 24
type input "6"
type input "64589"
click at [840, 621] on button "Search" at bounding box center [876, 635] width 72 height 29
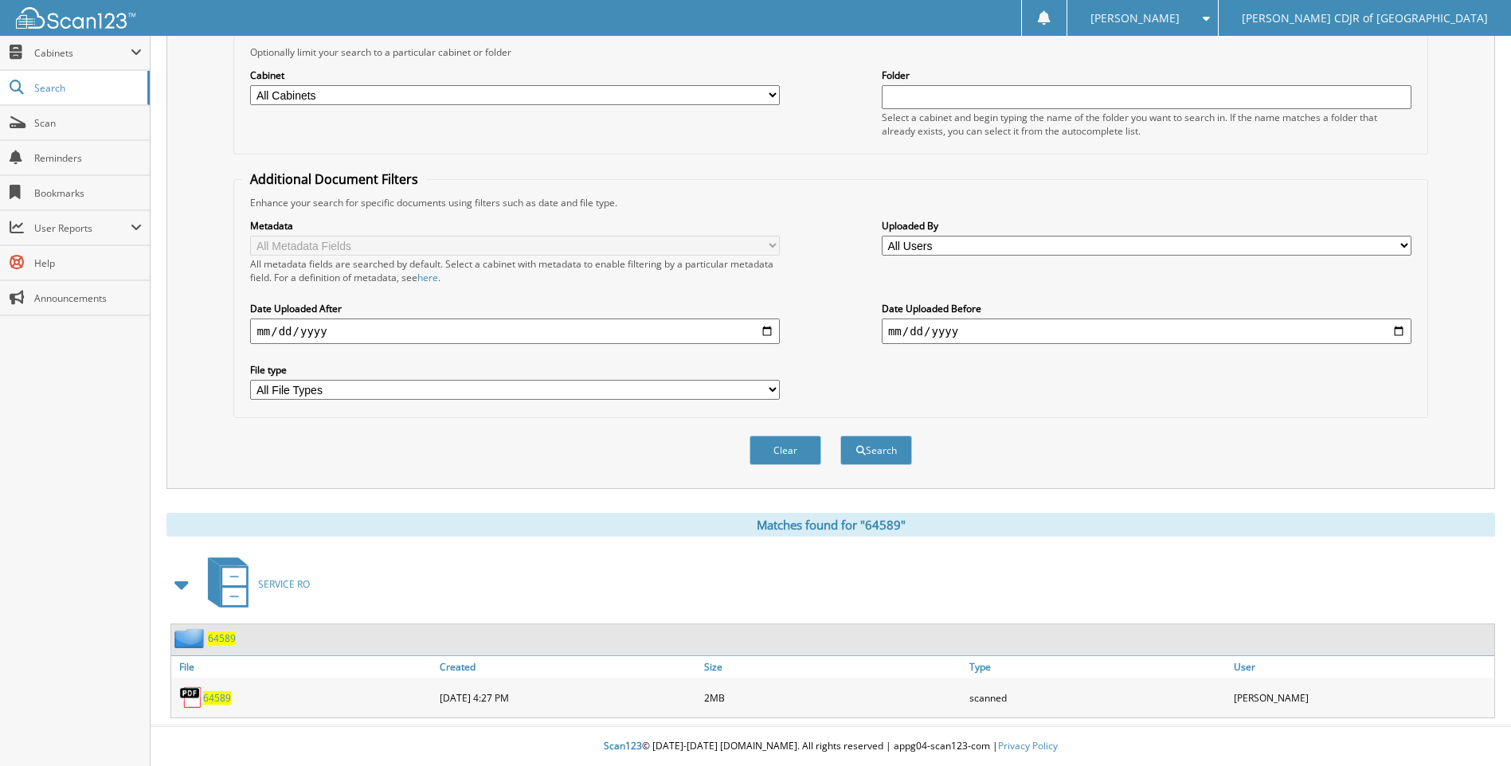
click at [216, 696] on span "64589" at bounding box center [217, 698] width 28 height 14
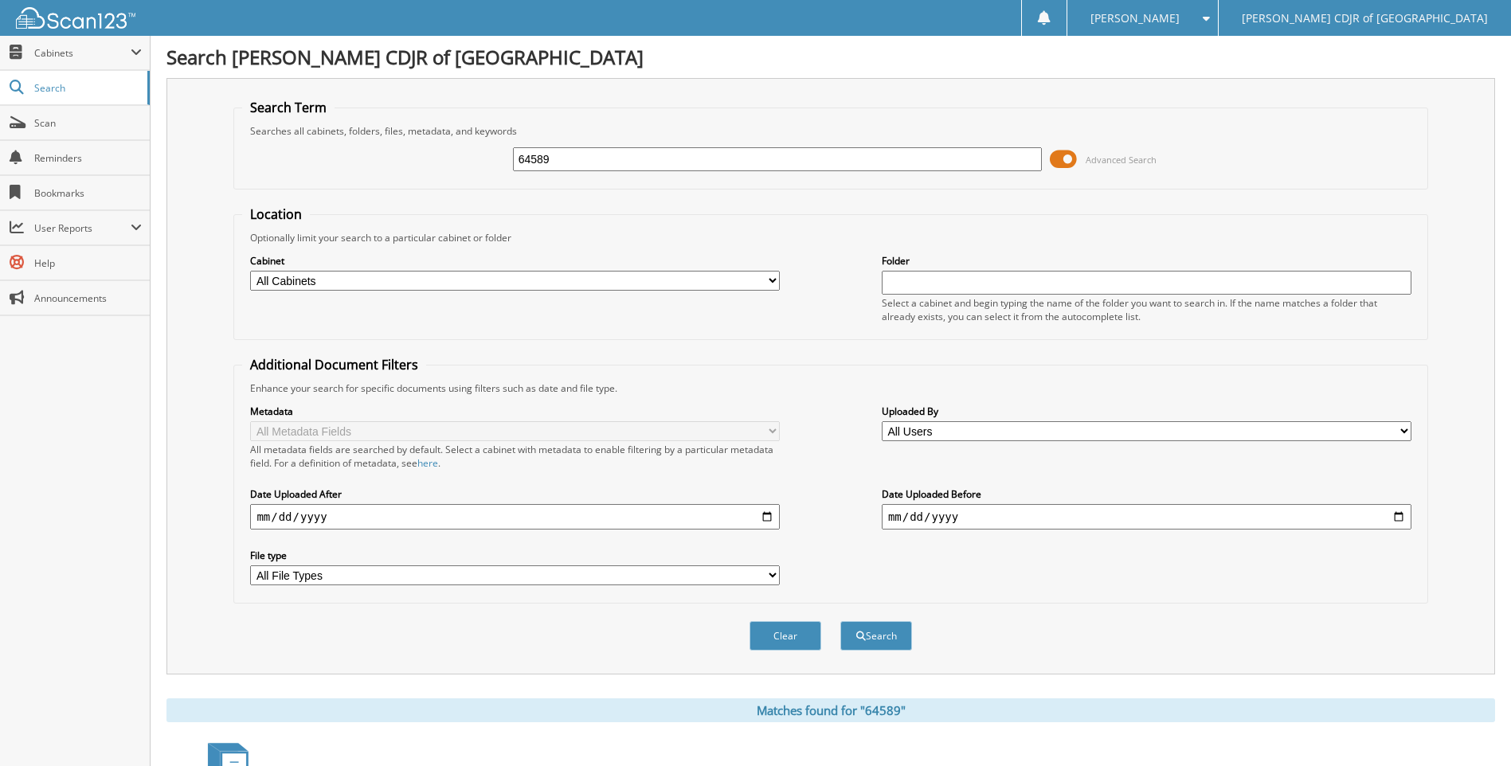
click at [577, 167] on input "64589" at bounding box center [778, 159] width 530 height 24
type input "6"
type input "64590"
click at [840, 621] on button "Search" at bounding box center [876, 635] width 72 height 29
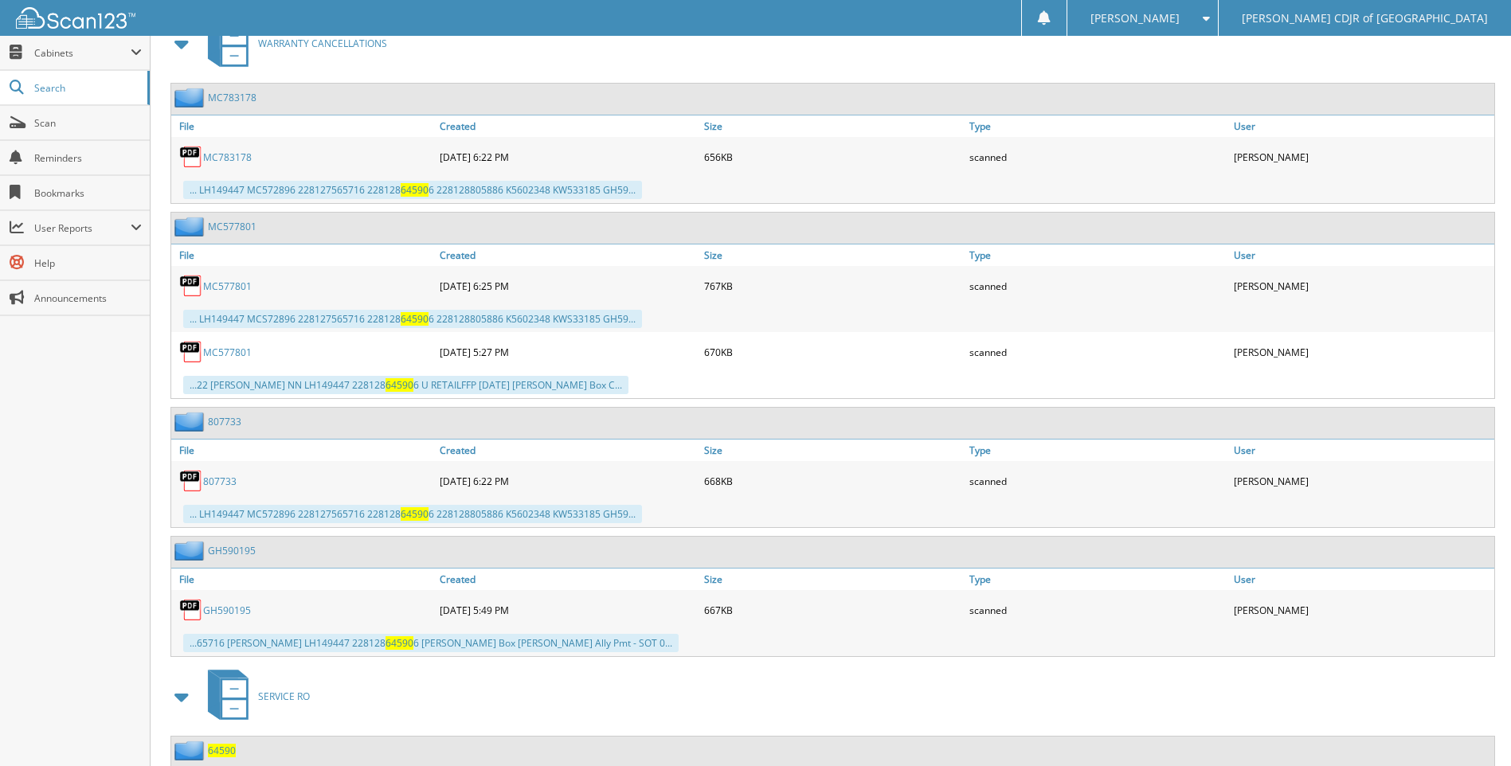
scroll to position [840, 0]
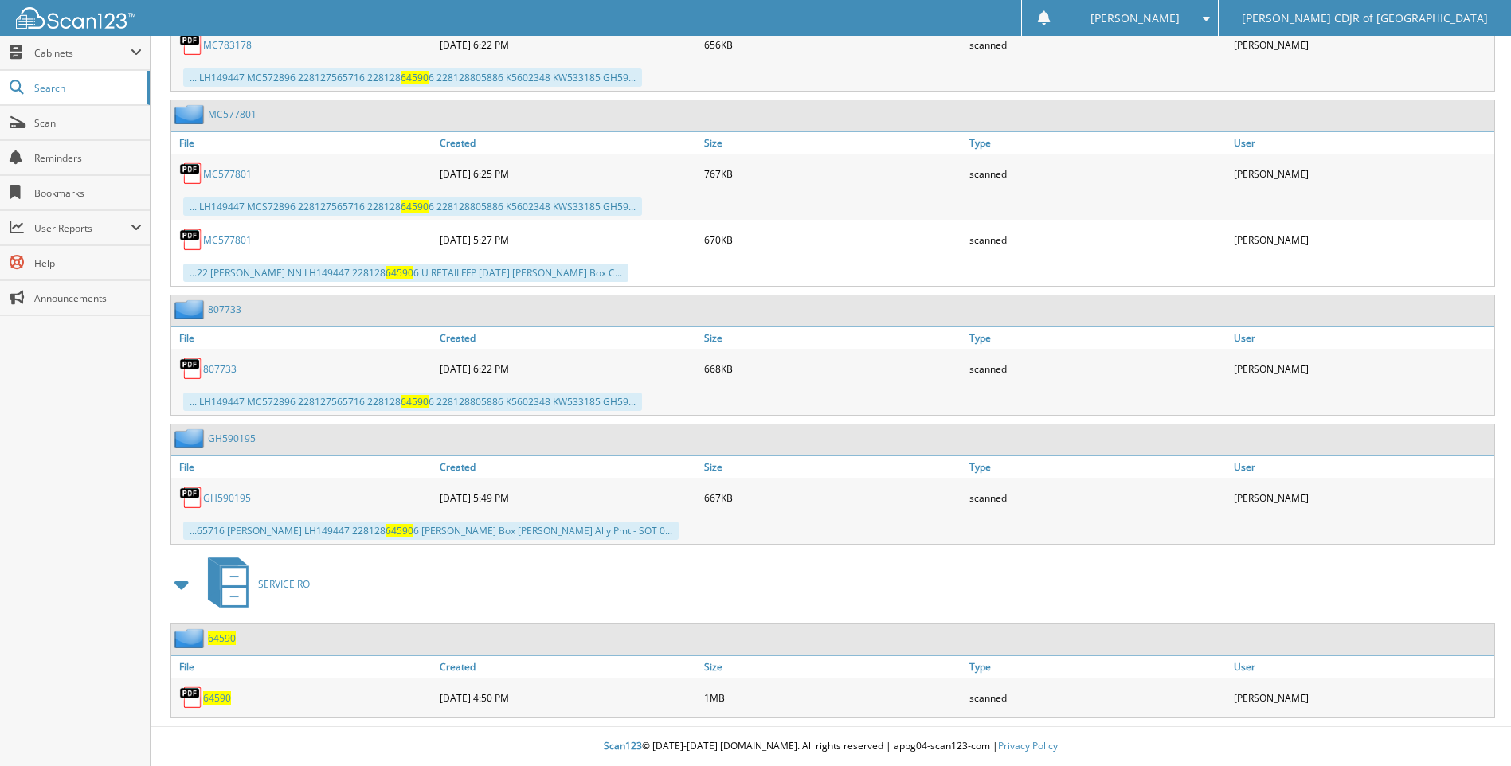
click at [221, 699] on span "64590" at bounding box center [217, 698] width 28 height 14
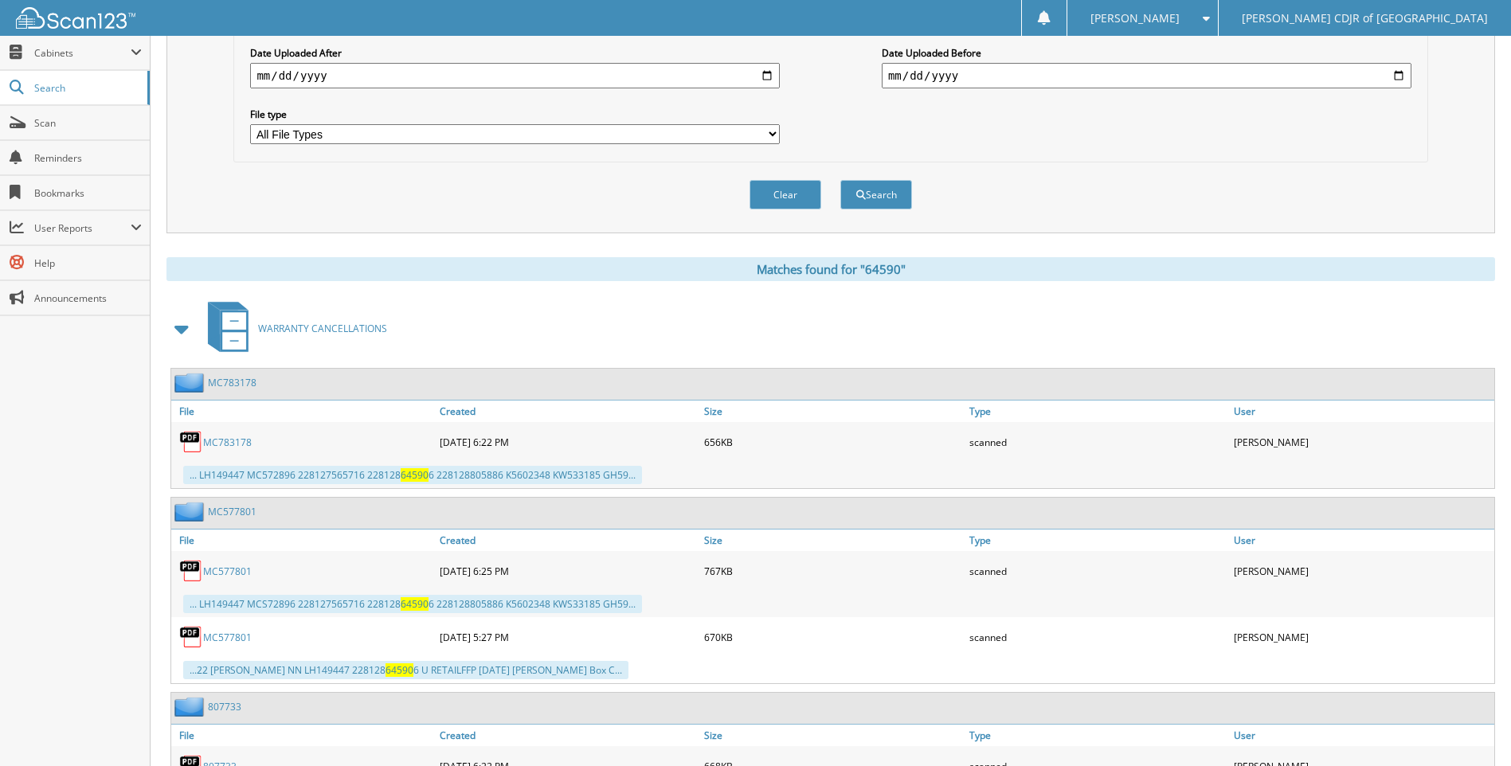
scroll to position [0, 0]
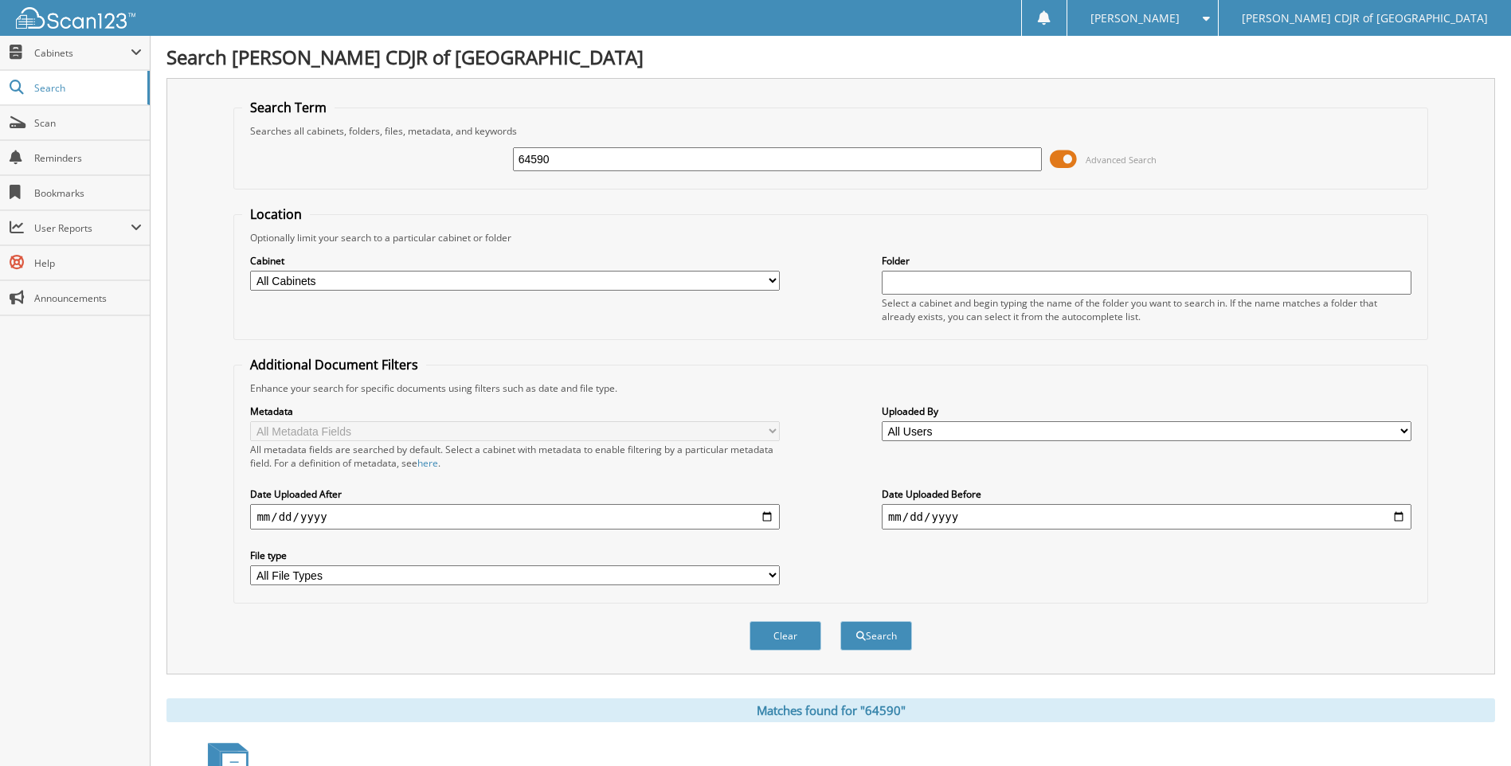
click at [574, 155] on input "64590" at bounding box center [778, 159] width 530 height 24
type input "6"
type input "64352"
click at [840, 621] on button "Search" at bounding box center [876, 635] width 72 height 29
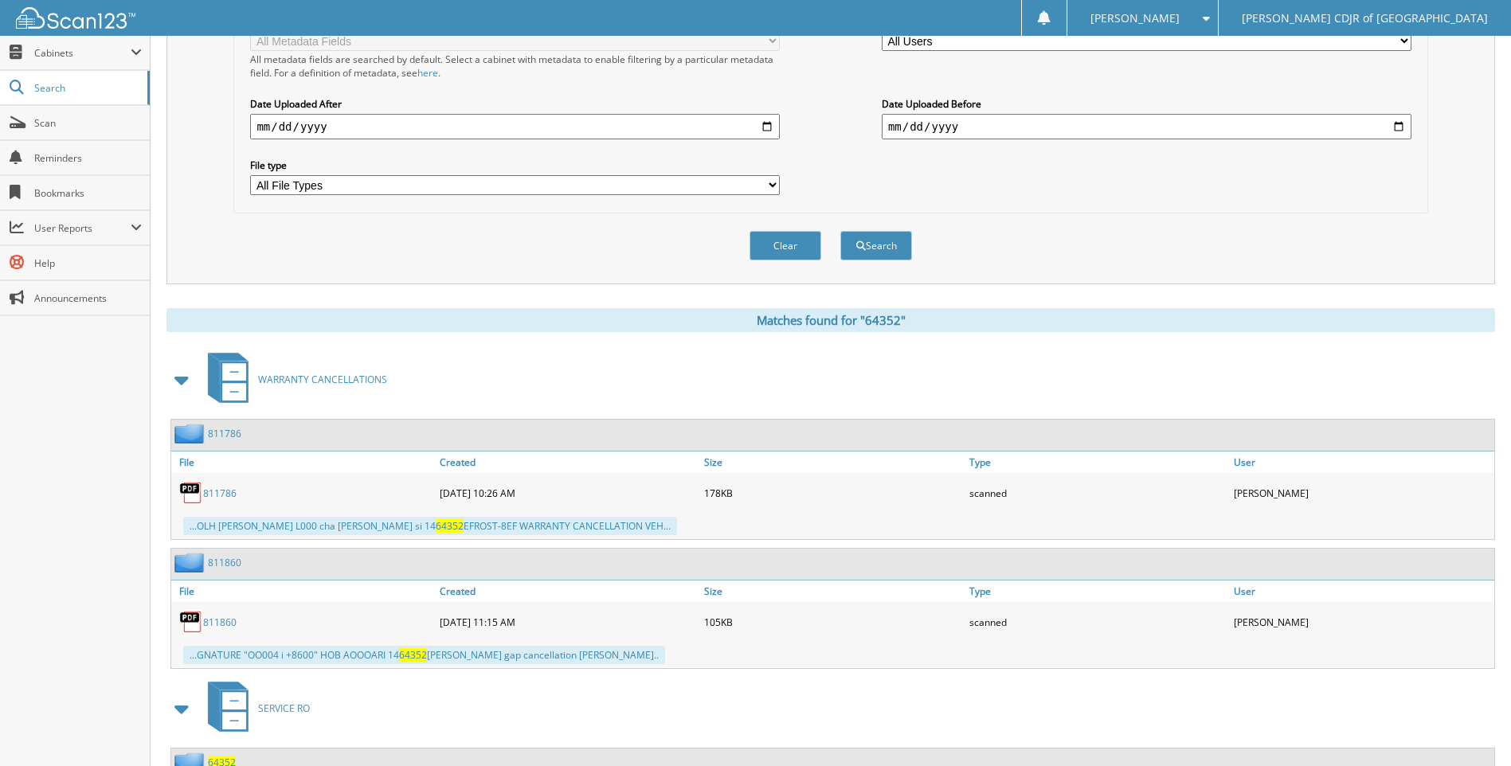
scroll to position [515, 0]
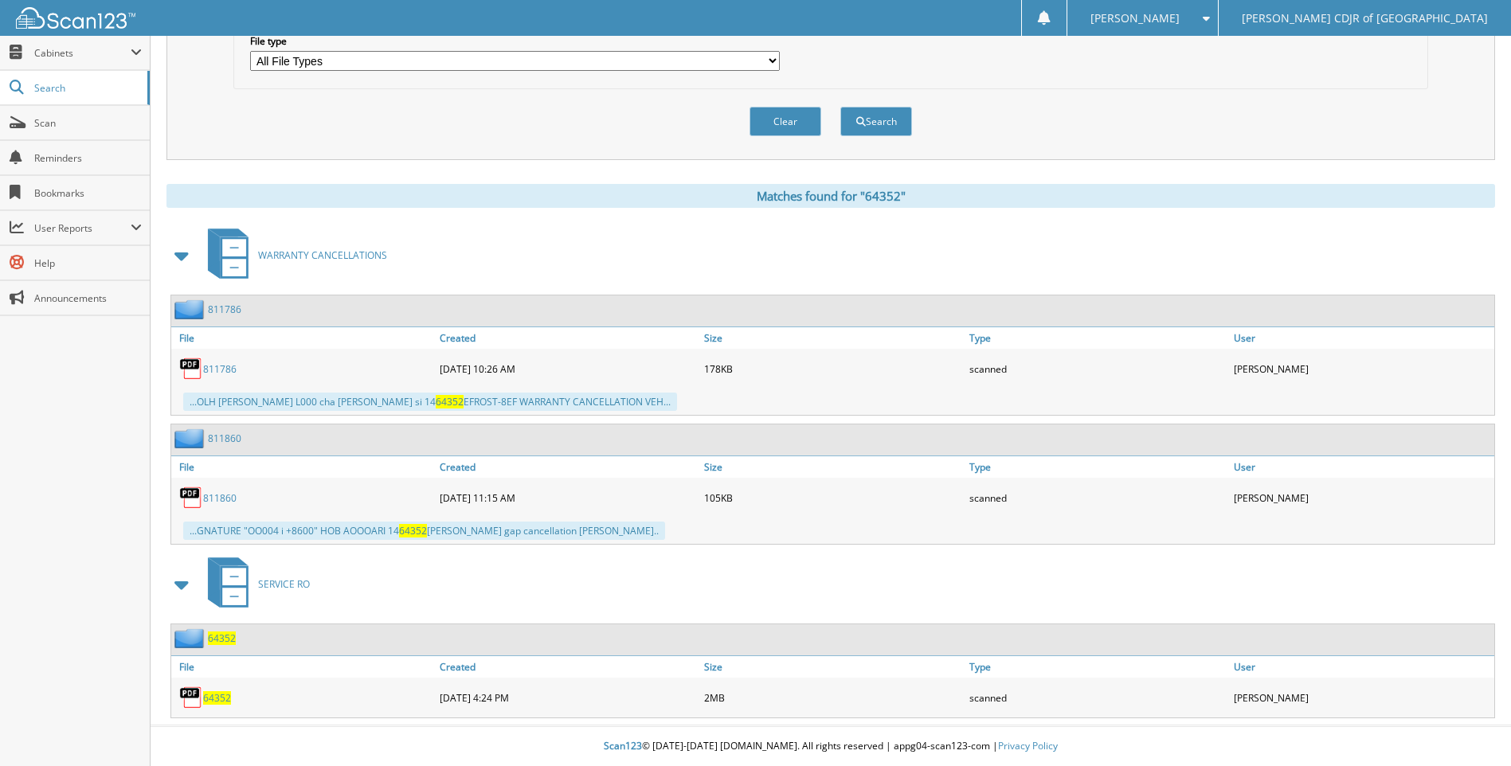
click at [221, 692] on span "64352" at bounding box center [217, 698] width 28 height 14
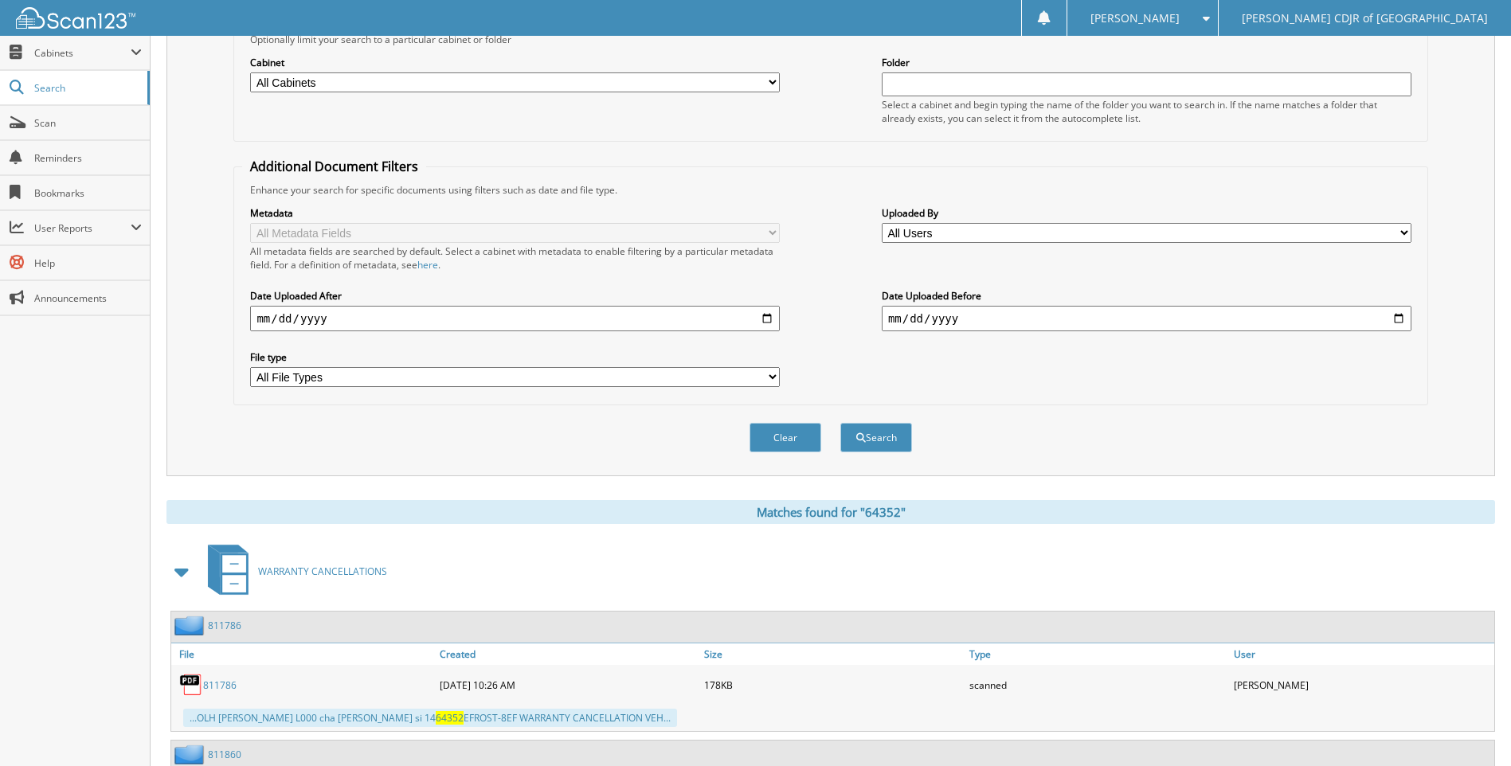
scroll to position [117, 0]
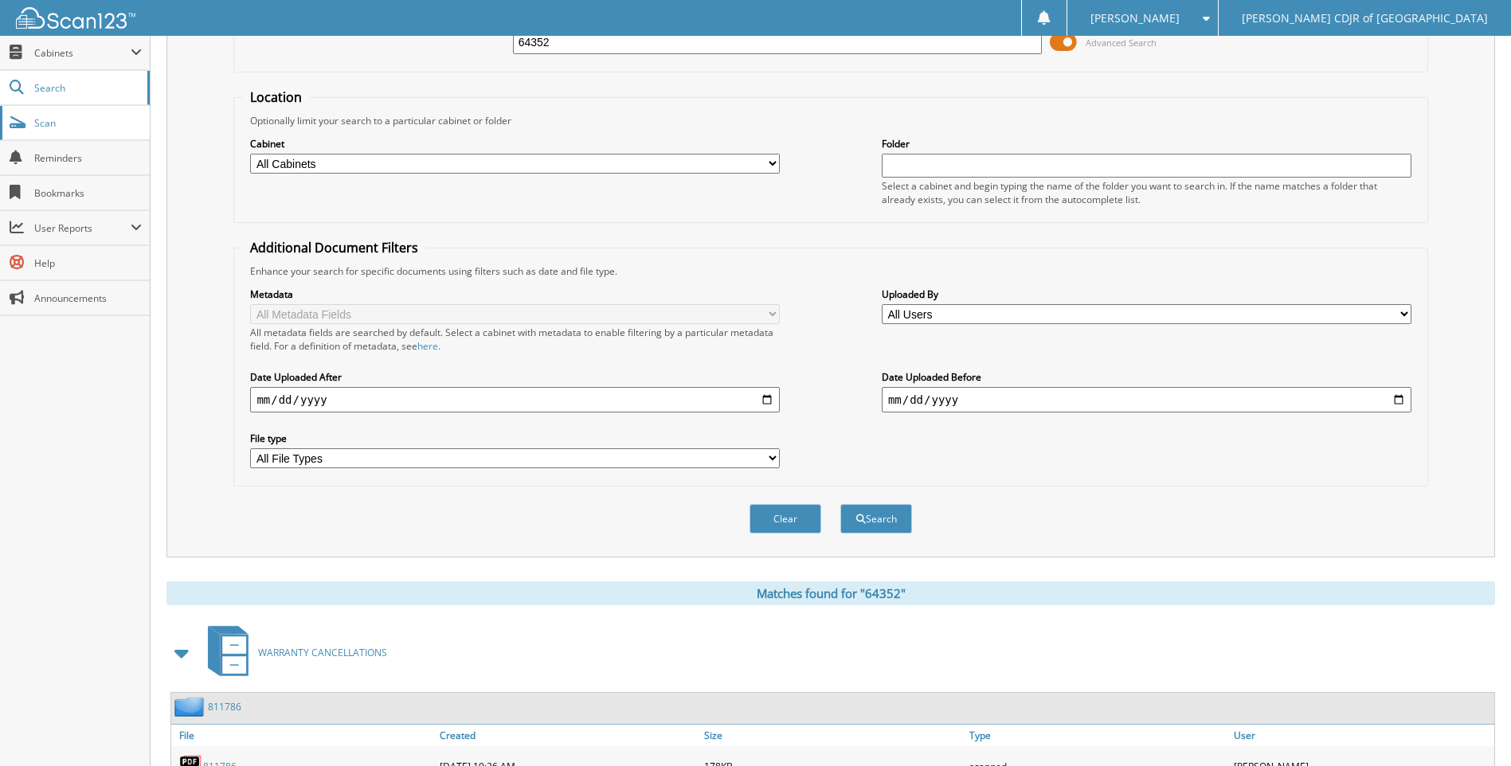
click at [75, 125] on span "Scan" at bounding box center [88, 123] width 108 height 14
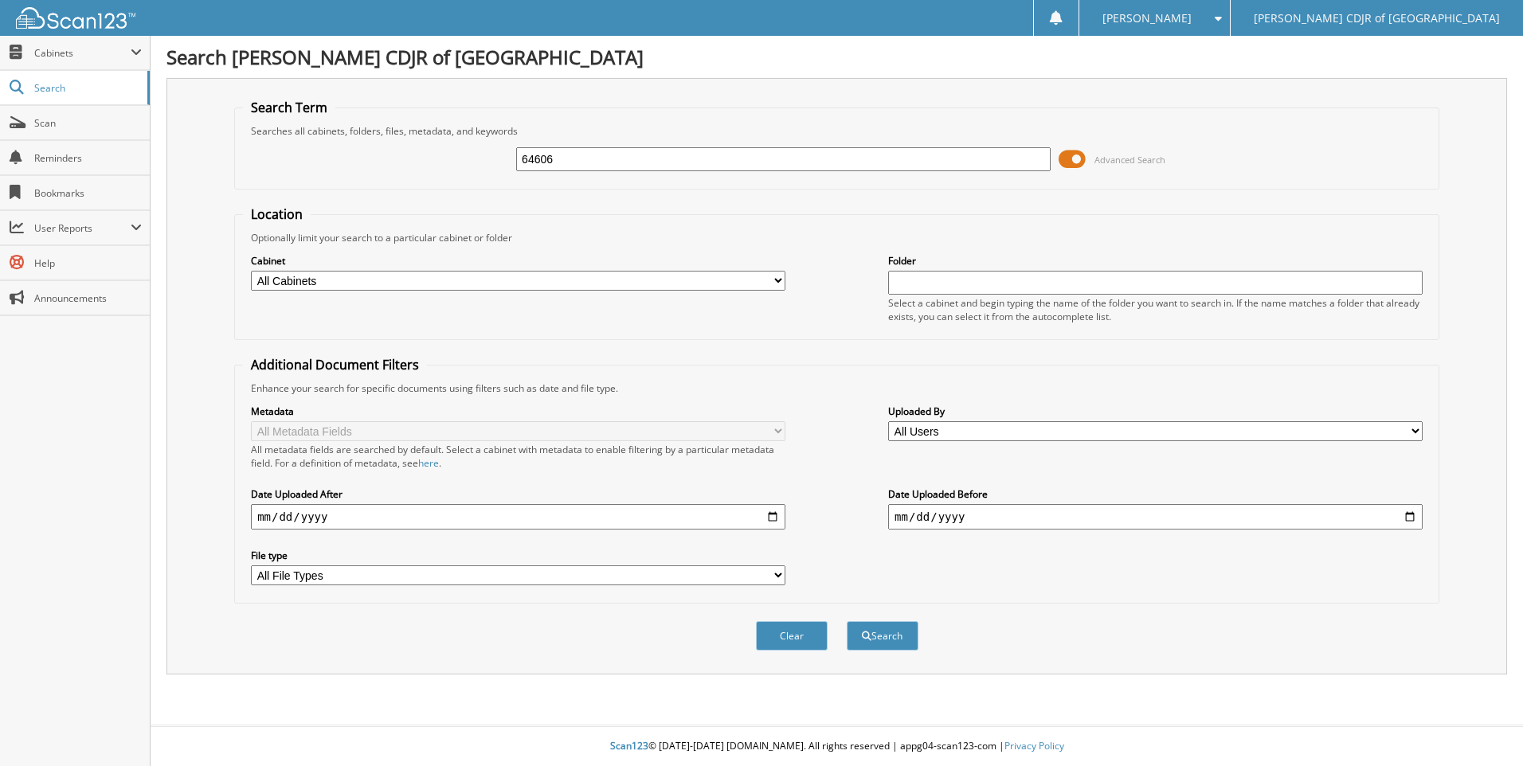
type input "64606"
click at [847, 621] on button "Search" at bounding box center [883, 635] width 72 height 29
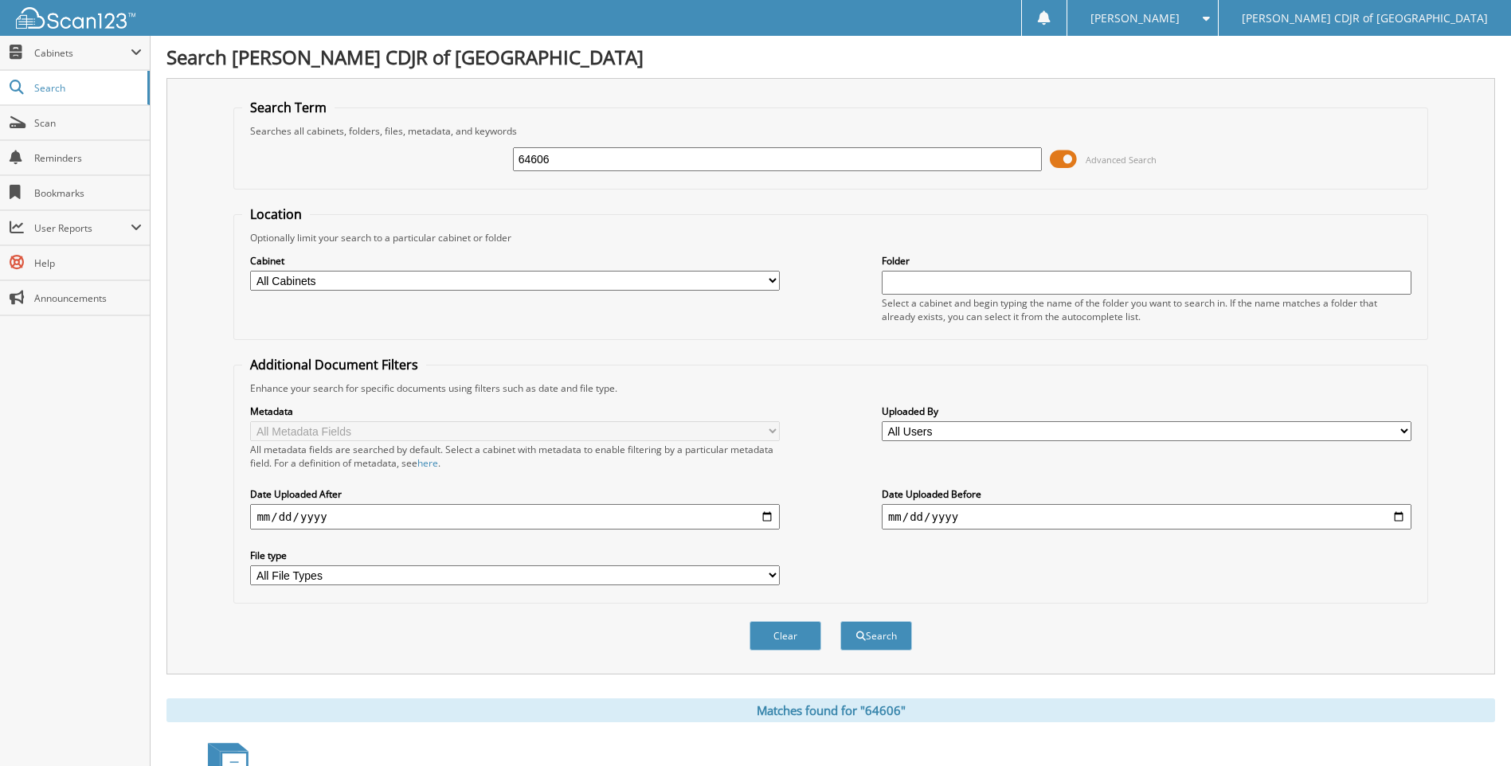
scroll to position [186, 0]
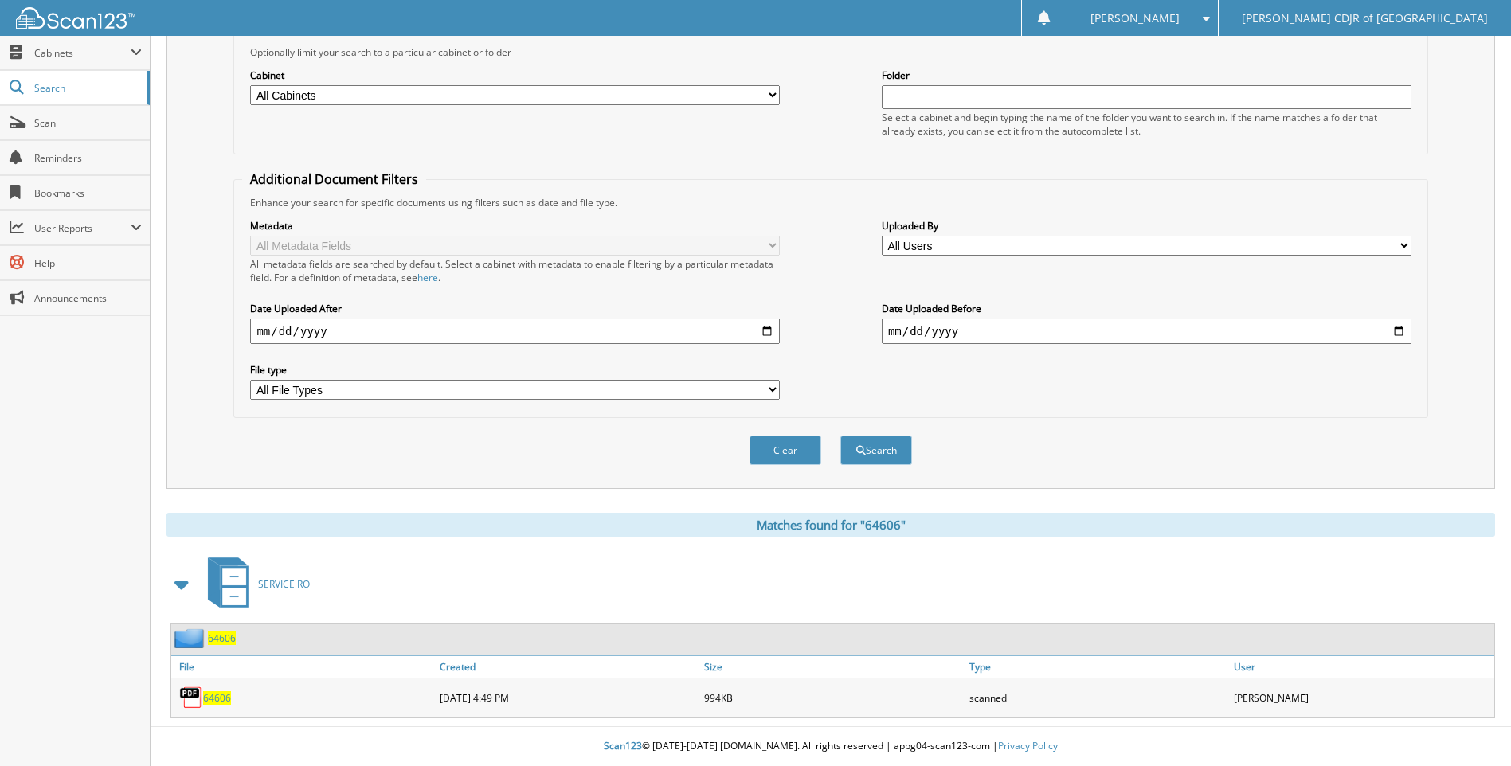
click at [214, 698] on span "64606" at bounding box center [217, 698] width 28 height 14
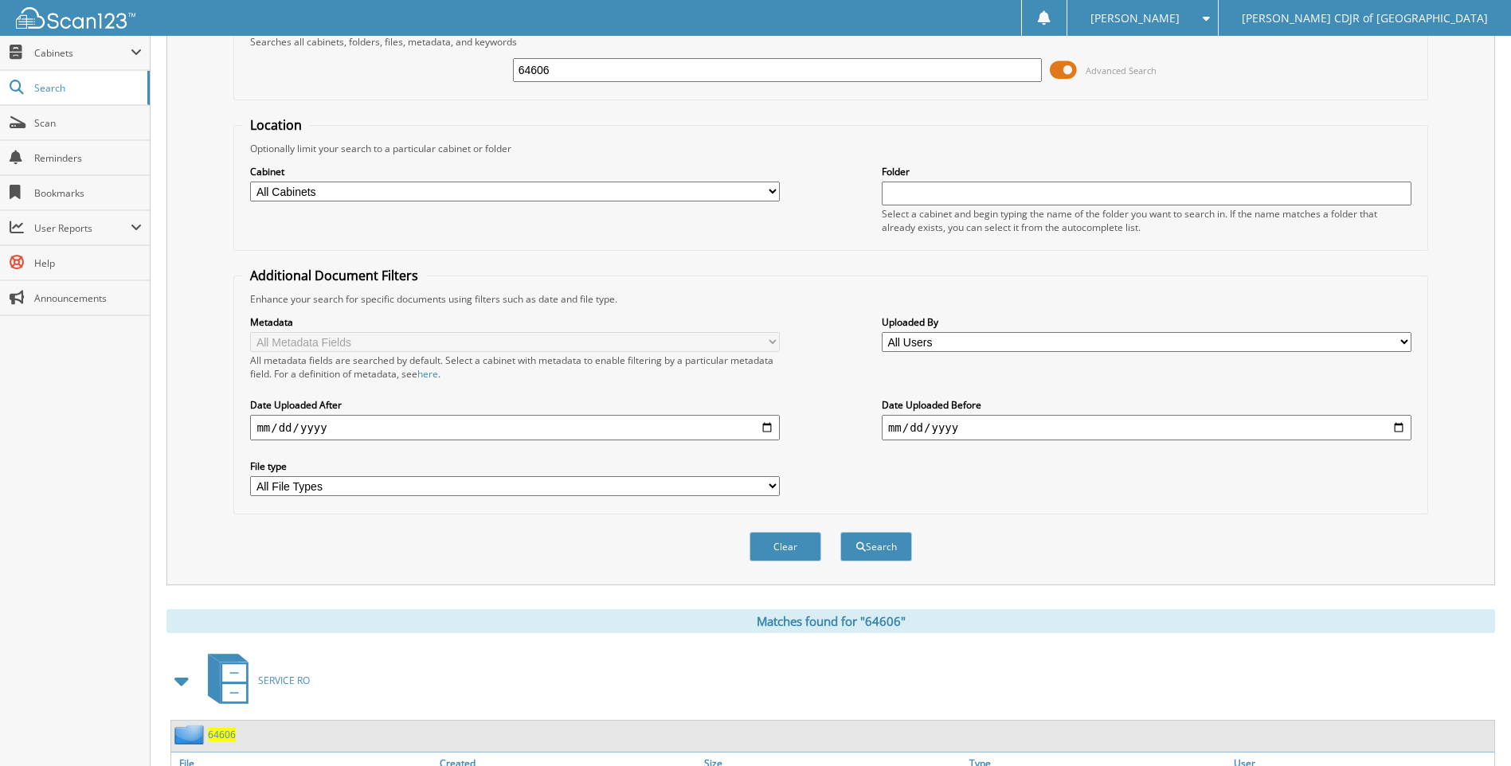
scroll to position [0, 0]
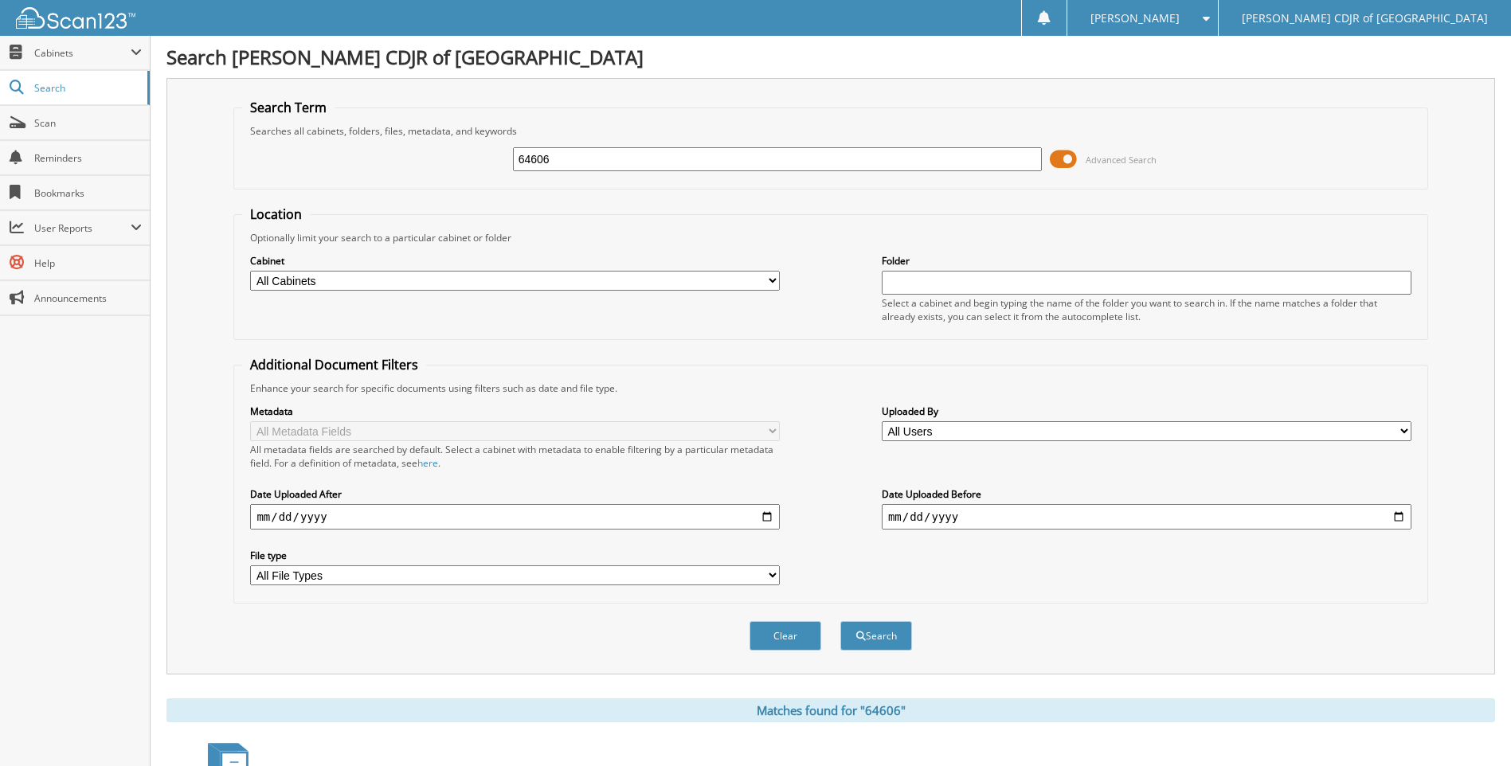
click at [683, 154] on input "64606" at bounding box center [778, 159] width 530 height 24
type input "6"
click at [669, 154] on input "text" at bounding box center [778, 159] width 530 height 24
click at [581, 143] on div "Advanced Search" at bounding box center [830, 159] width 1177 height 43
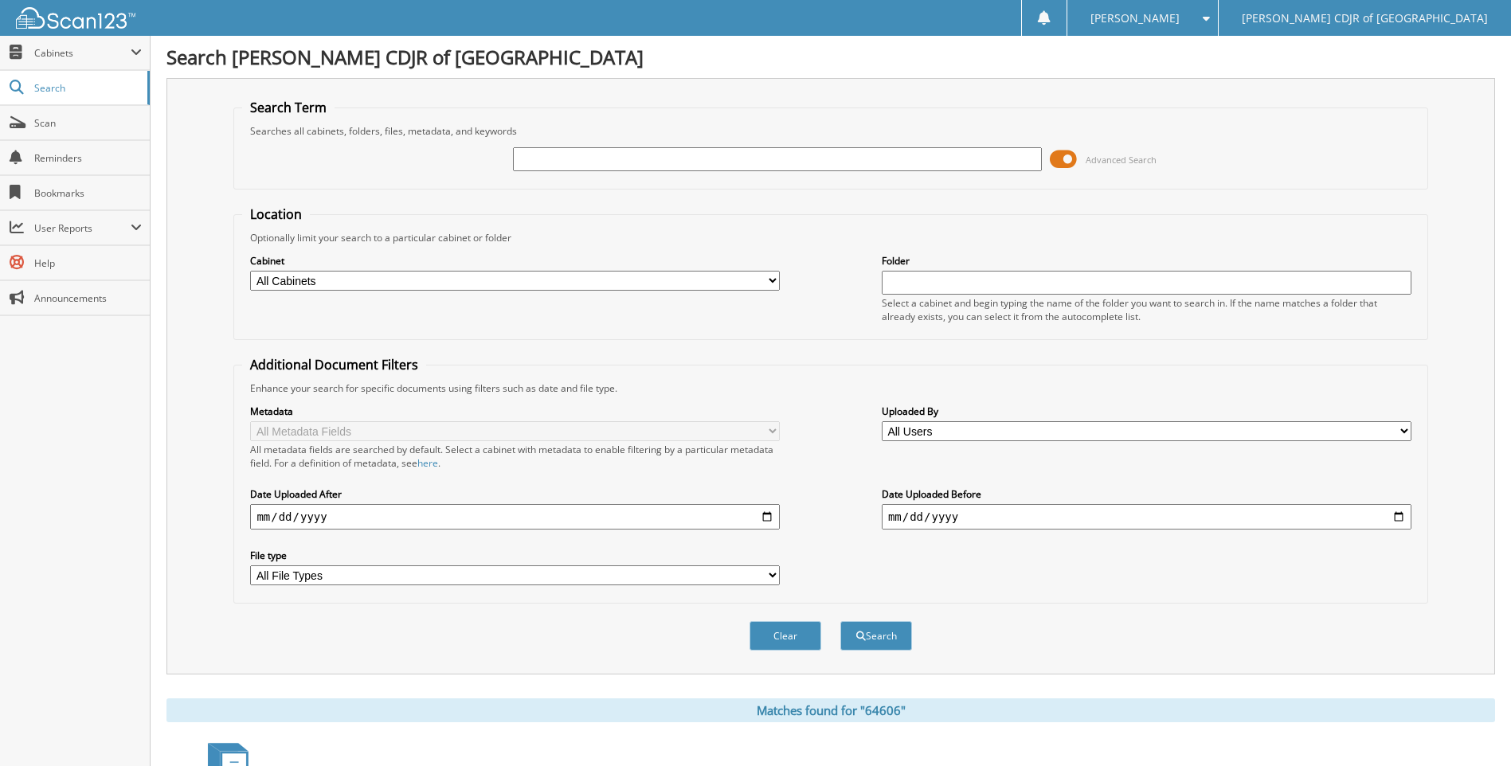
click at [589, 151] on input "text" at bounding box center [778, 159] width 530 height 24
type input "64607"
click at [840, 621] on button "Search" at bounding box center [876, 635] width 72 height 29
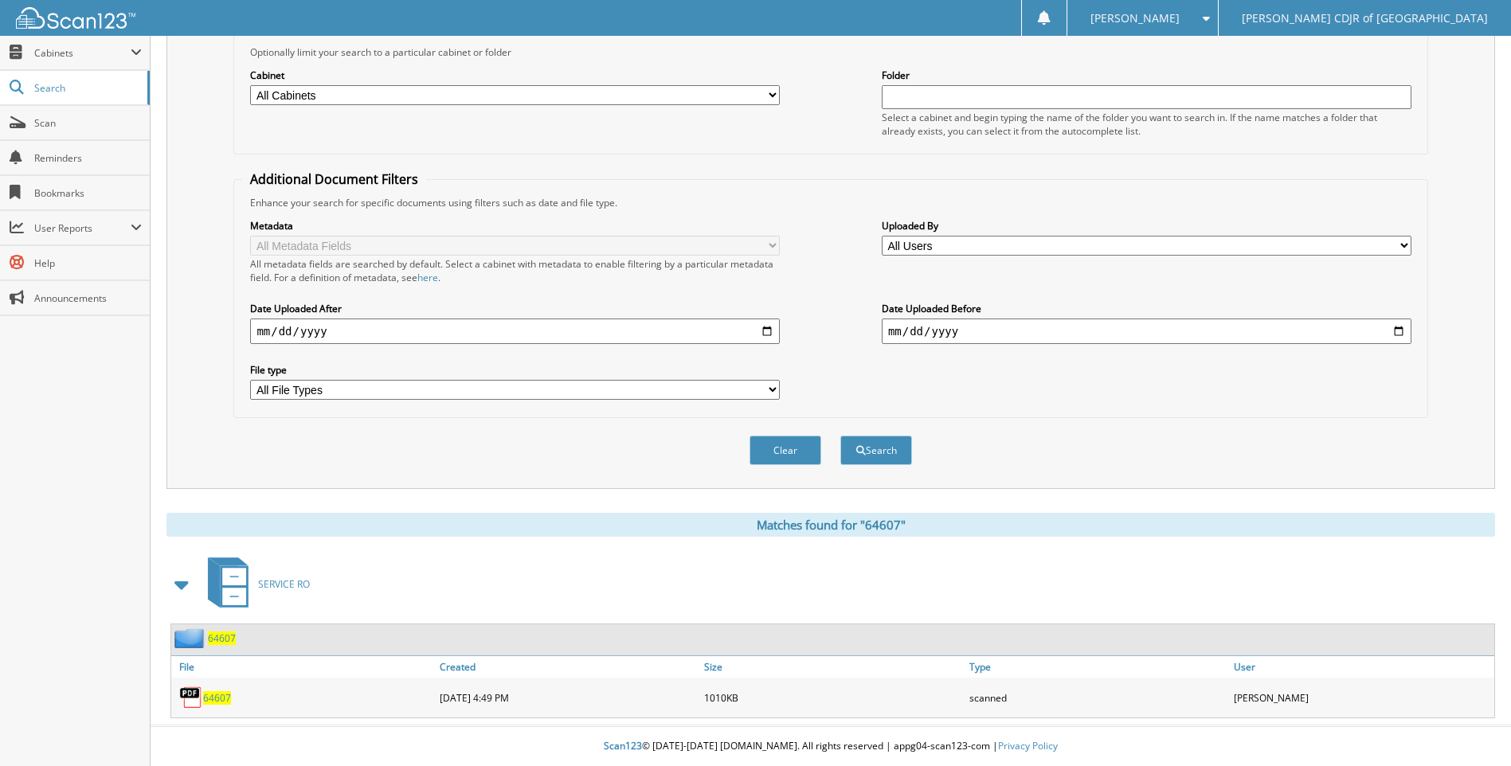
click at [225, 702] on span "64607" at bounding box center [217, 698] width 28 height 14
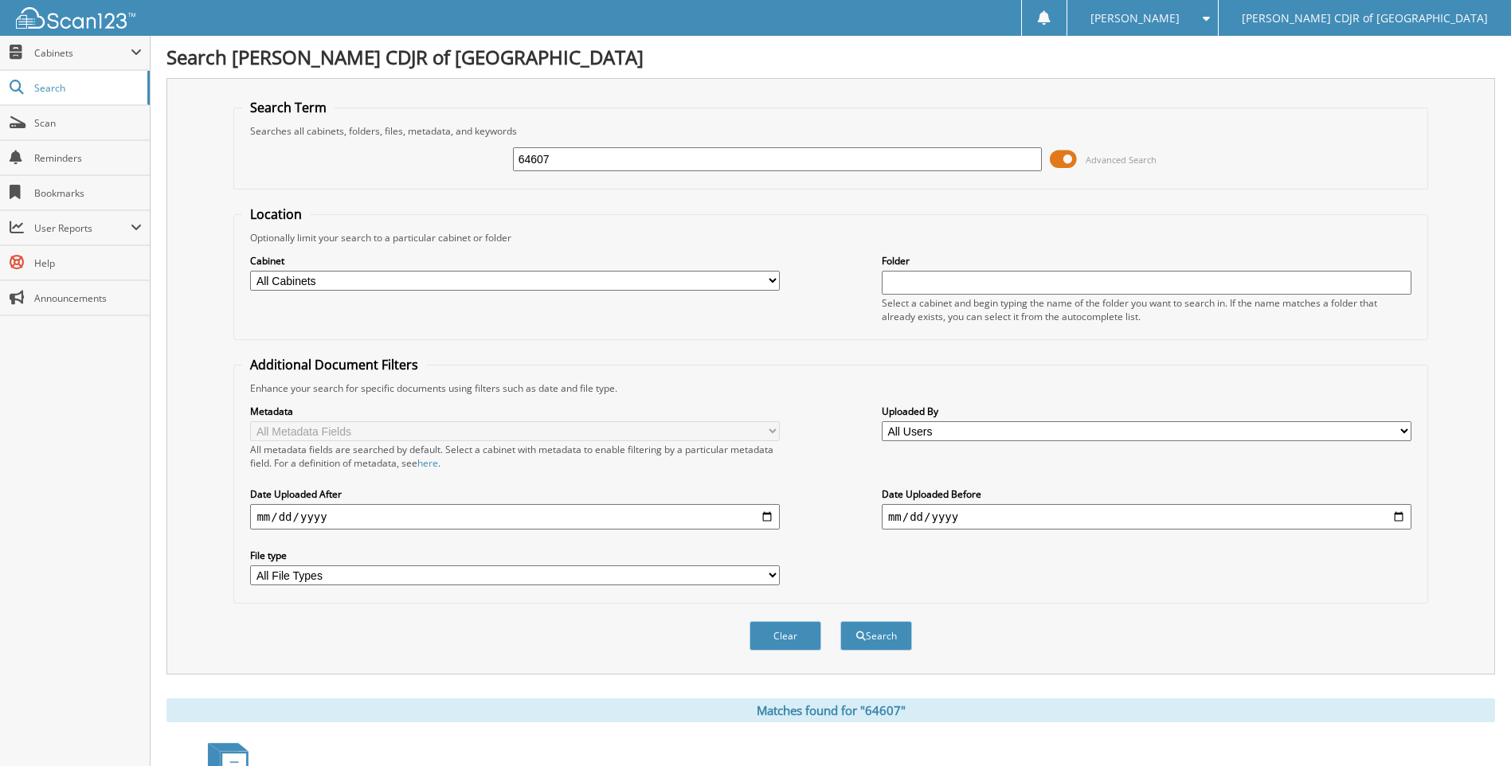
click at [624, 167] on input "64607" at bounding box center [778, 159] width 530 height 24
type input "64608"
click at [840, 621] on button "Search" at bounding box center [876, 635] width 72 height 29
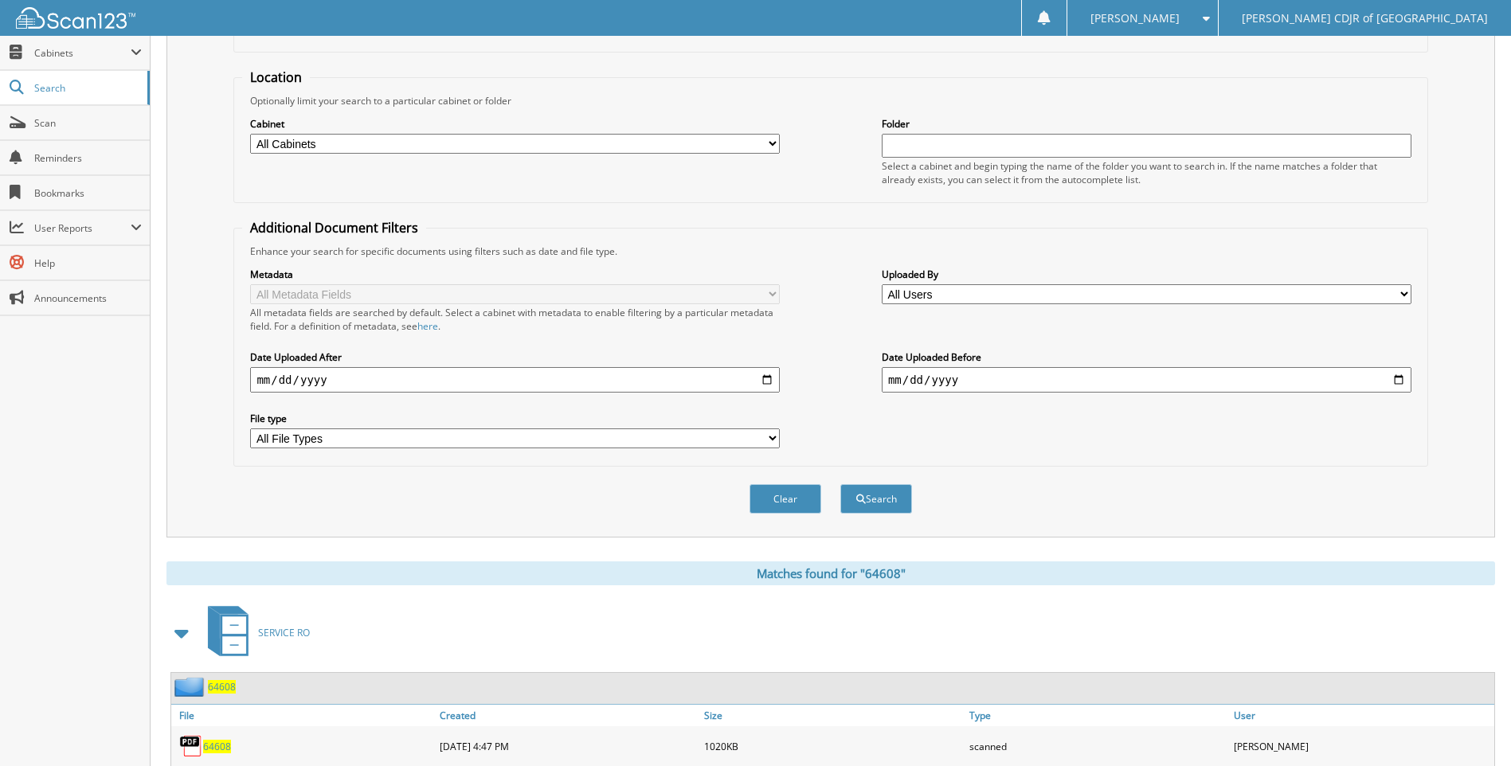
scroll to position [186, 0]
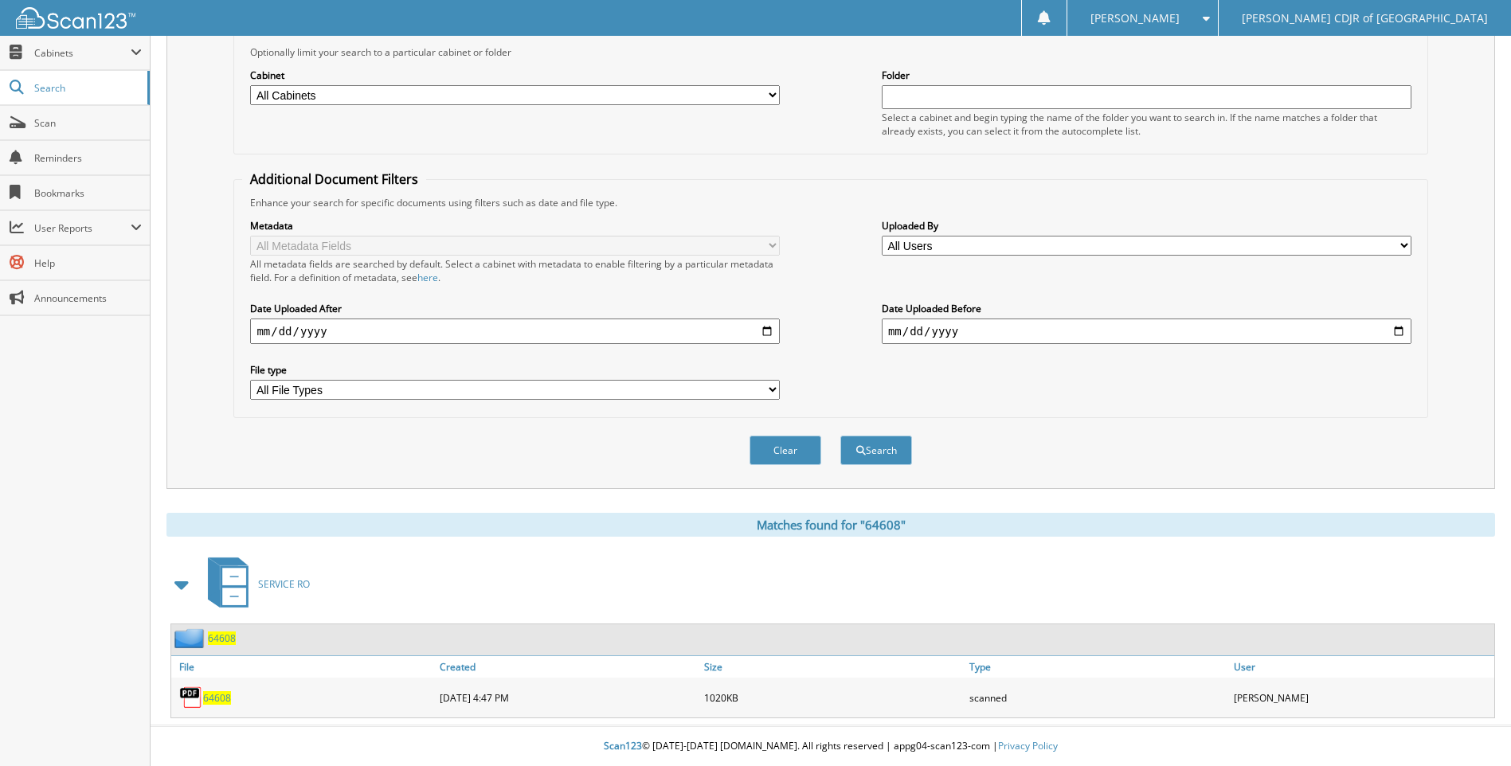
click at [221, 695] on span "64608" at bounding box center [217, 698] width 28 height 14
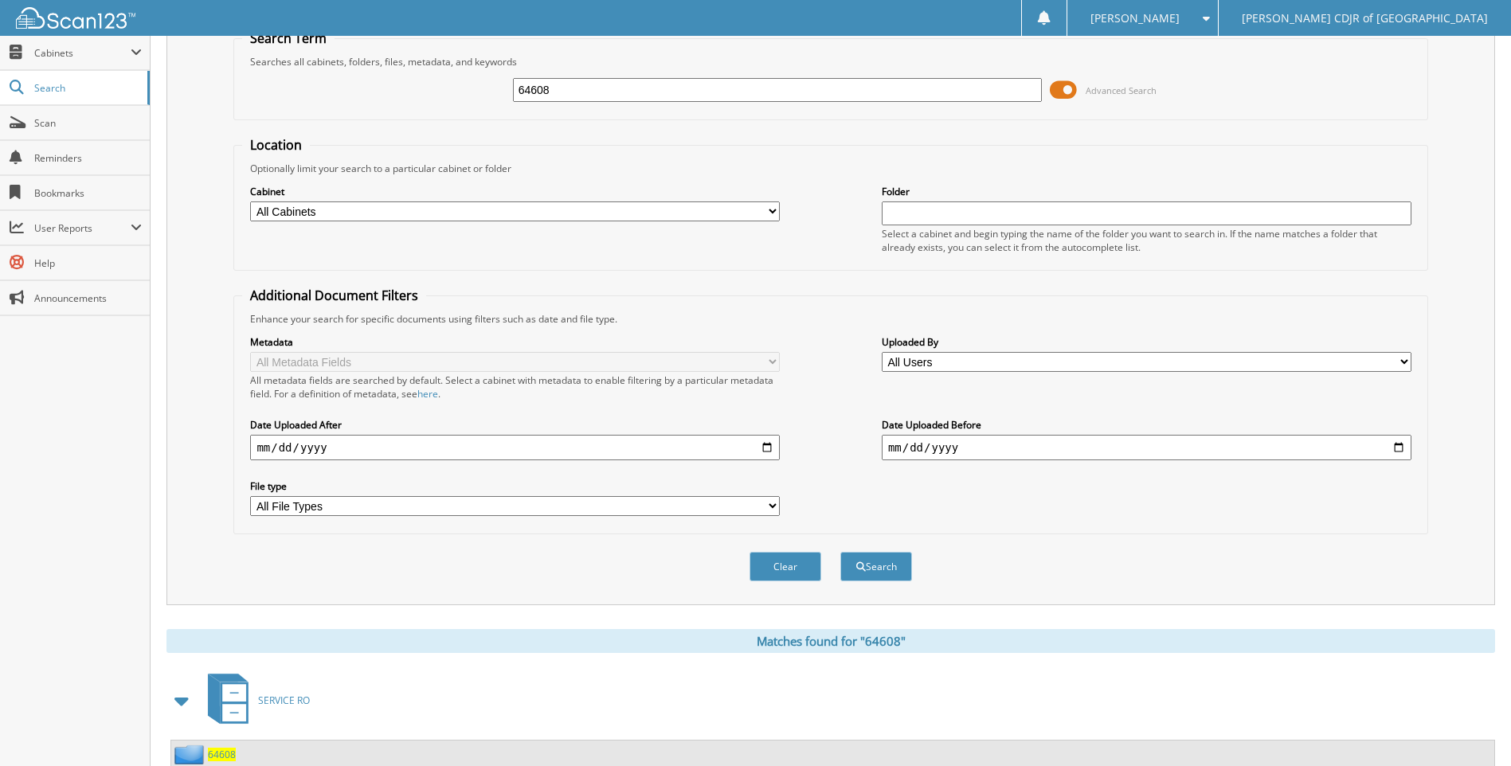
scroll to position [0, 0]
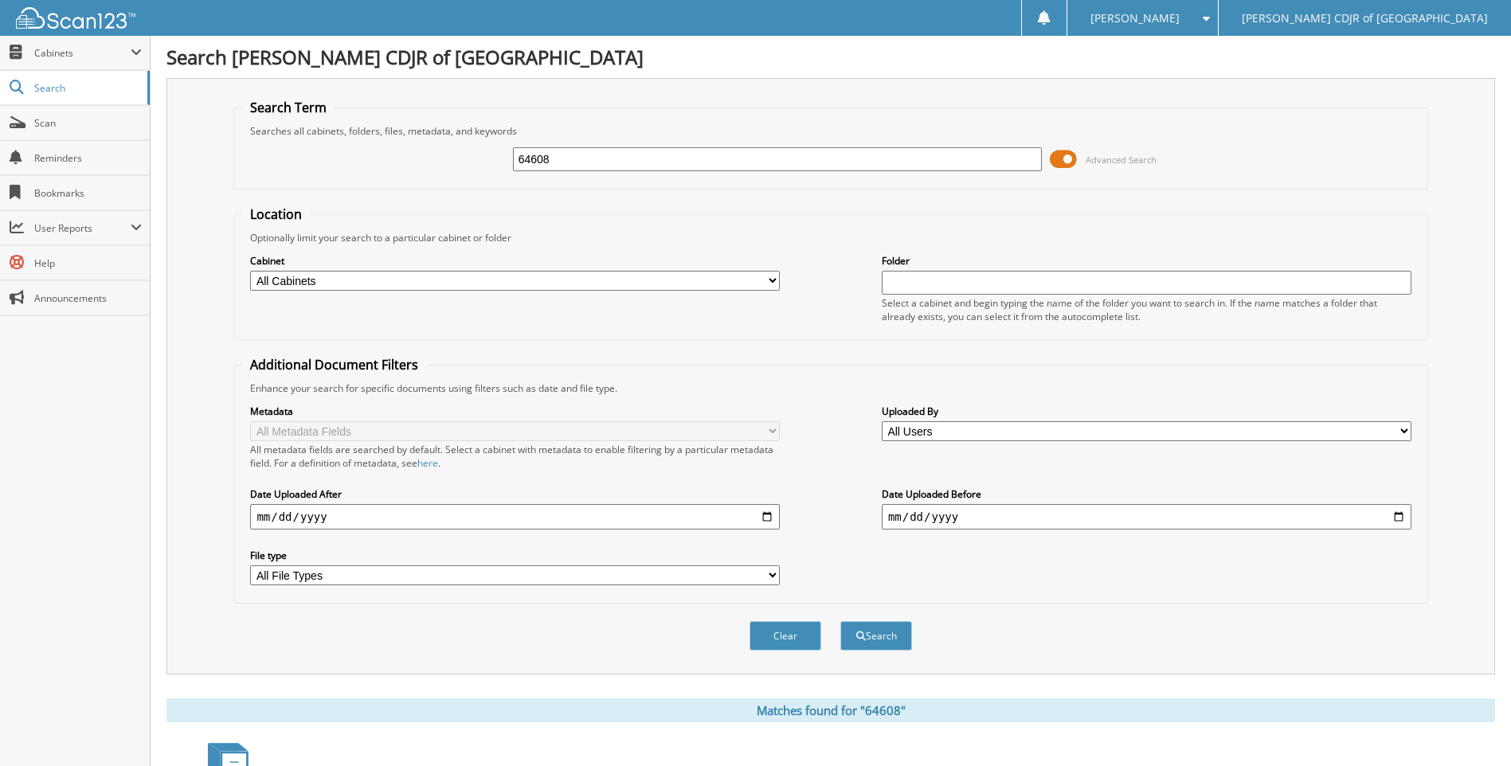
click at [554, 162] on input "64608" at bounding box center [778, 159] width 530 height 24
type input "64609"
click at [840, 621] on button "Search" at bounding box center [876, 635] width 72 height 29
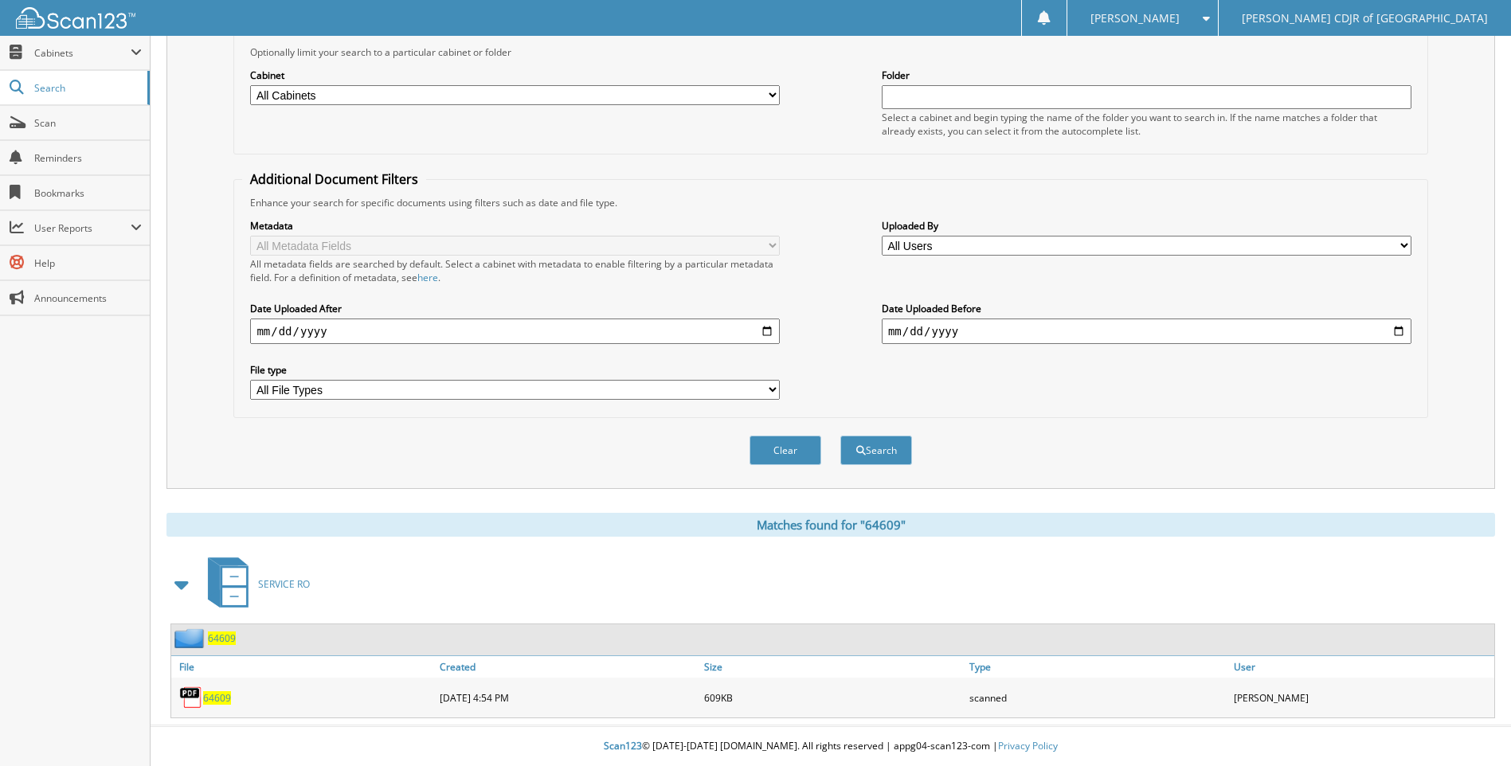
click at [219, 699] on span "64609" at bounding box center [217, 698] width 28 height 14
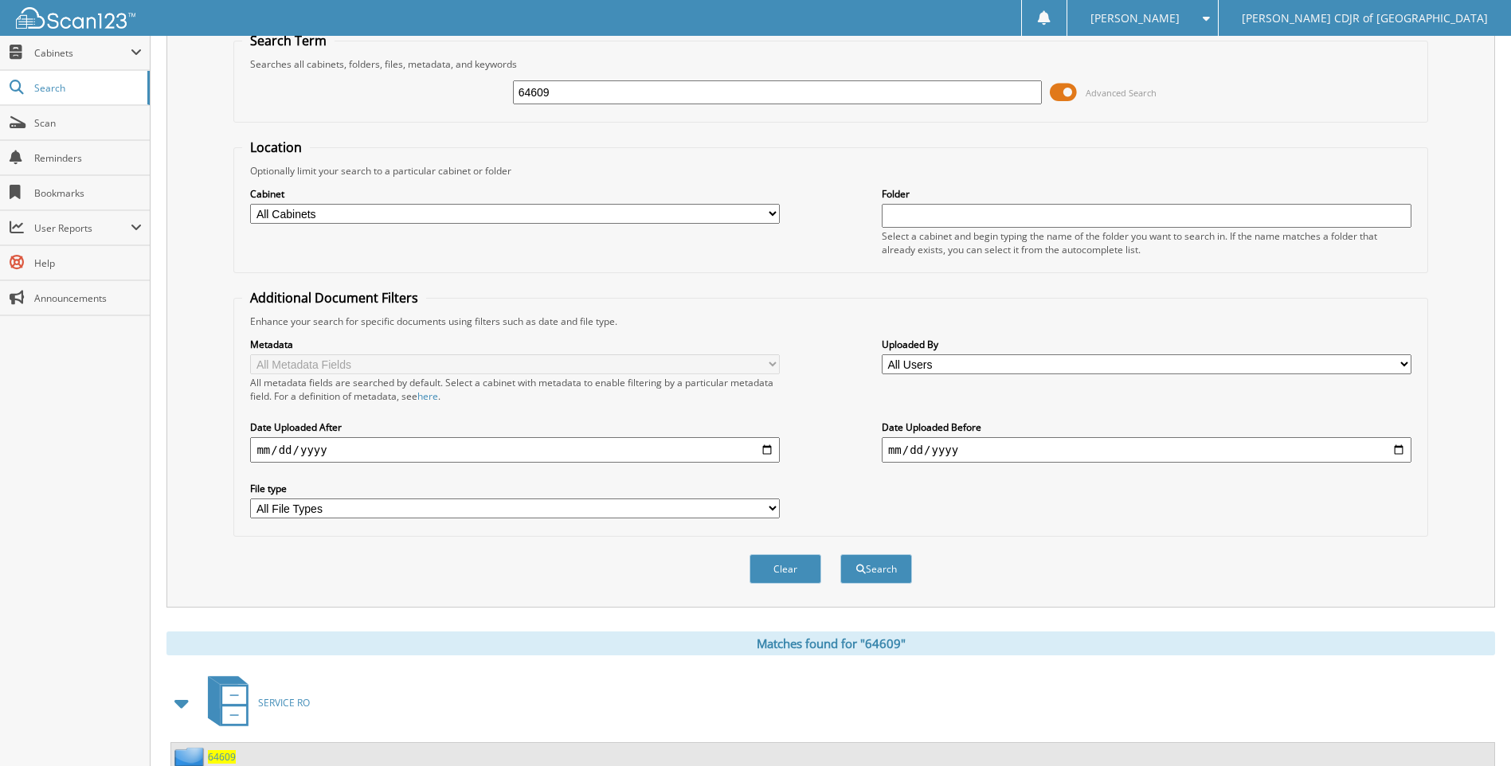
scroll to position [0, 0]
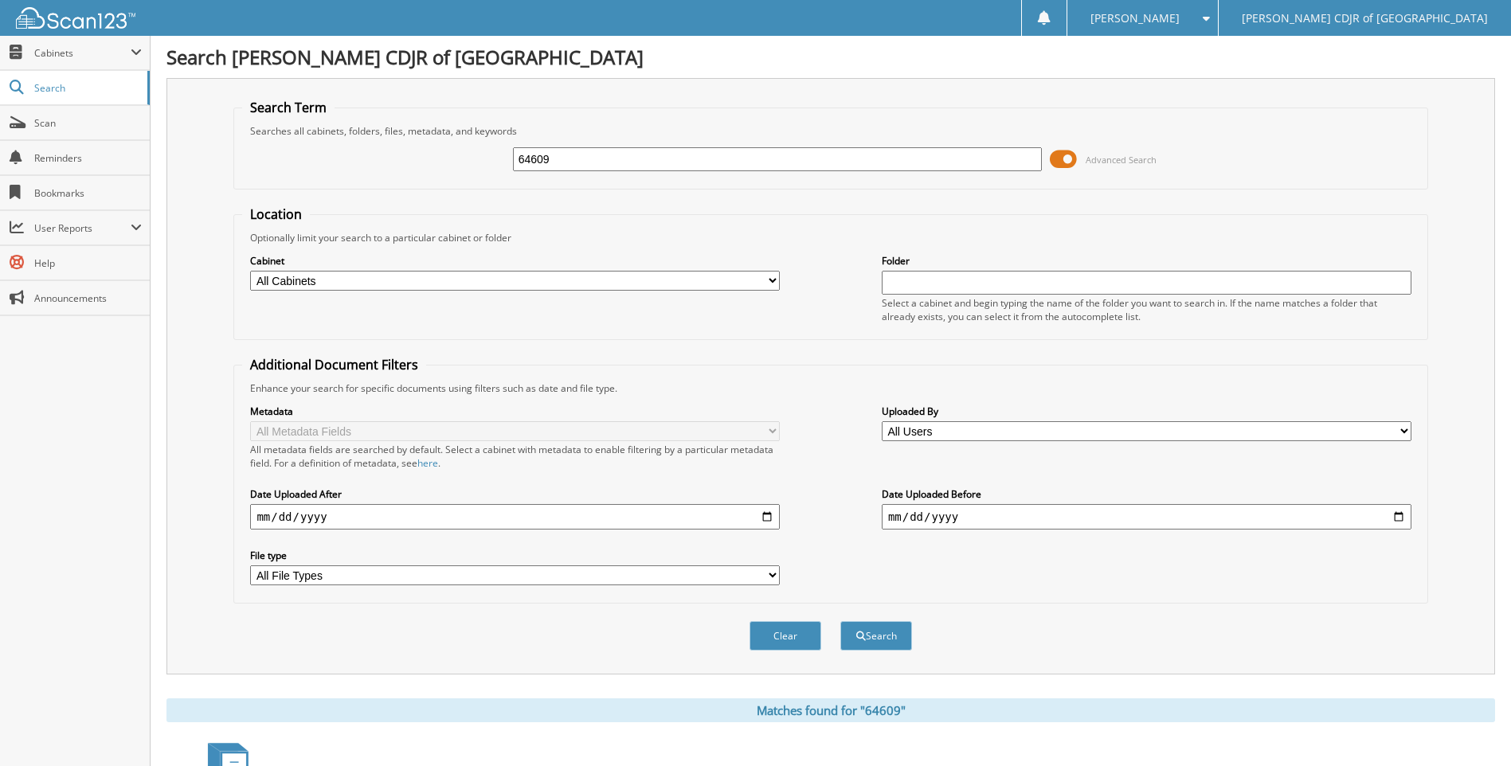
click at [578, 165] on input "64609" at bounding box center [778, 159] width 530 height 24
type input "64610"
click at [840, 621] on button "Search" at bounding box center [876, 635] width 72 height 29
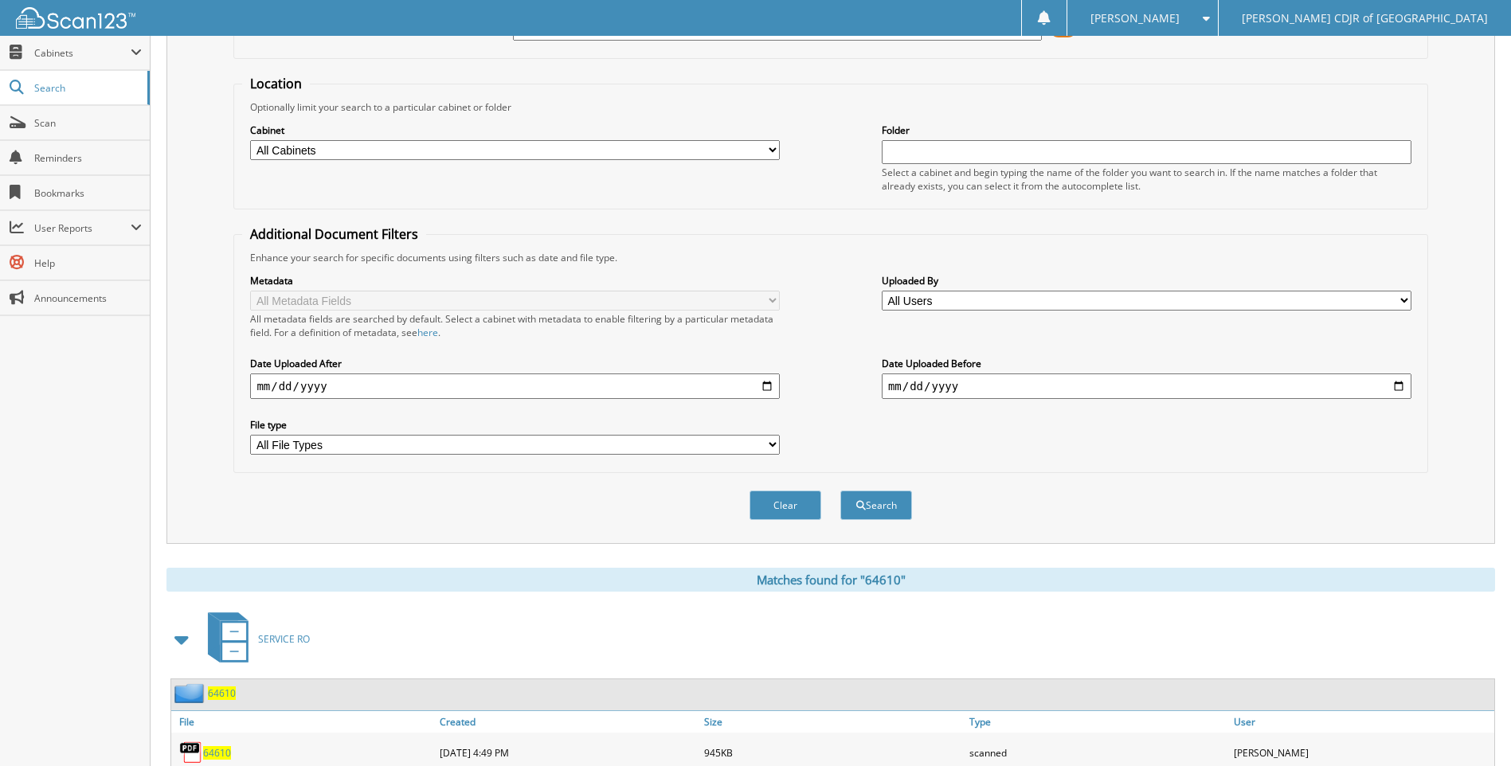
scroll to position [186, 0]
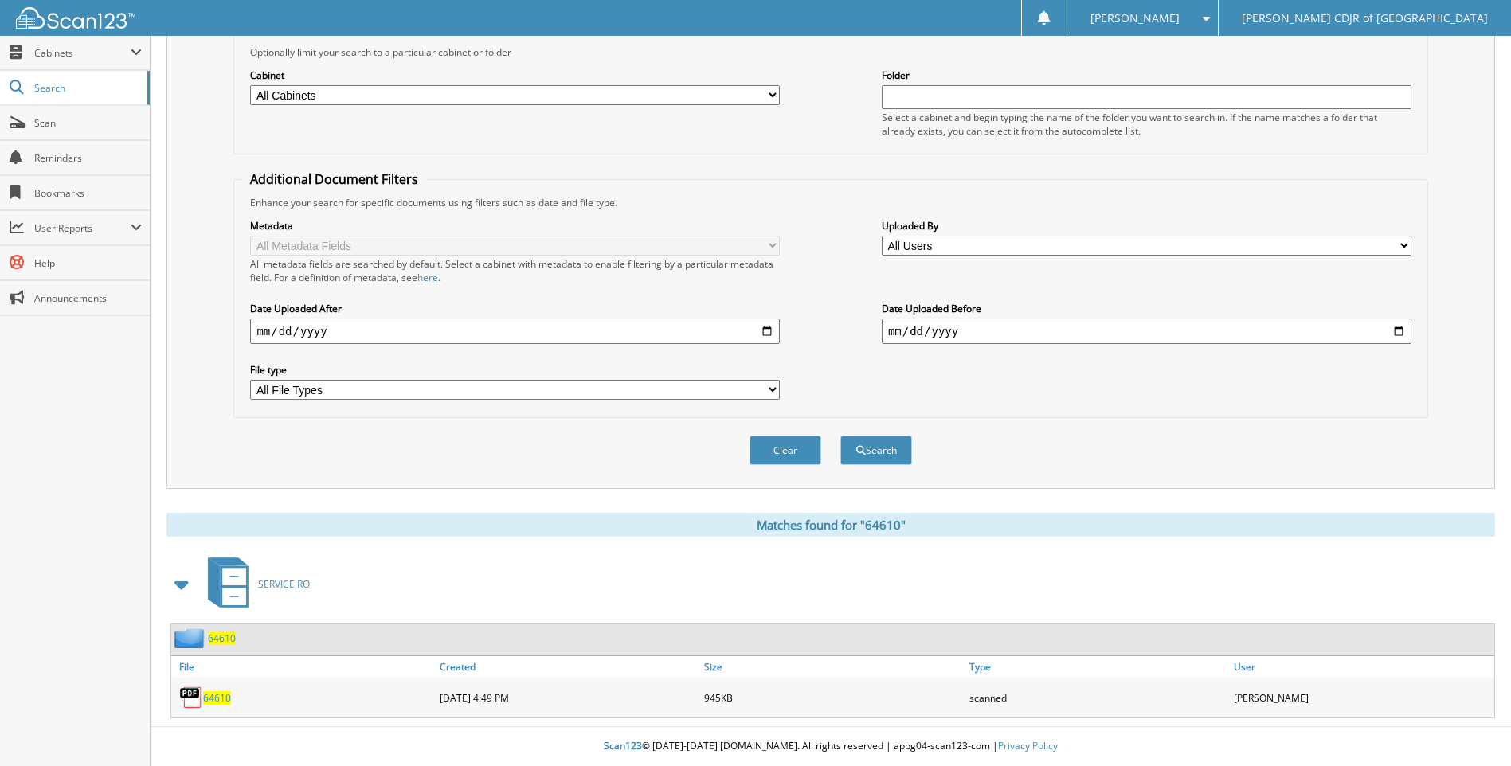
click at [212, 696] on span "64610" at bounding box center [217, 698] width 28 height 14
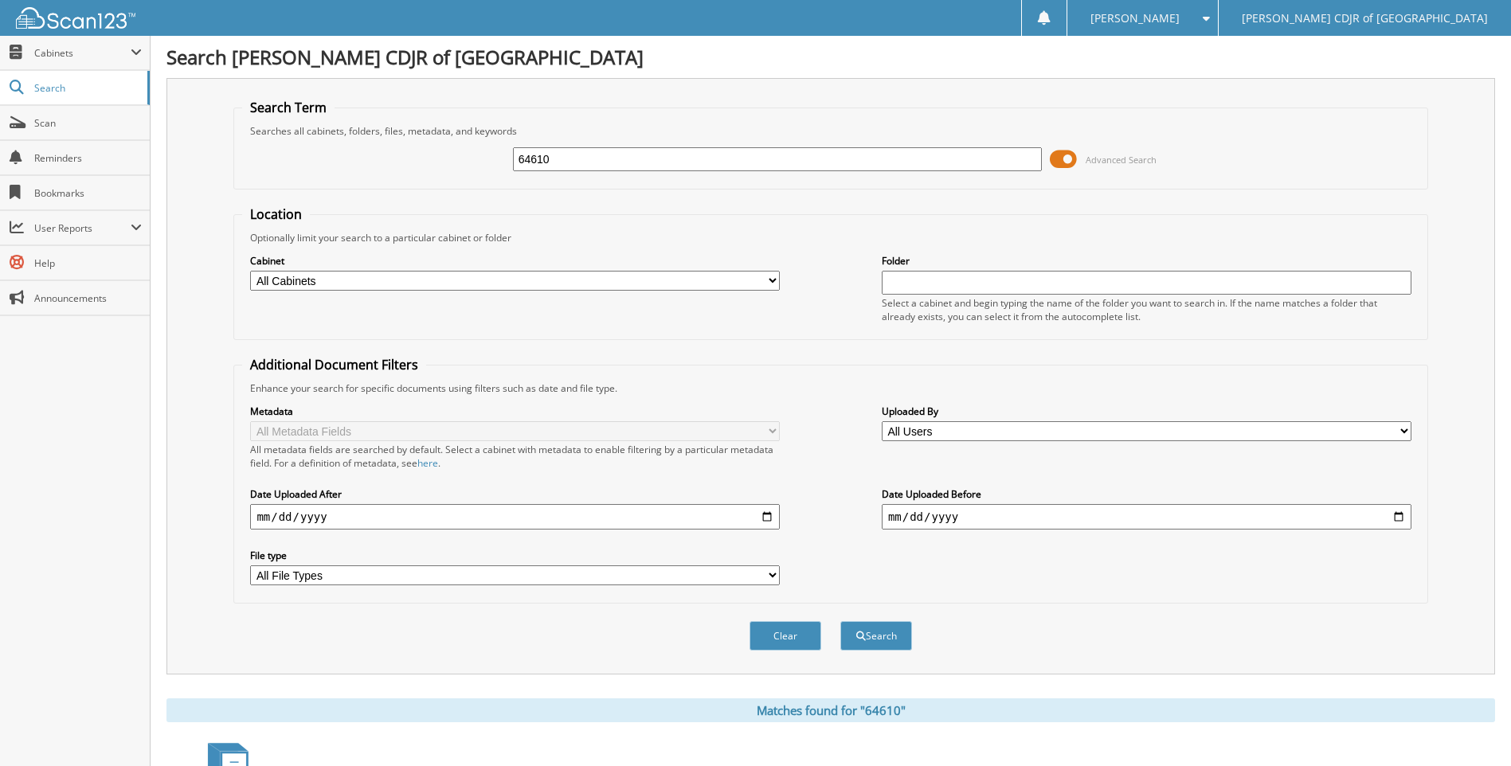
click at [605, 157] on input "64610" at bounding box center [778, 159] width 530 height 24
type input "64611"
click at [840, 621] on button "Search" at bounding box center [876, 635] width 72 height 29
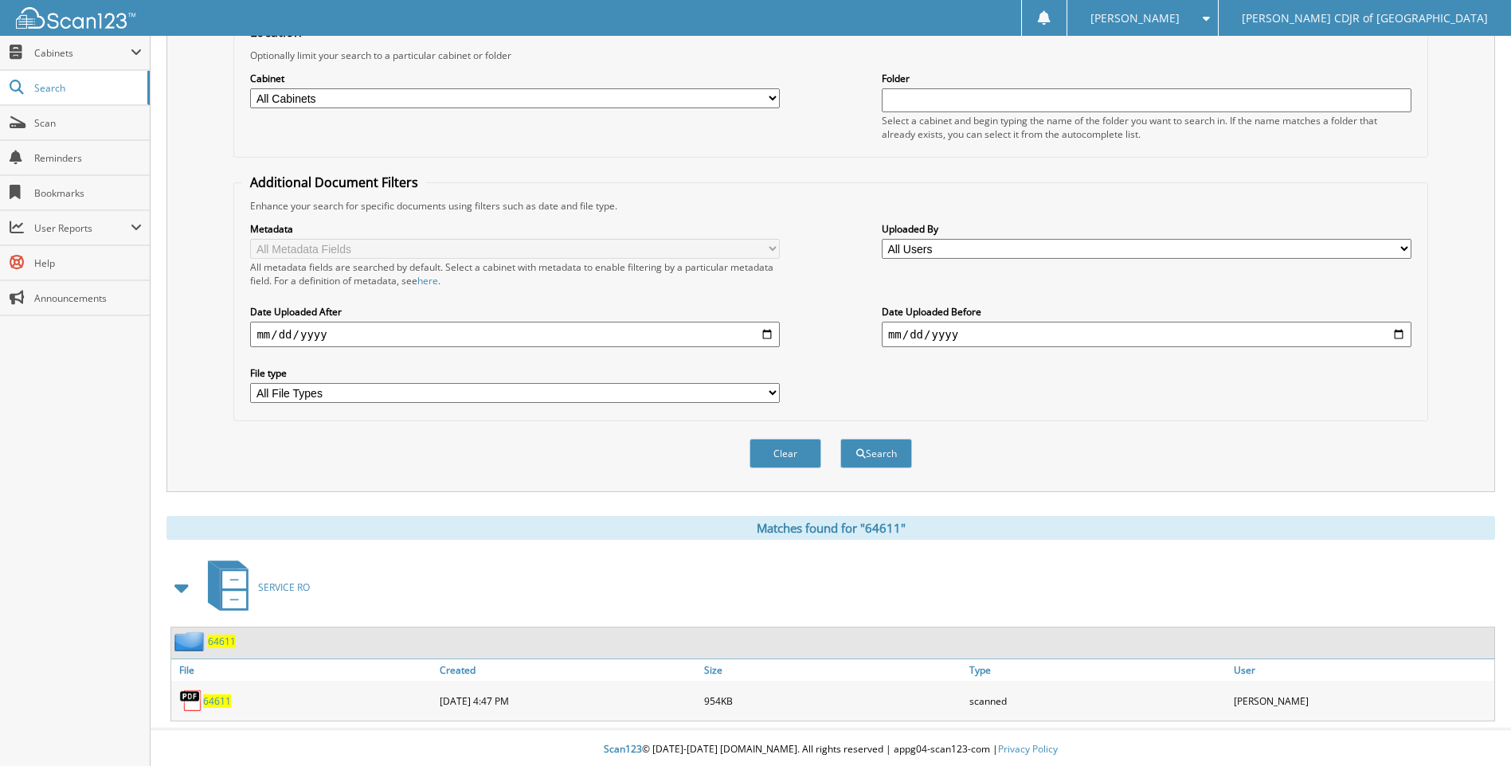
scroll to position [186, 0]
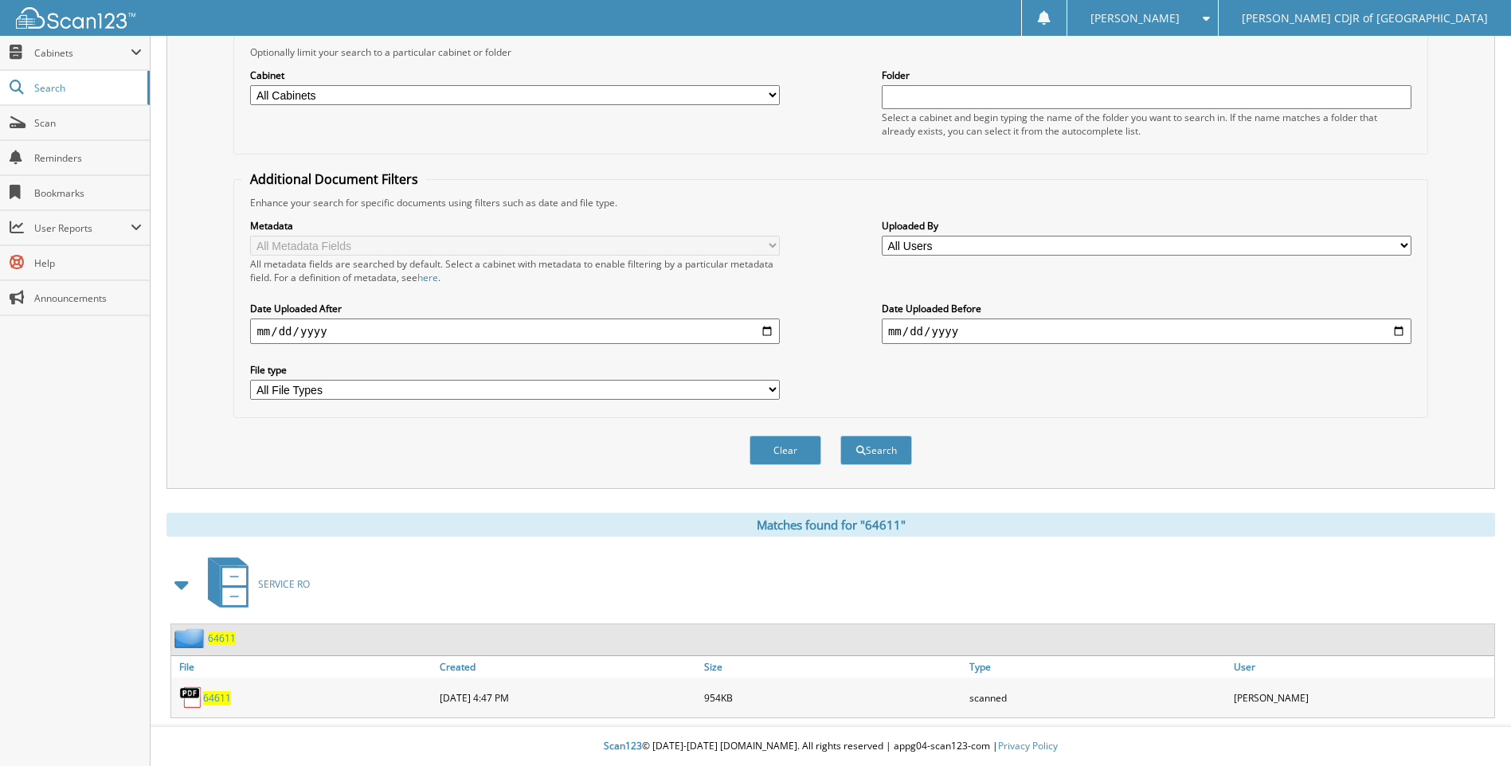
click at [211, 691] on span "64611" at bounding box center [217, 698] width 28 height 14
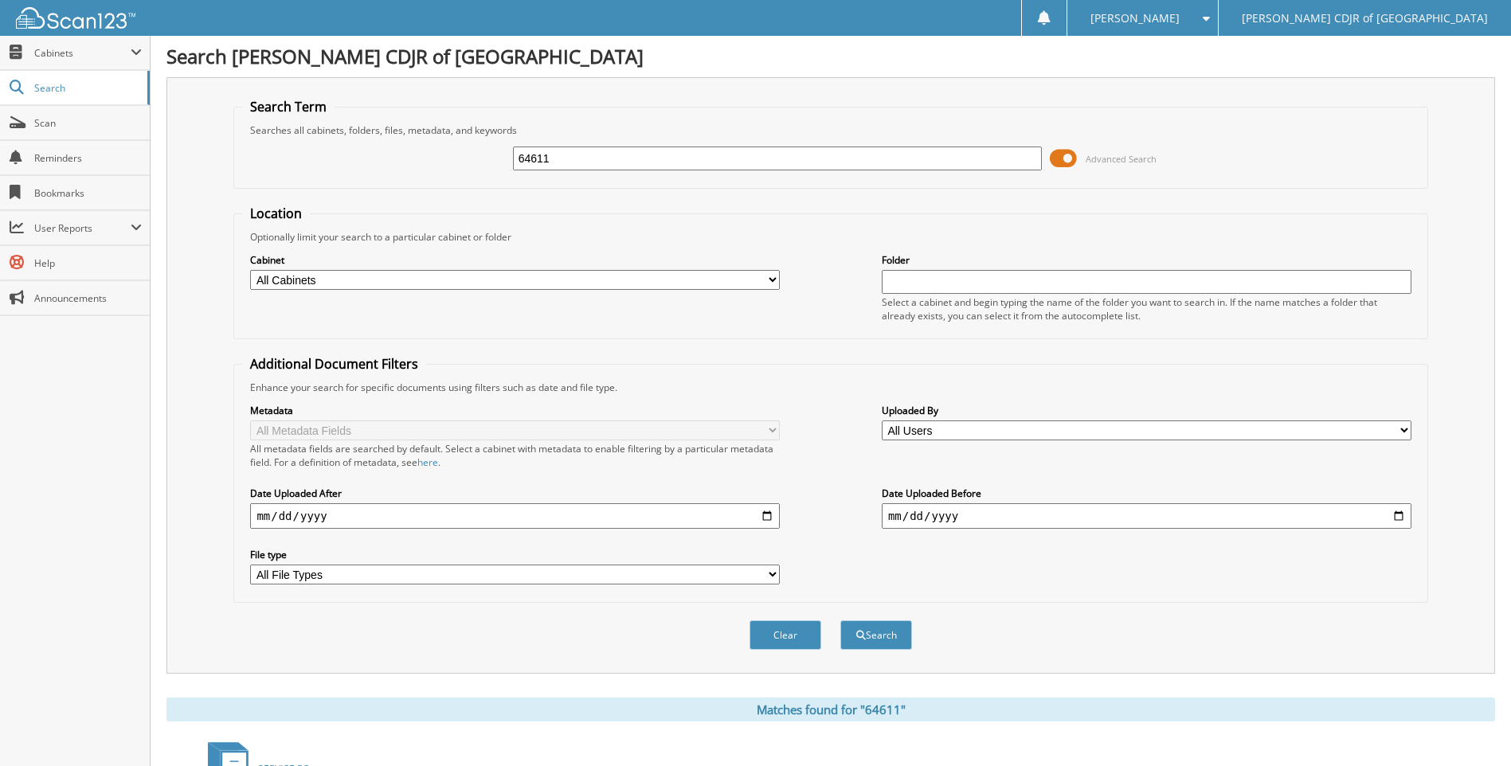
scroll to position [0, 0]
click at [576, 156] on input "64611" at bounding box center [778, 159] width 530 height 24
type input "6"
type input "64619"
click at [840, 621] on button "Search" at bounding box center [876, 635] width 72 height 29
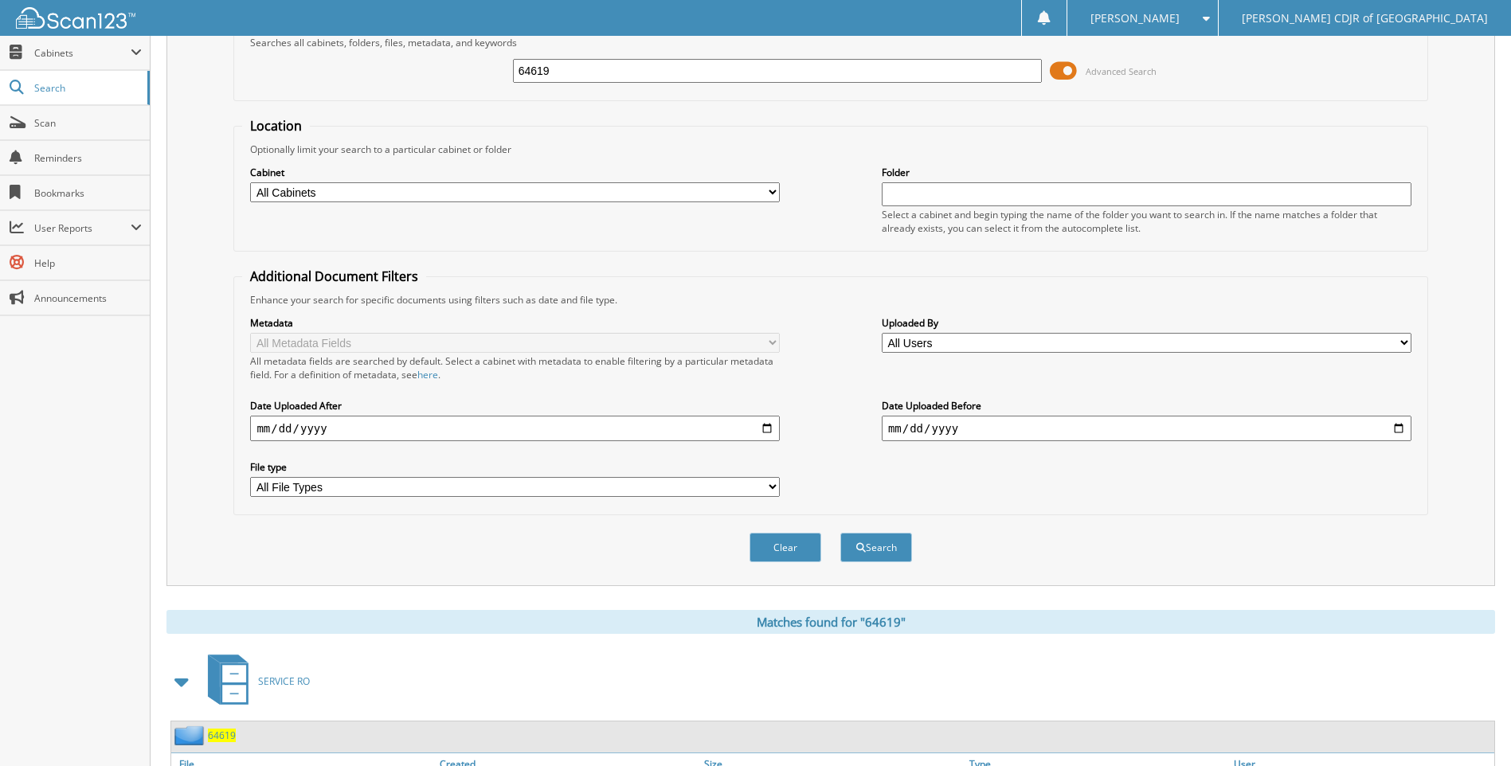
scroll to position [186, 0]
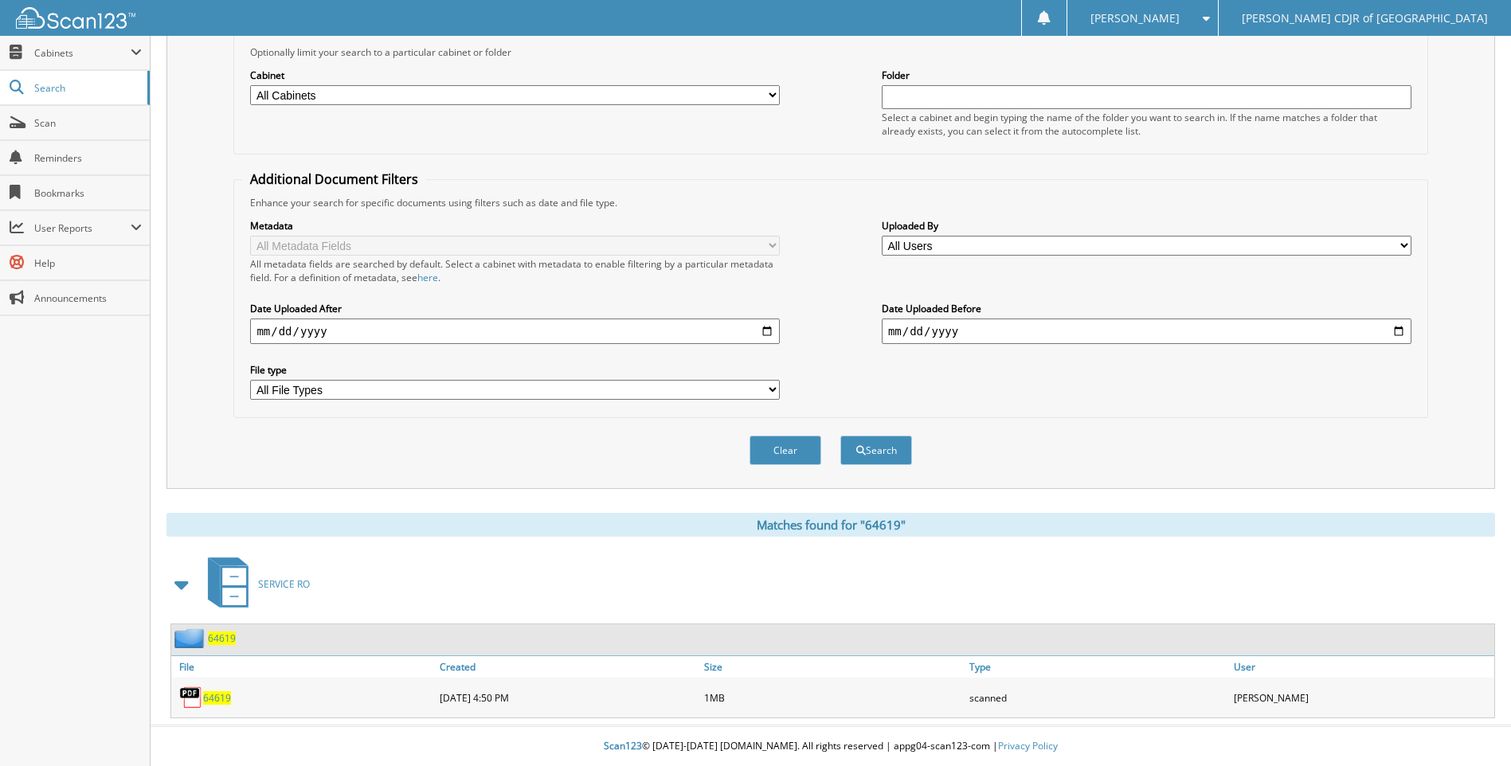
click at [213, 692] on span "64619" at bounding box center [217, 698] width 28 height 14
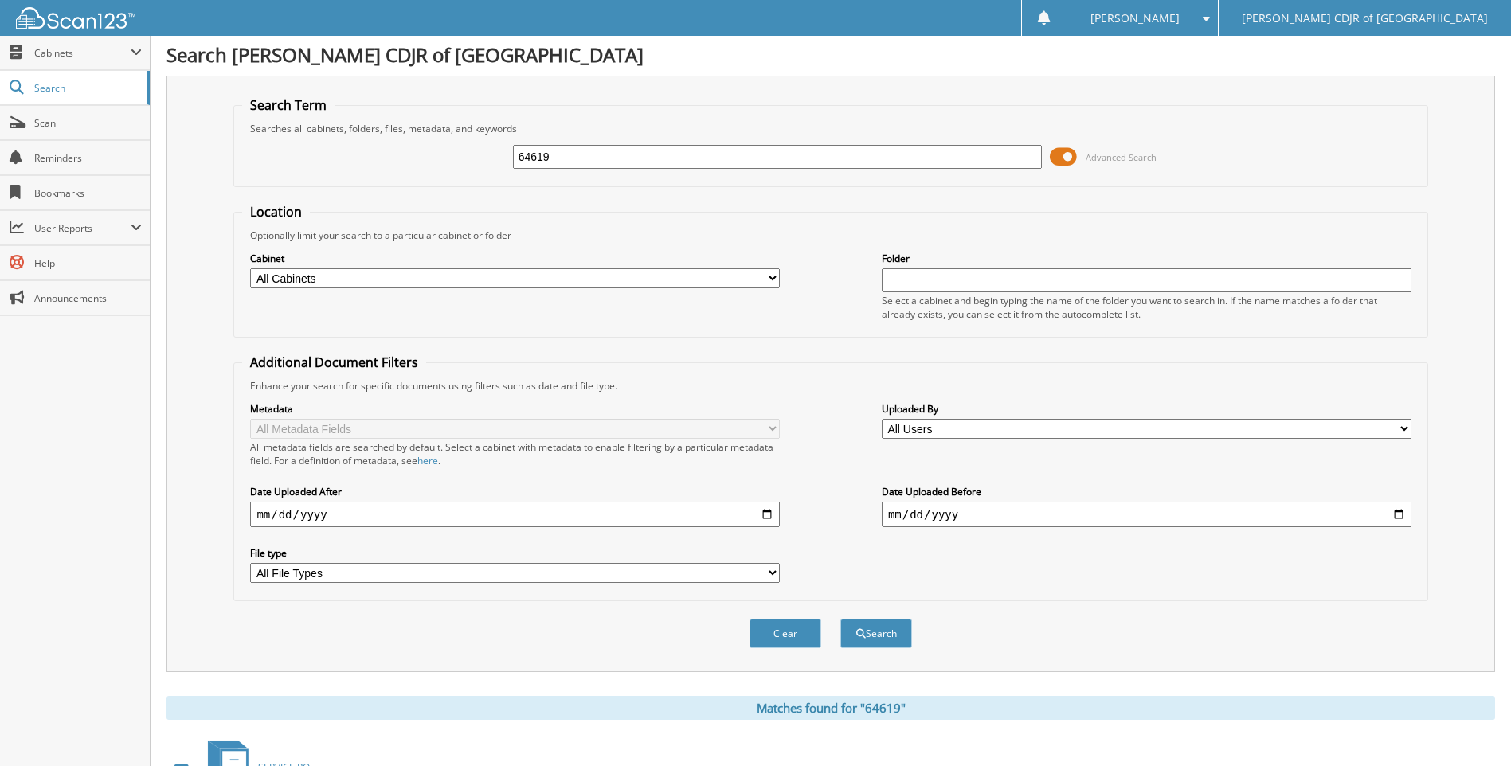
scroll to position [0, 0]
click at [568, 163] on input "64619" at bounding box center [778, 159] width 530 height 24
type input "6"
type input "64623"
click at [840, 621] on button "Search" at bounding box center [876, 635] width 72 height 29
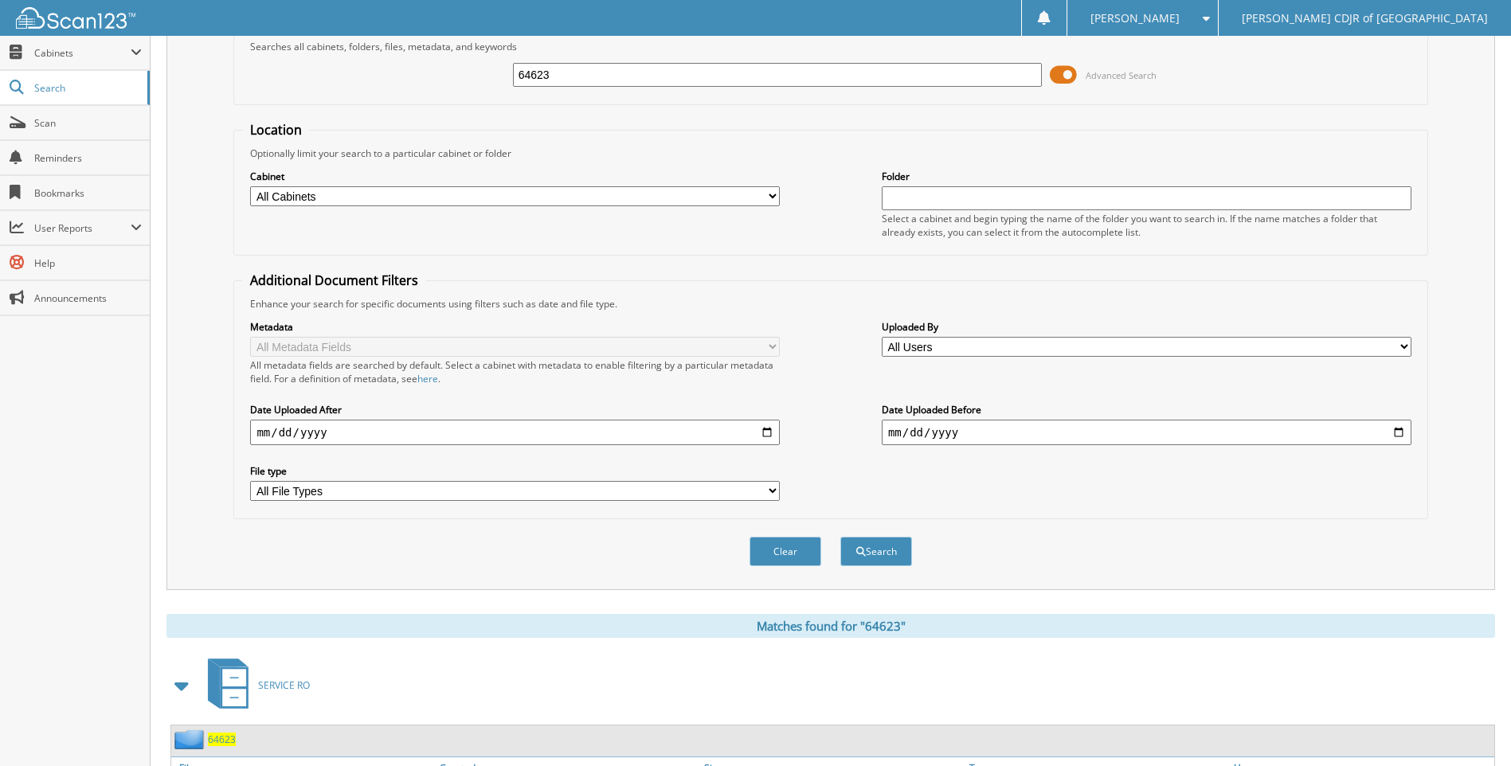
scroll to position [186, 0]
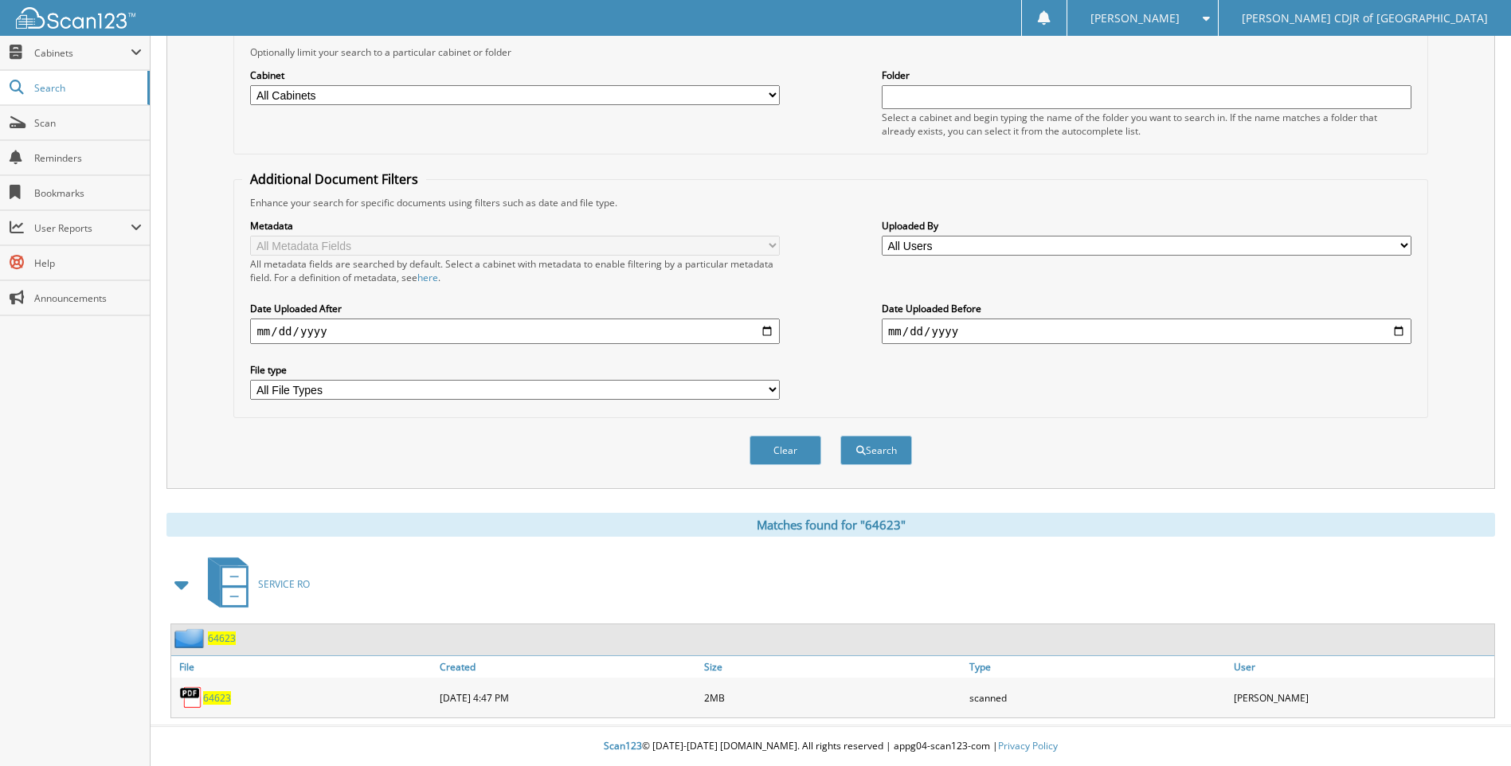
click at [205, 699] on span "64623" at bounding box center [217, 698] width 28 height 14
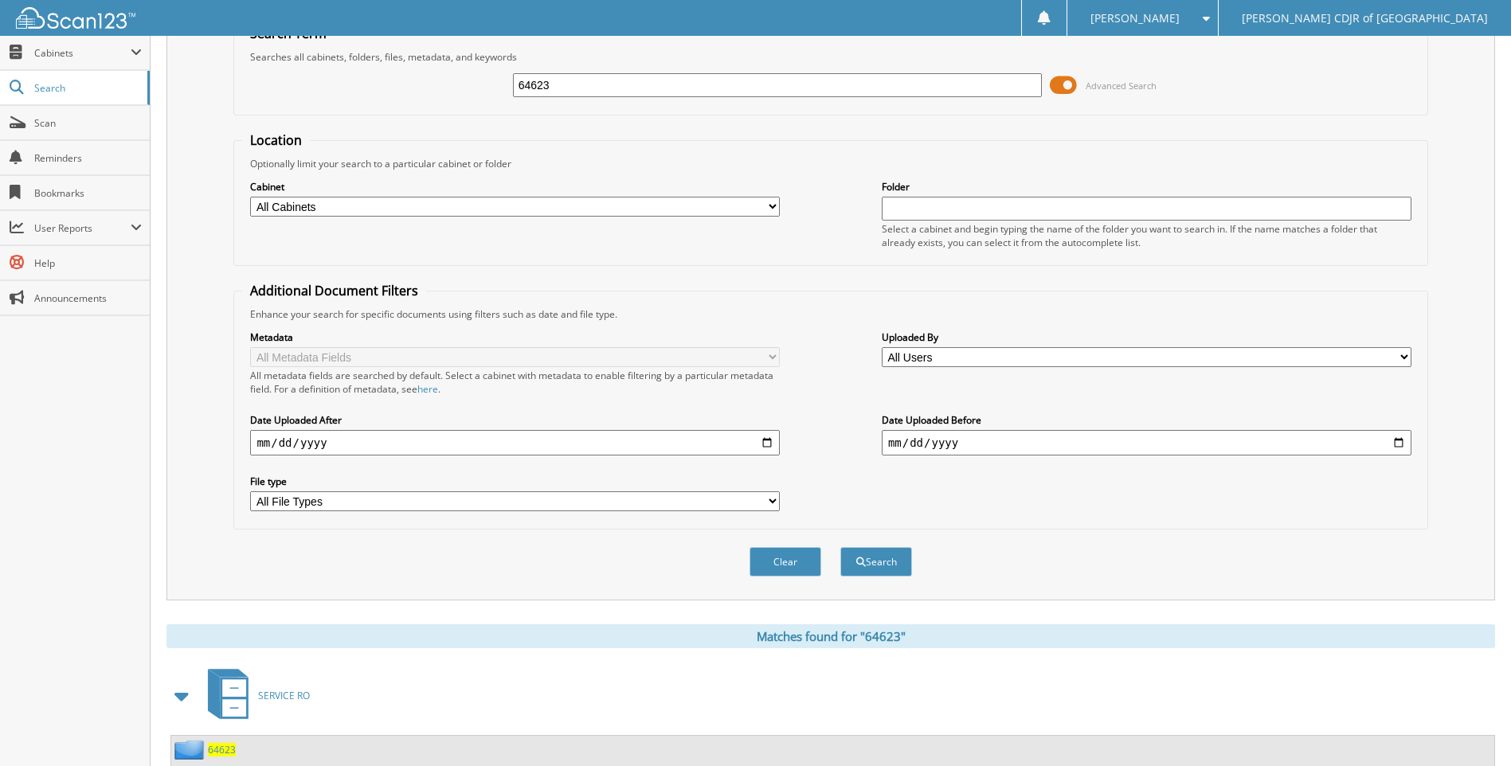
scroll to position [0, 0]
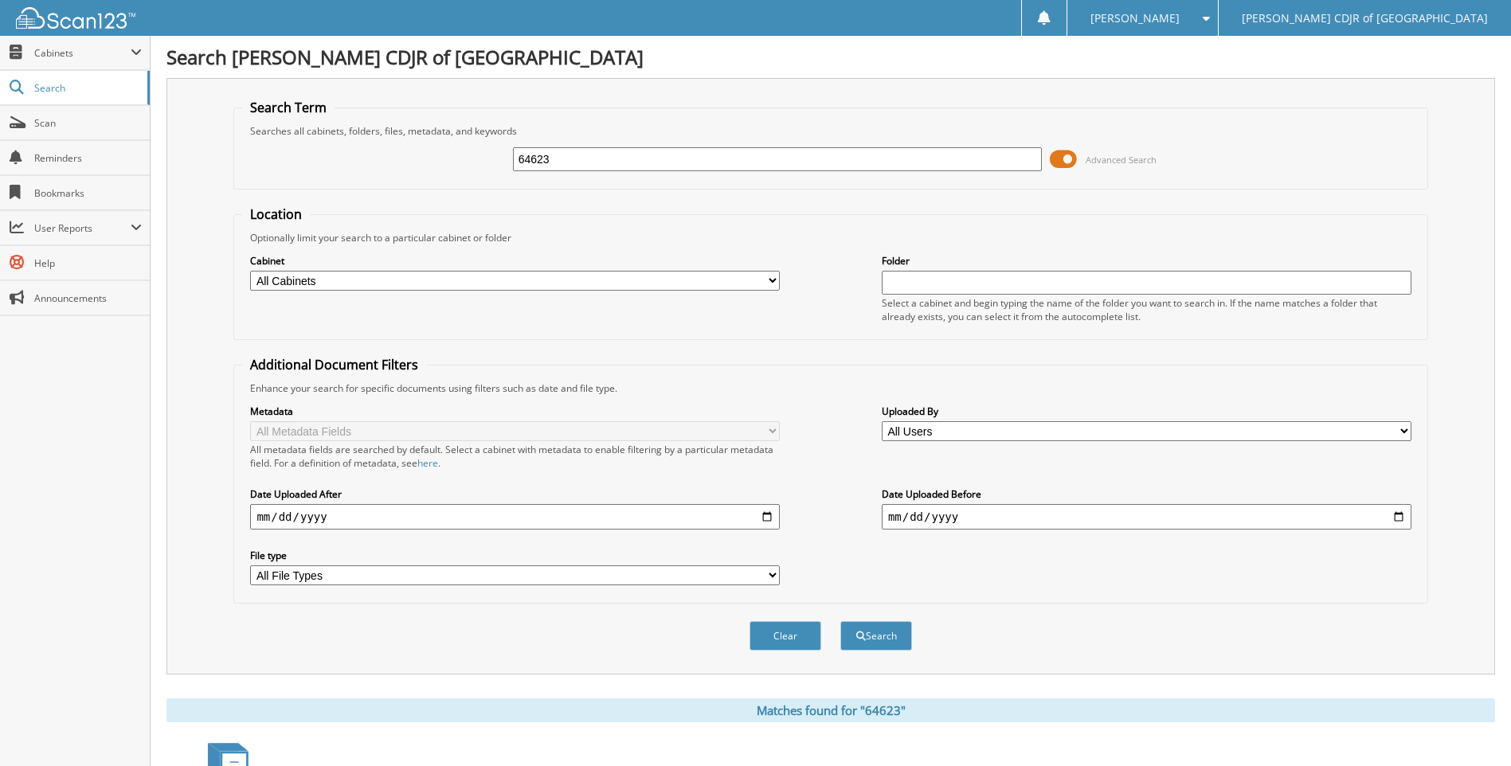
click at [605, 161] on input "64623" at bounding box center [778, 159] width 530 height 24
type input "6"
type input "64624"
click at [840, 621] on button "Search" at bounding box center [876, 635] width 72 height 29
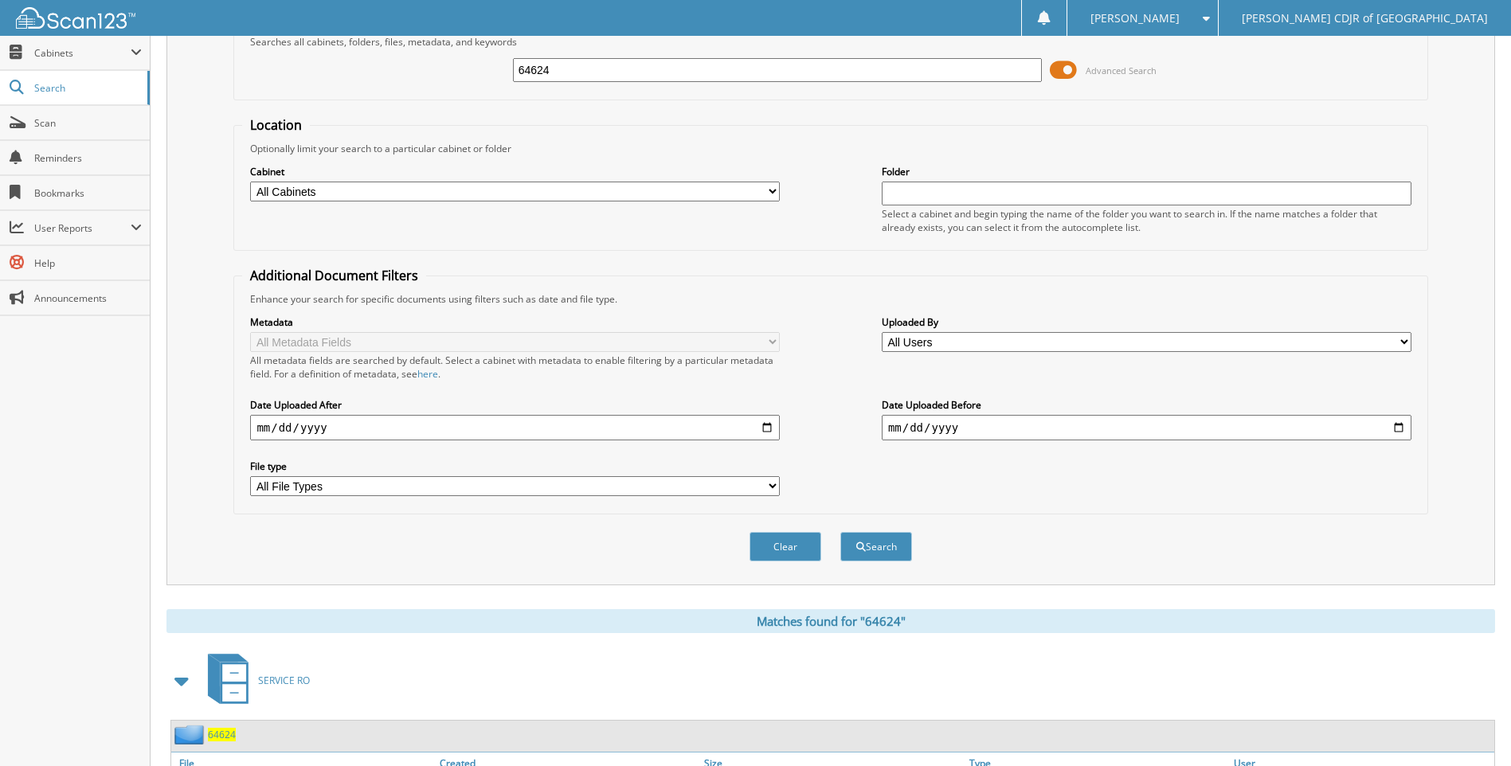
scroll to position [186, 0]
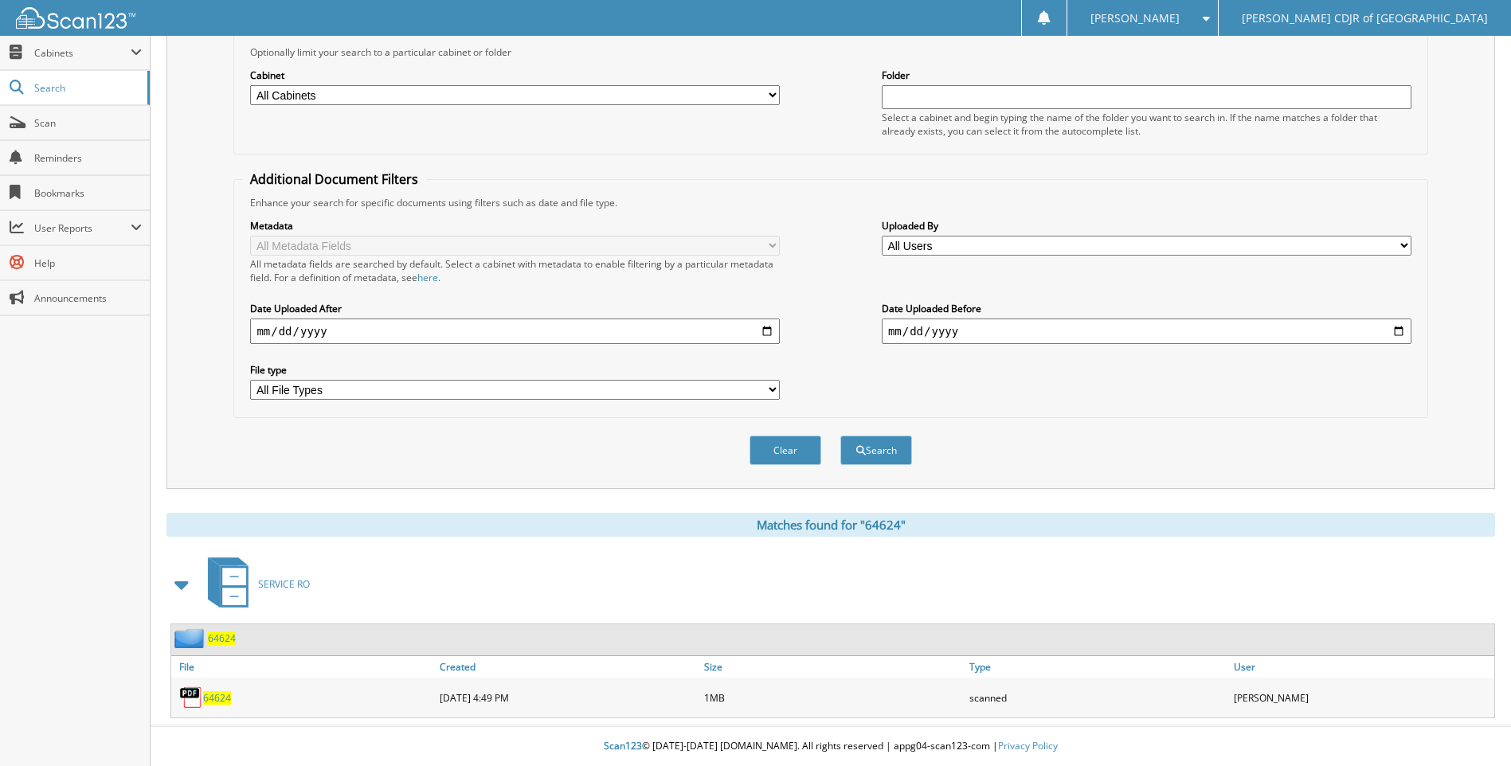
click at [225, 703] on span "64624" at bounding box center [217, 698] width 28 height 14
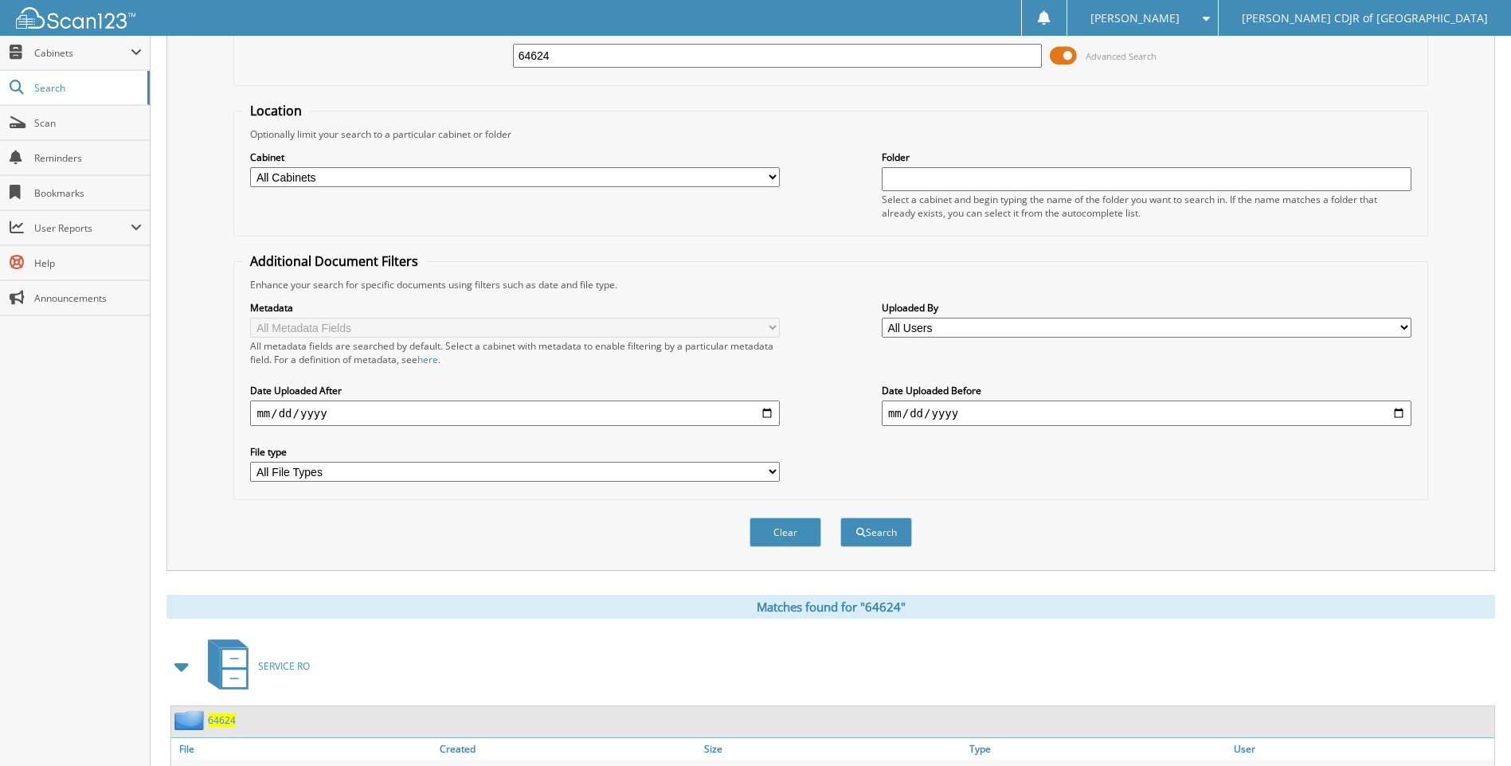
scroll to position [0, 0]
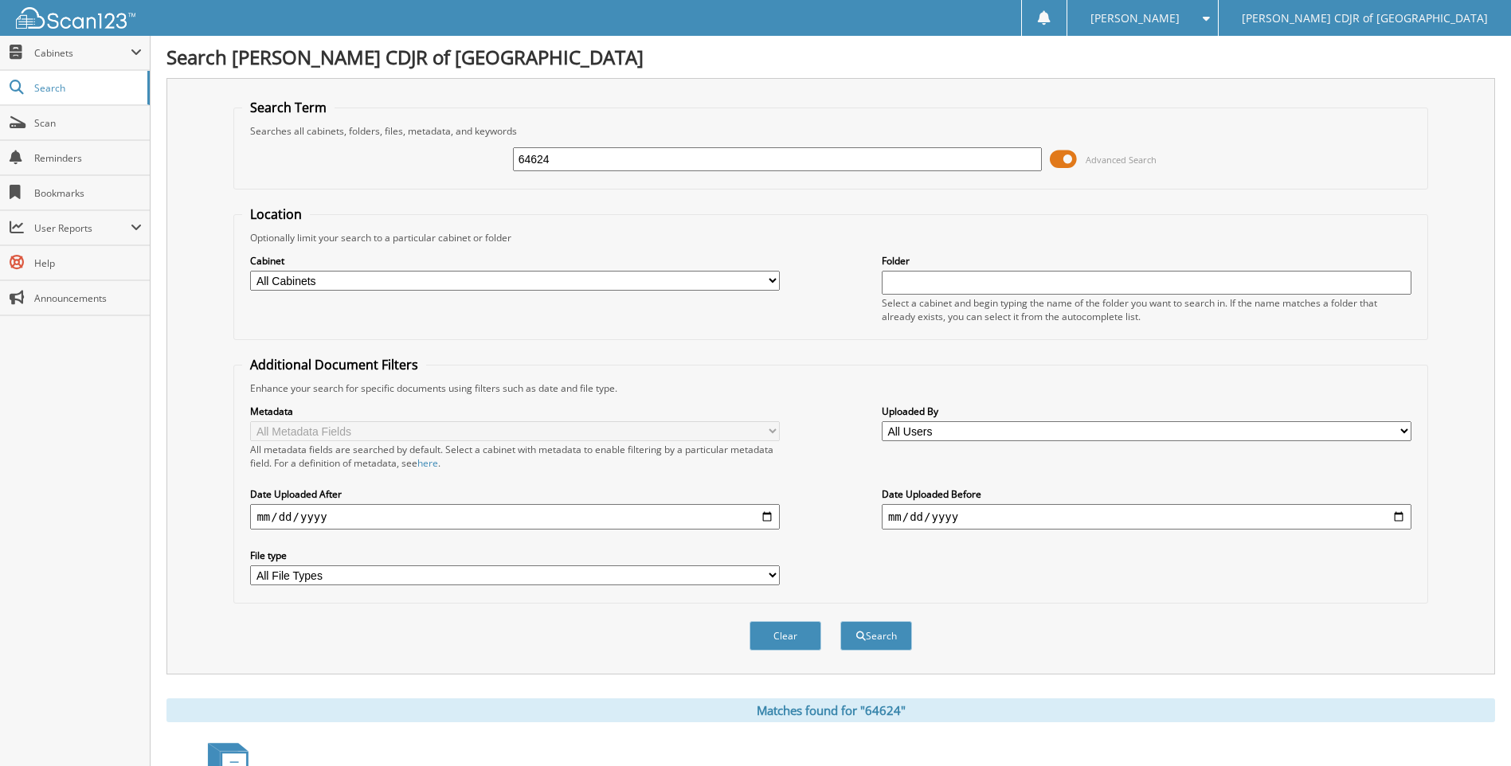
click at [574, 165] on input "64624" at bounding box center [778, 159] width 530 height 24
type input "6"
type input "64660"
click at [840, 621] on button "Search" at bounding box center [876, 635] width 72 height 29
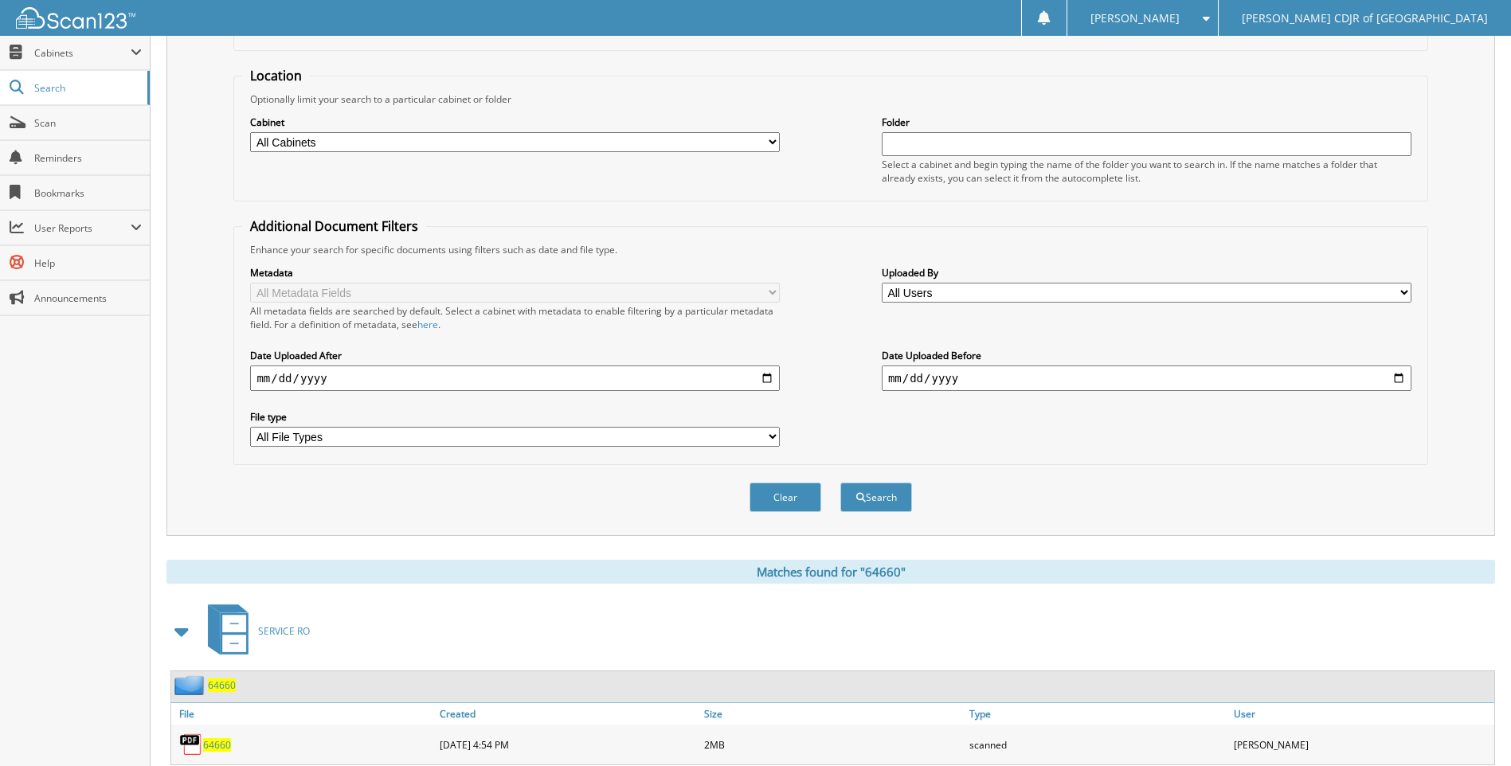
scroll to position [315, 0]
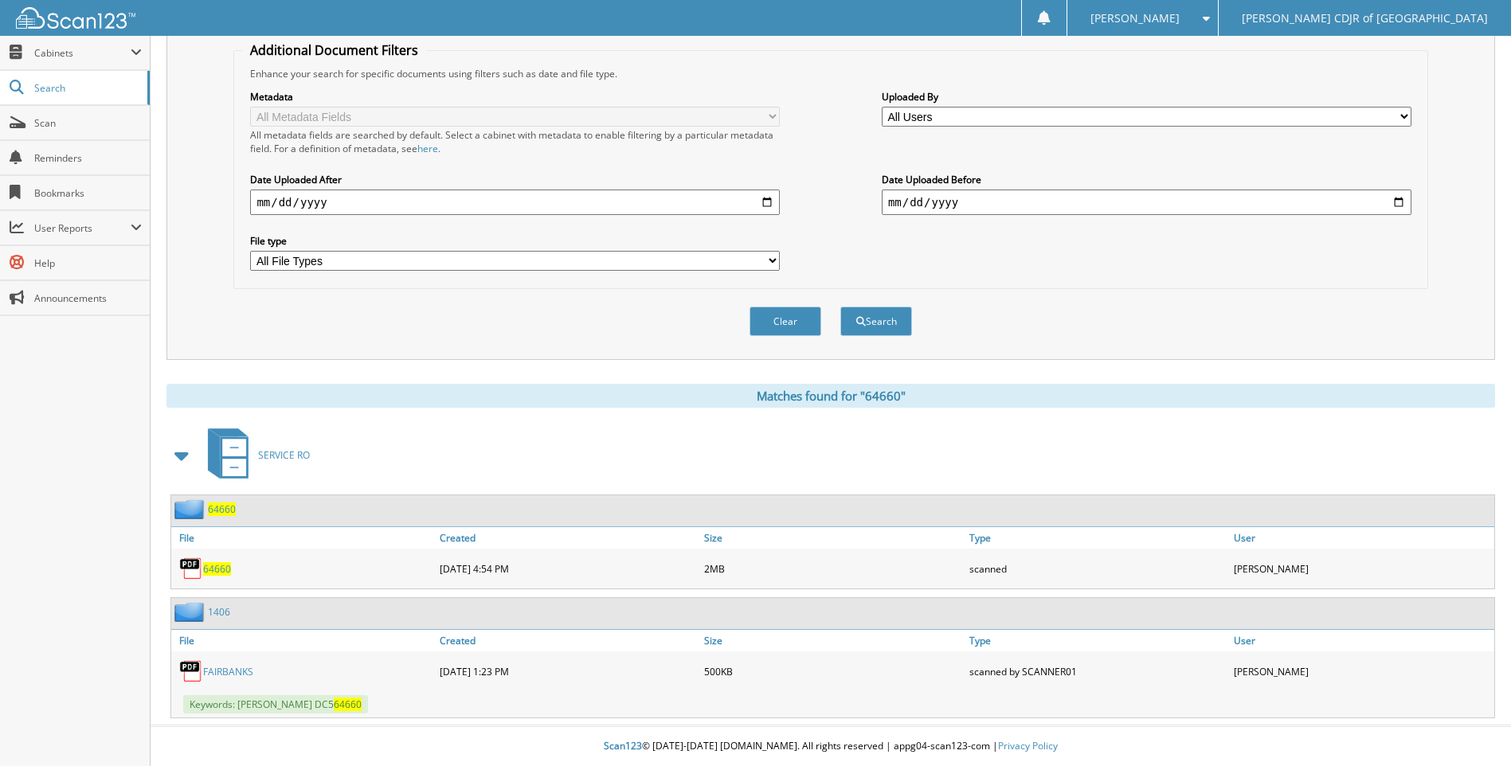
click at [208, 566] on span "64660" at bounding box center [217, 569] width 28 height 14
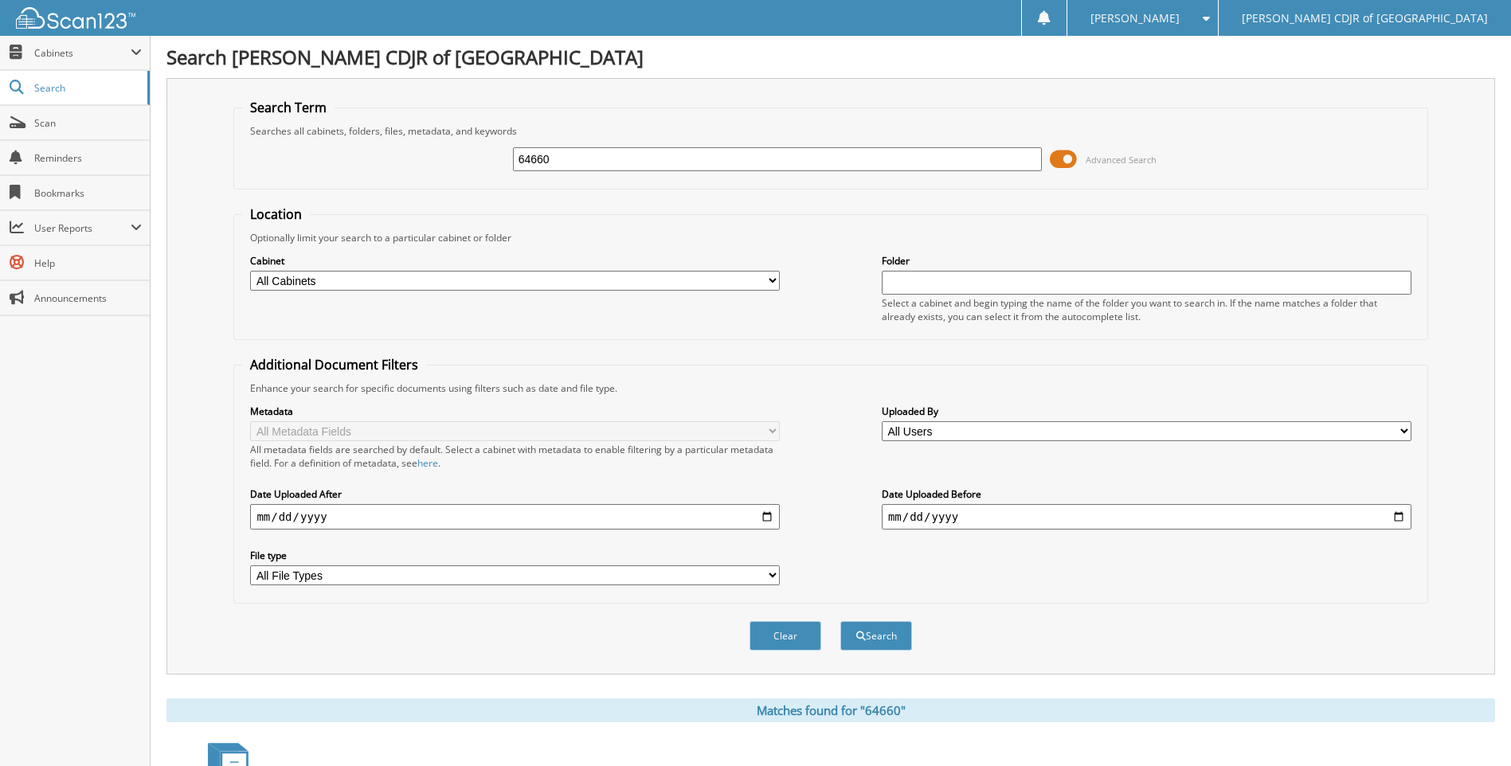
click at [660, 166] on input "64660" at bounding box center [778, 159] width 530 height 24
type input "6"
type input "64634"
click at [840, 621] on button "Search" at bounding box center [876, 635] width 72 height 29
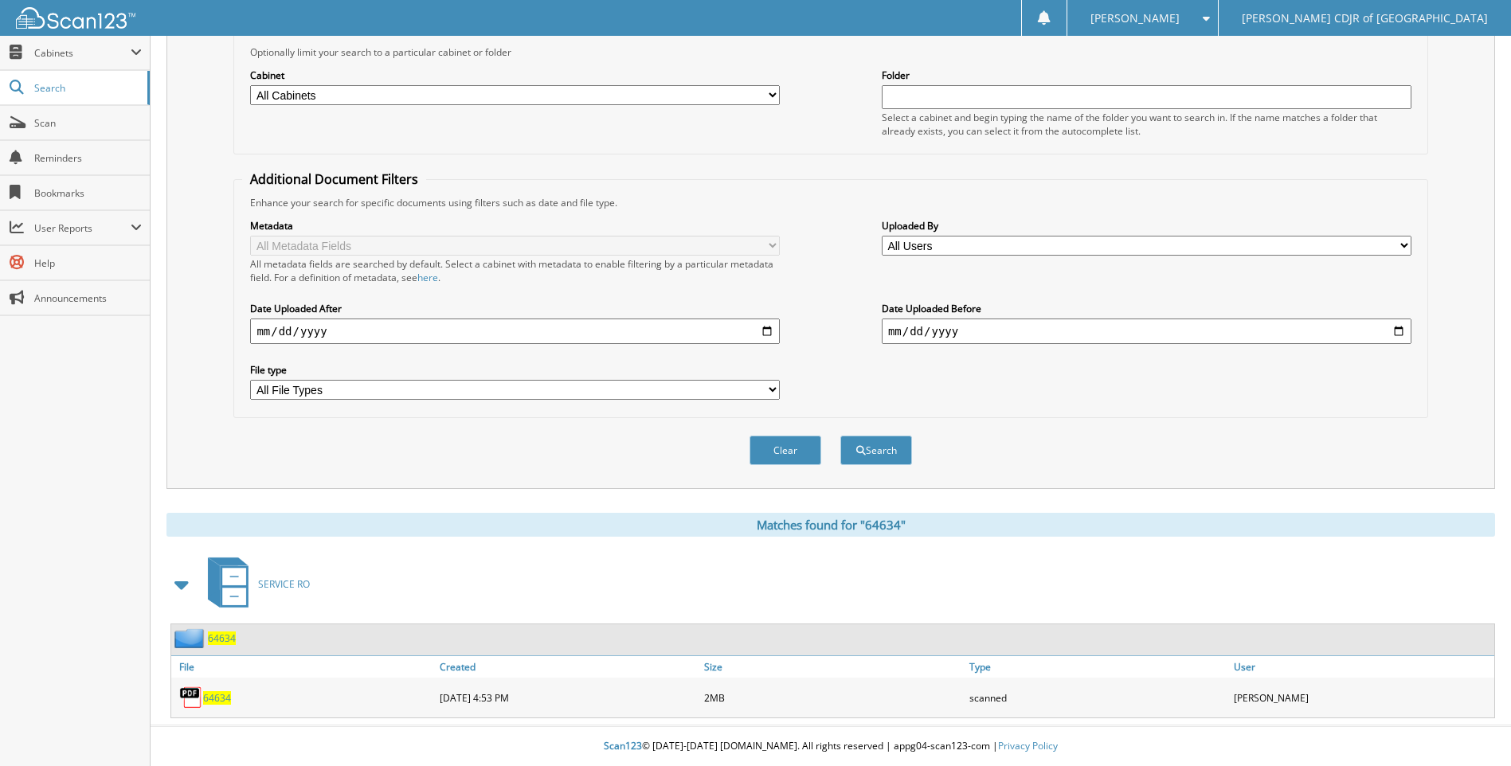
click at [221, 697] on span "64634" at bounding box center [217, 698] width 28 height 14
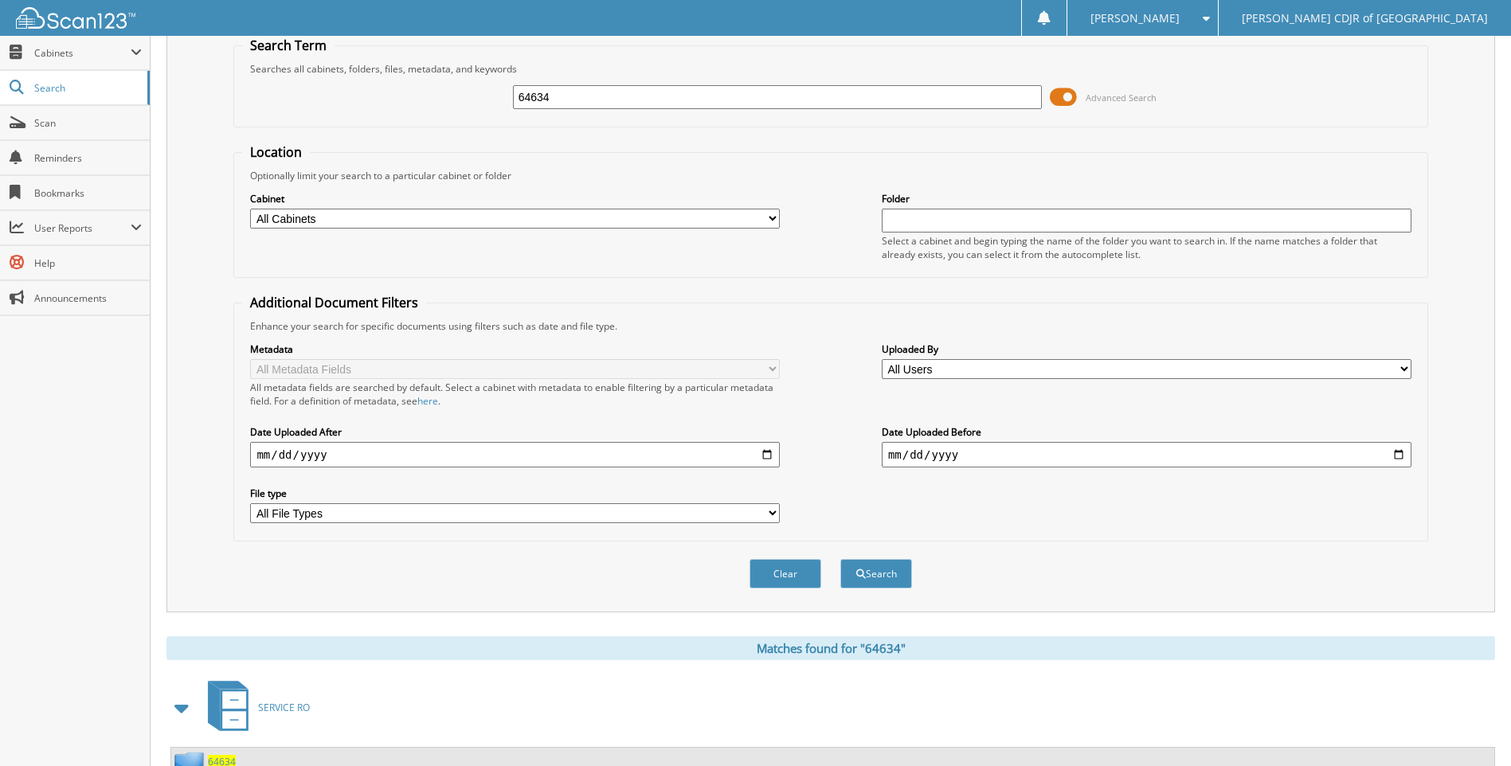
scroll to position [0, 0]
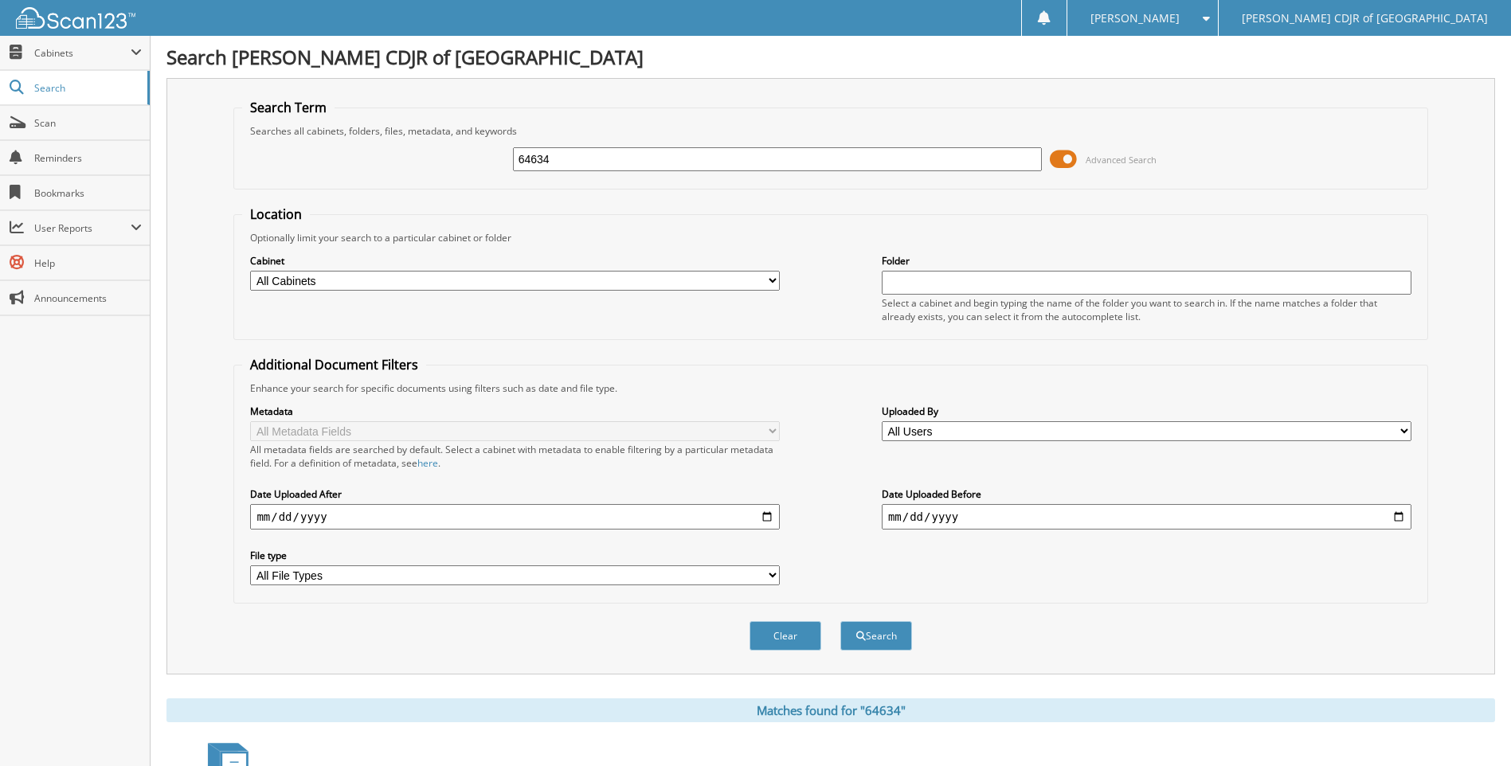
click at [578, 164] on input "64634" at bounding box center [778, 159] width 530 height 24
type input "6"
type input "64661"
click at [840, 621] on button "Search" at bounding box center [876, 635] width 72 height 29
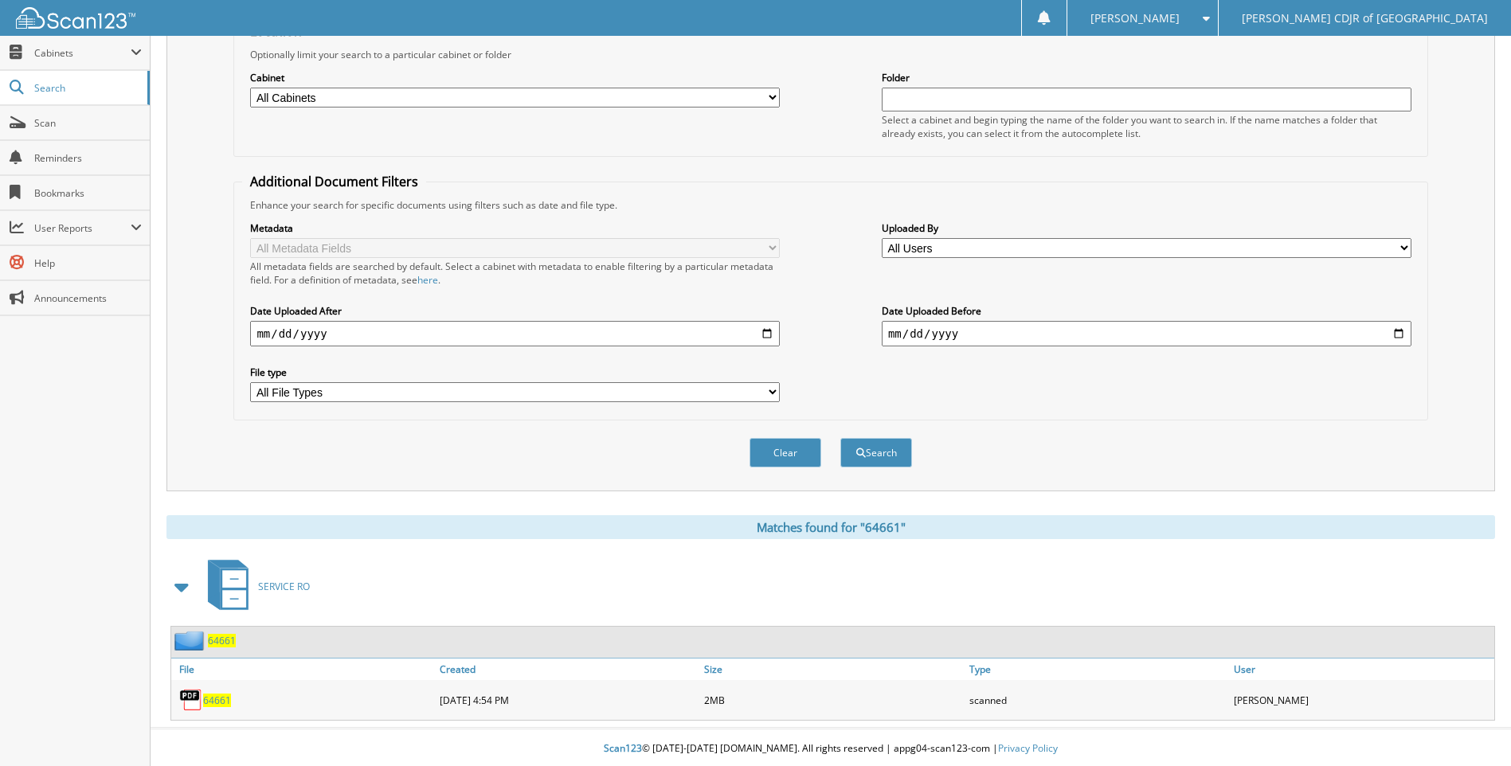
scroll to position [186, 0]
click at [225, 700] on span "64661" at bounding box center [217, 698] width 28 height 14
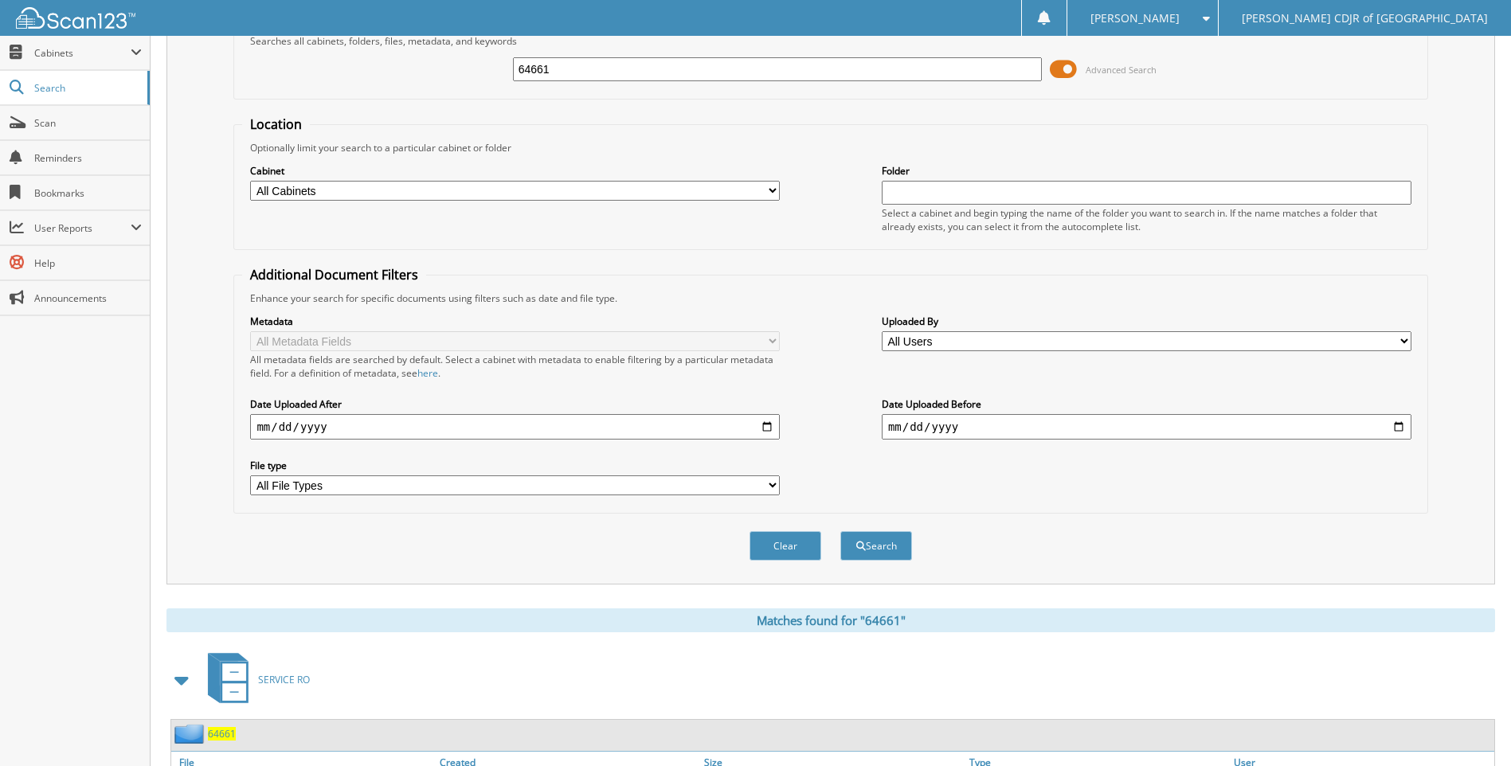
scroll to position [0, 0]
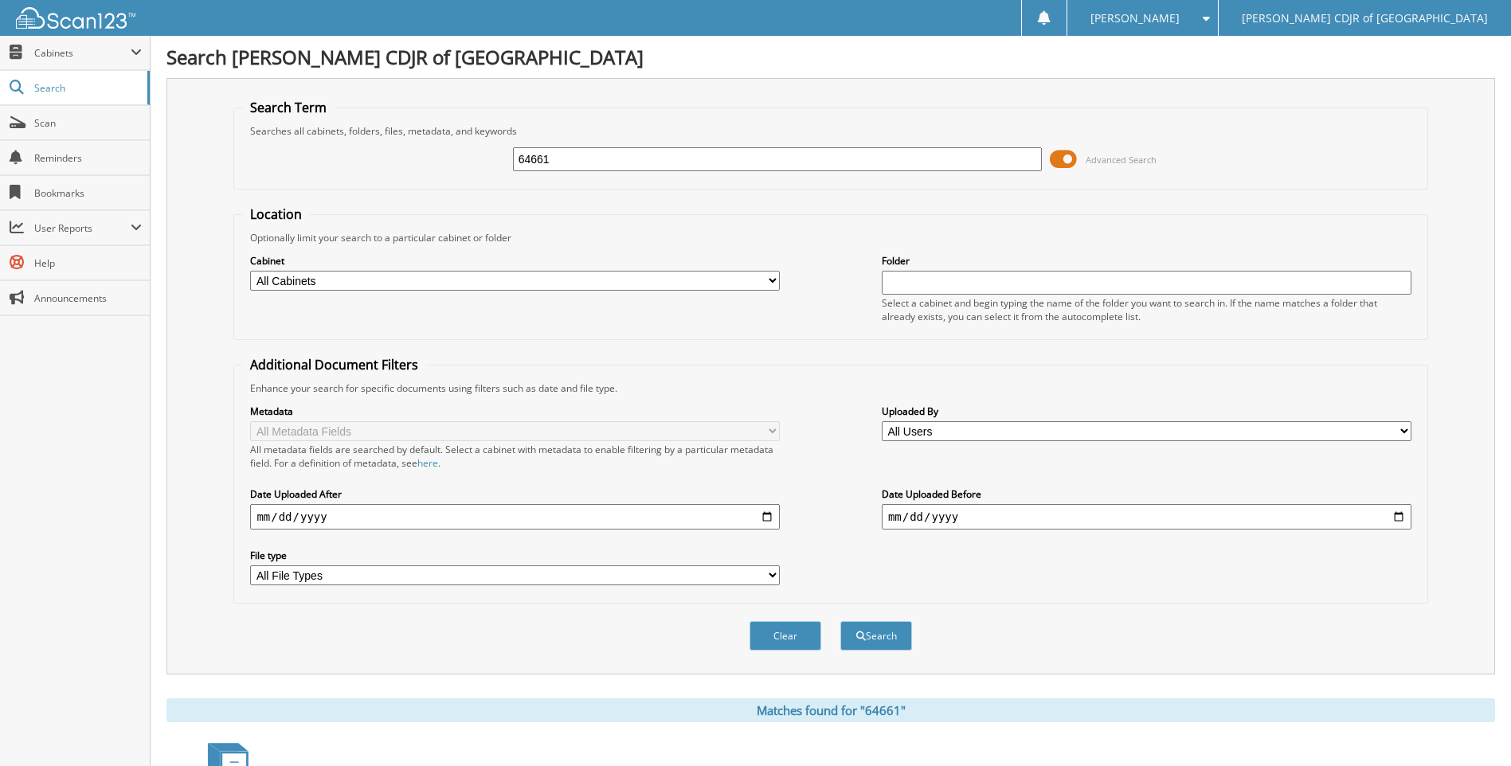
click at [597, 166] on input "64661" at bounding box center [778, 159] width 530 height 24
type input "6"
type input "64666"
click at [840, 621] on button "Search" at bounding box center [876, 635] width 72 height 29
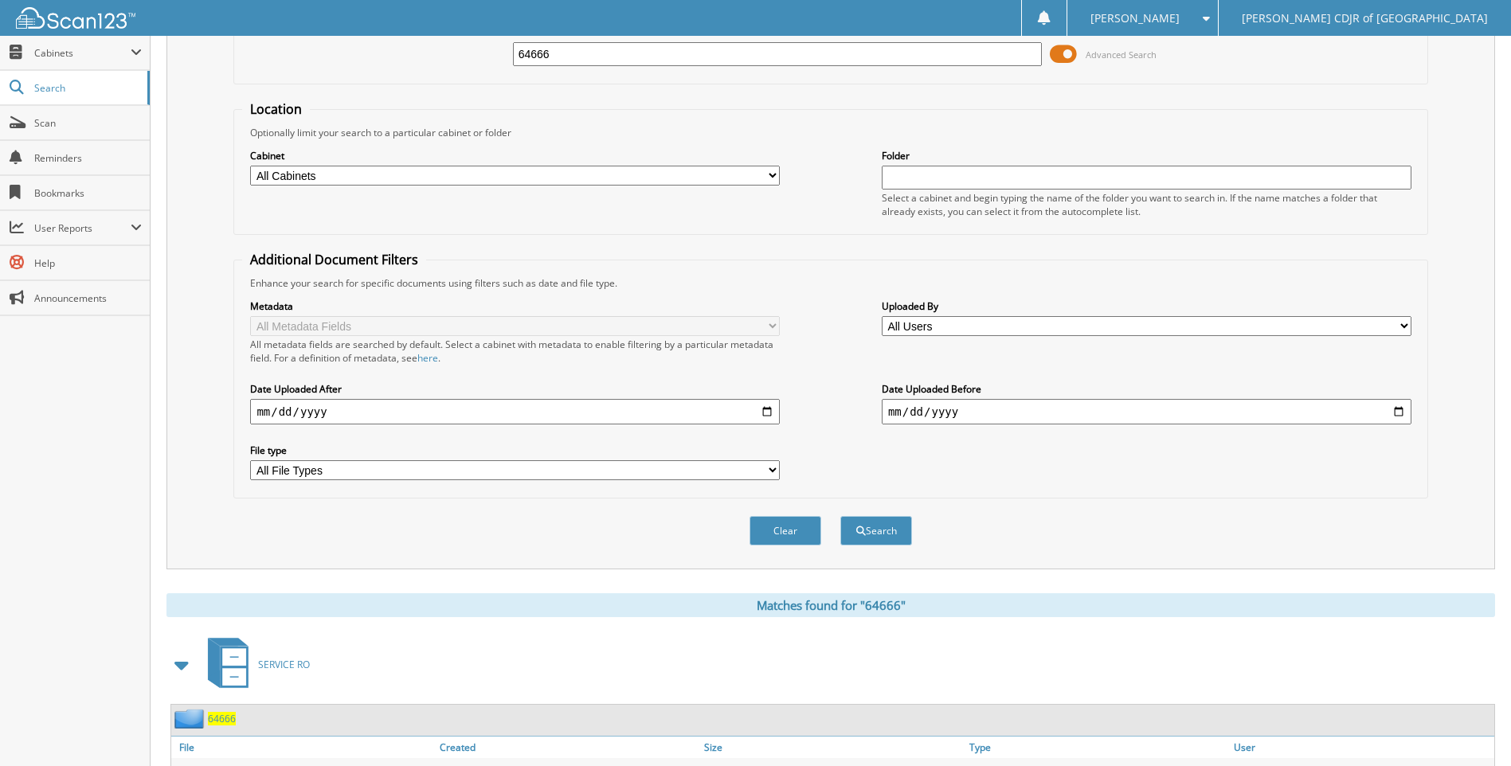
scroll to position [186, 0]
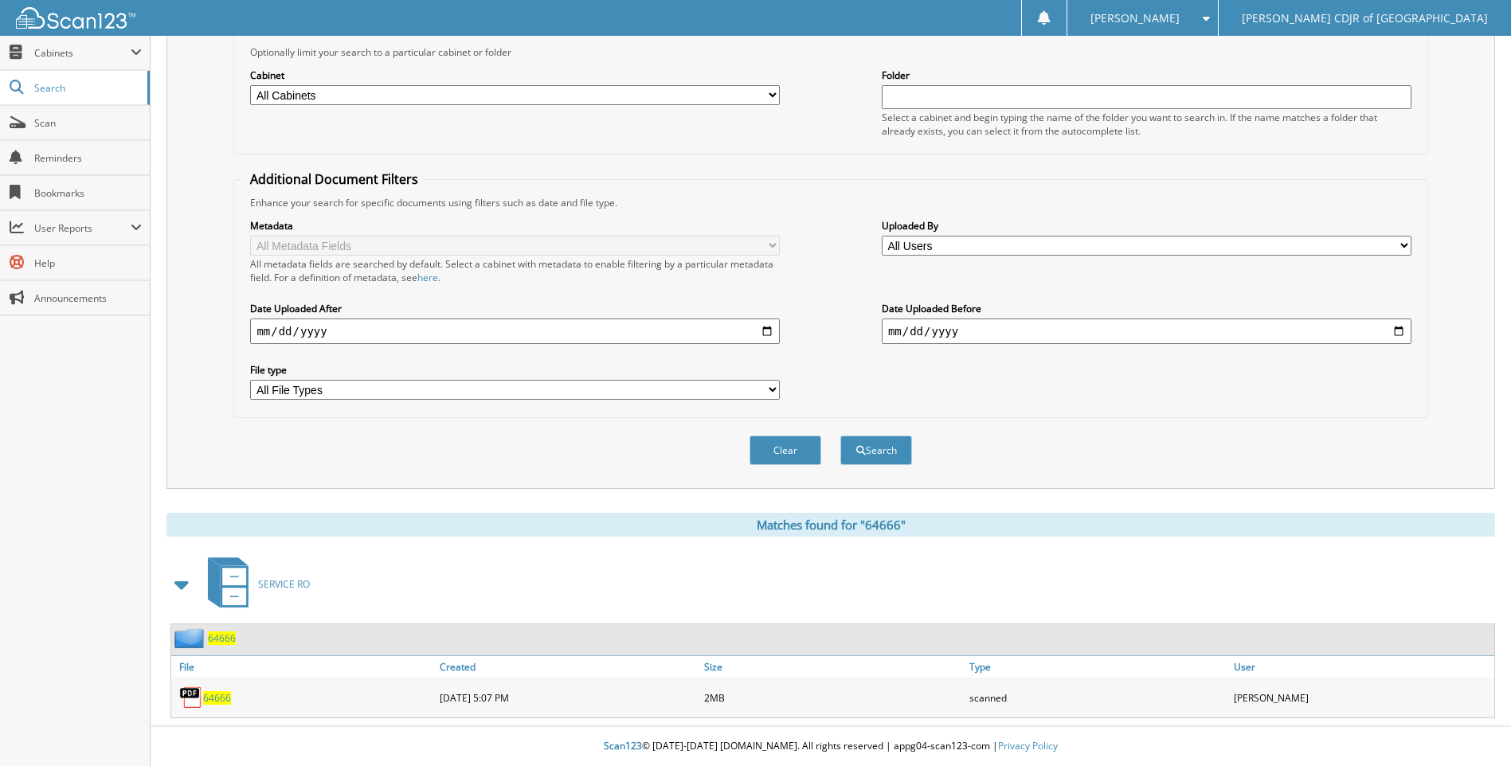
click at [213, 694] on span "64666" at bounding box center [217, 698] width 28 height 14
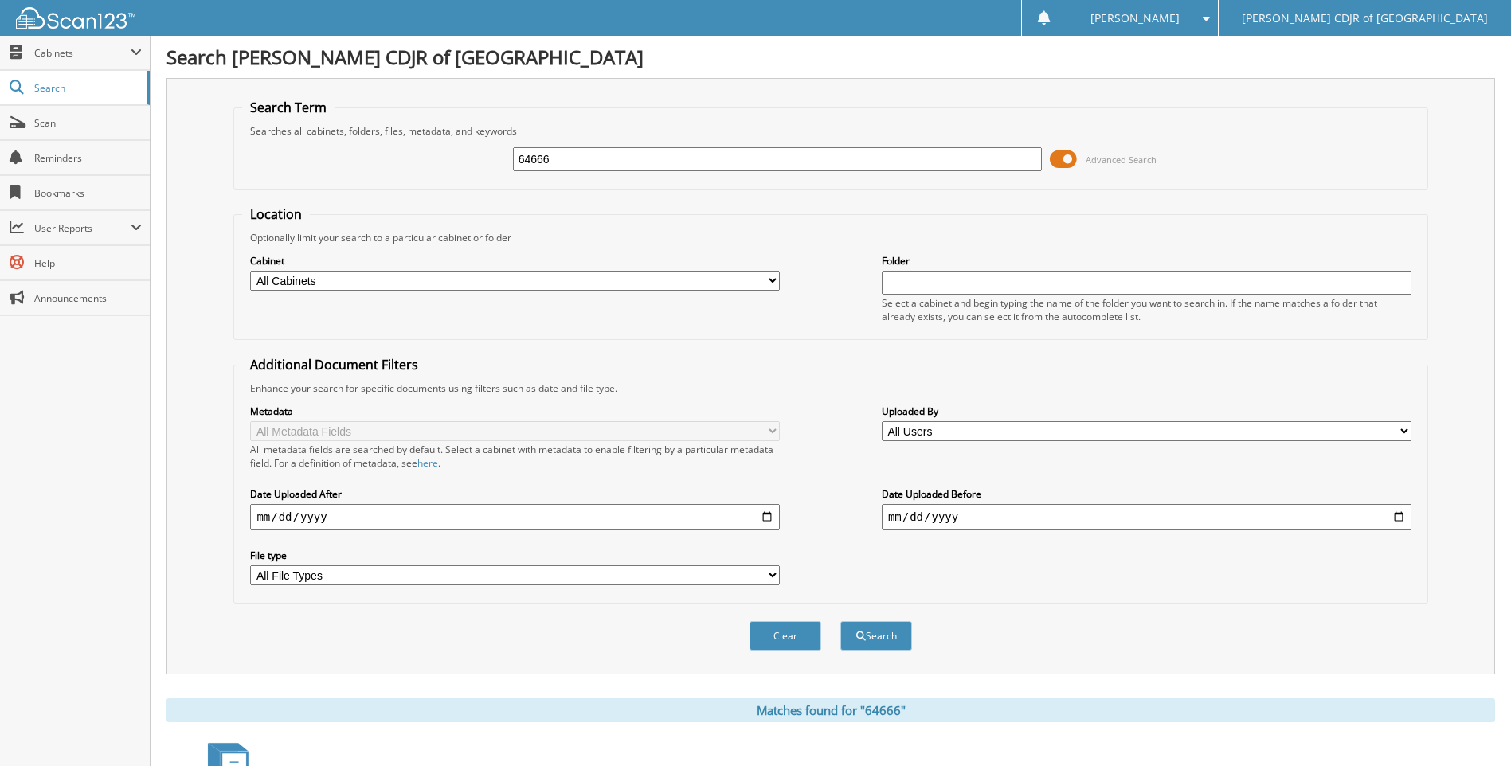
click at [736, 161] on input "64666" at bounding box center [778, 159] width 530 height 24
type input "6"
click at [848, 167] on input "text" at bounding box center [778, 159] width 530 height 24
type input "64668"
click at [840, 621] on button "Search" at bounding box center [876, 635] width 72 height 29
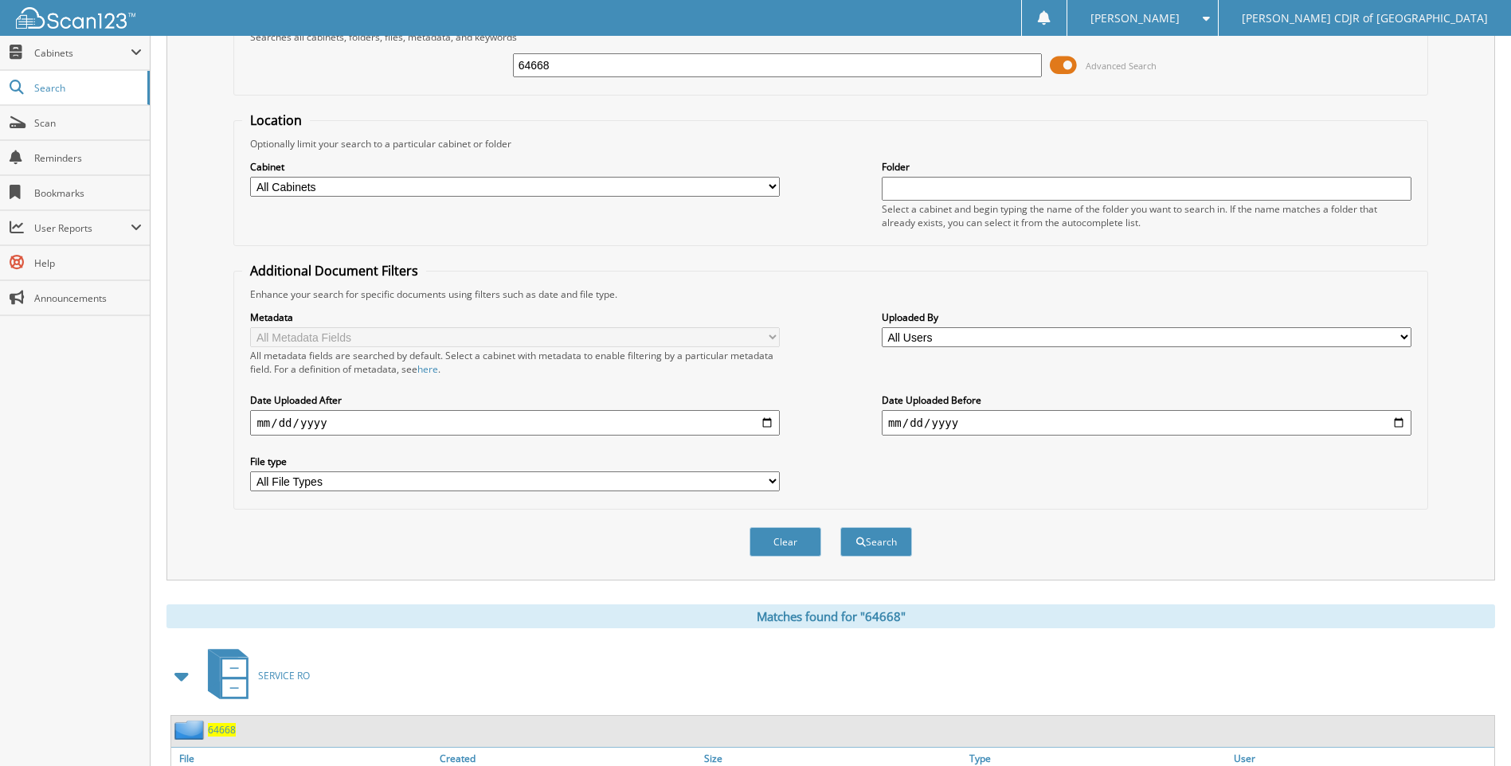
scroll to position [186, 0]
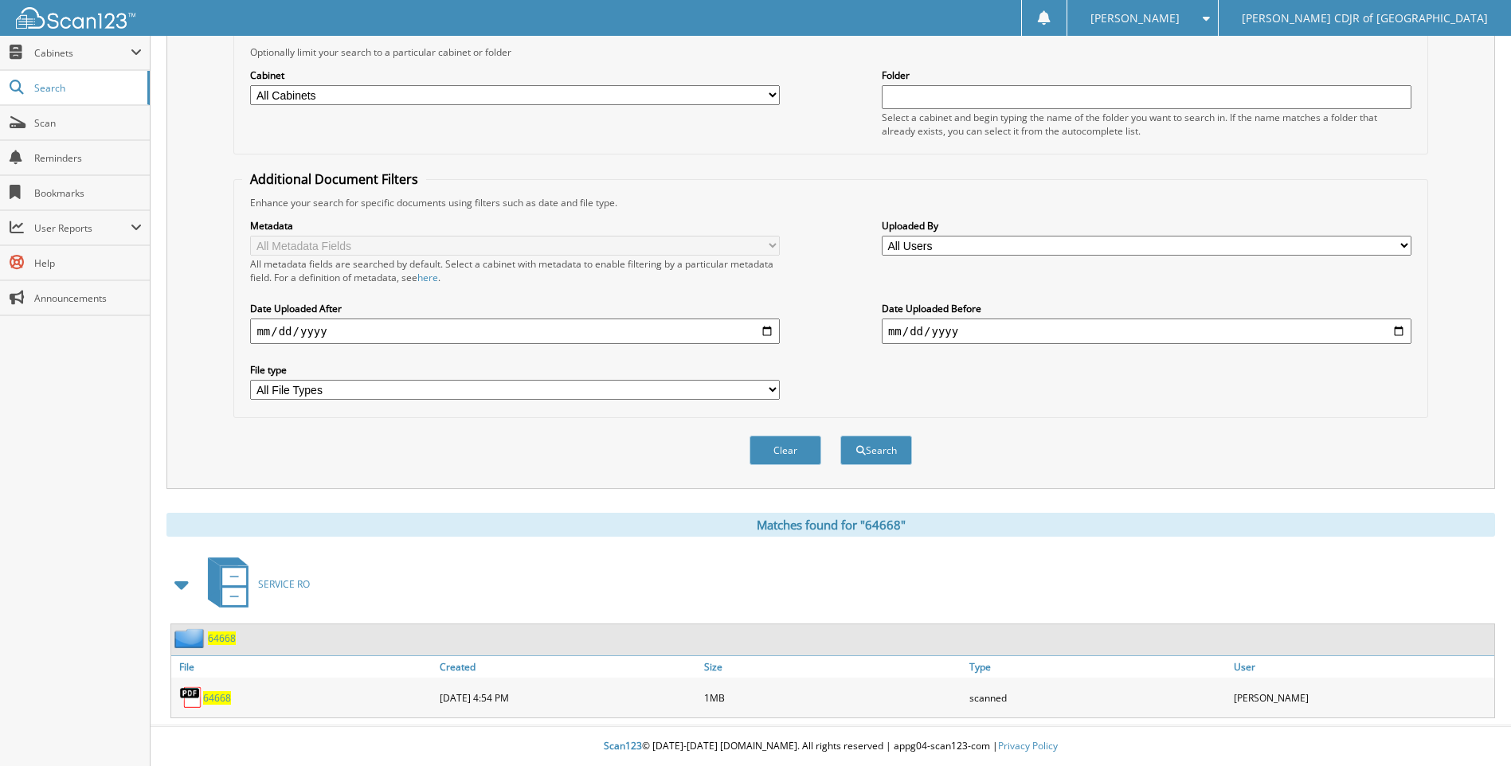
click at [217, 684] on div "64668" at bounding box center [303, 698] width 264 height 32
click at [212, 704] on span "64668" at bounding box center [217, 698] width 28 height 14
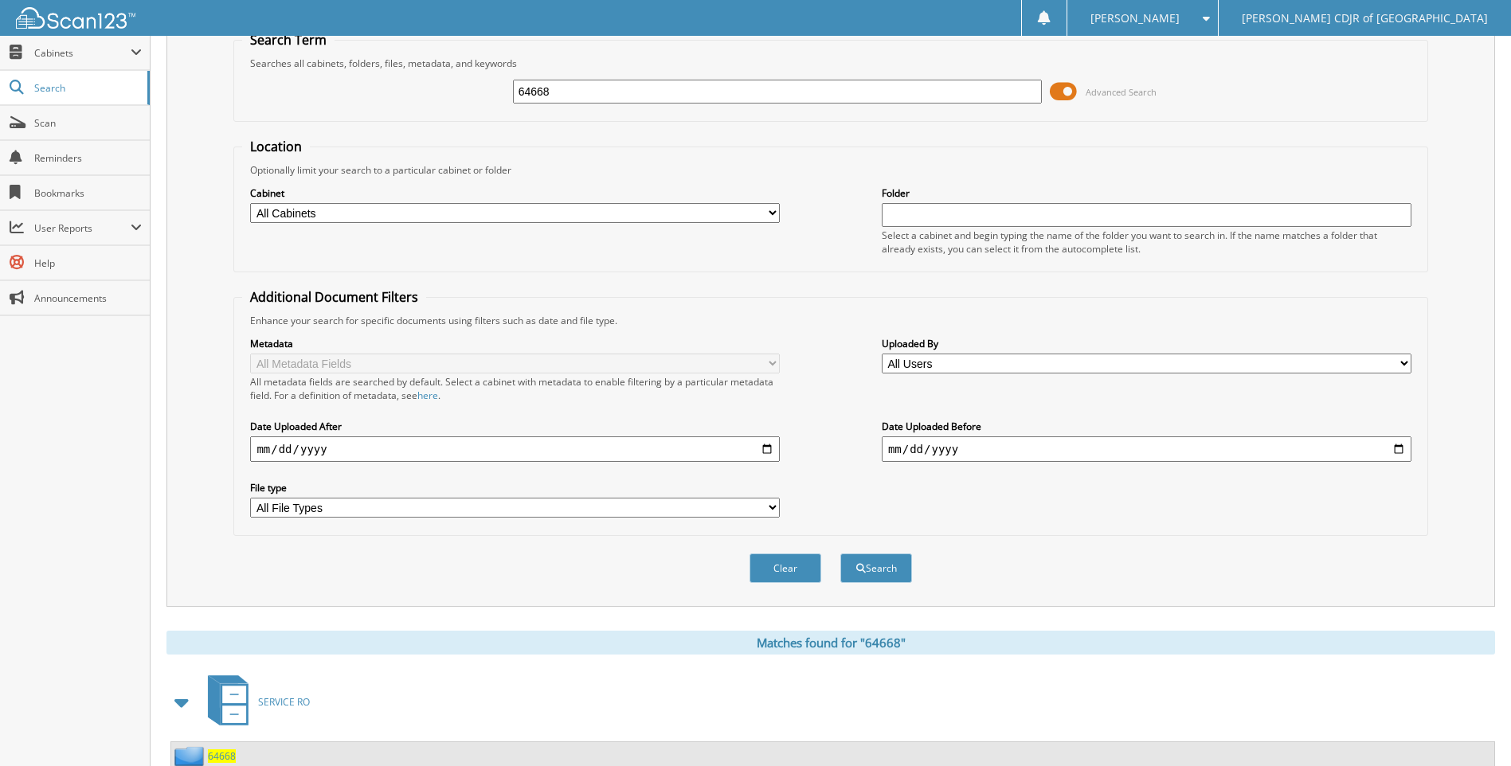
scroll to position [0, 0]
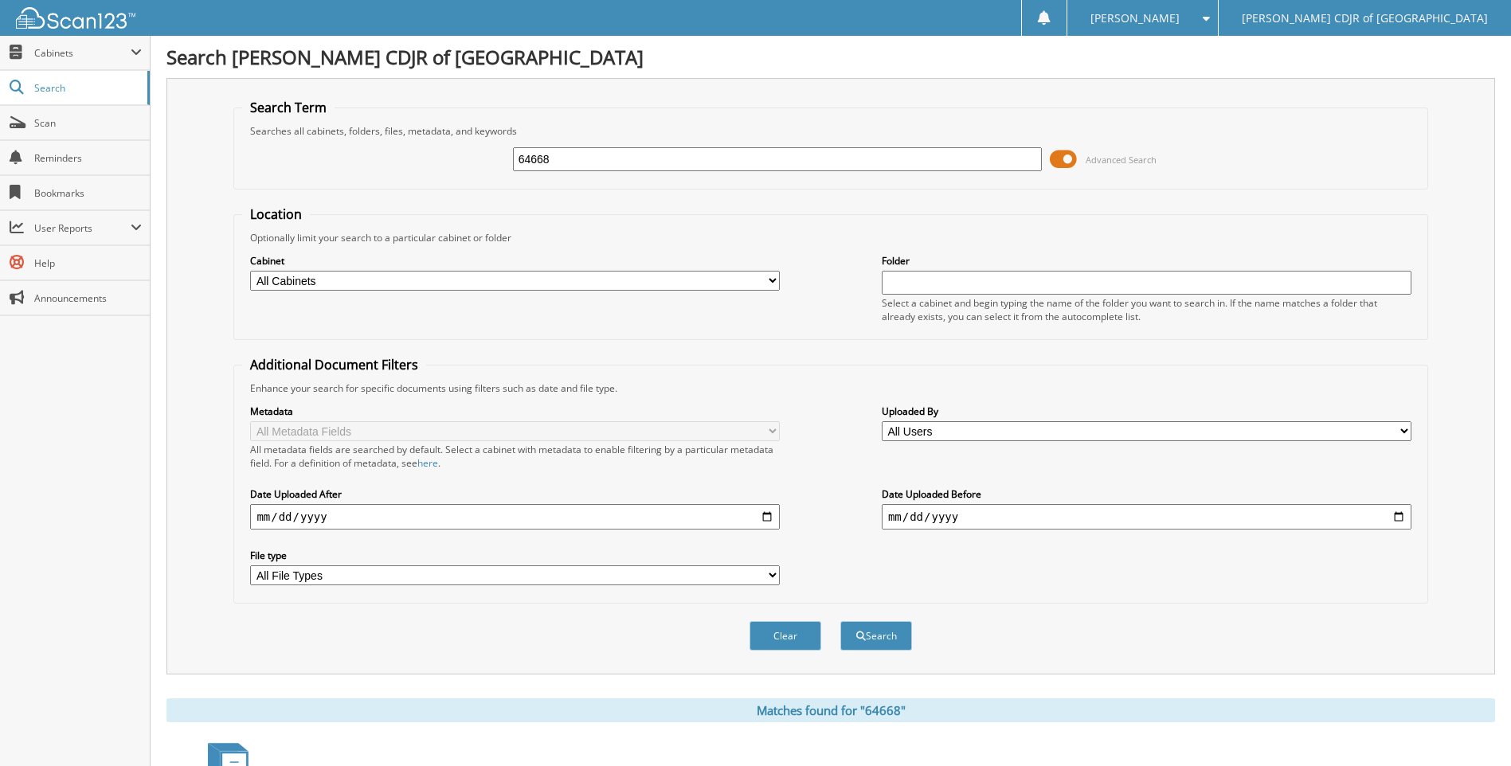
click at [577, 155] on input "64668" at bounding box center [778, 159] width 530 height 24
type input "6"
type input "64670"
click at [840, 621] on button "Search" at bounding box center [876, 635] width 72 height 29
click at [557, 158] on input "64670" at bounding box center [778, 159] width 530 height 24
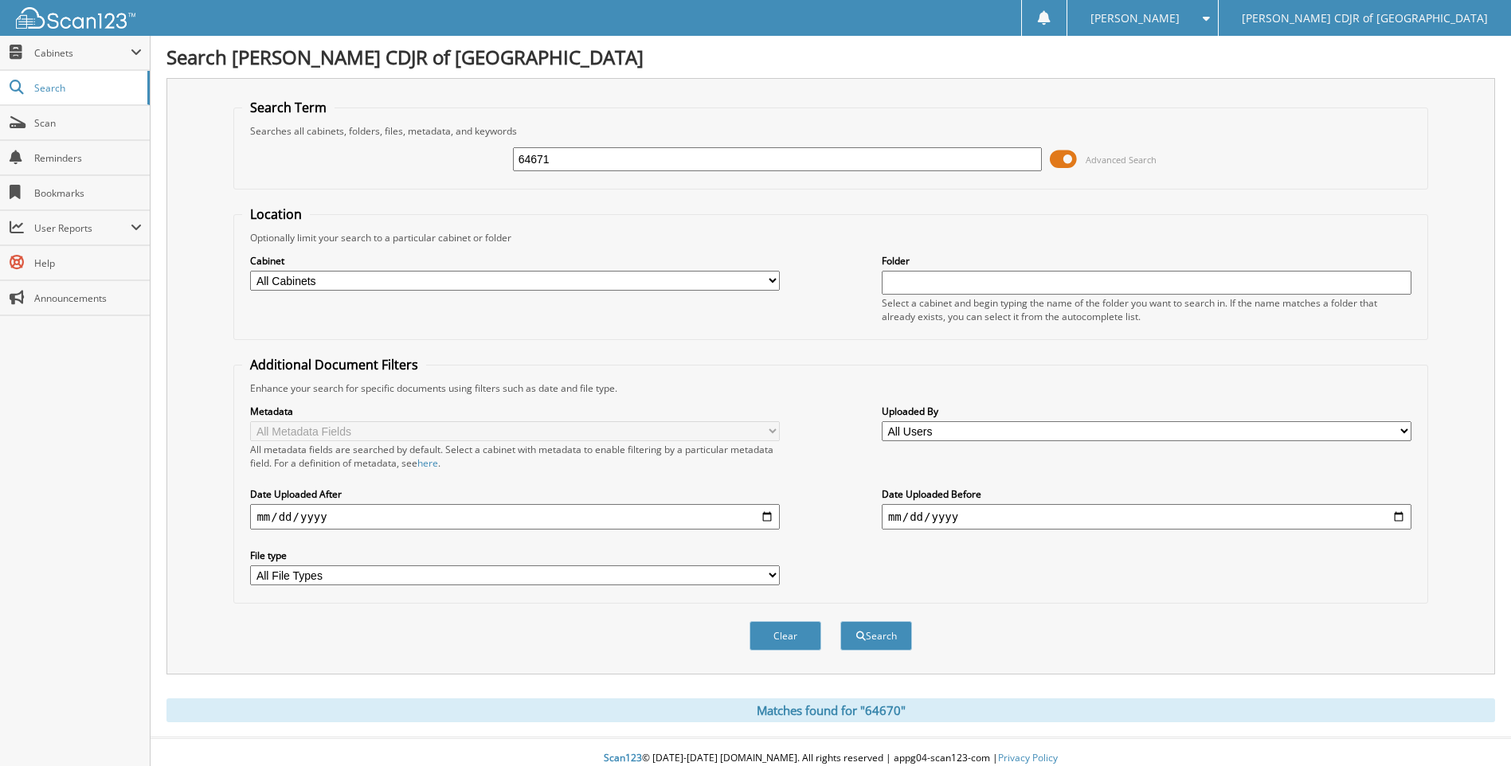
type input "64671"
click at [840, 621] on button "Search" at bounding box center [876, 635] width 72 height 29
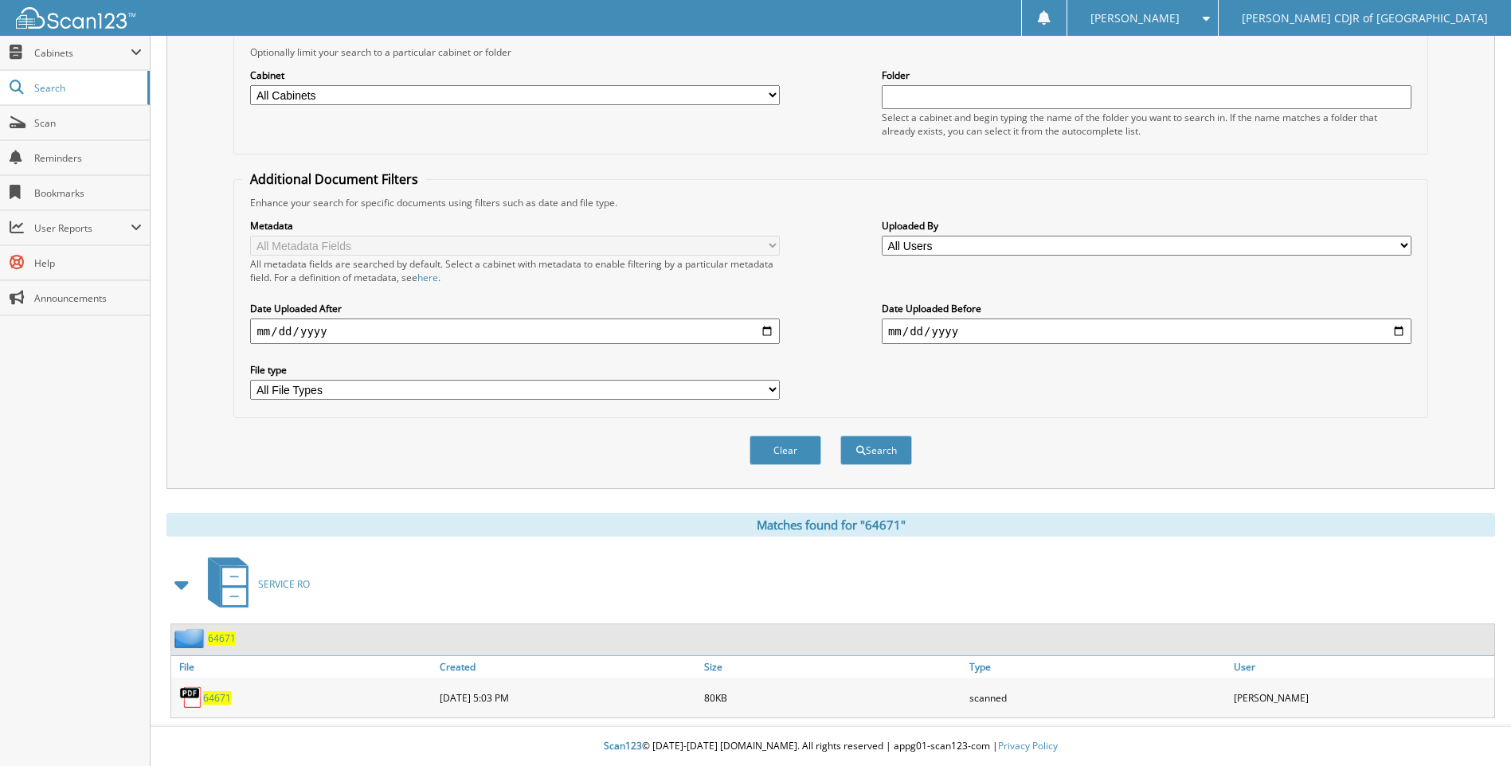
click at [220, 699] on span "64671" at bounding box center [217, 698] width 28 height 14
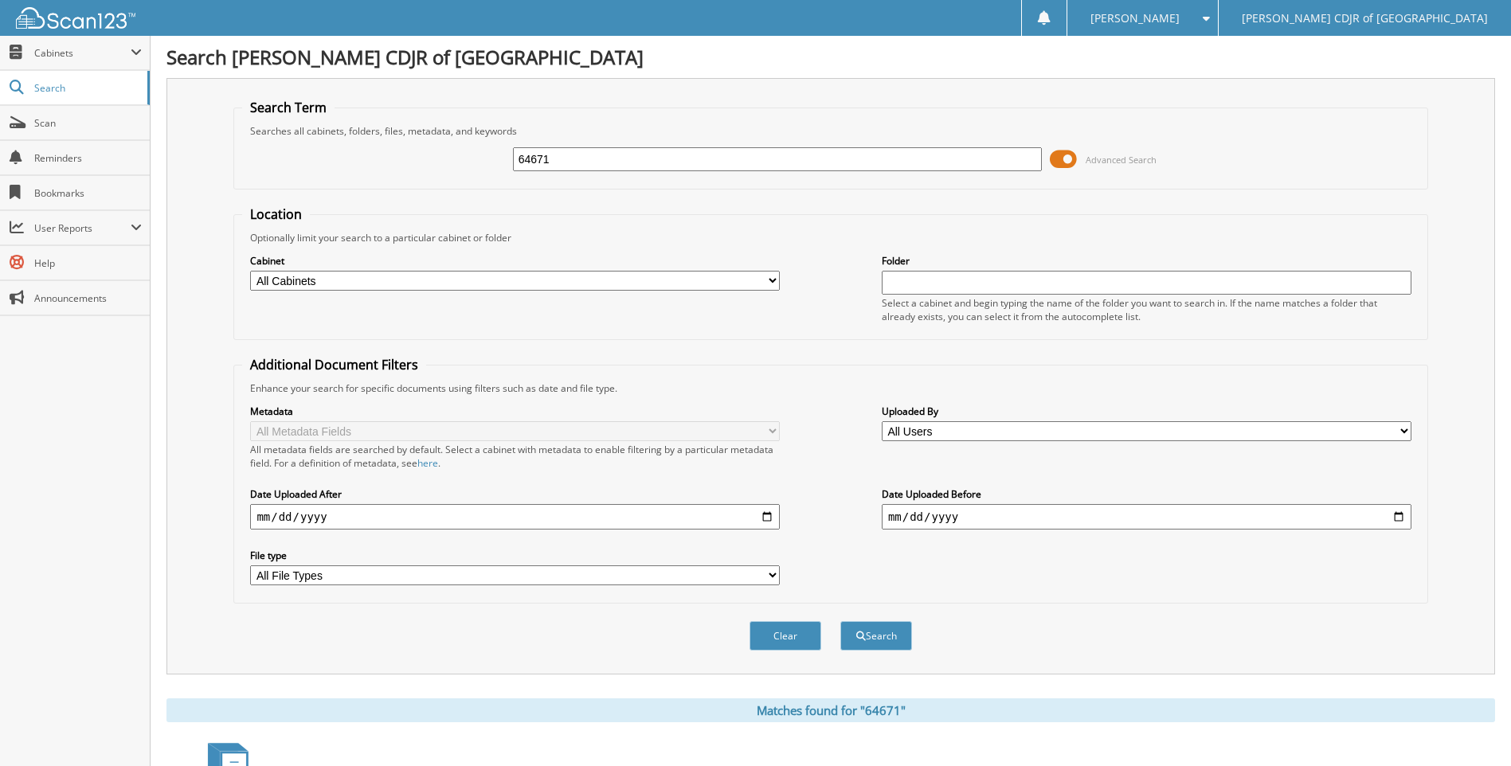
click at [597, 162] on input "64671" at bounding box center [778, 159] width 530 height 24
type input "64672"
click at [840, 621] on button "Search" at bounding box center [876, 635] width 72 height 29
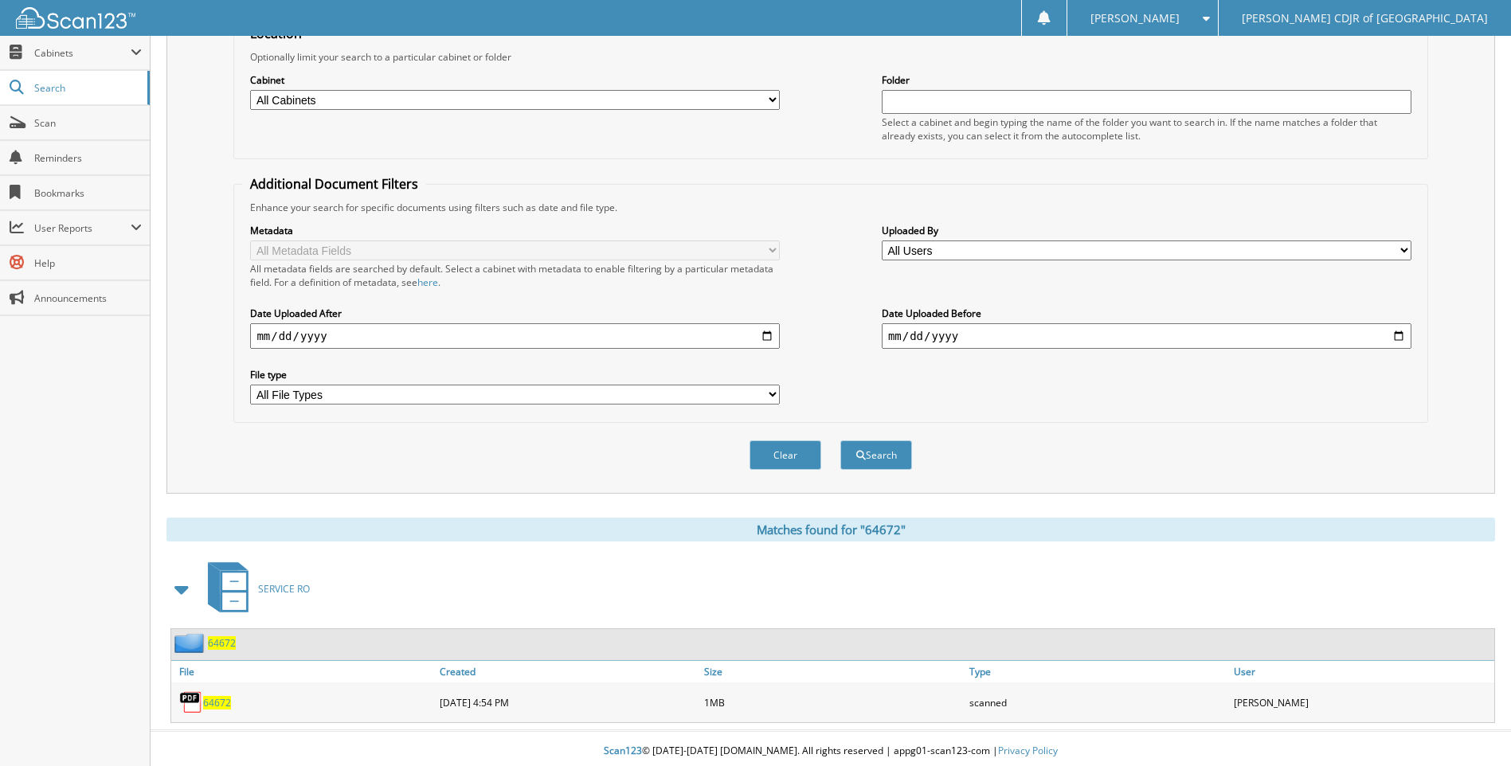
scroll to position [186, 0]
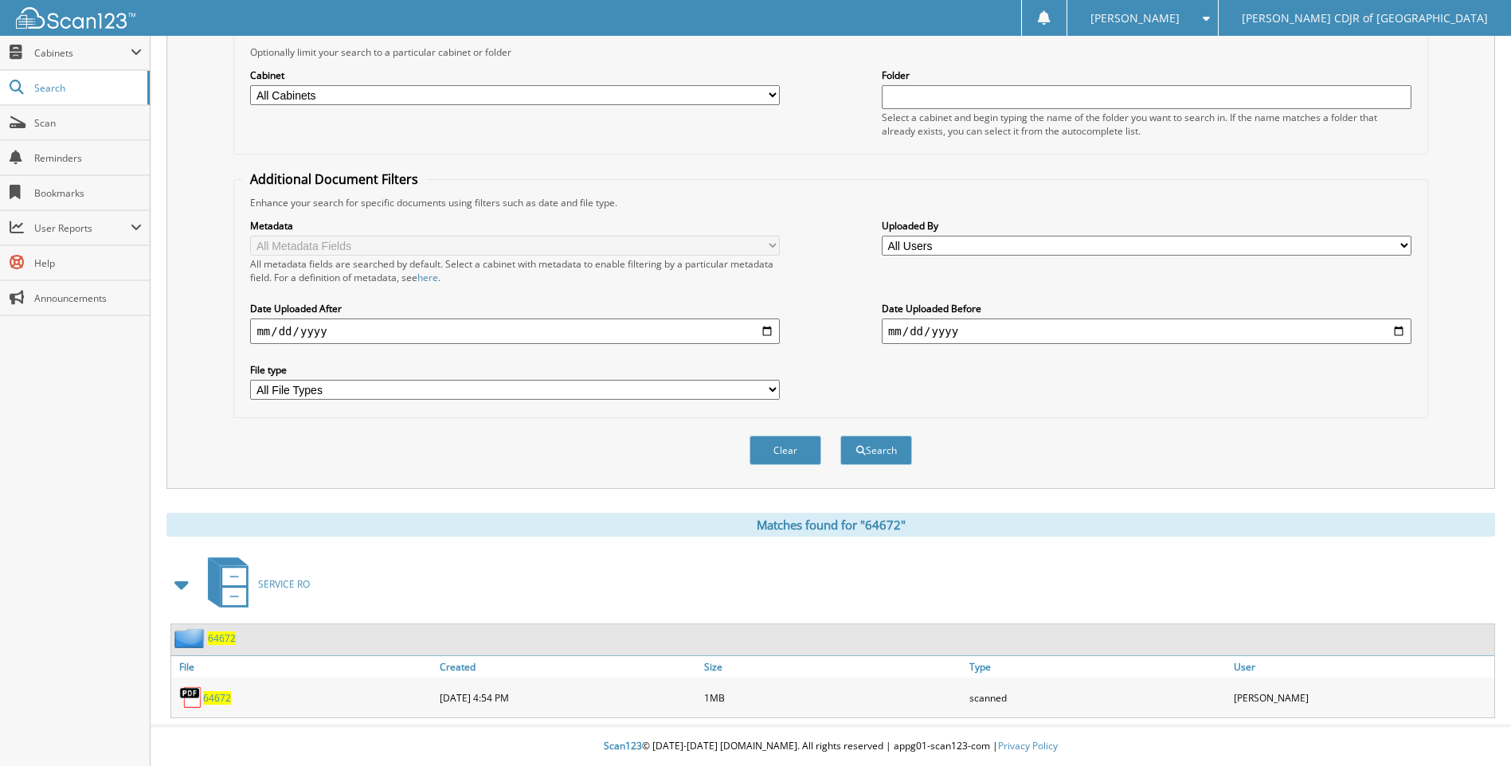
click at [221, 697] on span "64672" at bounding box center [217, 698] width 28 height 14
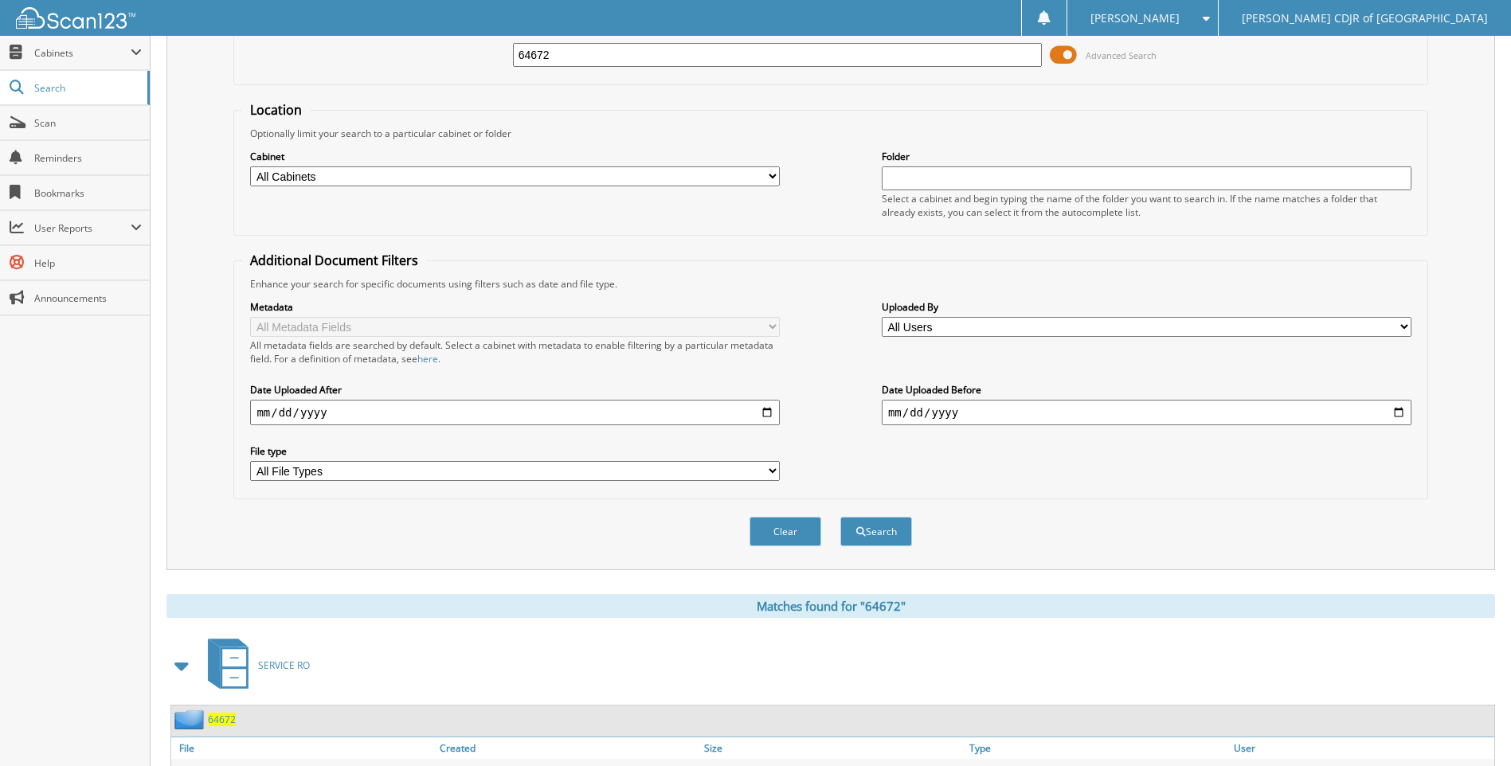
scroll to position [0, 0]
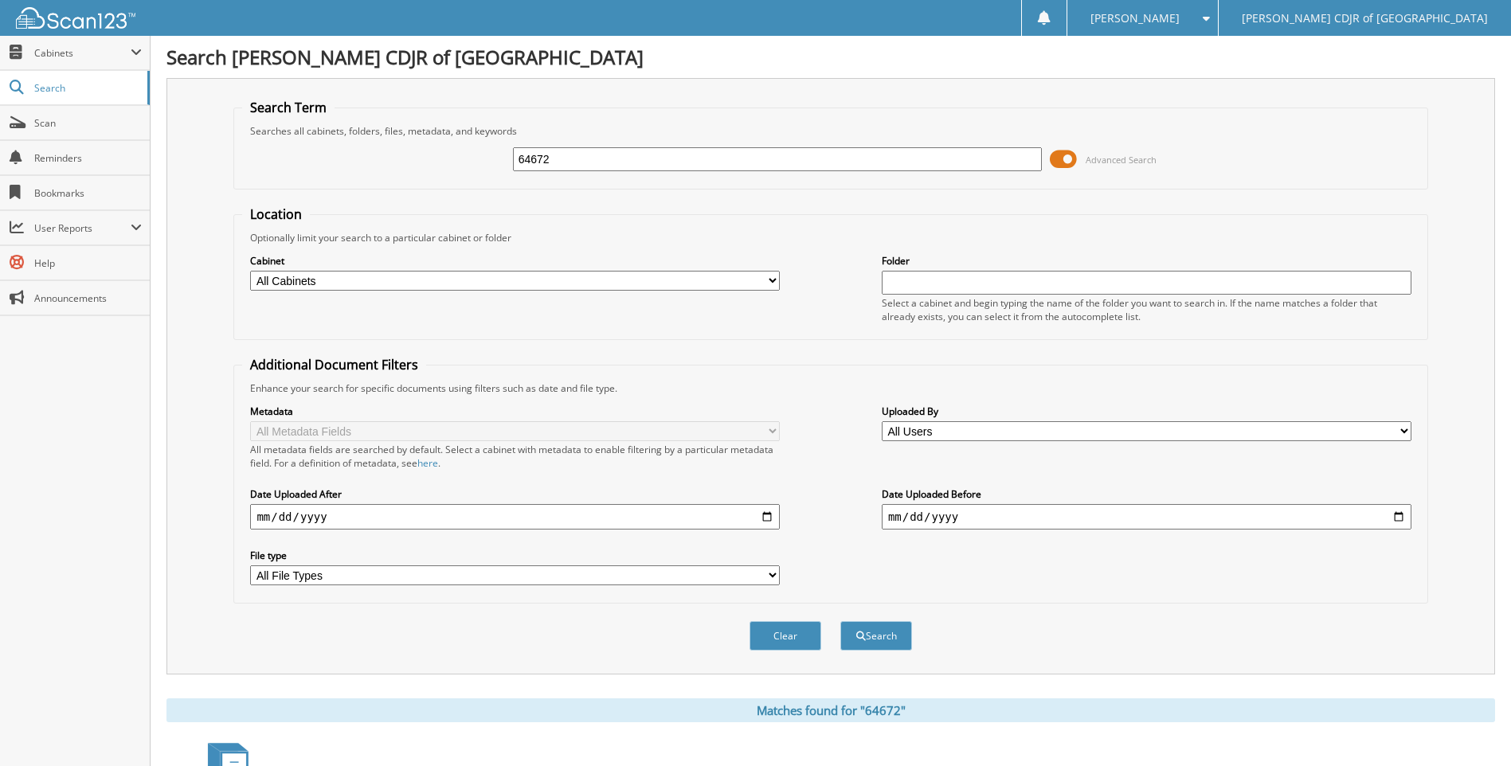
click at [556, 159] on input "64672" at bounding box center [778, 159] width 530 height 24
type input "6"
type input "64735"
click at [840, 621] on button "Search" at bounding box center [876, 635] width 72 height 29
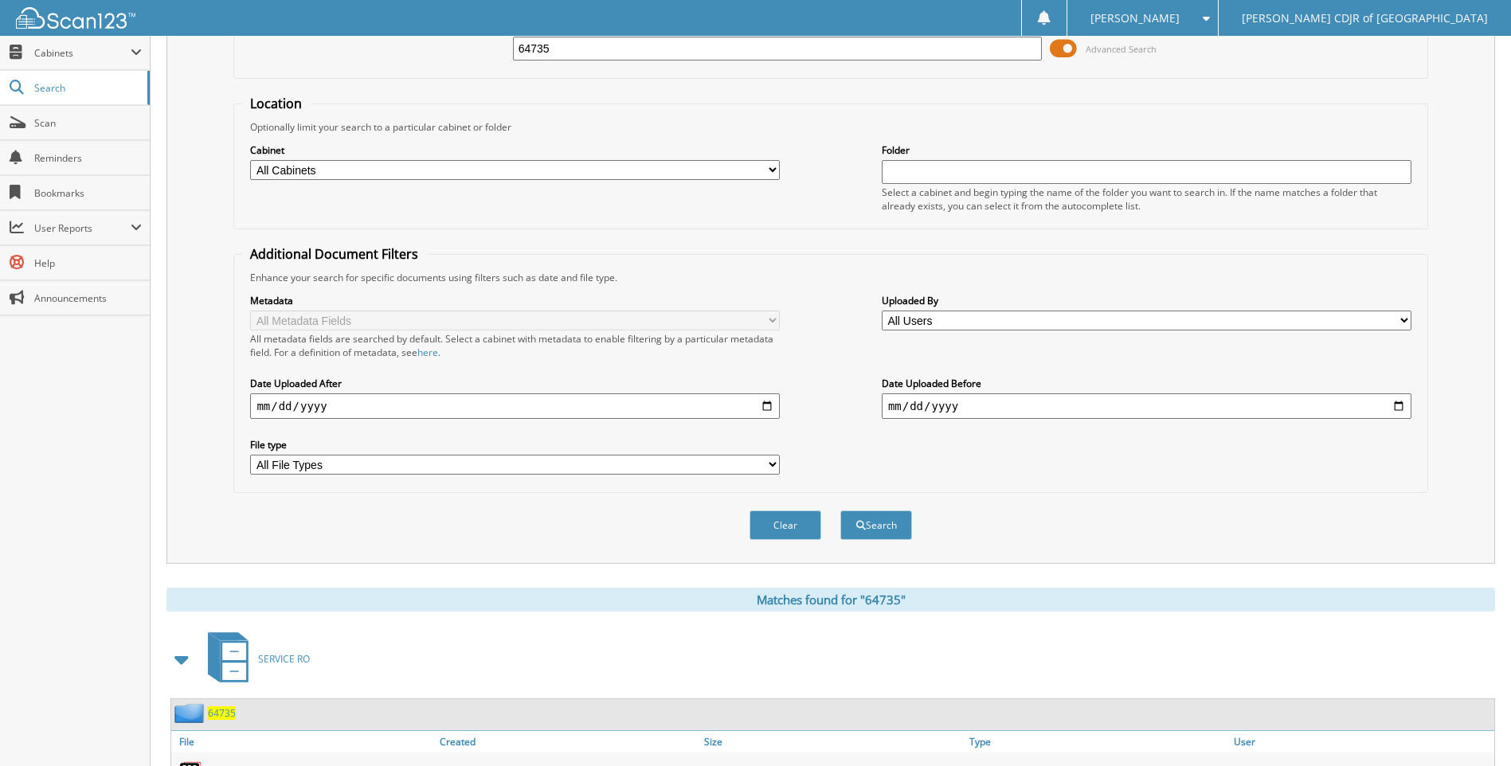
scroll to position [186, 0]
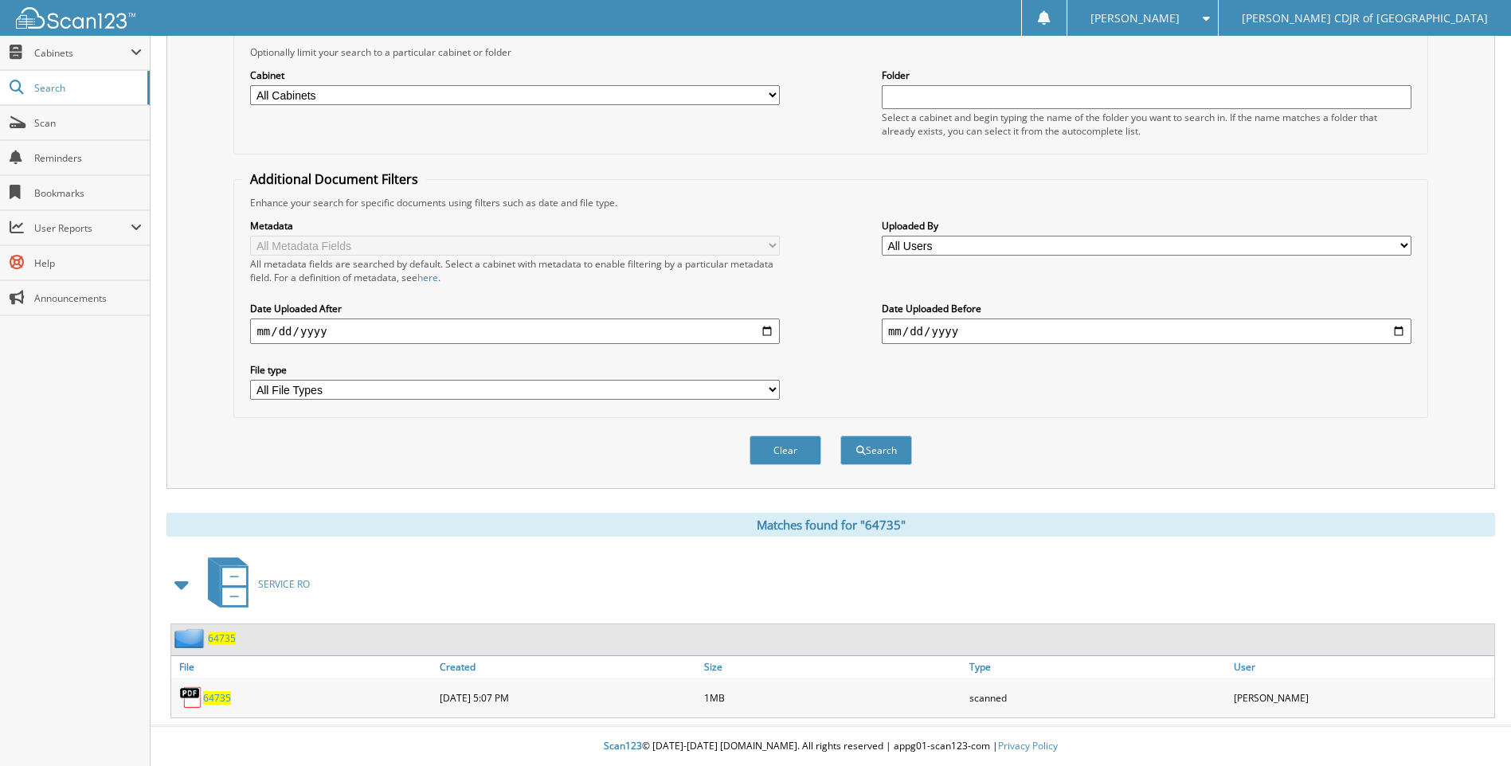
click at [227, 697] on span "64735" at bounding box center [217, 698] width 28 height 14
click at [222, 704] on span "64735" at bounding box center [217, 698] width 28 height 14
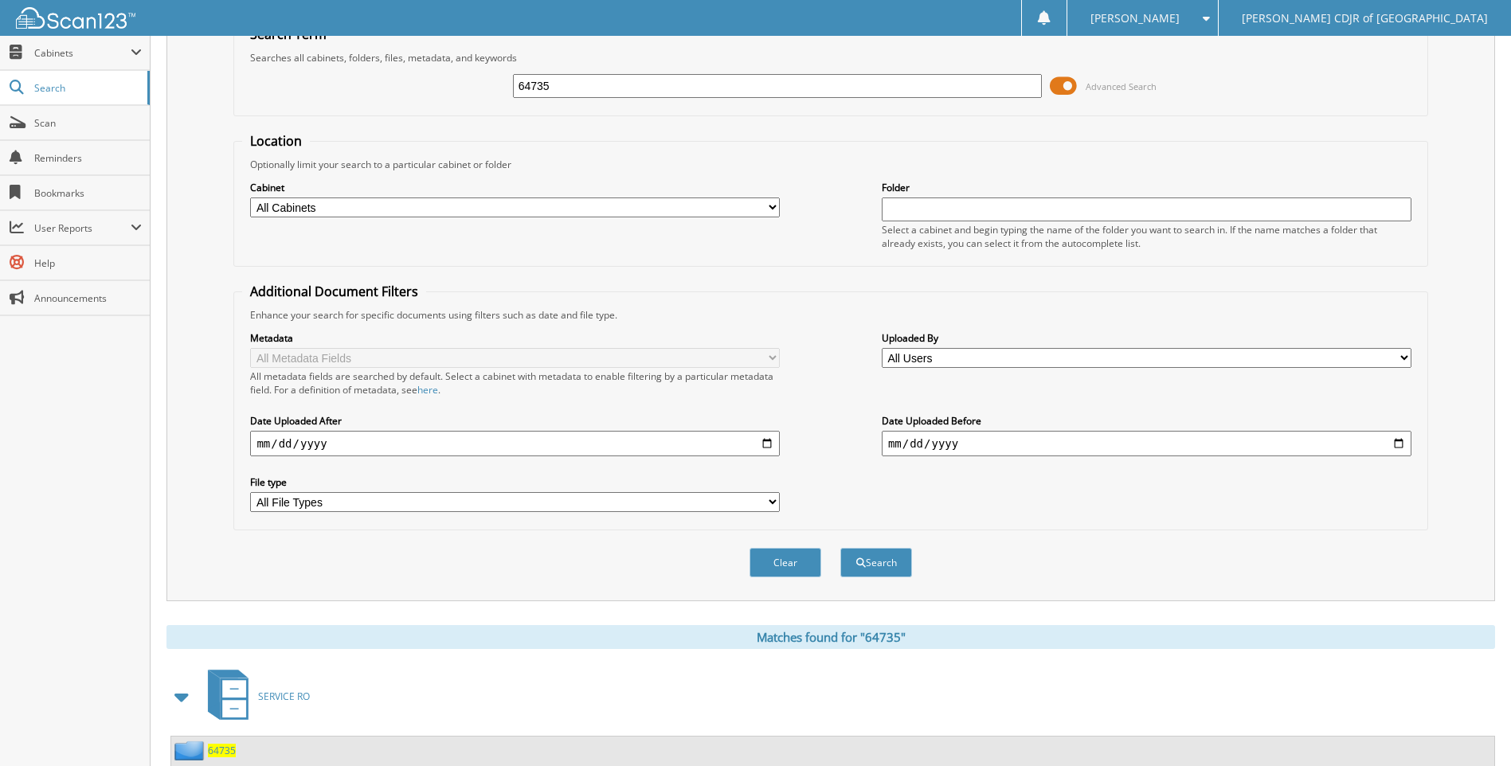
scroll to position [0, 0]
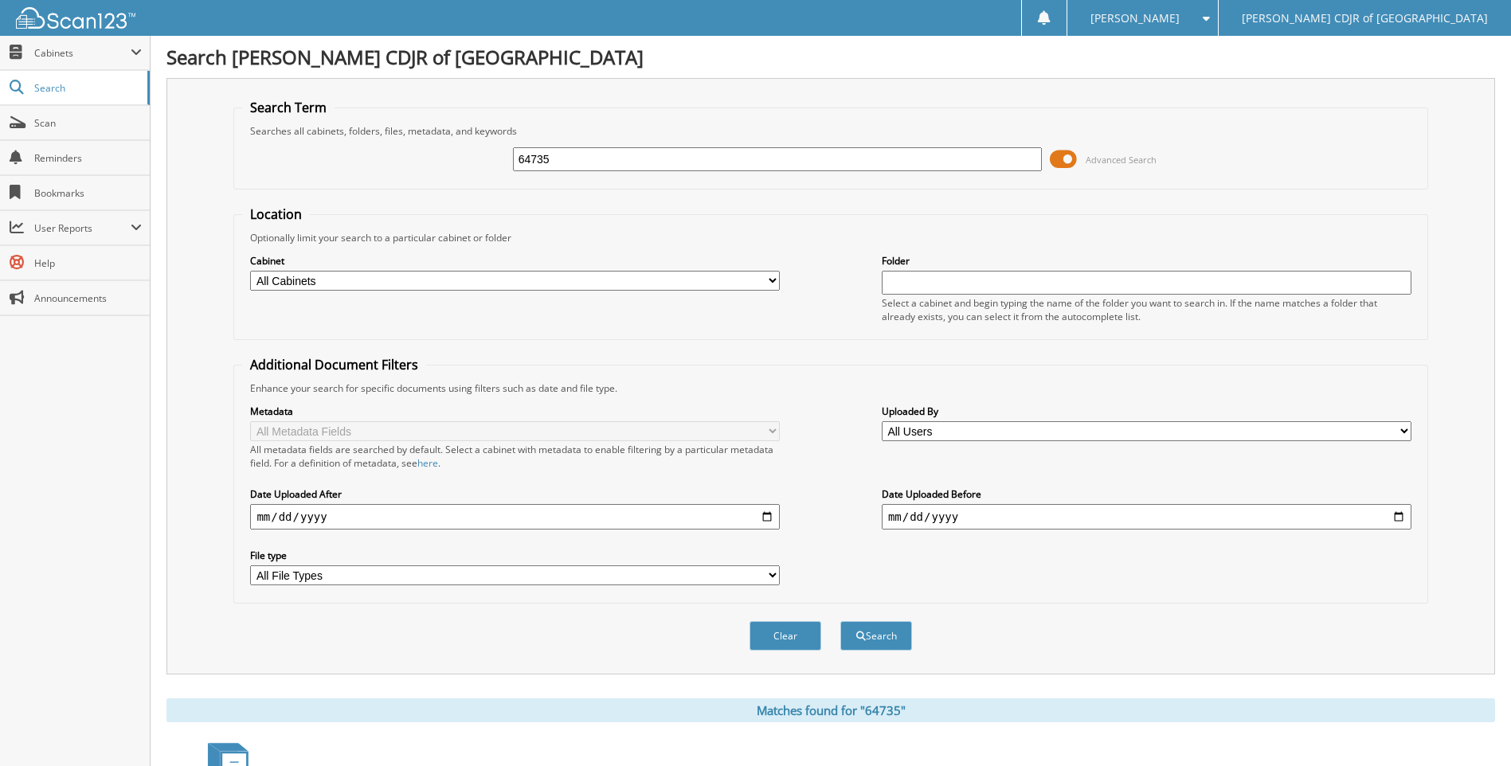
click at [575, 148] on input "64735" at bounding box center [778, 159] width 530 height 24
type input "64738"
click at [840, 621] on button "Search" at bounding box center [876, 635] width 72 height 29
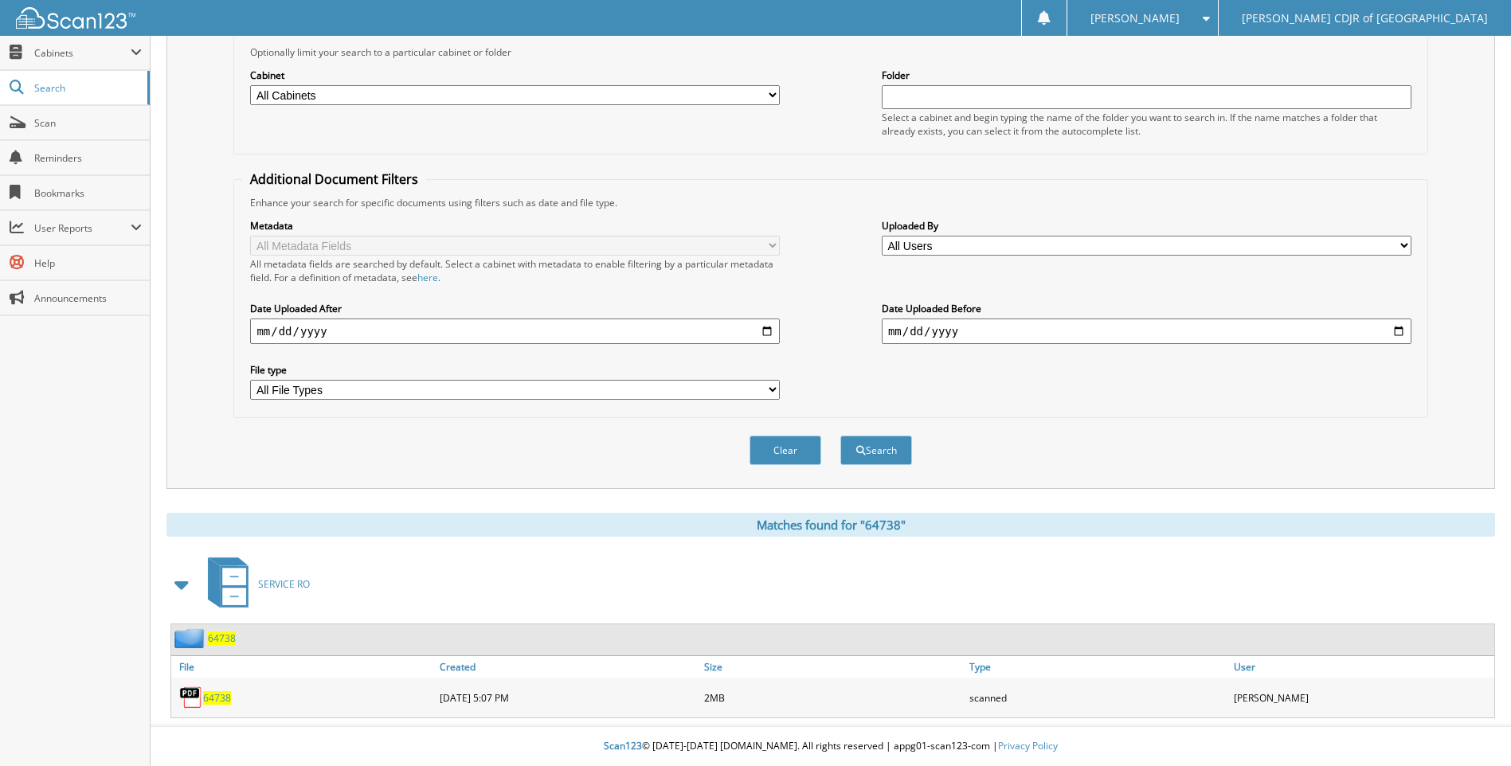
click at [217, 698] on span "64738" at bounding box center [217, 698] width 28 height 14
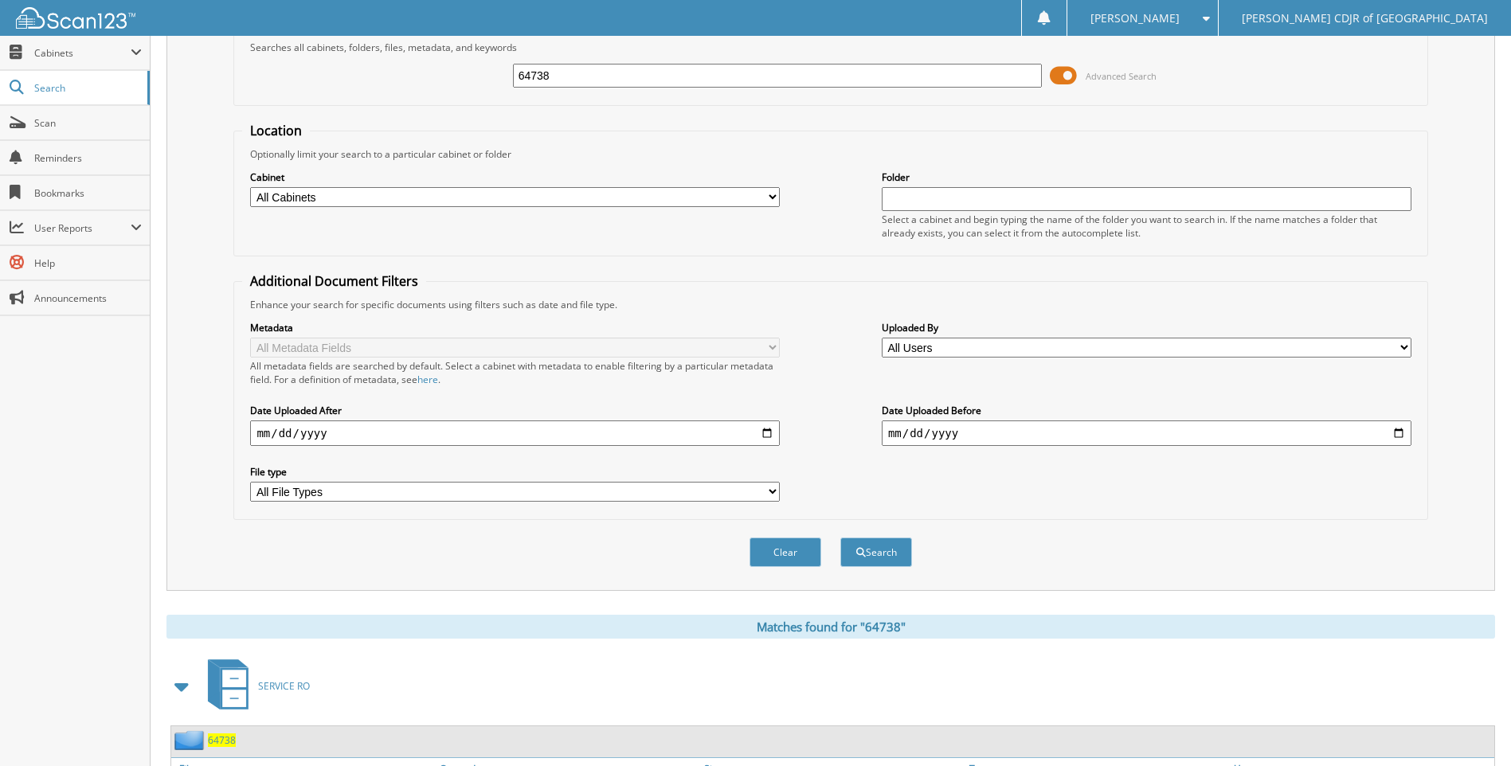
scroll to position [0, 0]
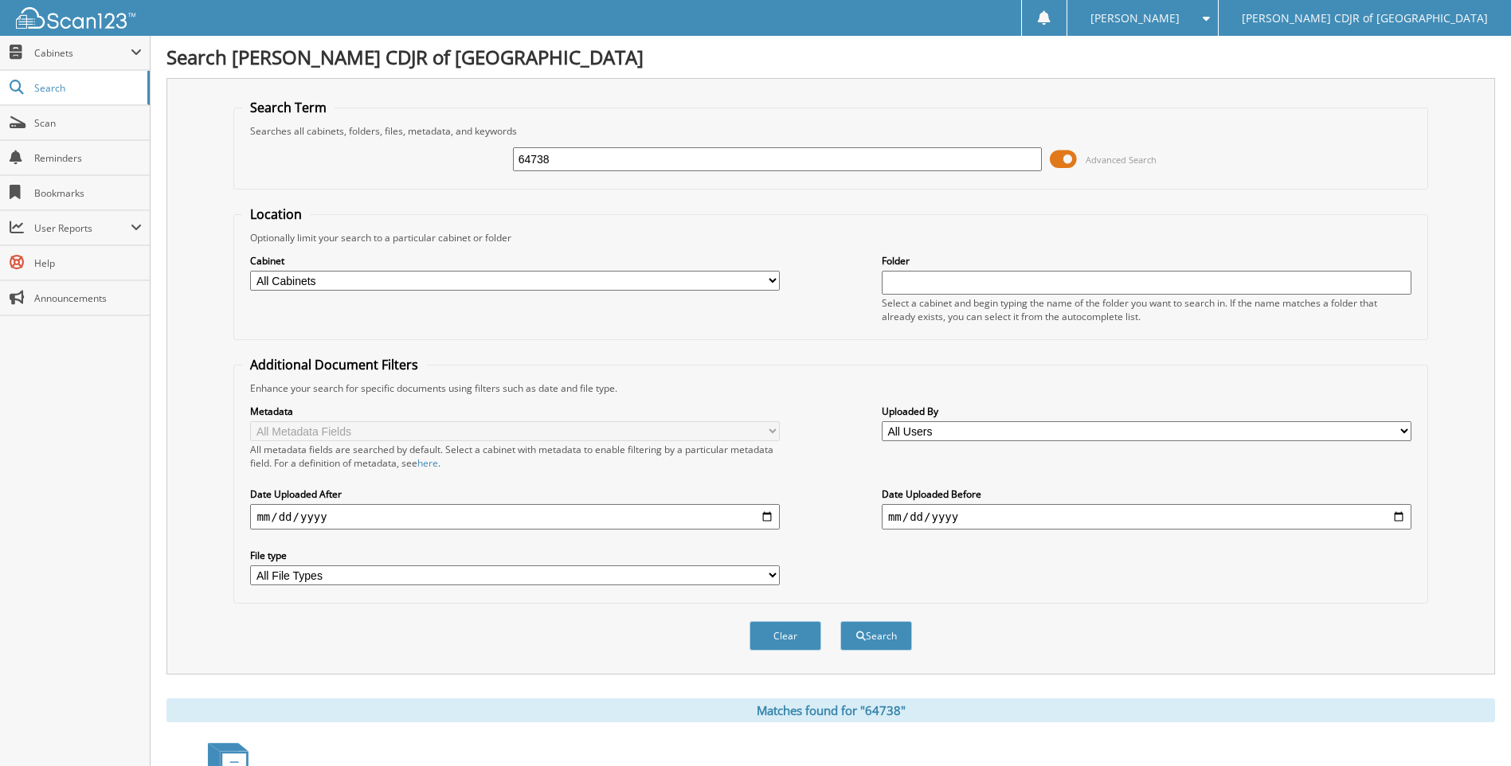
click at [585, 159] on input "64738" at bounding box center [778, 159] width 530 height 24
type input "6"
type input "64745"
click at [840, 621] on button "Search" at bounding box center [876, 635] width 72 height 29
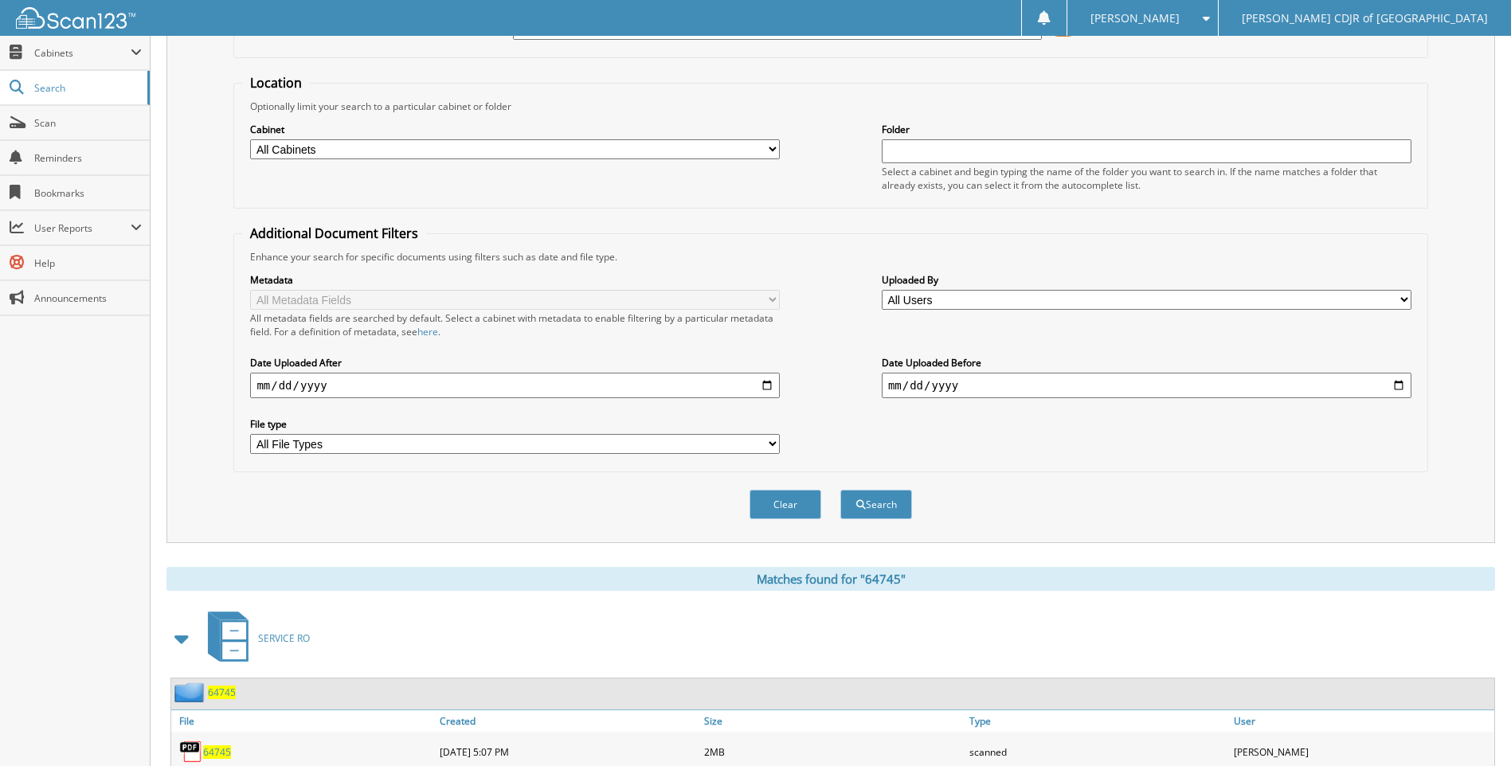
scroll to position [186, 0]
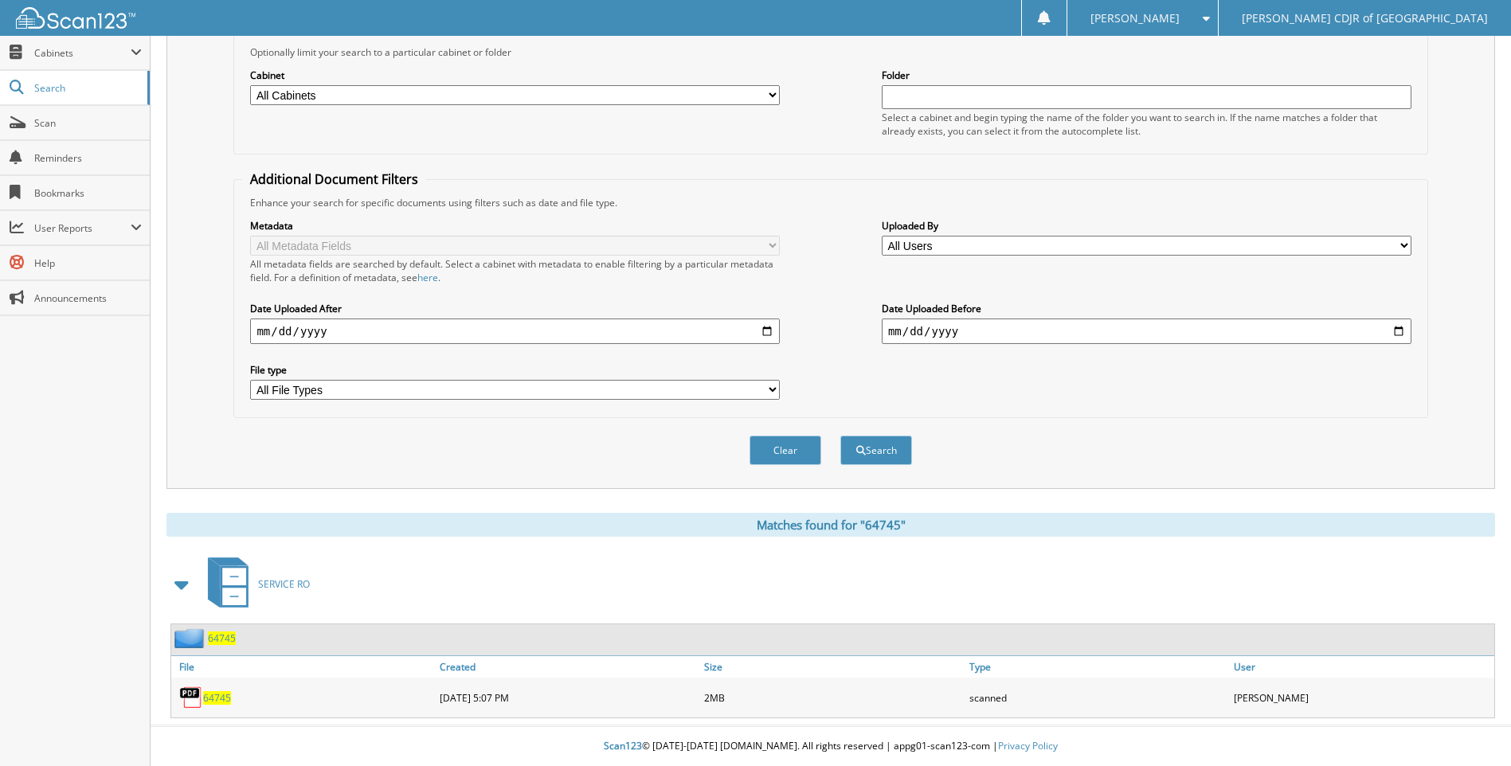
click at [225, 698] on span "64745" at bounding box center [217, 698] width 28 height 14
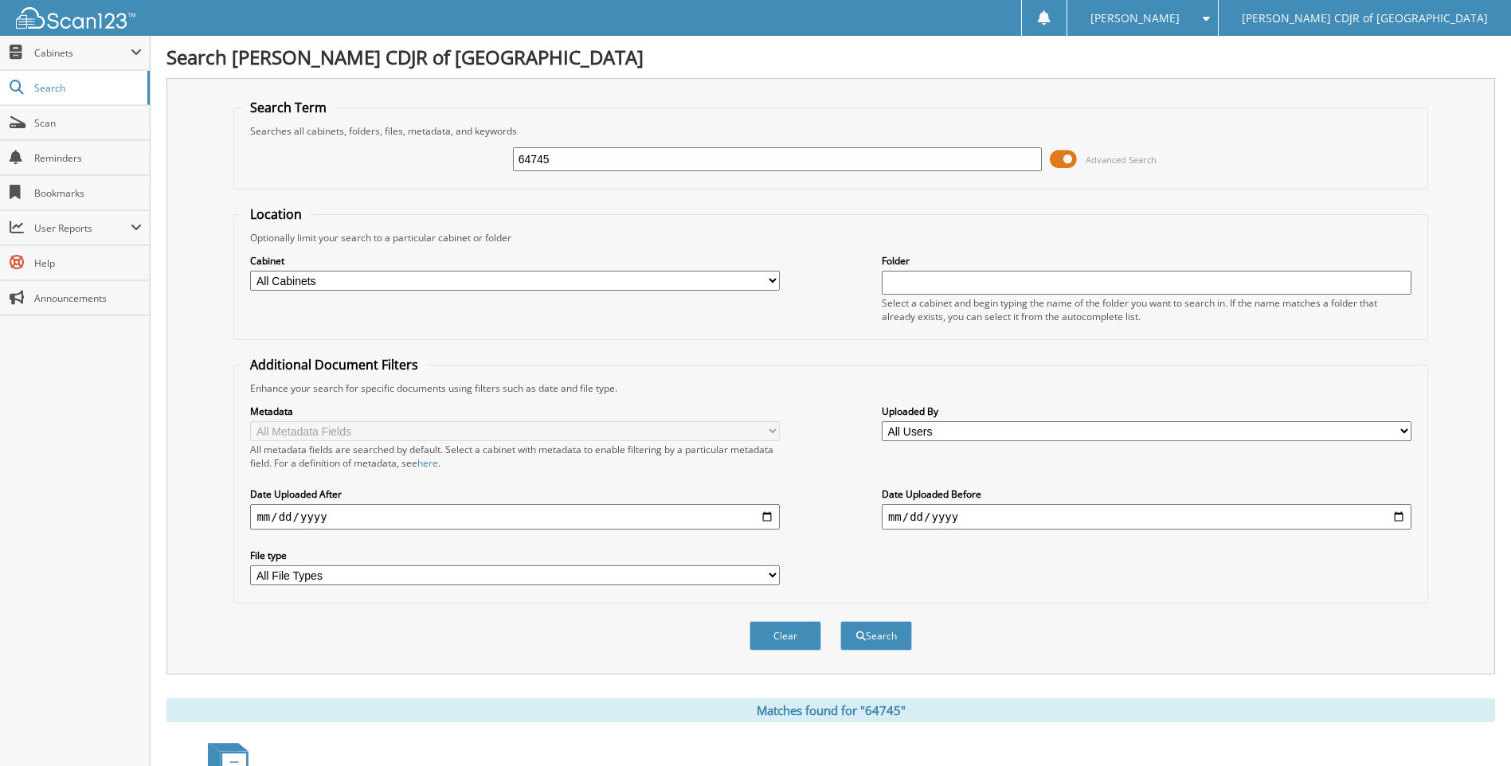
click at [558, 163] on input "64745" at bounding box center [778, 159] width 530 height 24
type input "64746"
click at [840, 621] on button "Search" at bounding box center [876, 635] width 72 height 29
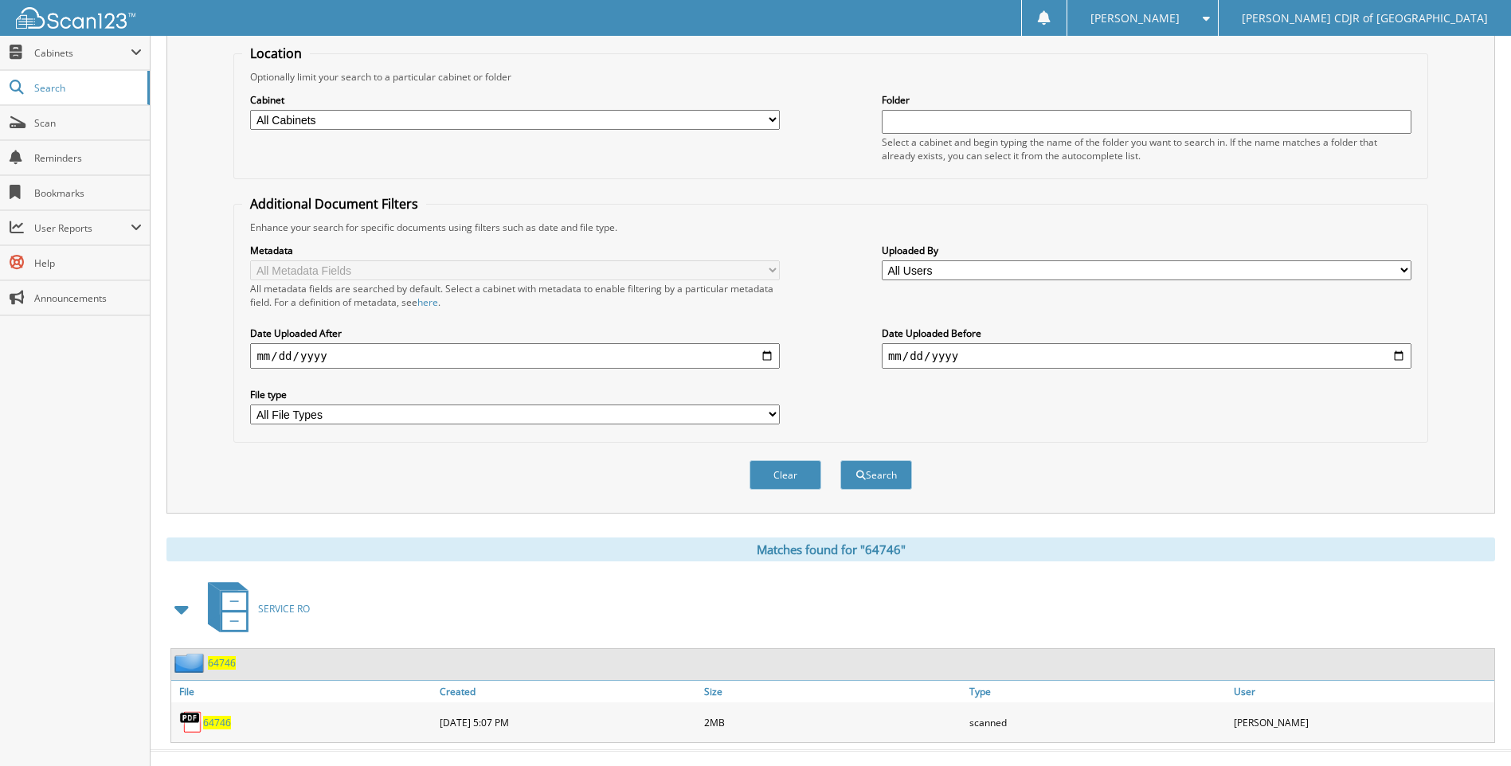
scroll to position [186, 0]
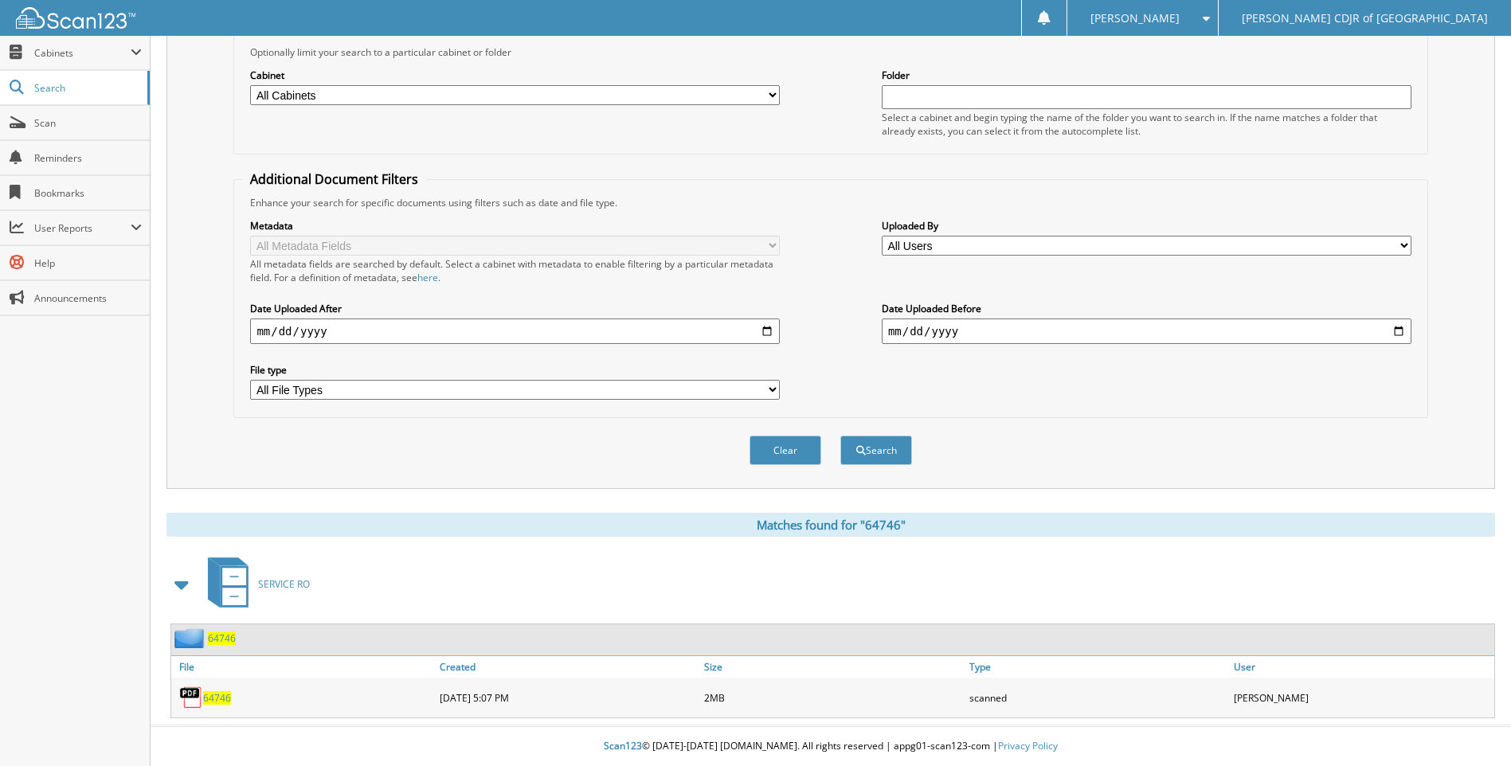
click at [227, 694] on span "64746" at bounding box center [217, 698] width 28 height 14
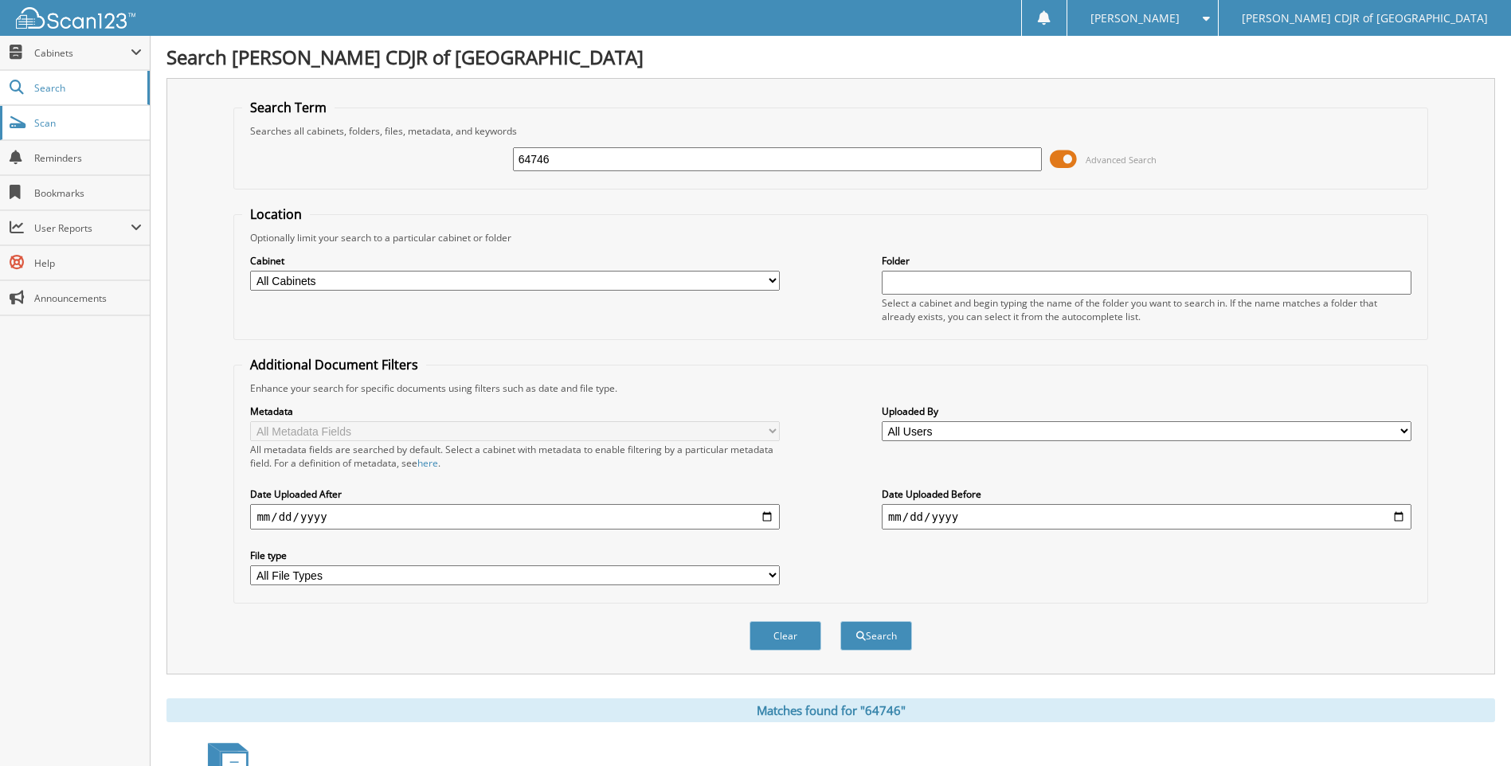
click at [64, 126] on span "Scan" at bounding box center [88, 123] width 108 height 14
